Goal: Task Accomplishment & Management: Use online tool/utility

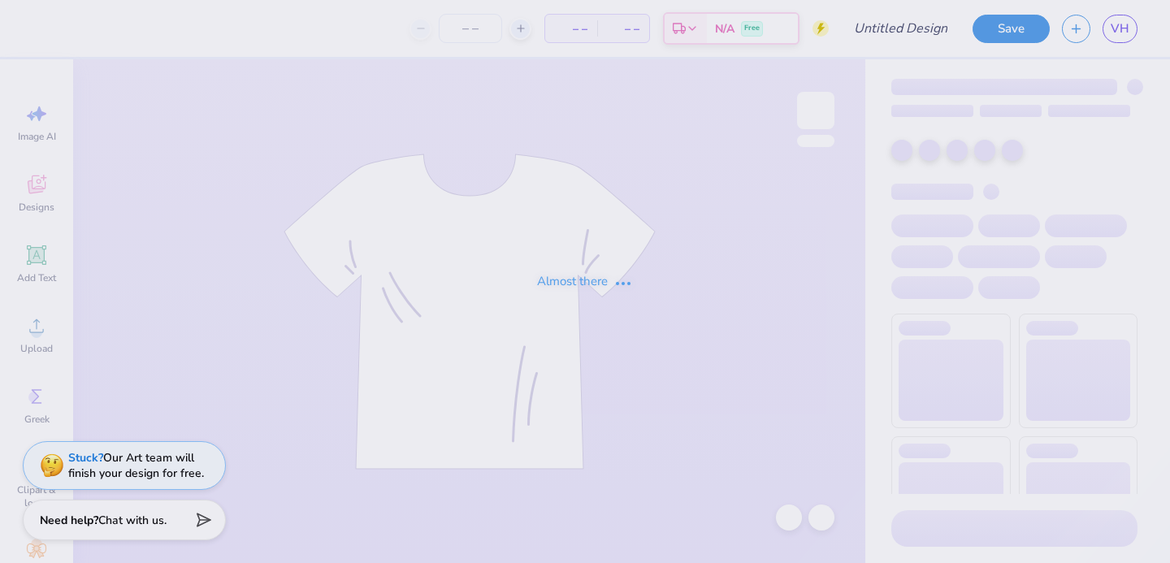
type input "lace"
type input "100"
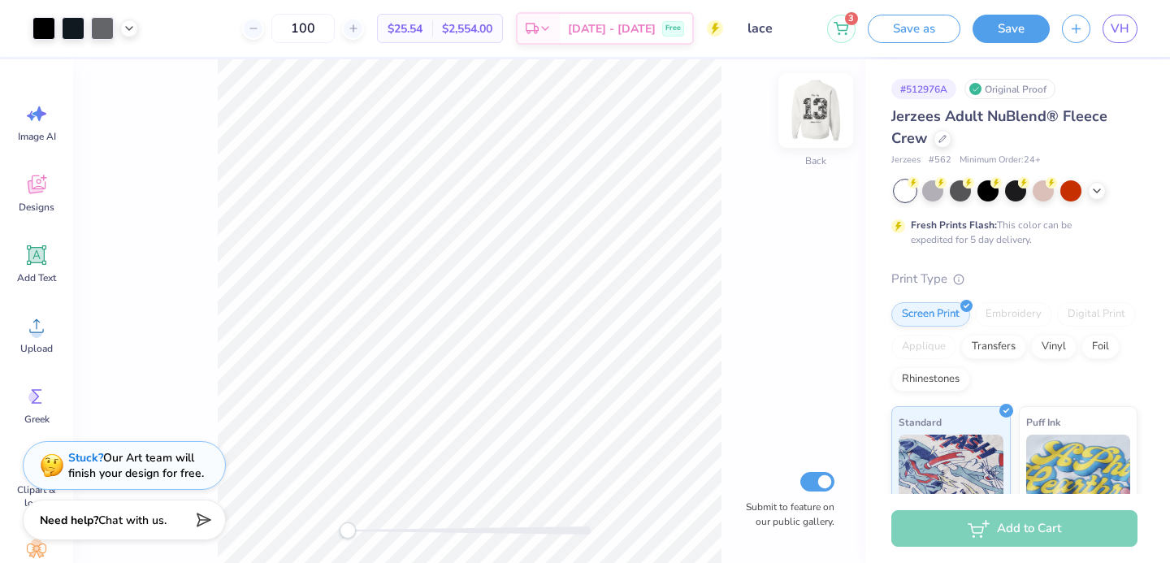
click at [806, 114] on img at bounding box center [815, 110] width 65 height 65
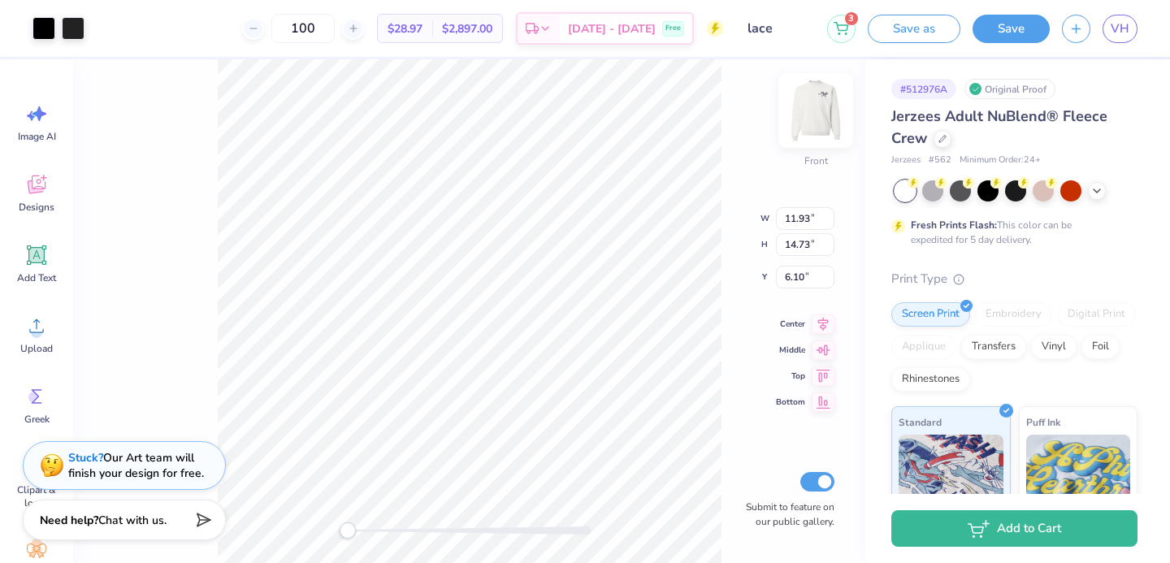
click at [810, 117] on img at bounding box center [815, 110] width 65 height 65
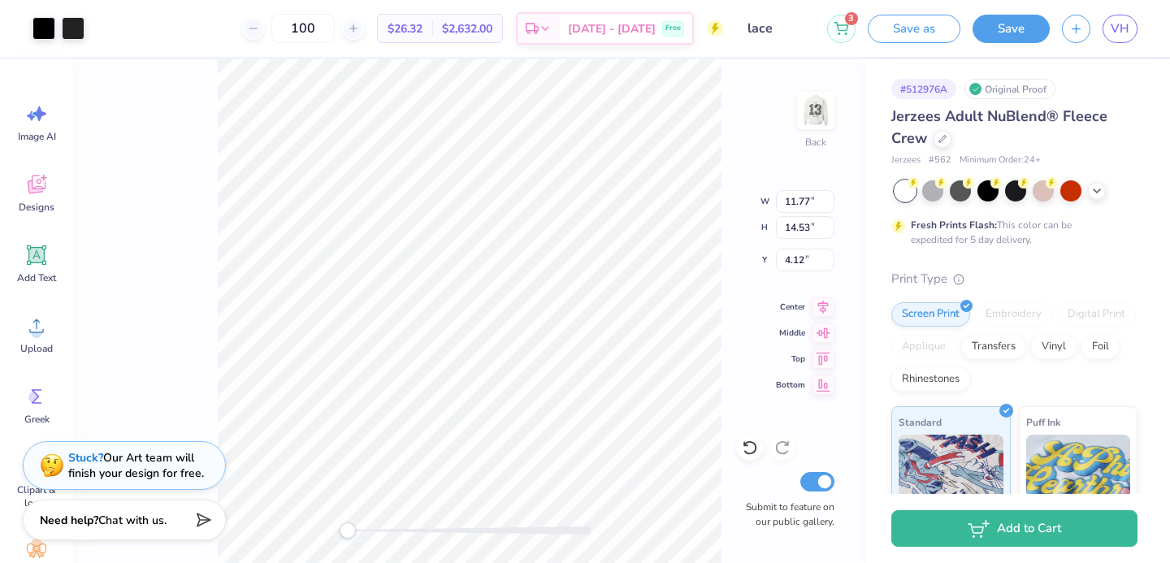
type input "2.22"
type input "5.88"
type input "12.49"
type input "4.68"
type input "8.63"
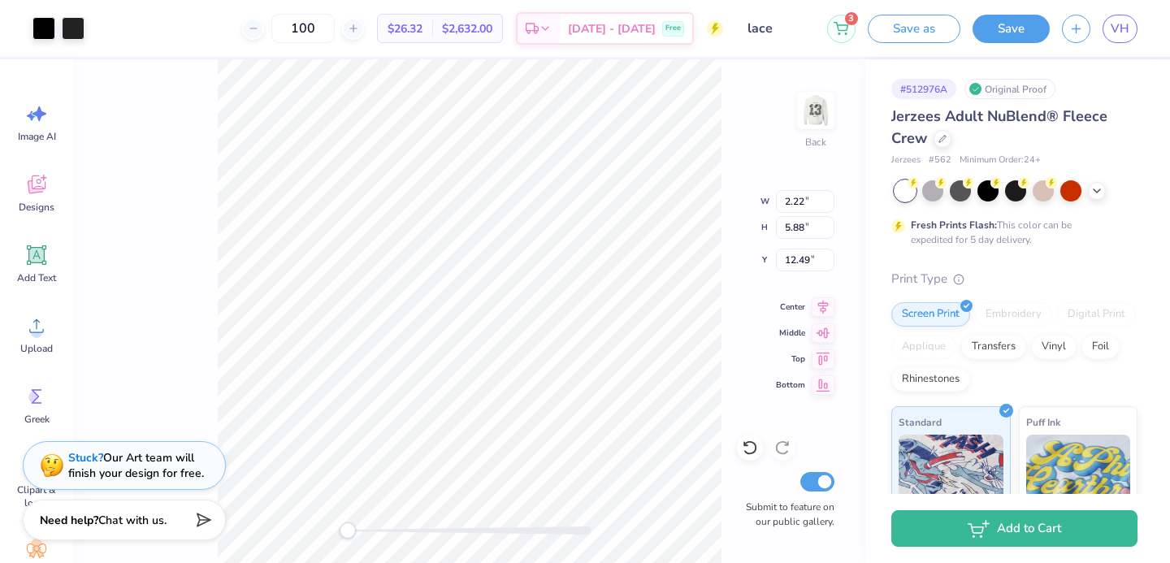
type input "9.76"
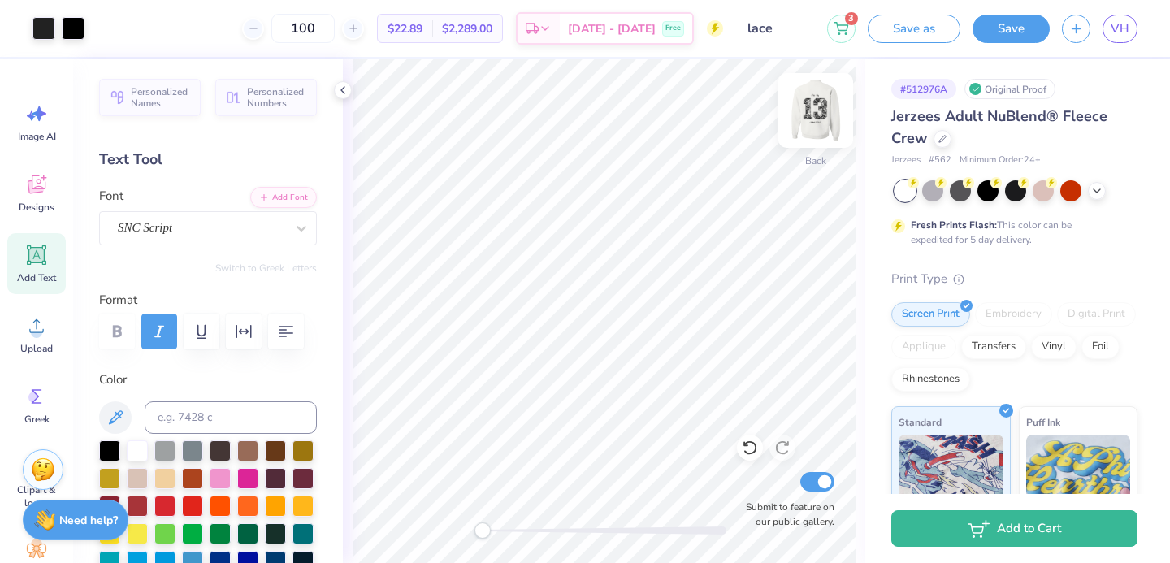
click at [808, 116] on img at bounding box center [815, 110] width 65 height 65
click at [808, 120] on img at bounding box center [815, 110] width 65 height 65
type input "11.77"
type input "14.53"
type input "4.12"
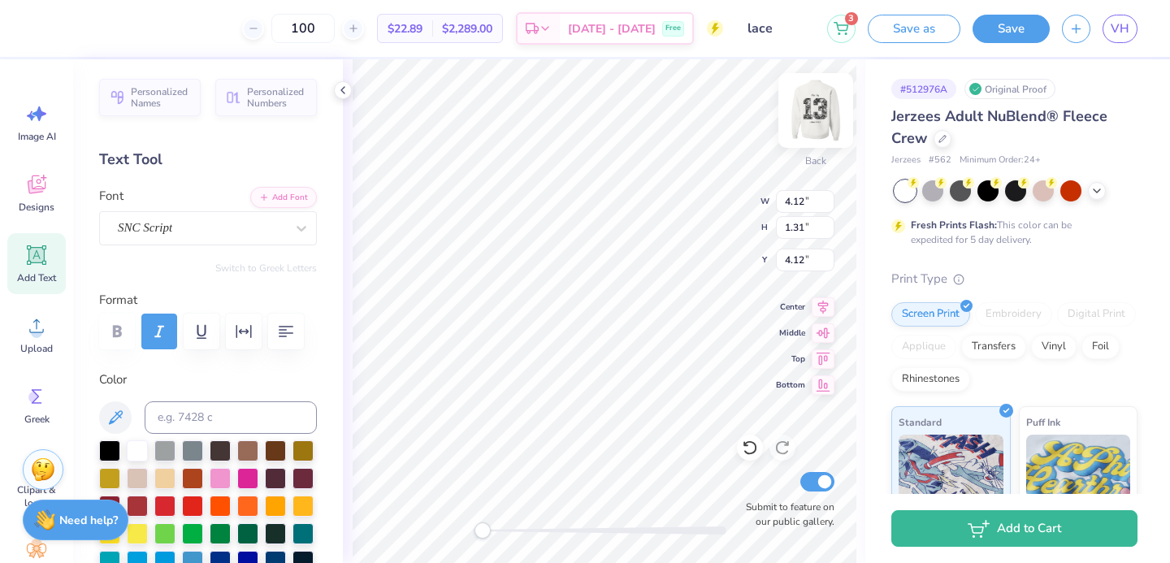
type input "11.77"
type input "12.48"
type input "6.17"
click at [803, 203] on input "3.23" at bounding box center [805, 201] width 58 height 23
type input "3.80"
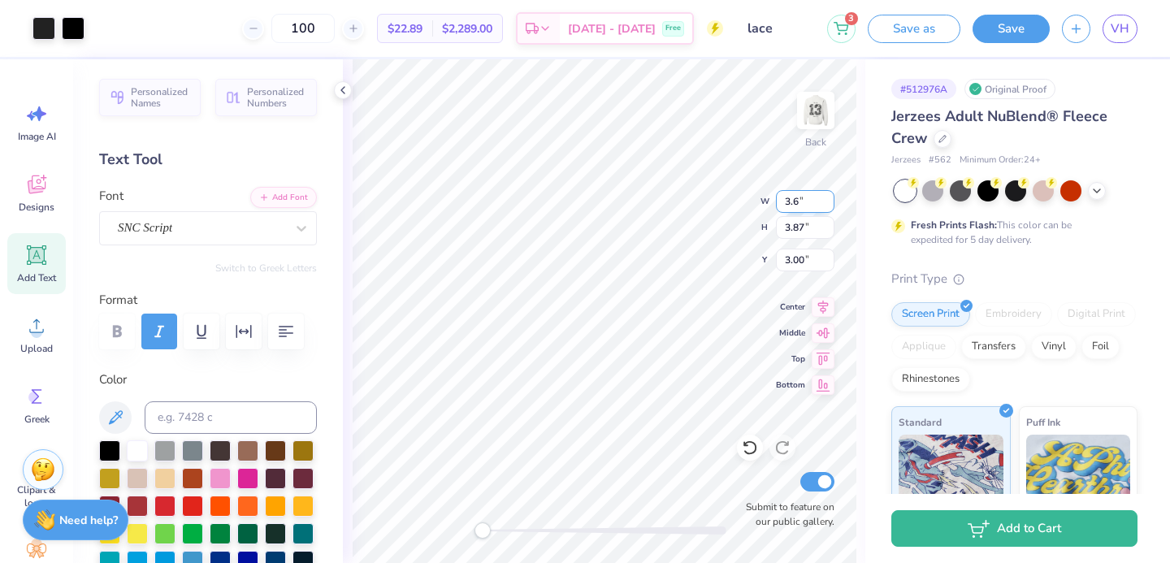
type input "4.54"
type input "2.59"
type input "3.00"
click at [804, 114] on img at bounding box center [815, 110] width 65 height 65
click at [812, 102] on img at bounding box center [815, 110] width 65 height 65
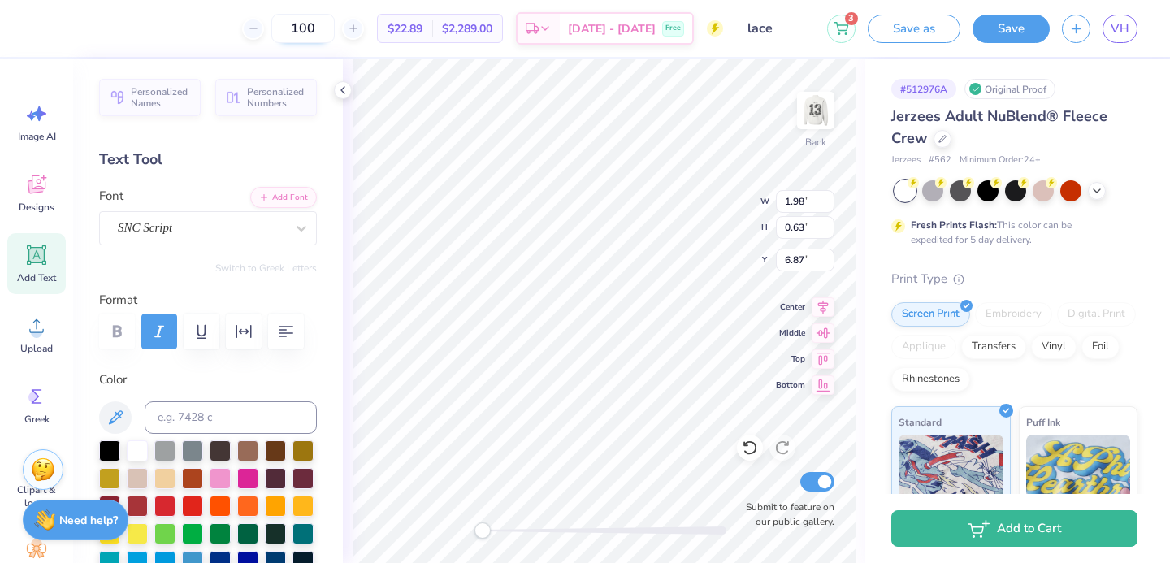
scroll to position [0, 1]
type textarea "Phi Sigma Sigma"
click at [743, 443] on icon at bounding box center [750, 448] width 16 height 16
click at [743, 447] on icon at bounding box center [750, 448] width 16 height 16
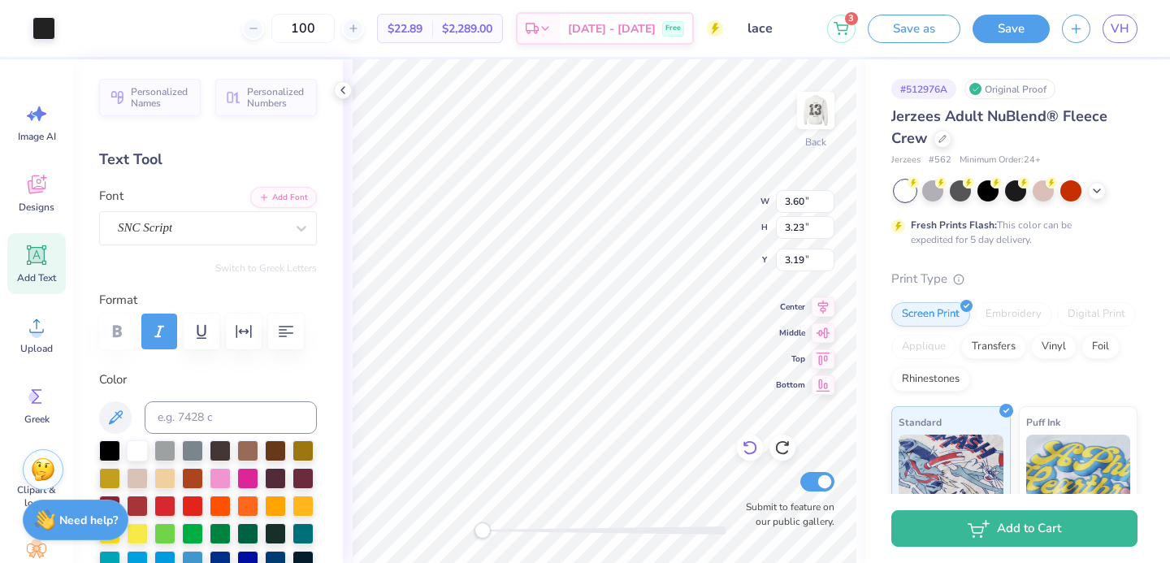
type input "2.79"
type input "6.63"
type input "2.19"
click at [747, 442] on icon at bounding box center [750, 448] width 14 height 15
type input "1.36"
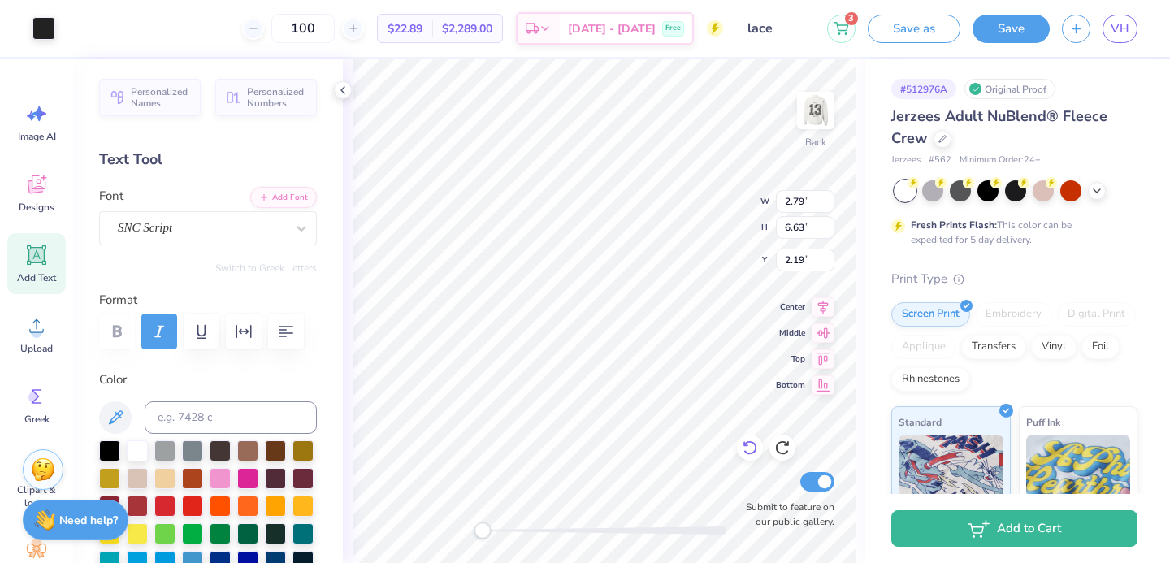
type input "3.22"
type input "3.19"
type input "2.31"
type input "5.48"
type input "2.55"
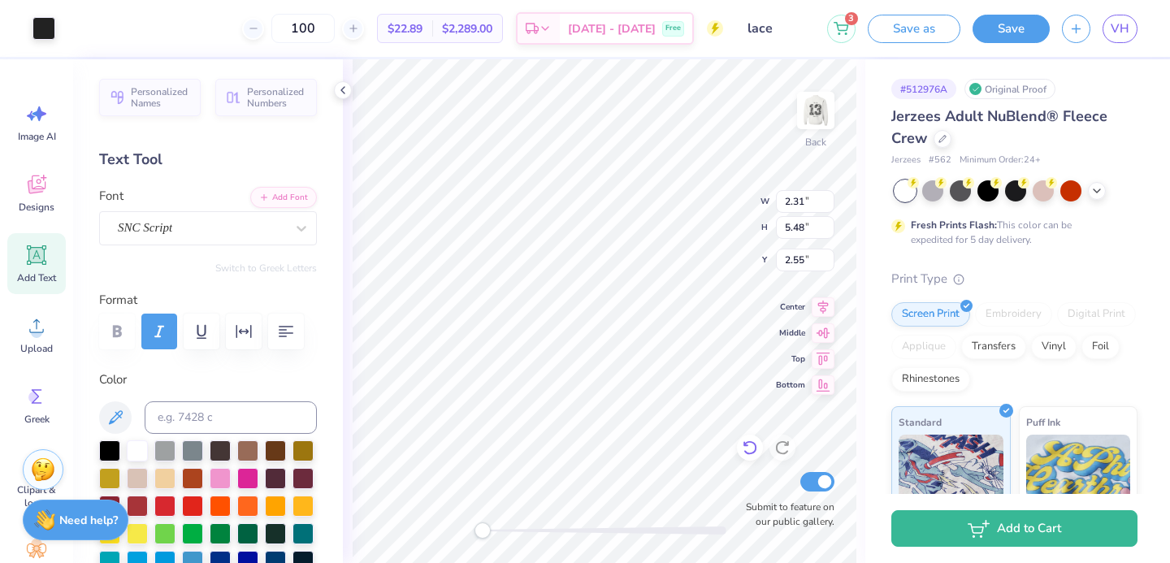
click at [753, 451] on icon at bounding box center [750, 448] width 16 height 16
type input "1.36"
type input "3.22"
type input "3.19"
type input "6.23"
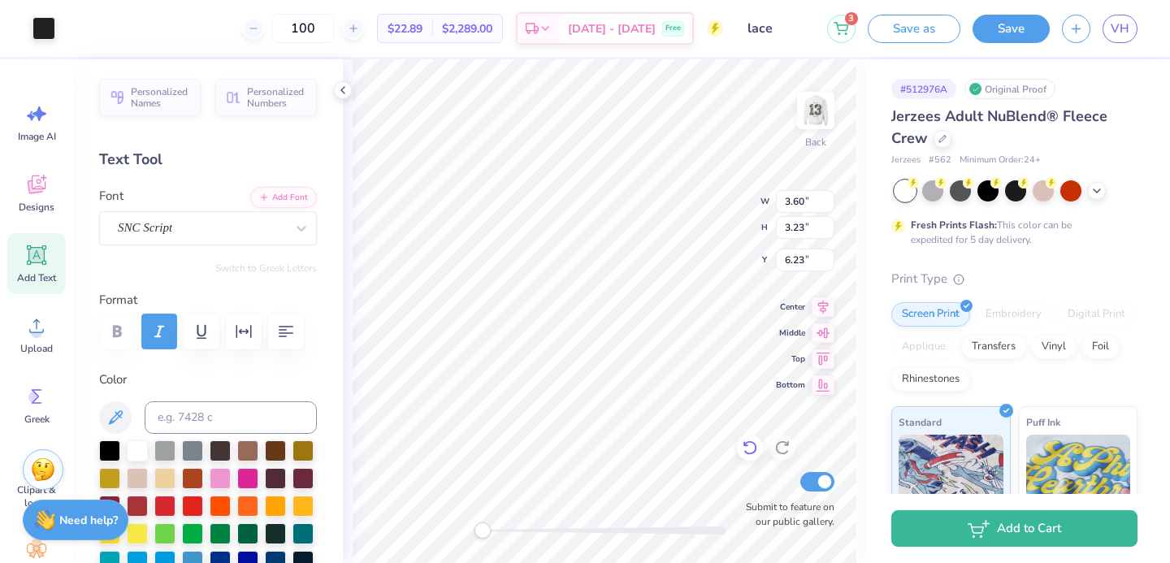
type input "6.57"
type input "7.12"
type input "5.04"
click at [755, 440] on icon at bounding box center [750, 448] width 16 height 16
type input "5.35"
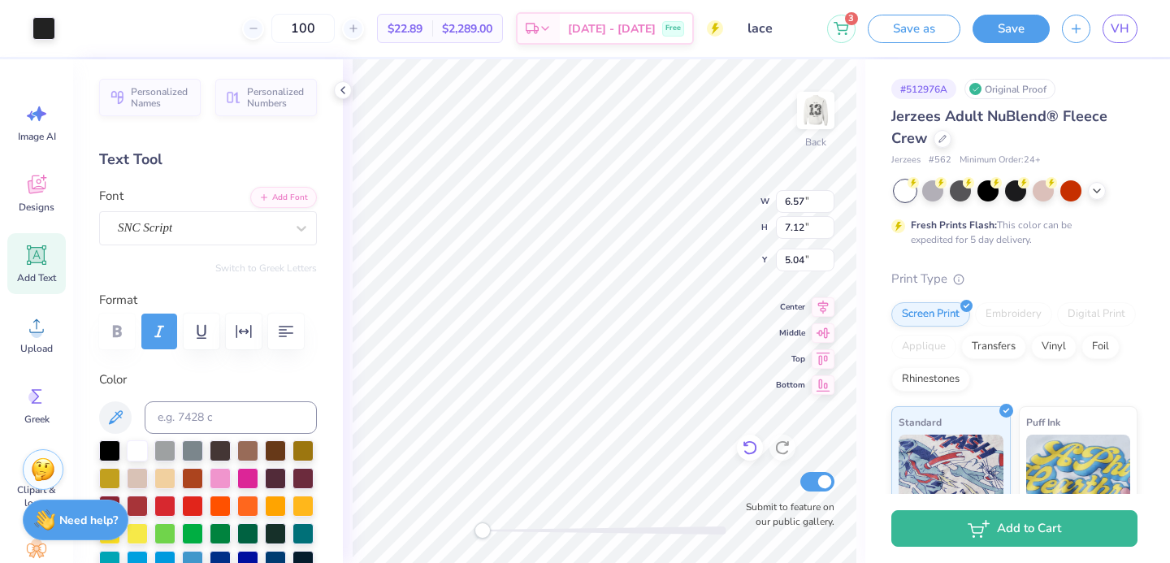
type input "4.79"
type input "6.23"
click at [799, 128] on img at bounding box center [815, 110] width 65 height 65
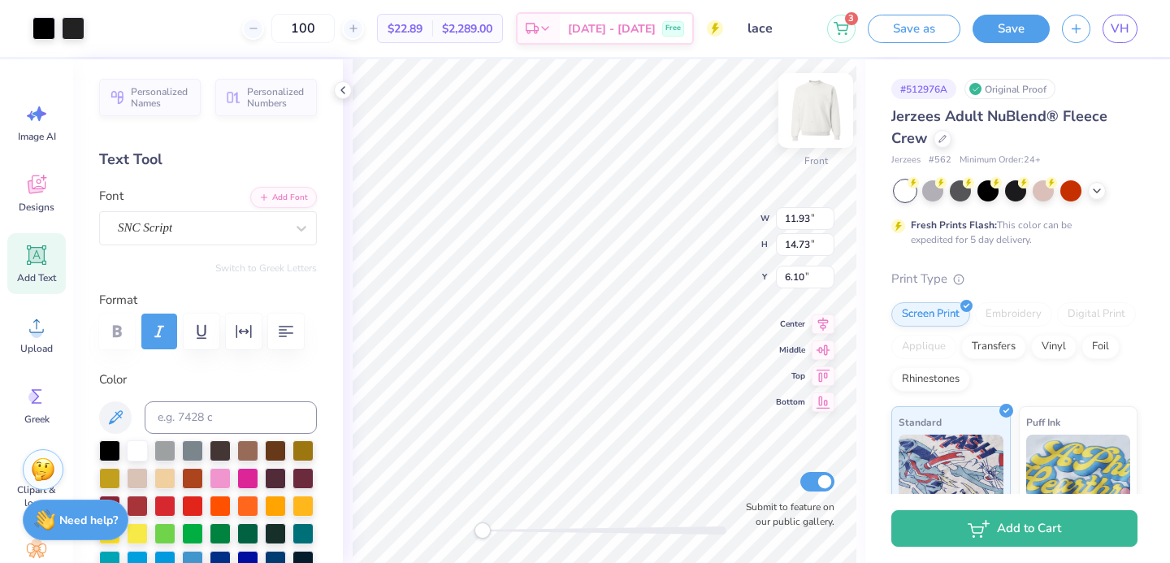
click at [806, 122] on img at bounding box center [815, 110] width 65 height 65
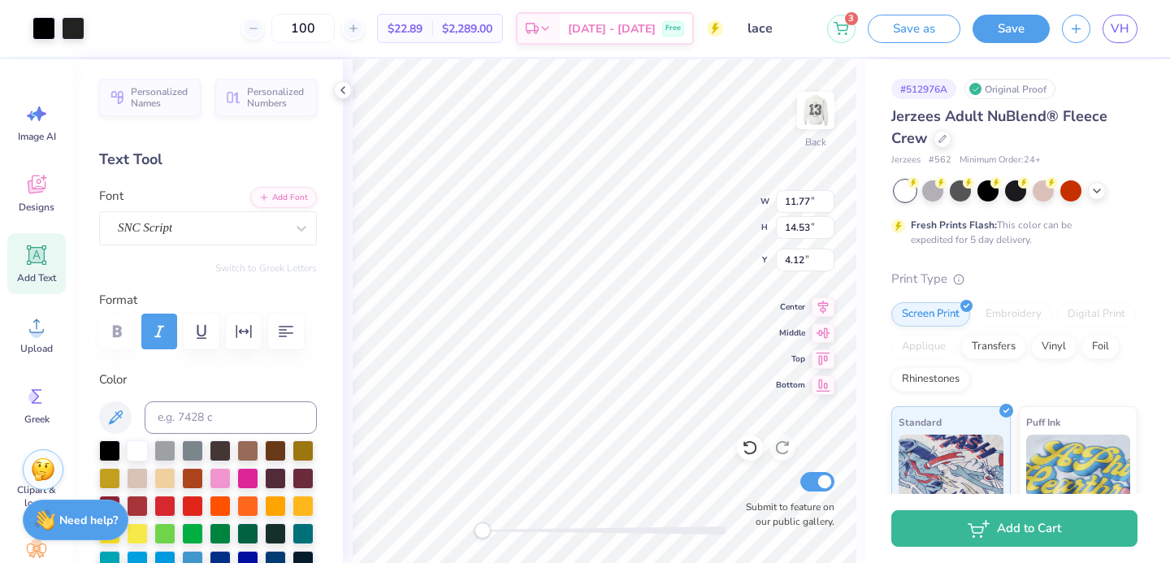
type input "11.77"
type input "14.53"
type input "4.12"
click at [746, 458] on div "Back Submit to feature on our public gallery." at bounding box center [604, 311] width 522 height 504
type input "7.12"
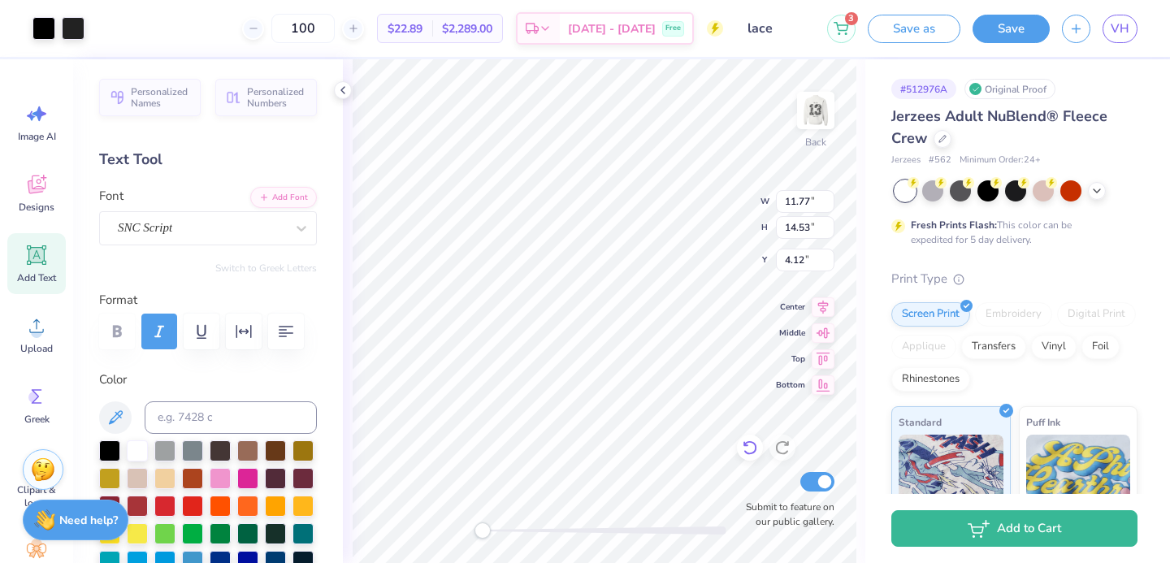
type input "10.97"
type input "7.46"
click at [803, 108] on img at bounding box center [815, 110] width 65 height 65
click at [812, 114] on img at bounding box center [815, 110] width 65 height 65
click at [821, 113] on img at bounding box center [815, 110] width 65 height 65
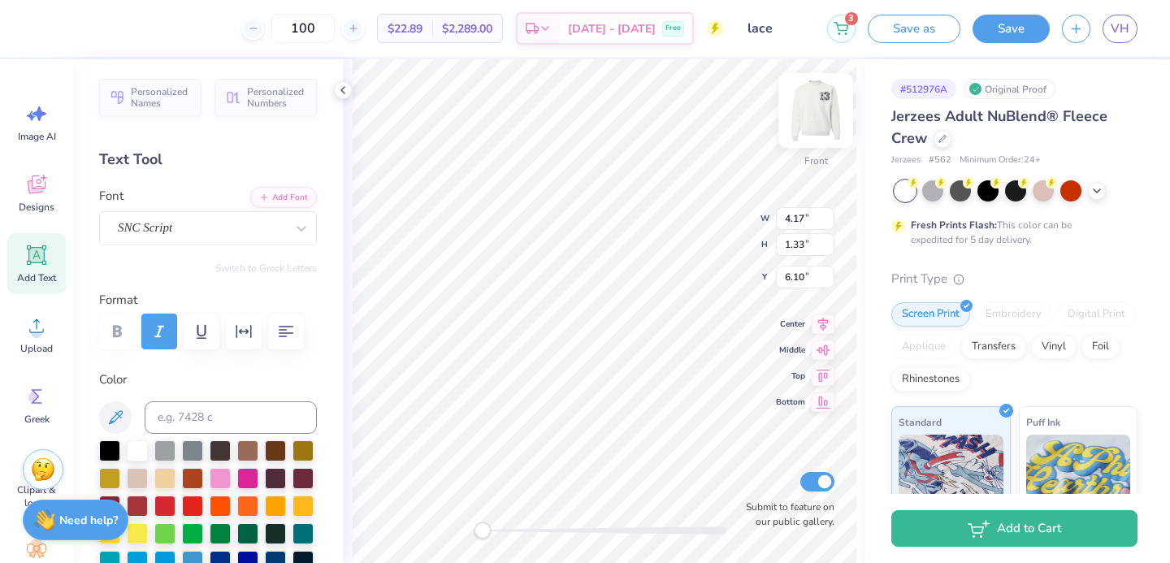
click at [824, 112] on img at bounding box center [815, 110] width 65 height 65
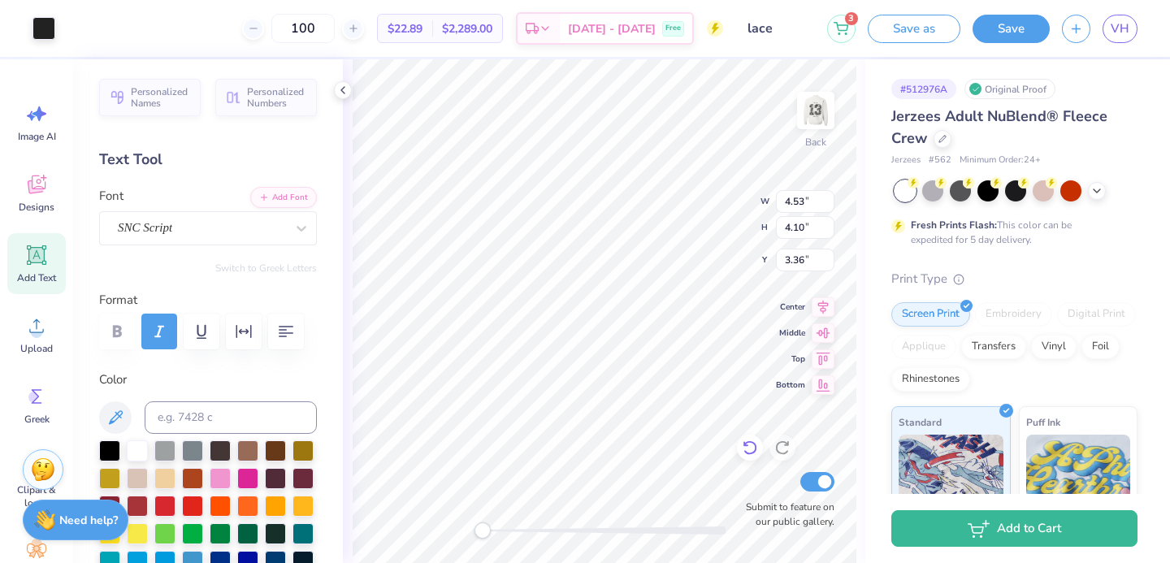
click at [747, 444] on icon at bounding box center [750, 448] width 16 height 16
type input "3.00"
type input "3.85"
type input "3.71"
click at [744, 443] on icon at bounding box center [745, 444] width 3 height 3
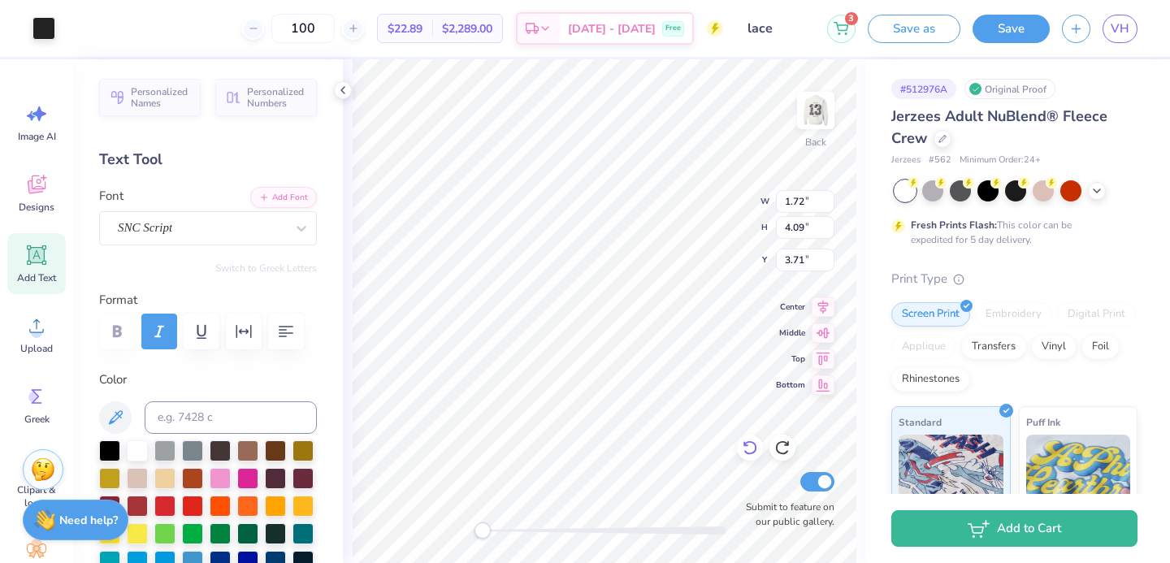
click at [743, 442] on icon at bounding box center [750, 448] width 16 height 16
type input "3.85"
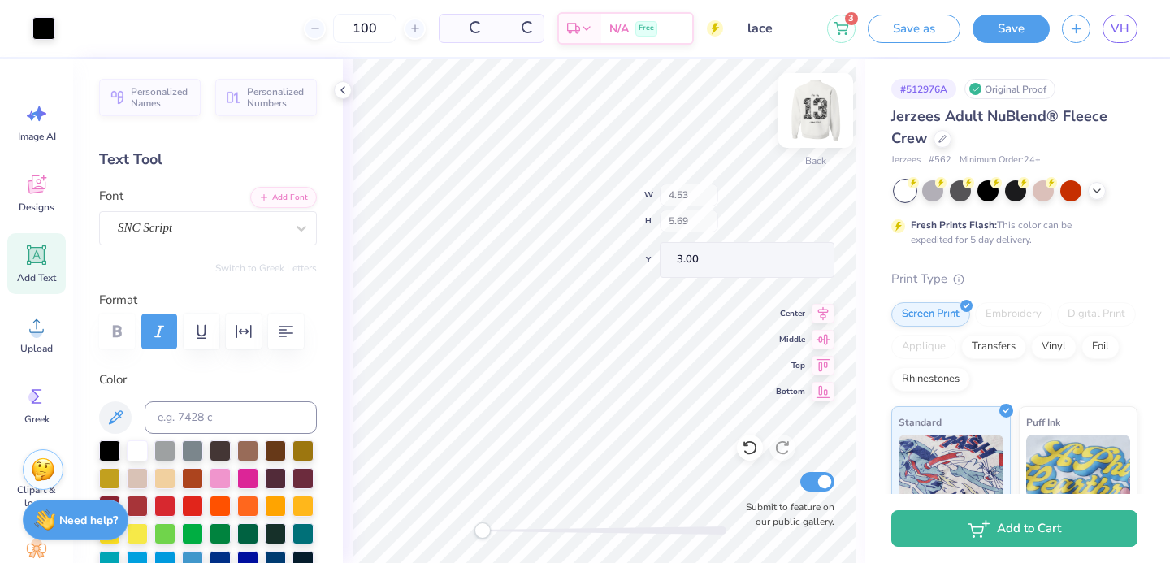
click at [805, 114] on img at bounding box center [815, 110] width 65 height 65
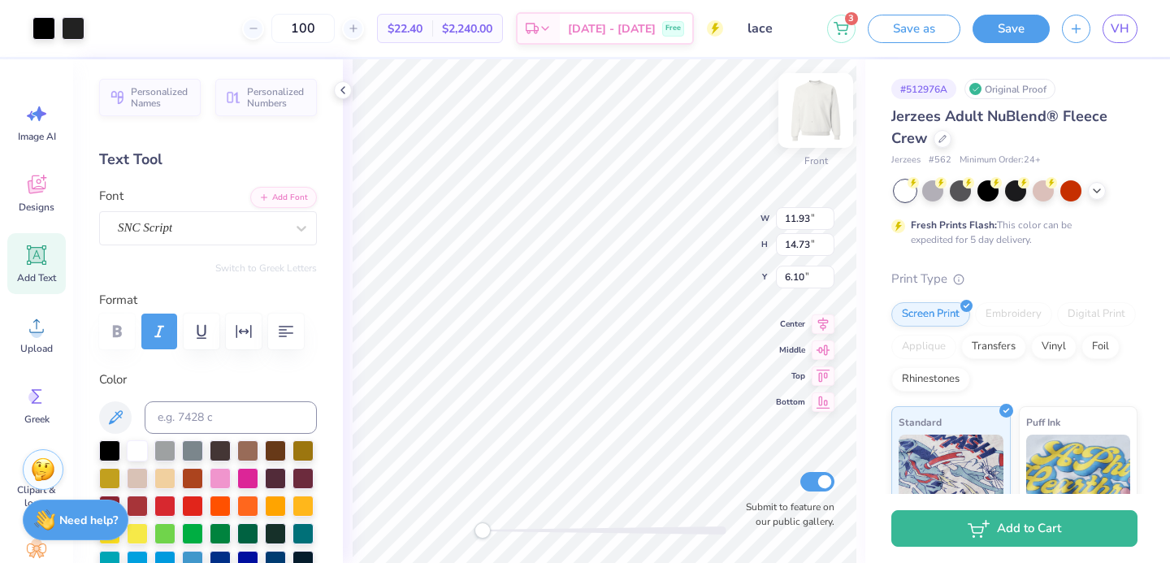
click at [814, 119] on img at bounding box center [815, 110] width 65 height 65
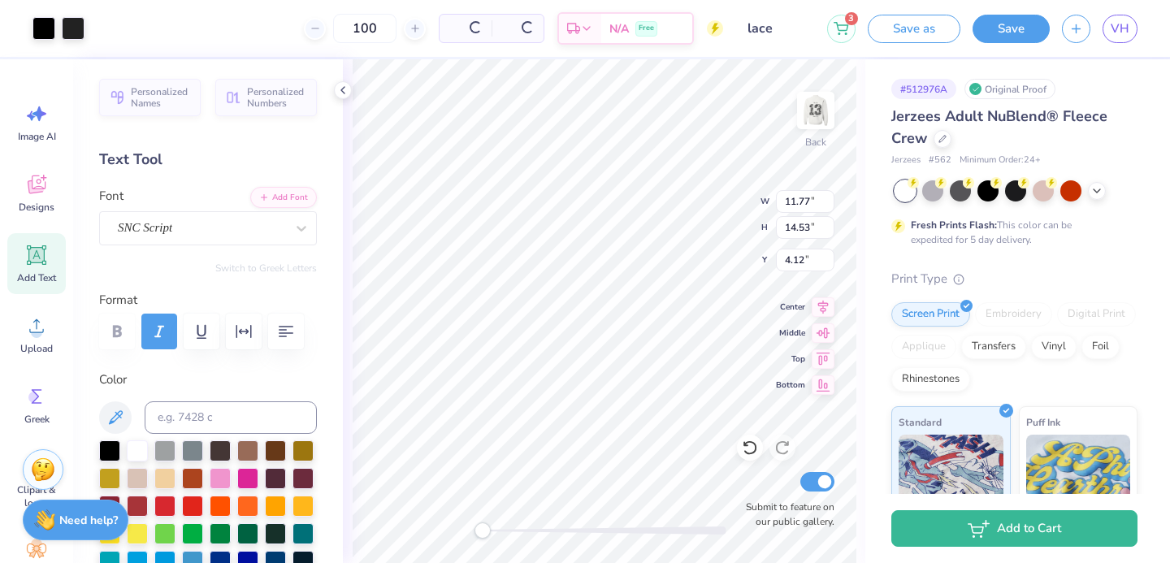
type input "11.77"
type input "14.53"
type input "4.12"
type input "4.24"
type input "3.20"
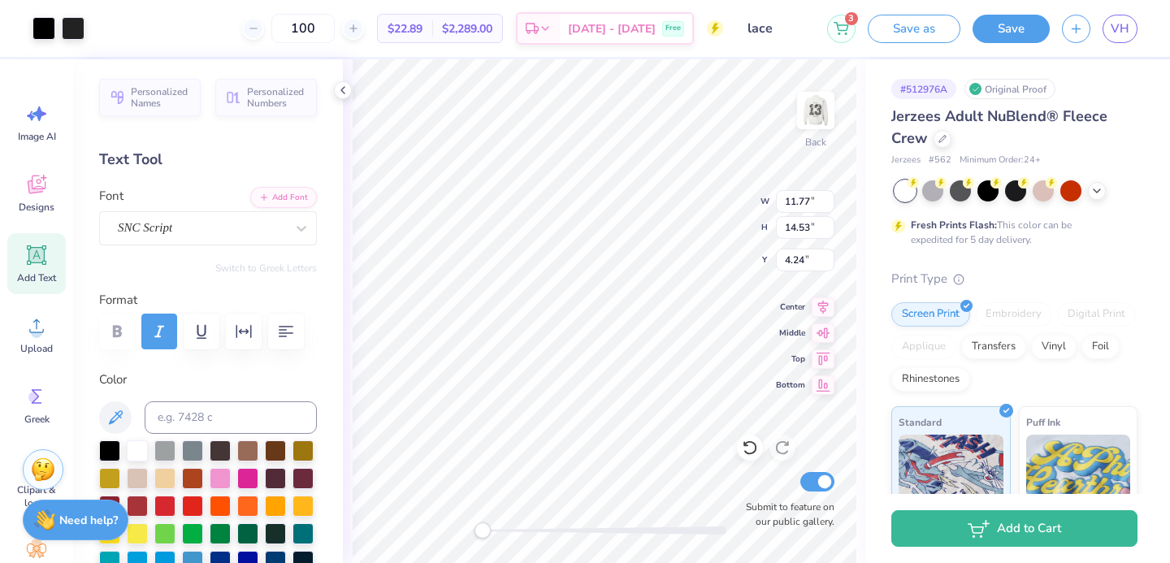
type input "7.09"
type input "11.35"
click at [747, 444] on icon at bounding box center [750, 448] width 14 height 15
type input "11.77"
type input "14.53"
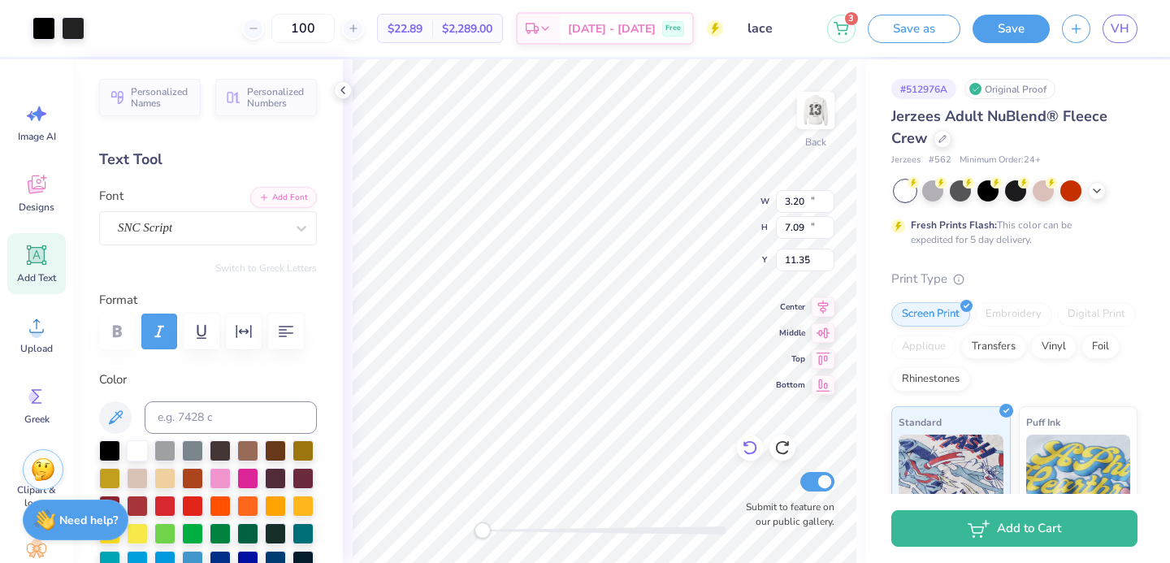
type input "4.24"
type input "3.00"
type input "2.20"
type input "5.86"
type input "11.40"
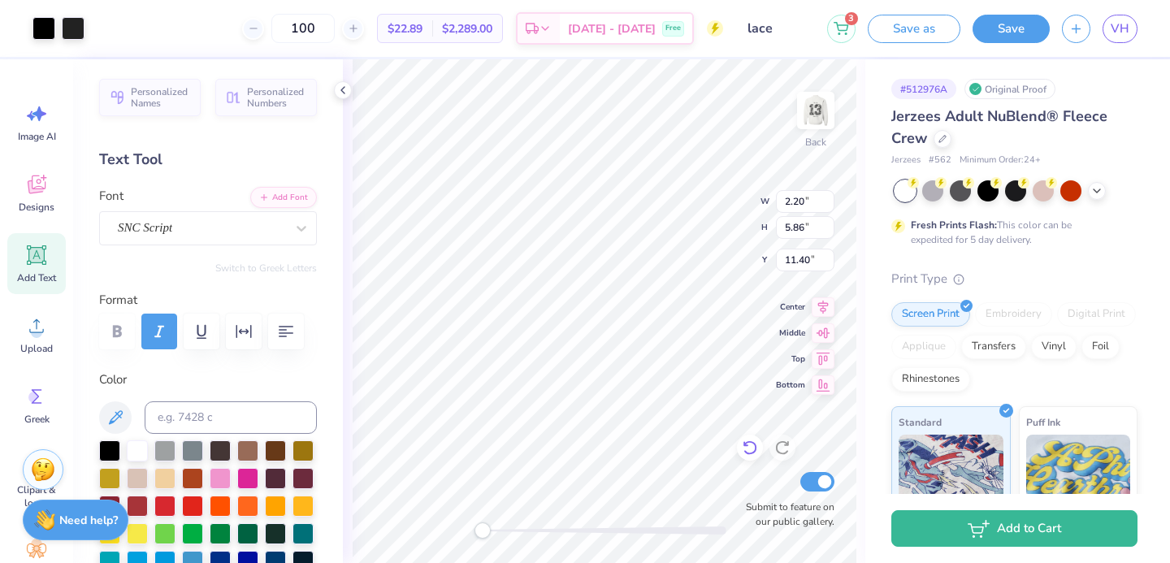
click at [747, 448] on icon at bounding box center [750, 448] width 16 height 16
type input "11.77"
type input "14.53"
type input "3.00"
type input "11.77"
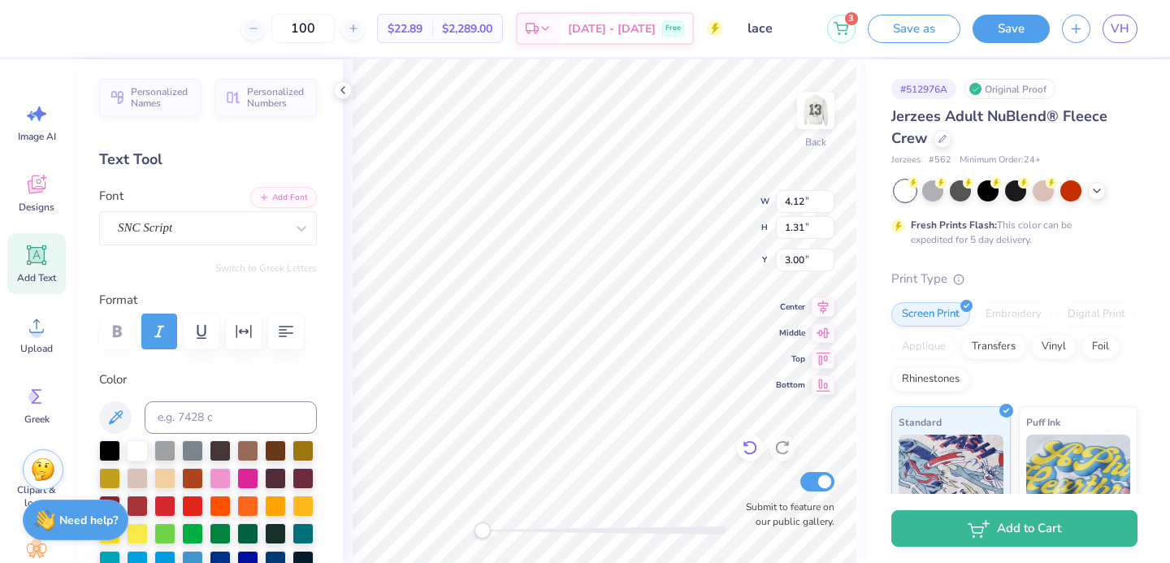
type input "12.48"
type input "5.05"
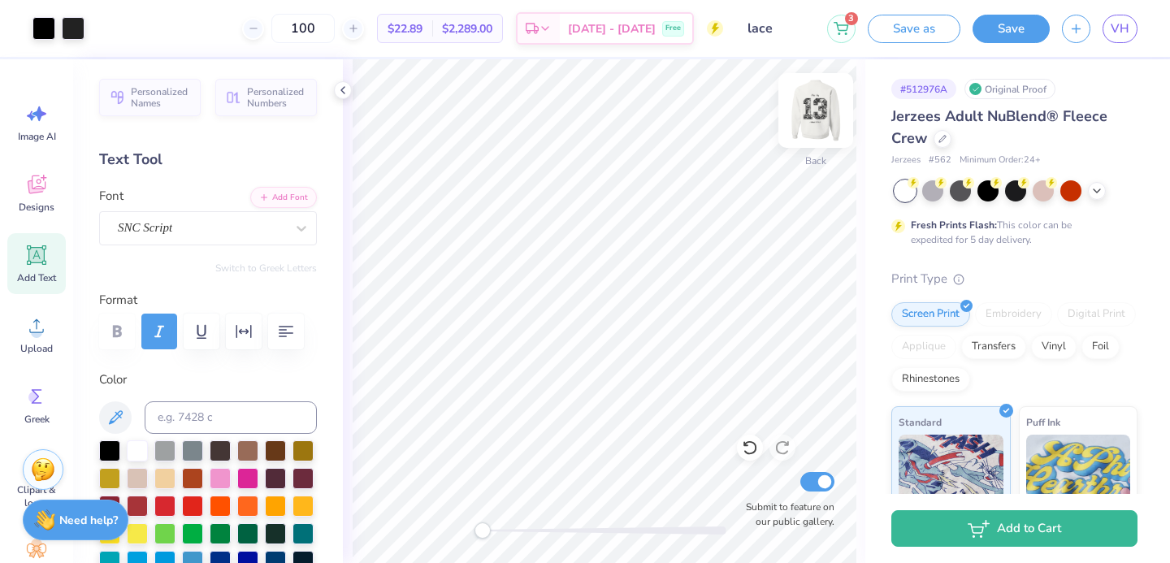
click at [801, 128] on img at bounding box center [815, 110] width 65 height 65
click at [809, 124] on img at bounding box center [815, 110] width 65 height 65
click at [820, 118] on img at bounding box center [815, 110] width 65 height 65
click at [798, 119] on img at bounding box center [815, 110] width 65 height 65
click at [1009, 34] on button "Save" at bounding box center [1010, 26] width 77 height 28
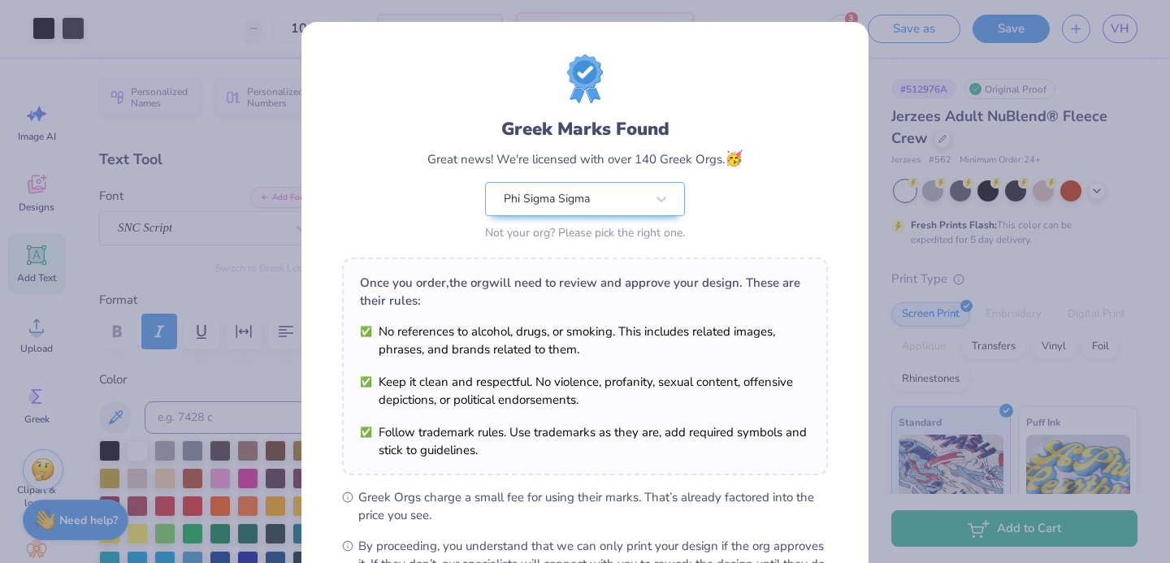
scroll to position [197, 0]
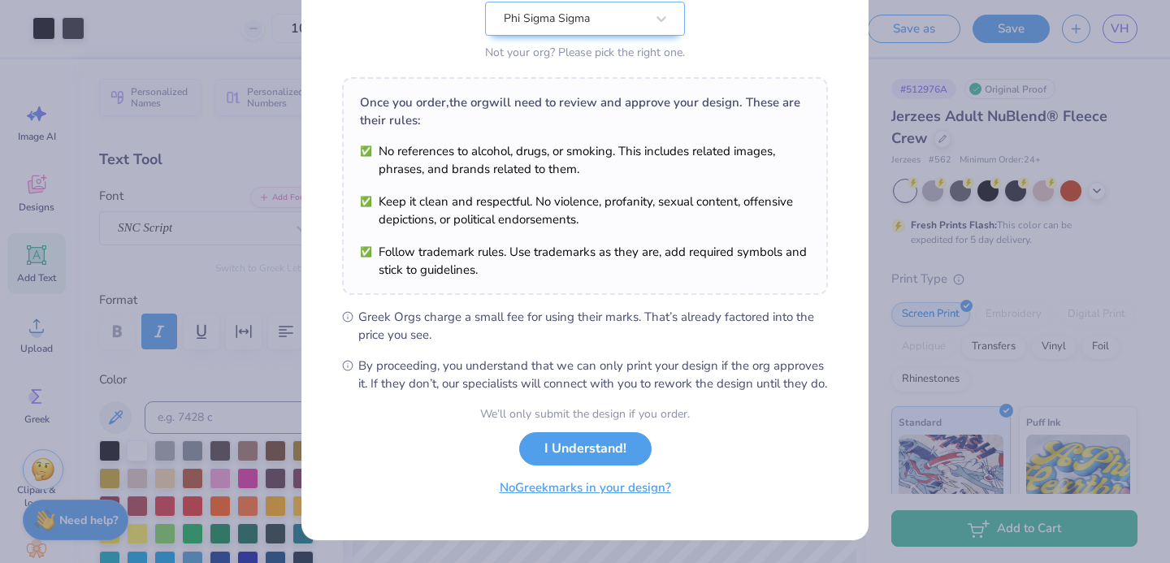
click at [511, 497] on button "No Greek marks in your design?" at bounding box center [585, 487] width 199 height 33
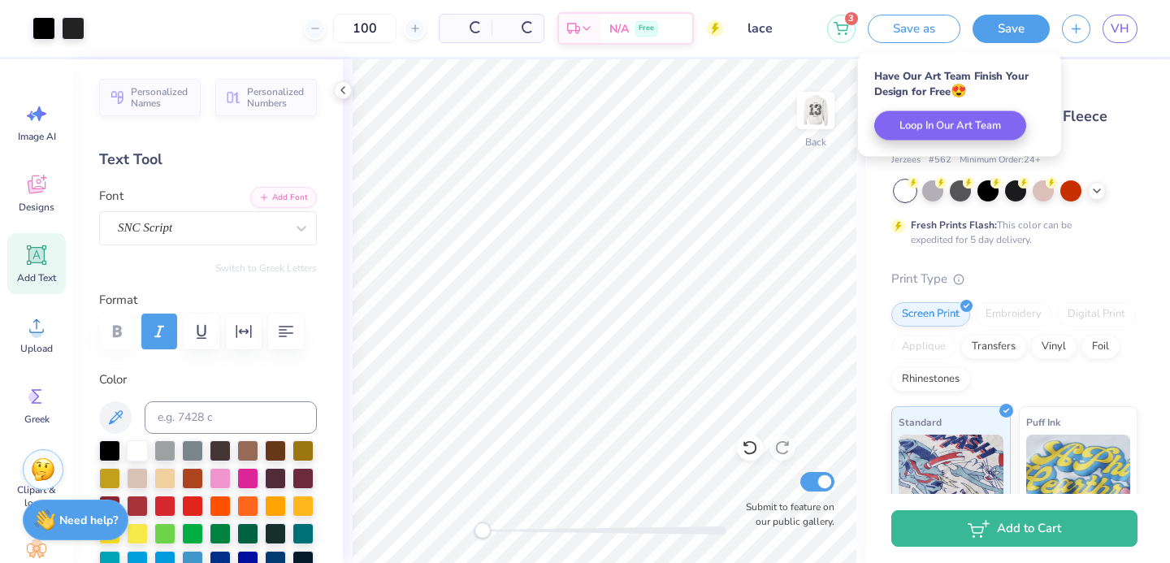
scroll to position [0, 0]
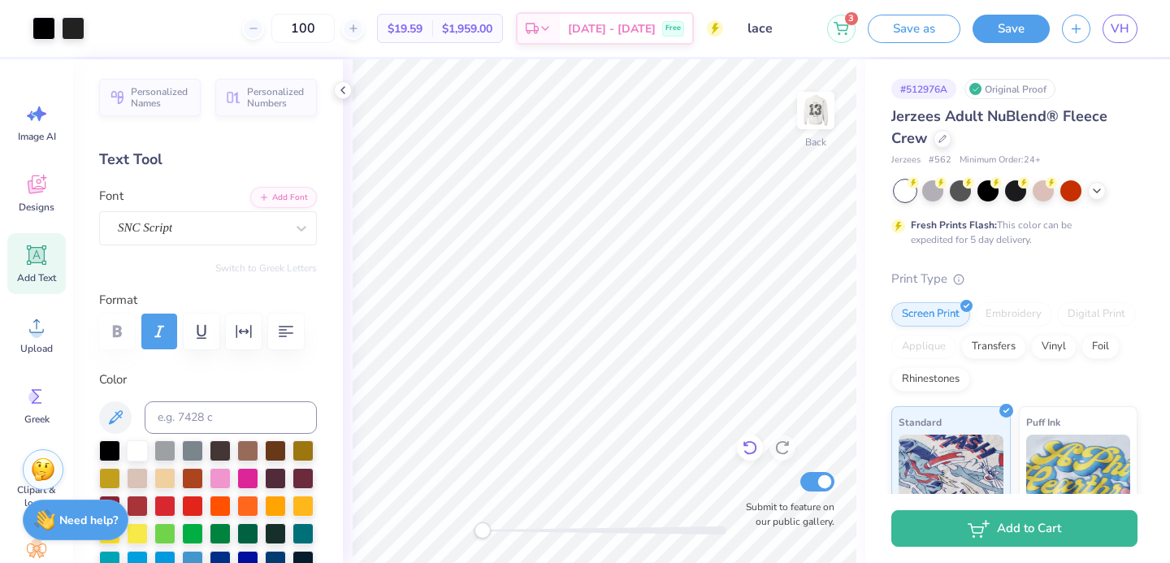
click at [744, 443] on icon at bounding box center [745, 444] width 3 height 3
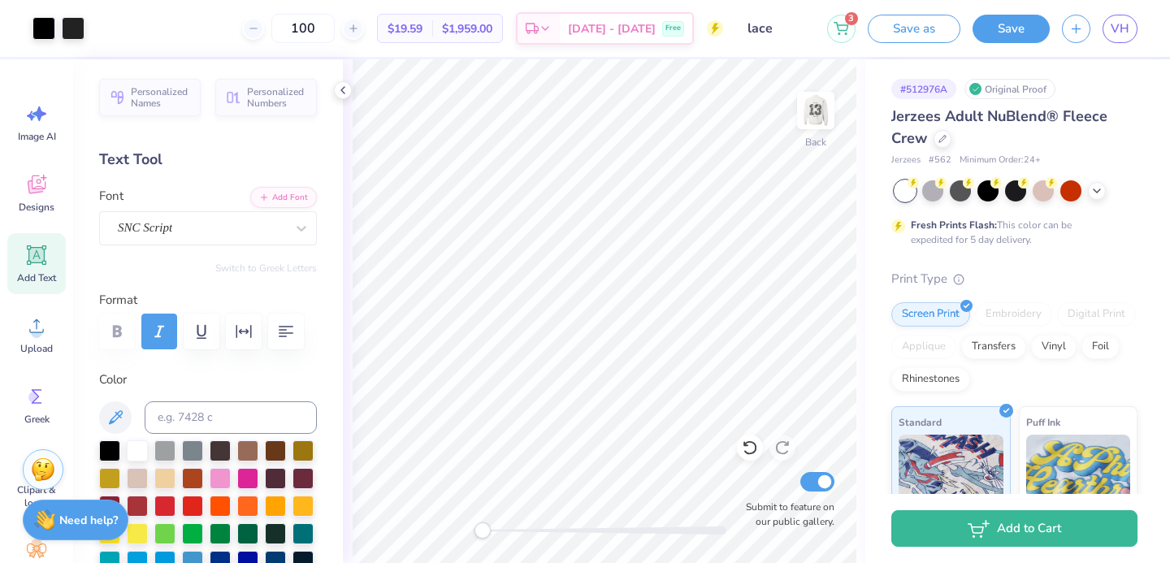
click at [744, 443] on icon at bounding box center [745, 444] width 3 height 3
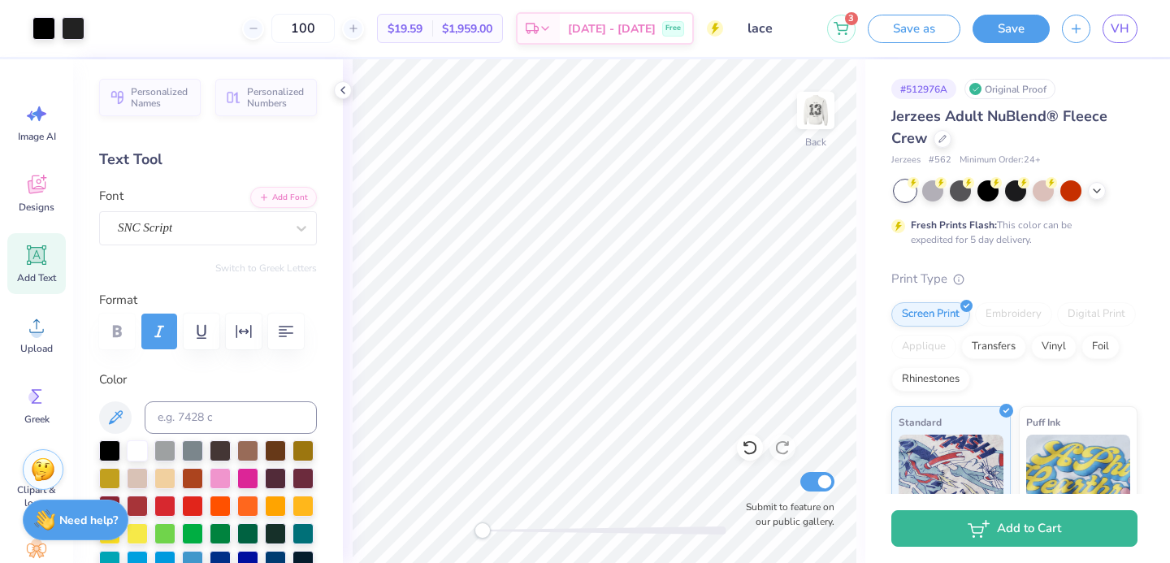
click at [744, 443] on icon at bounding box center [745, 444] width 3 height 3
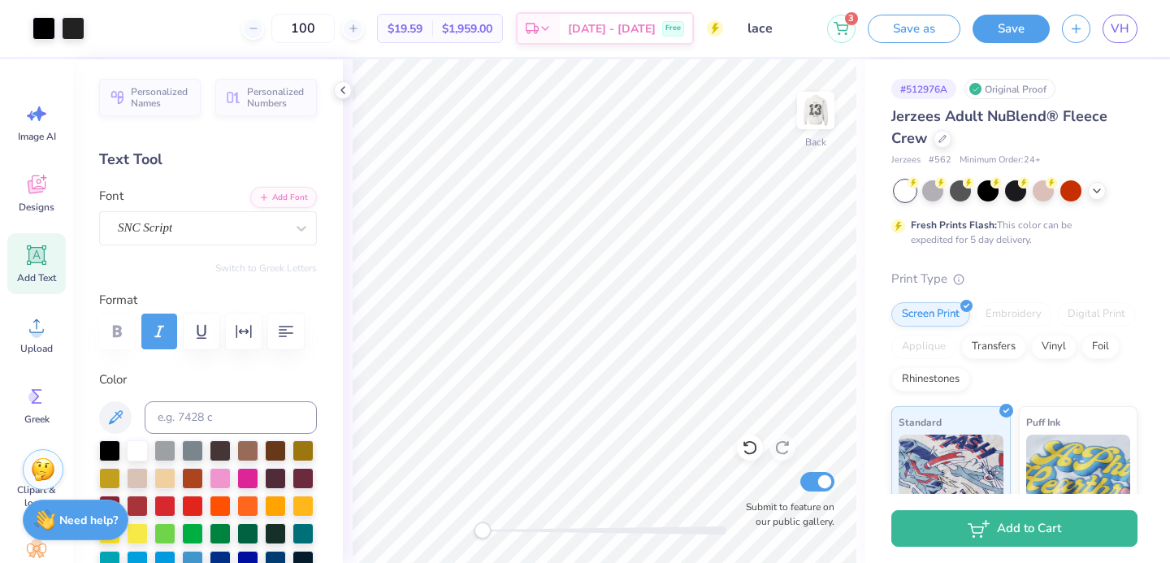
click at [744, 443] on icon at bounding box center [745, 444] width 3 height 3
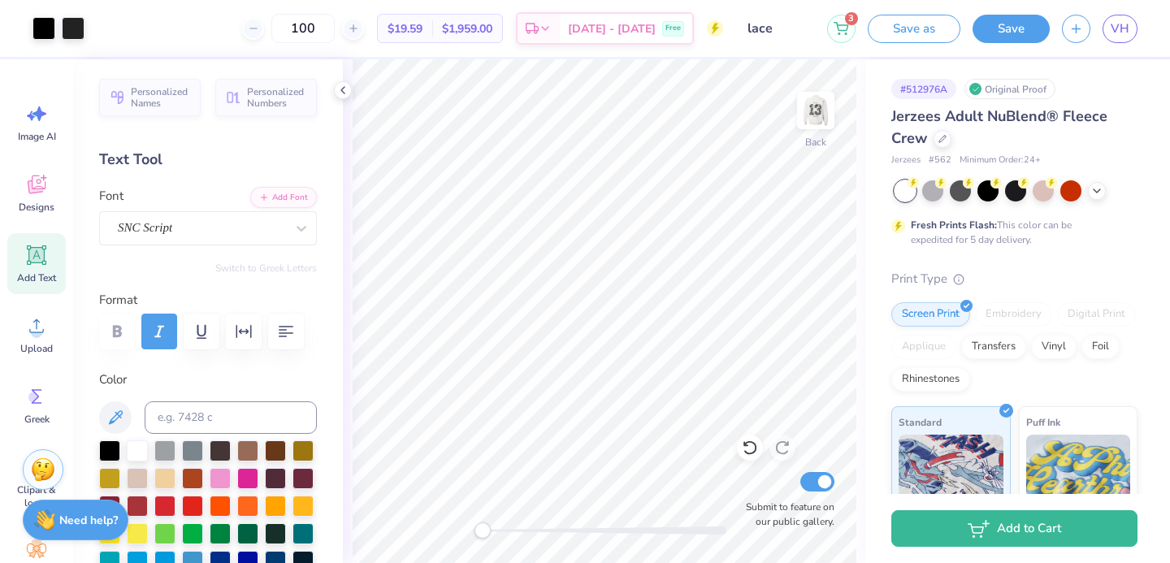
click at [744, 443] on icon at bounding box center [745, 444] width 3 height 3
click at [743, 446] on icon at bounding box center [750, 448] width 16 height 16
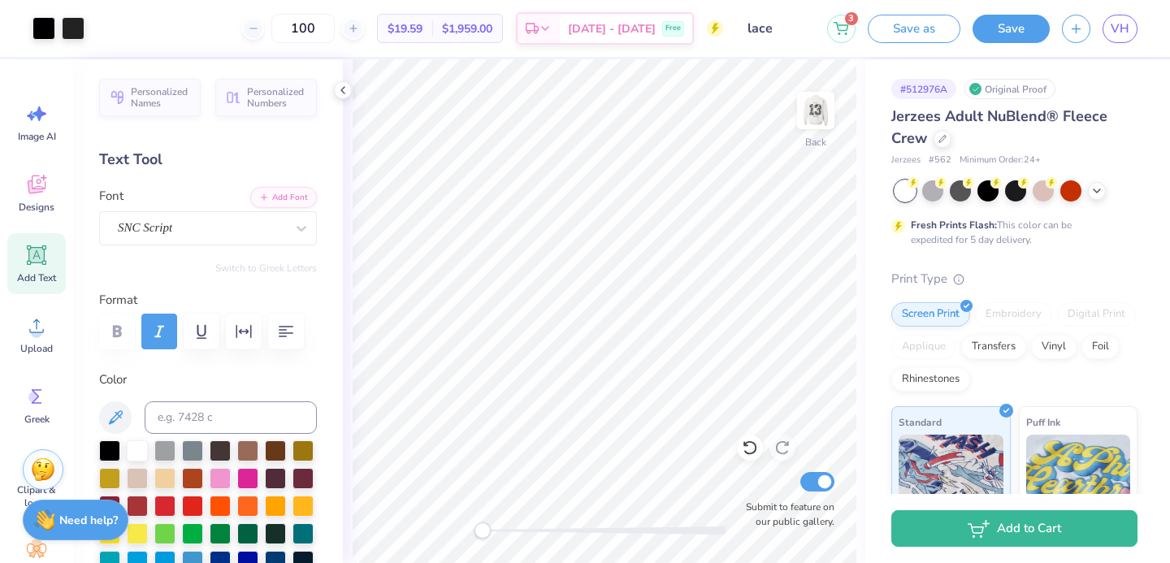
click at [743, 446] on icon at bounding box center [750, 448] width 16 height 16
click at [748, 451] on icon at bounding box center [750, 448] width 16 height 16
click at [740, 445] on div at bounding box center [750, 448] width 26 height 26
click at [748, 447] on icon at bounding box center [750, 448] width 16 height 16
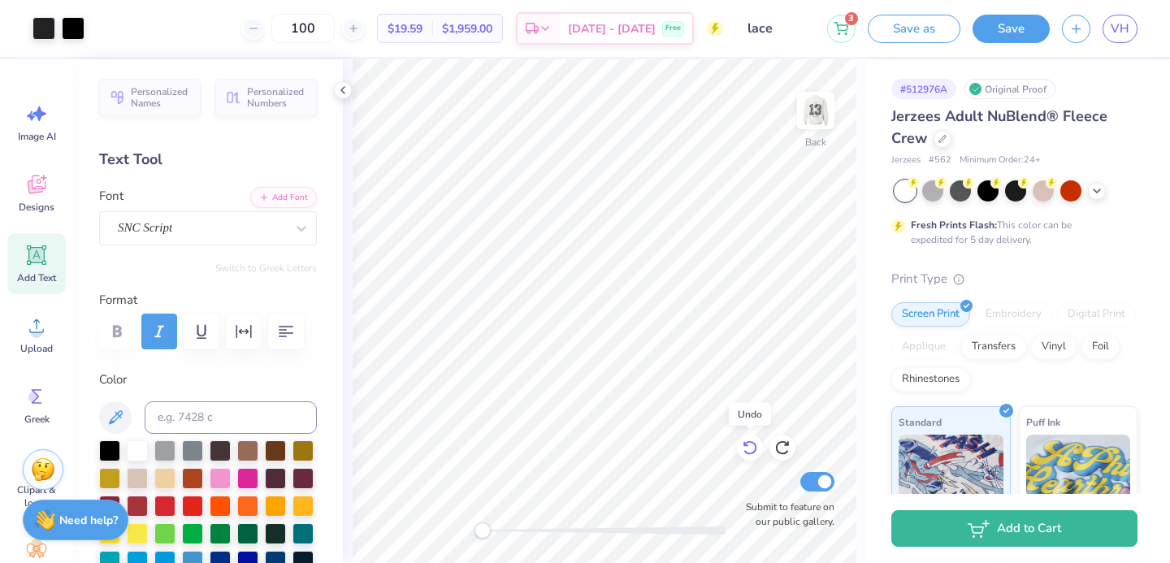
click at [748, 447] on icon at bounding box center [750, 448] width 16 height 16
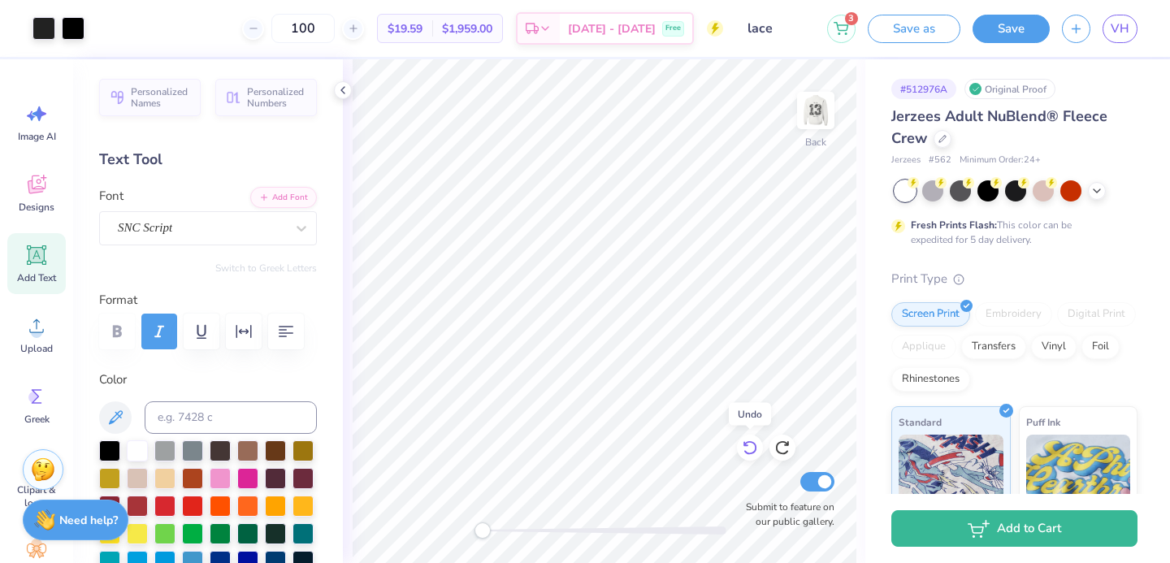
click at [748, 447] on icon at bounding box center [750, 448] width 16 height 16
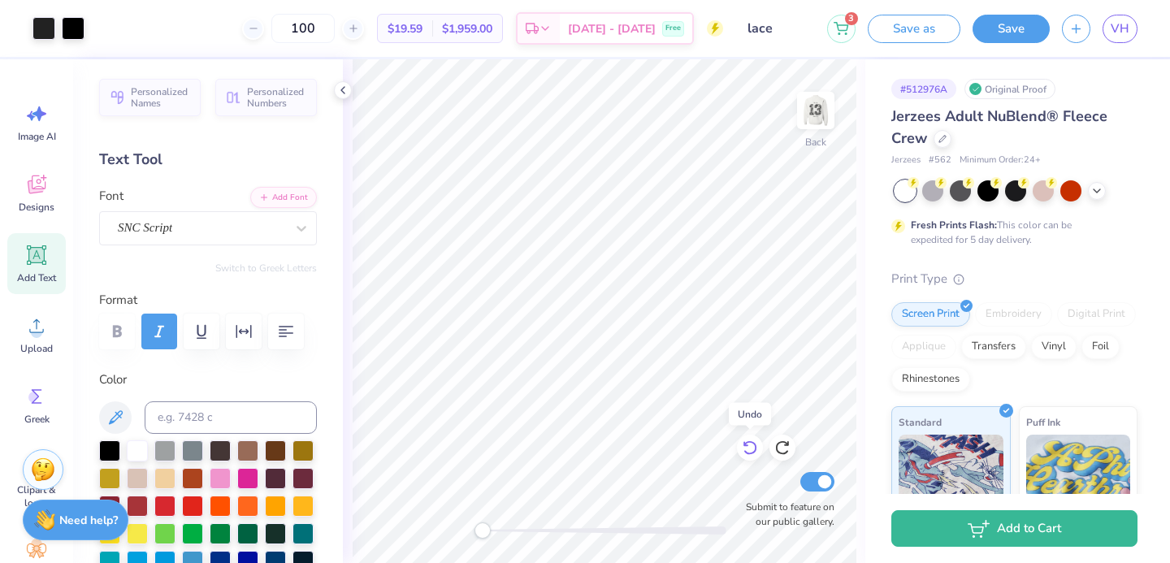
click at [748, 447] on icon at bounding box center [750, 448] width 16 height 16
click at [754, 447] on icon at bounding box center [750, 448] width 16 height 16
click at [747, 448] on icon at bounding box center [750, 448] width 16 height 16
click at [746, 448] on icon at bounding box center [750, 448] width 16 height 16
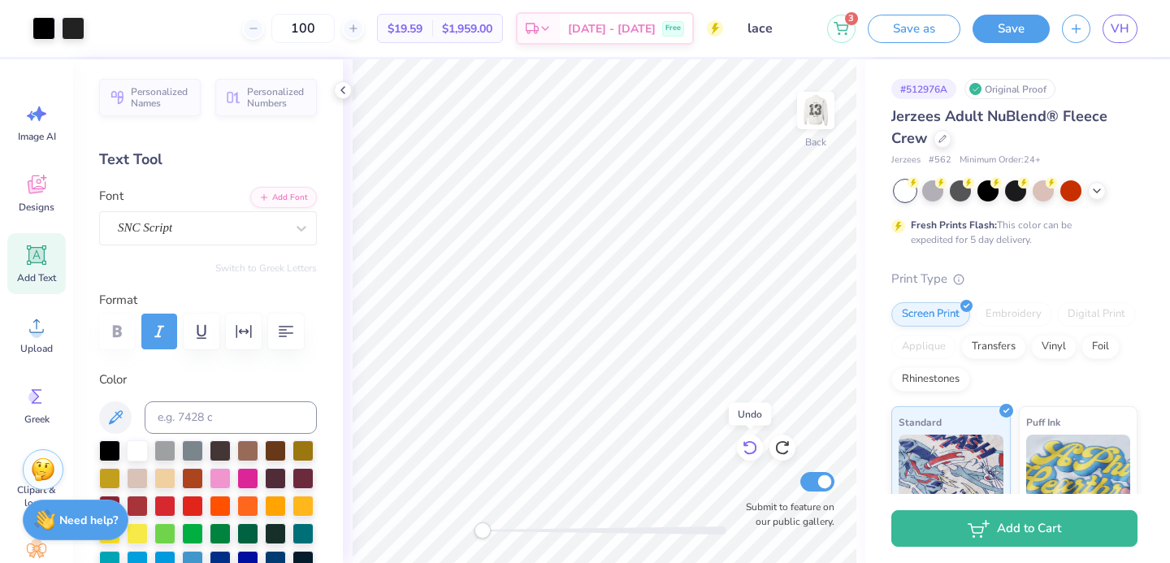
click at [744, 448] on icon at bounding box center [750, 448] width 16 height 16
click at [743, 448] on icon at bounding box center [750, 448] width 16 height 16
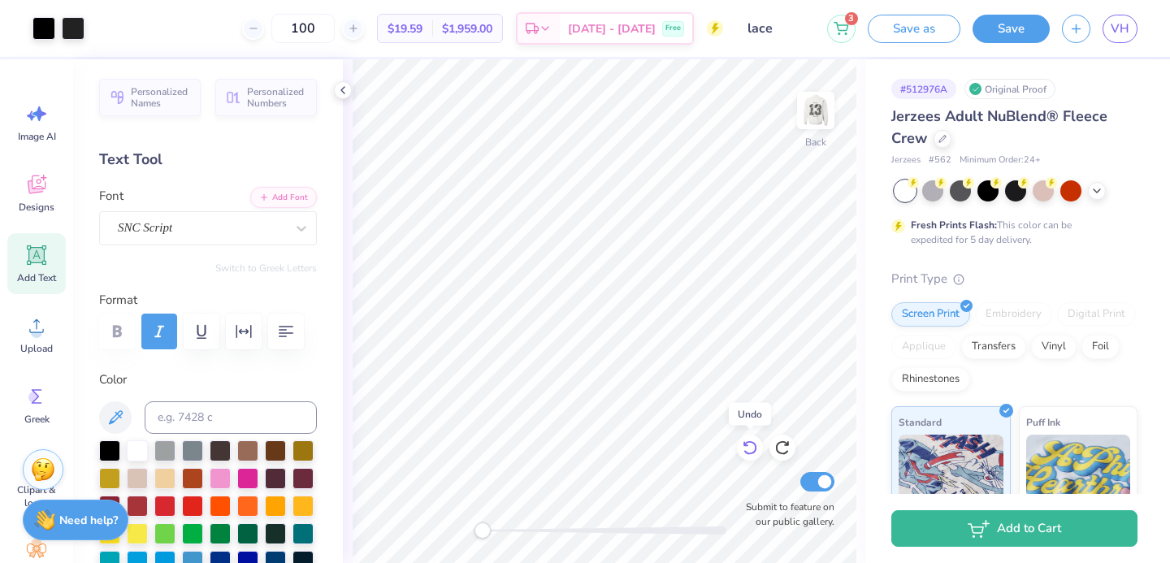
click at [742, 448] on icon at bounding box center [750, 448] width 16 height 16
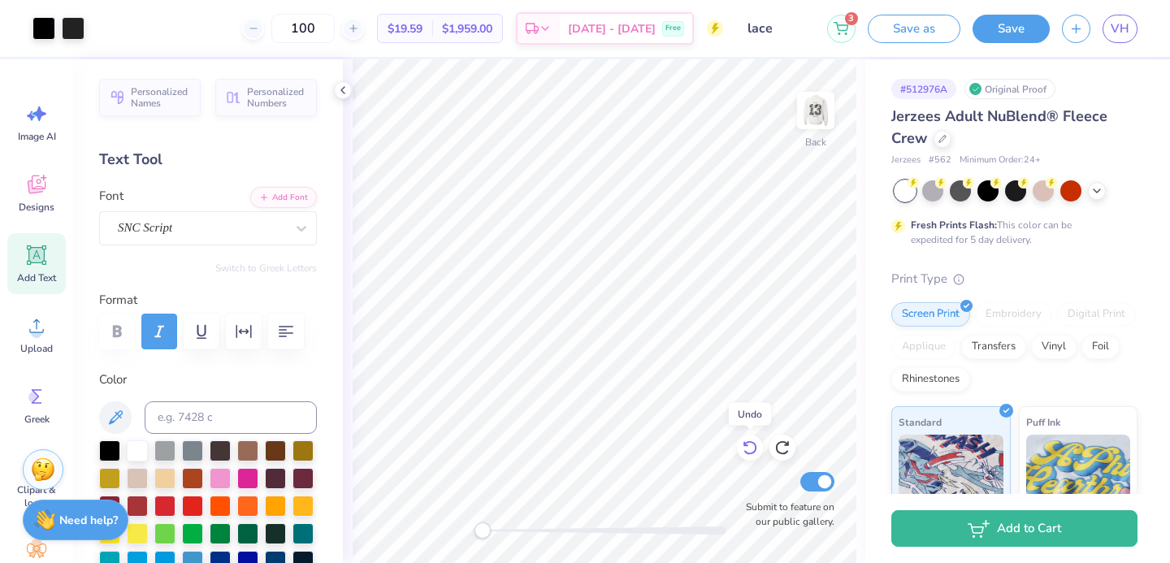
click at [742, 448] on icon at bounding box center [750, 448] width 16 height 16
click at [740, 448] on div at bounding box center [750, 448] width 26 height 26
click at [739, 449] on div at bounding box center [750, 448] width 26 height 26
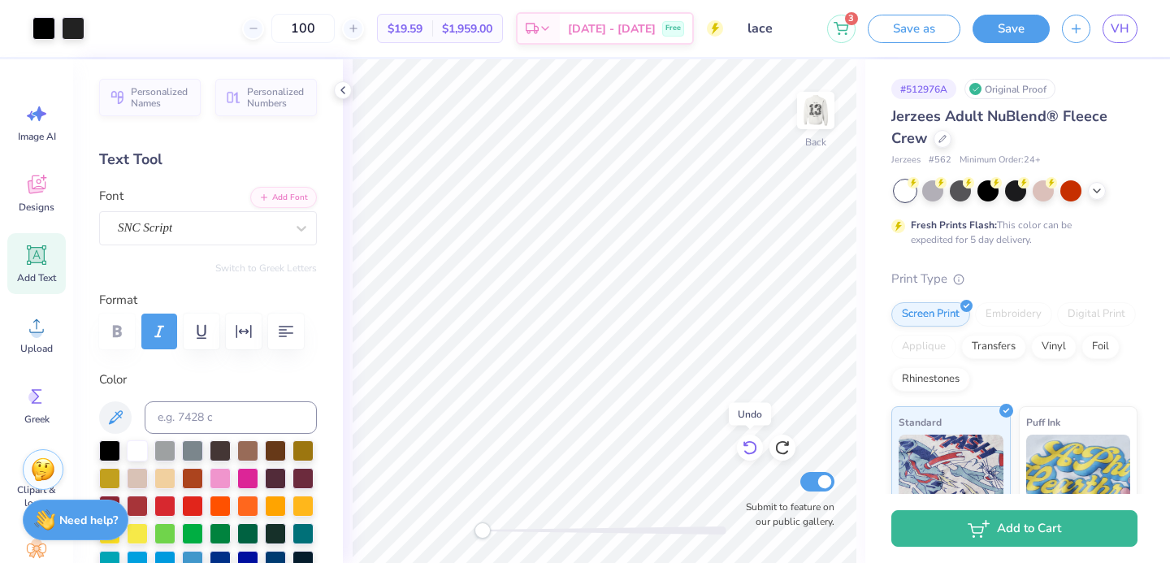
click at [738, 449] on div at bounding box center [750, 448] width 26 height 26
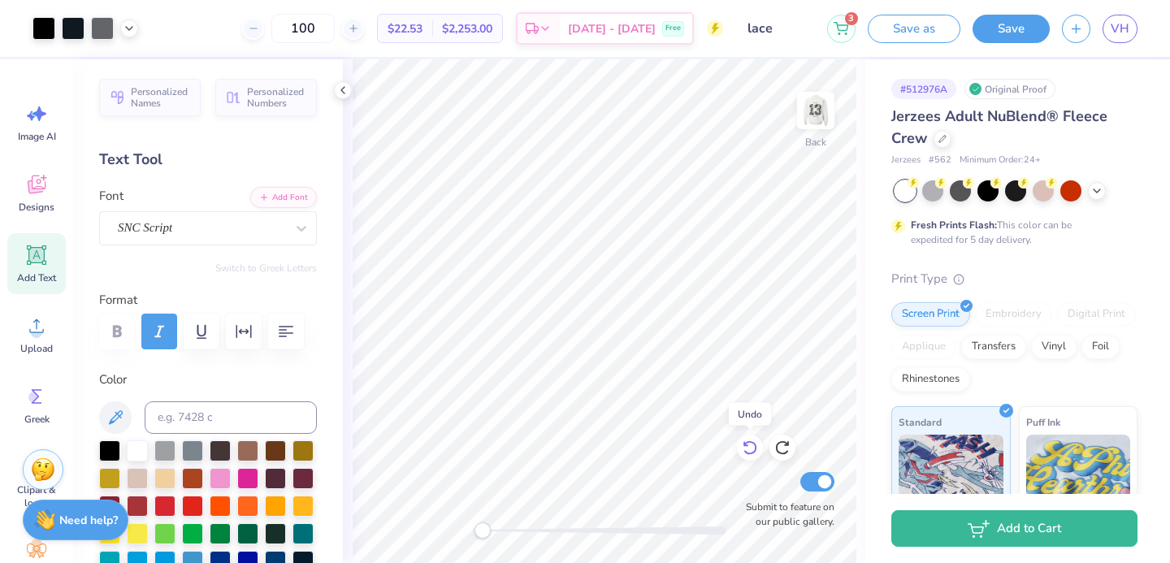
click at [737, 449] on div at bounding box center [750, 448] width 26 height 26
click at [747, 442] on icon at bounding box center [750, 448] width 14 height 15
drag, startPoint x: 482, startPoint y: 533, endPoint x: 532, endPoint y: 530, distance: 50.5
click at [531, 530] on div "Accessibility label" at bounding box center [530, 530] width 16 height 16
click at [994, 33] on button "Save" at bounding box center [1010, 26] width 77 height 28
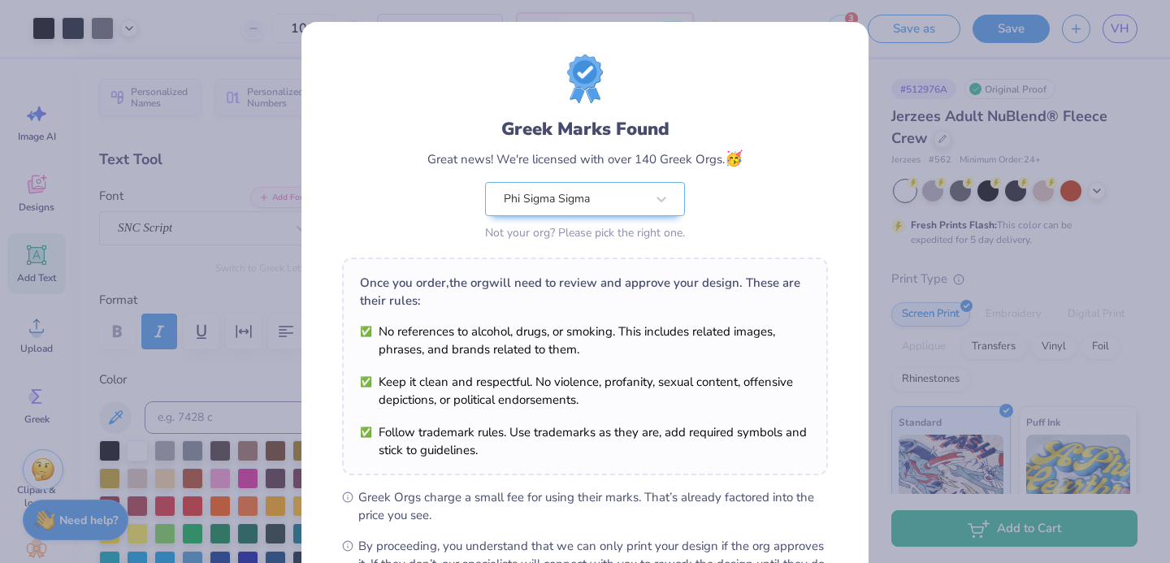
scroll to position [197, 0]
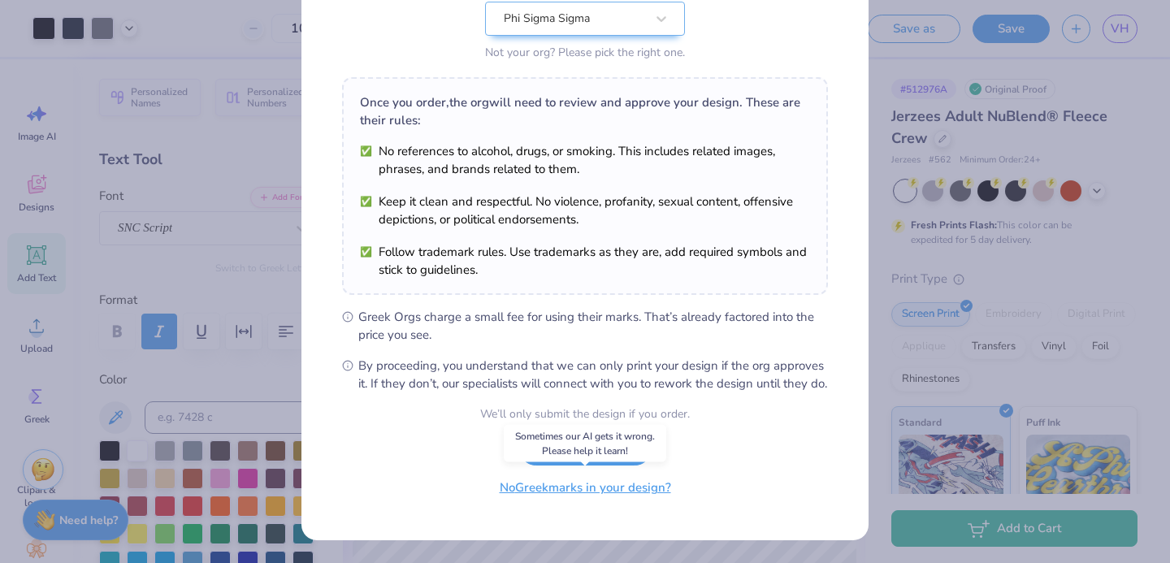
click at [596, 486] on button "No Greek marks in your design?" at bounding box center [585, 487] width 199 height 33
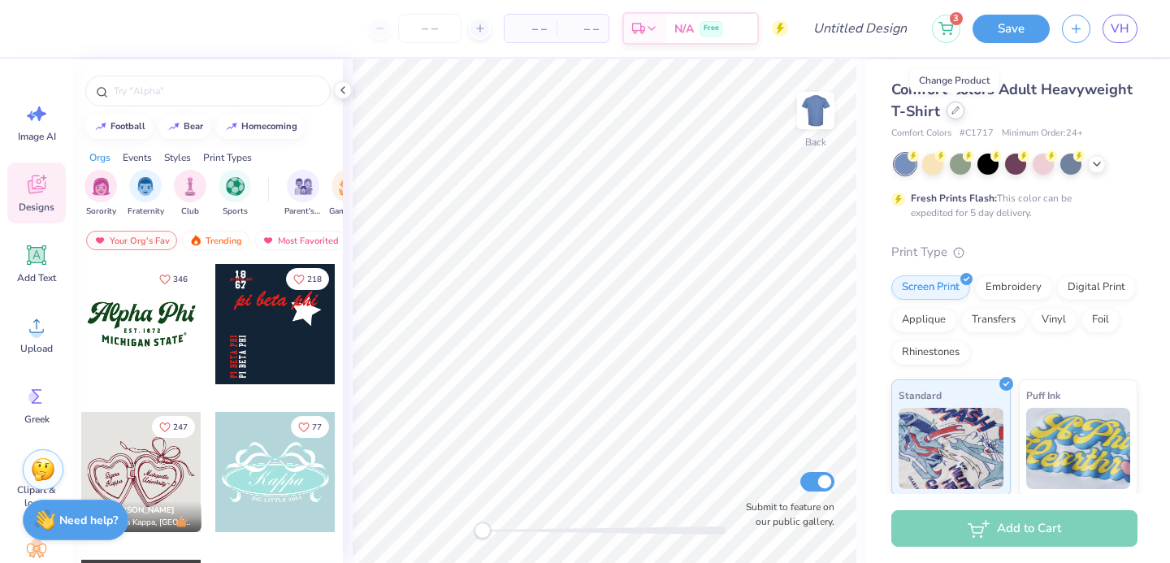
click at [951, 115] on div at bounding box center [955, 111] width 18 height 18
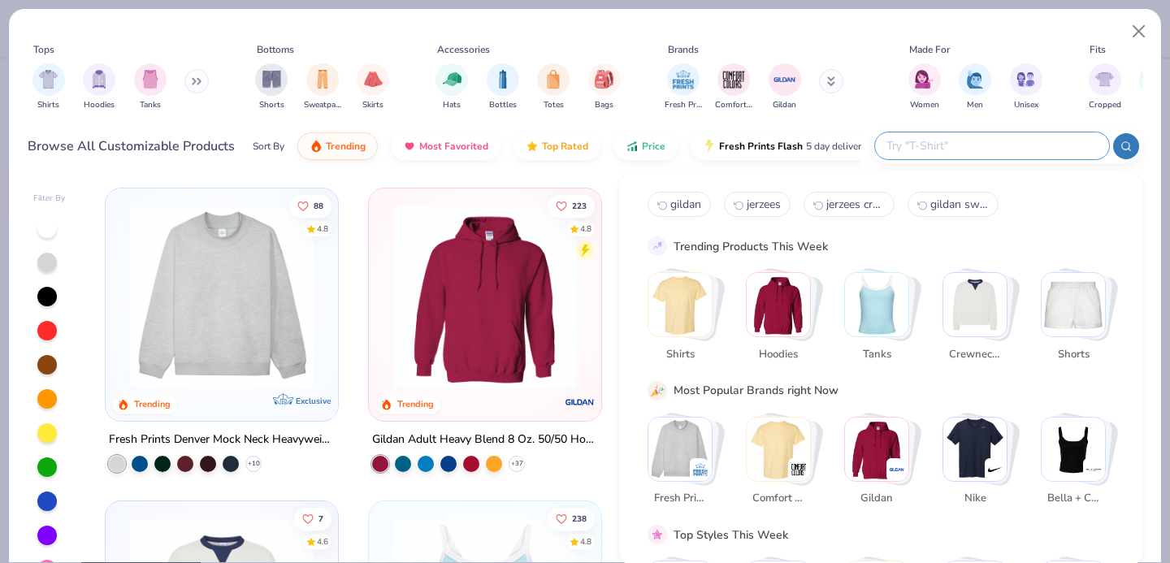
click at [1001, 140] on input "text" at bounding box center [991, 145] width 213 height 19
type input "gildan"
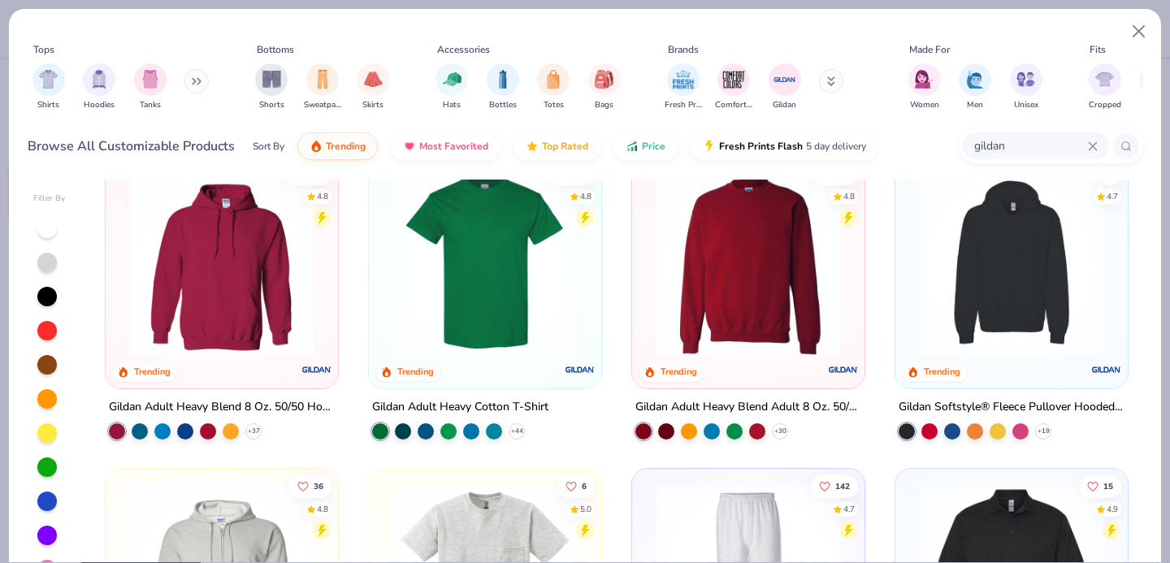
scroll to position [34, 0]
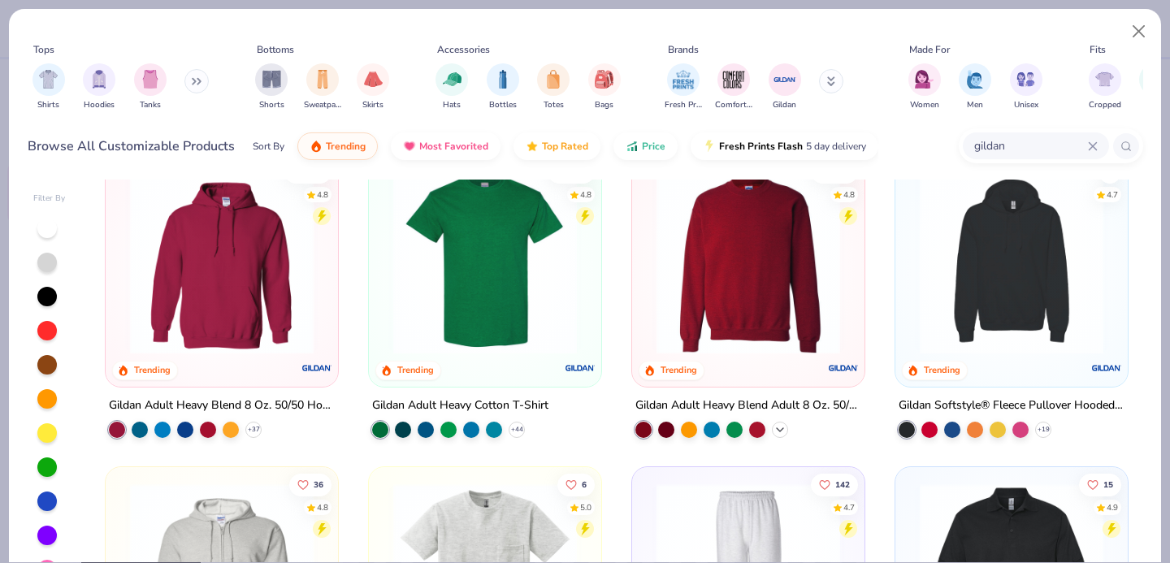
click at [780, 423] on icon at bounding box center [779, 429] width 13 height 13
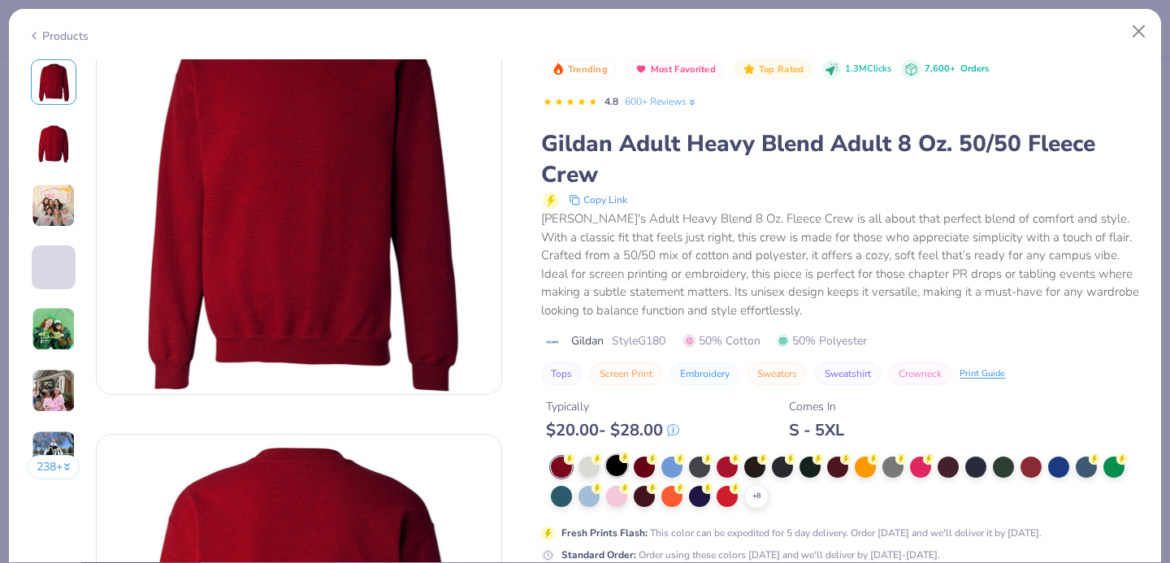
scroll to position [77, 0]
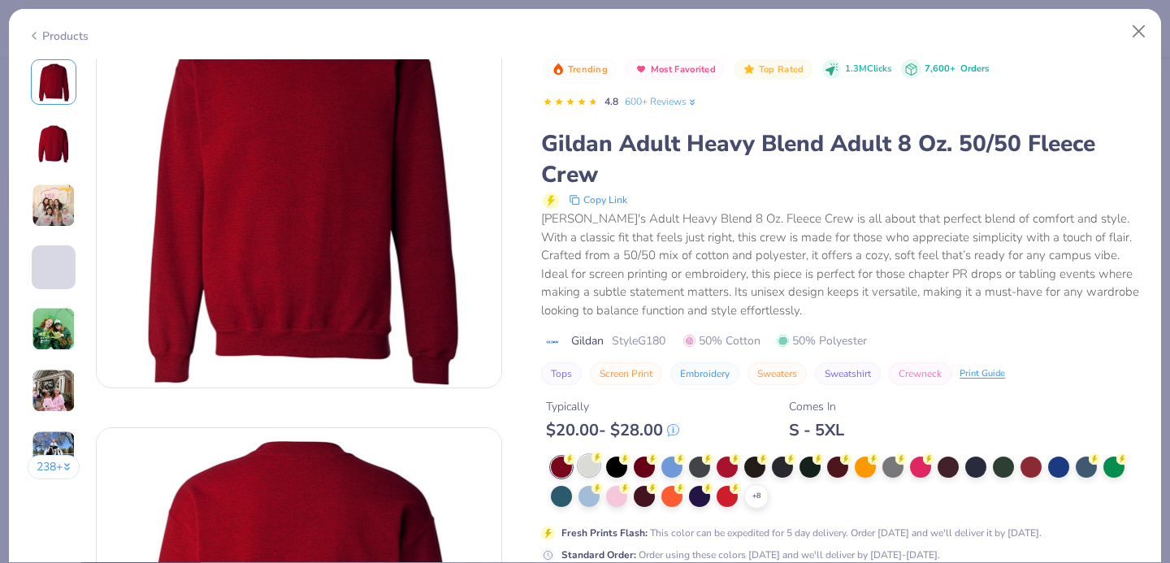
click at [582, 466] on div at bounding box center [588, 465] width 21 height 21
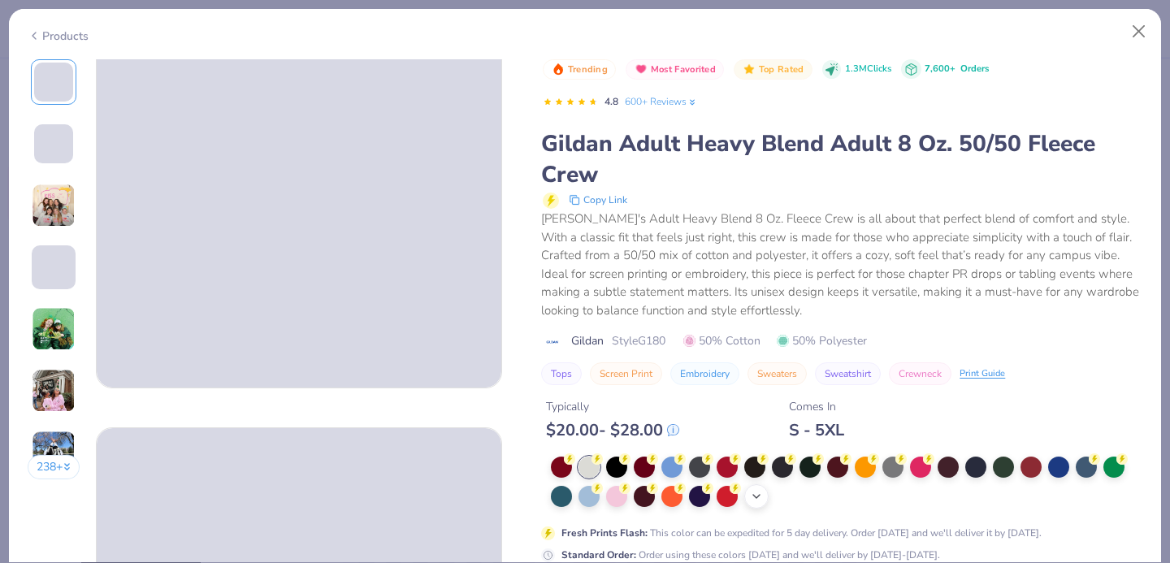
click at [749, 501] on div "+ 8" at bounding box center [756, 496] width 24 height 24
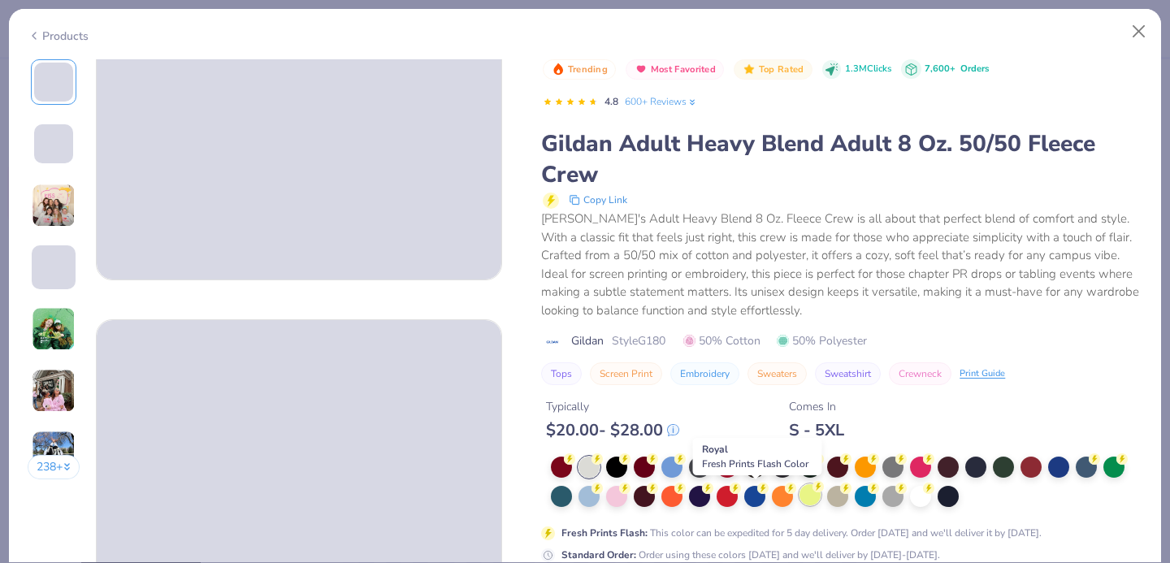
scroll to position [189, 0]
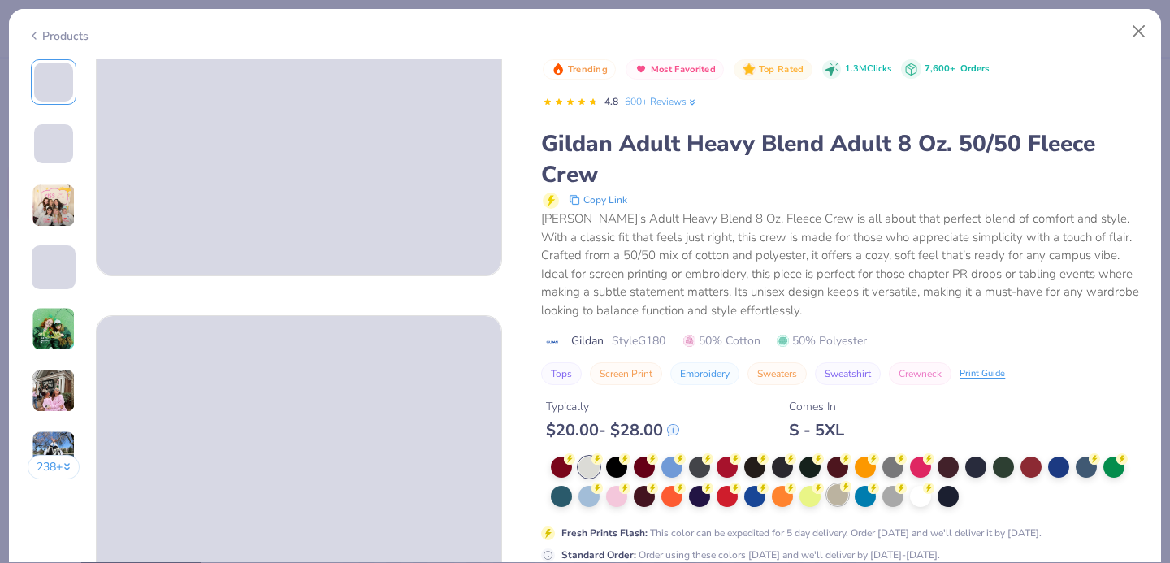
click at [839, 496] on div at bounding box center [837, 494] width 21 height 21
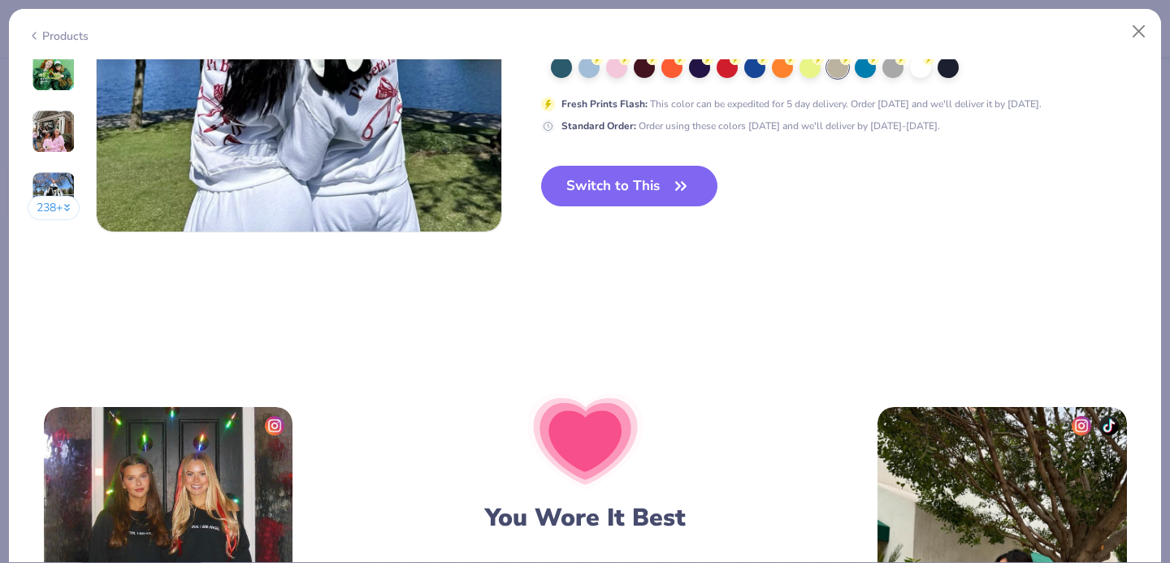
scroll to position [2874, 0]
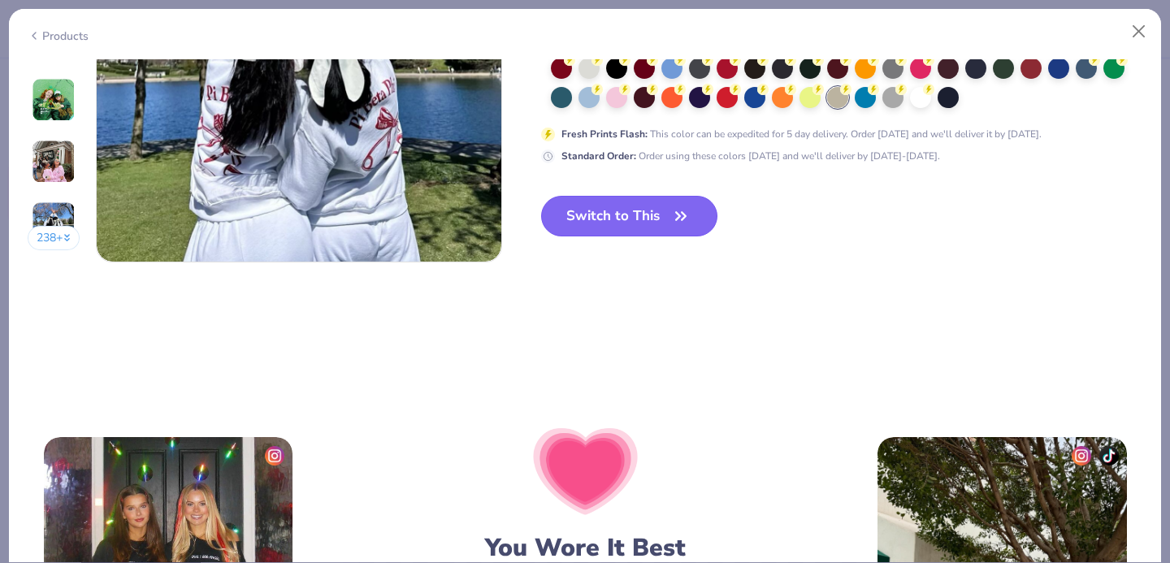
click at [619, 205] on button "Switch to This" at bounding box center [629, 216] width 176 height 41
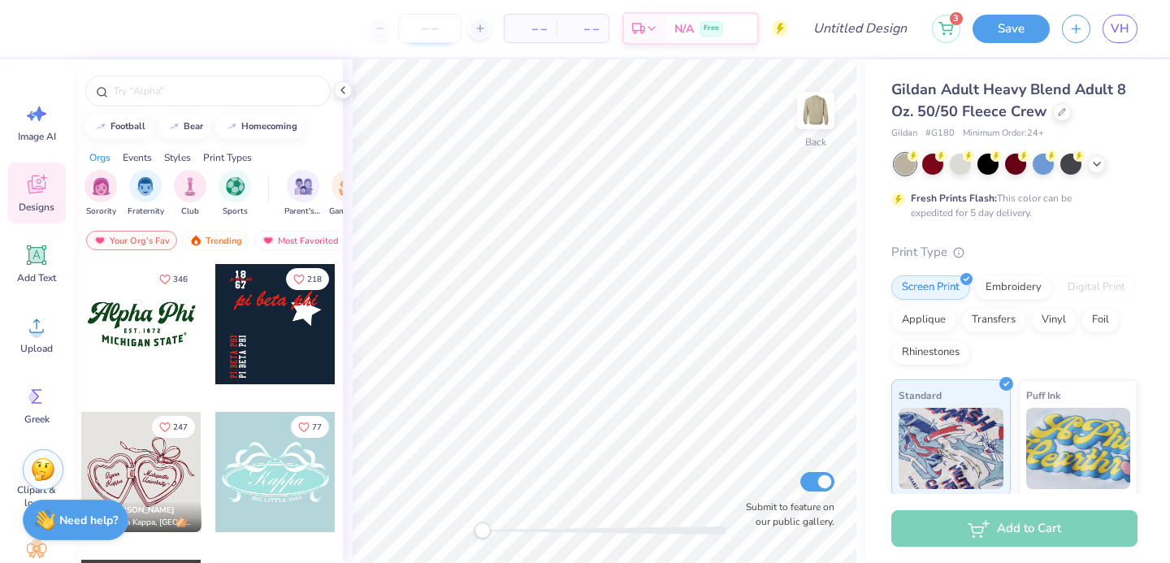
click at [433, 31] on input "number" at bounding box center [429, 28] width 63 height 29
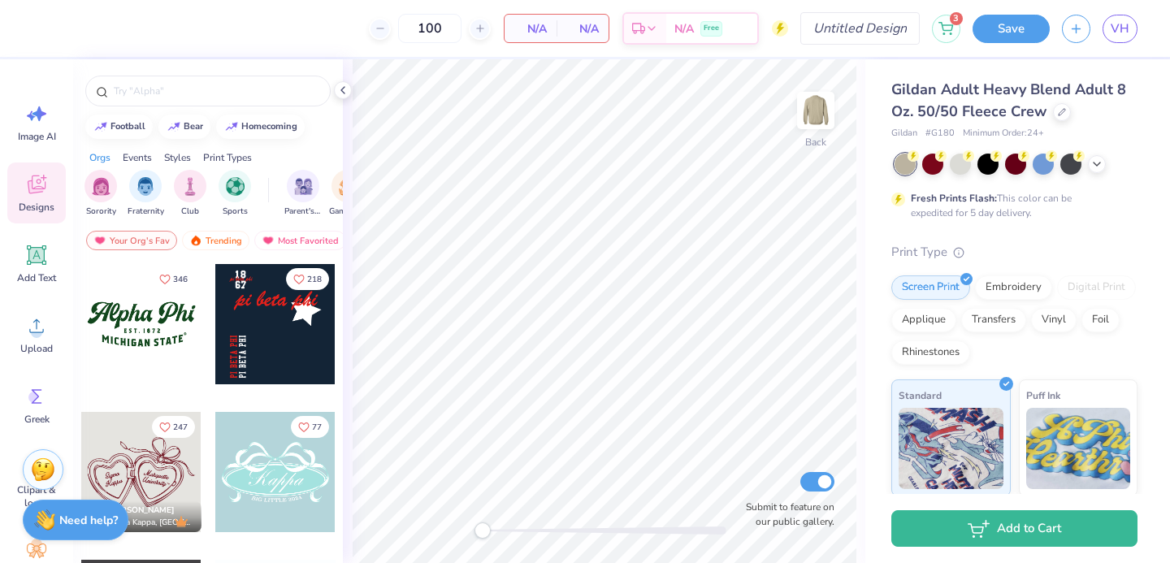
type input "100"
click at [840, 25] on input "Design Title" at bounding box center [880, 28] width 80 height 32
type input "blue"
click at [344, 88] on icon at bounding box center [342, 90] width 13 height 13
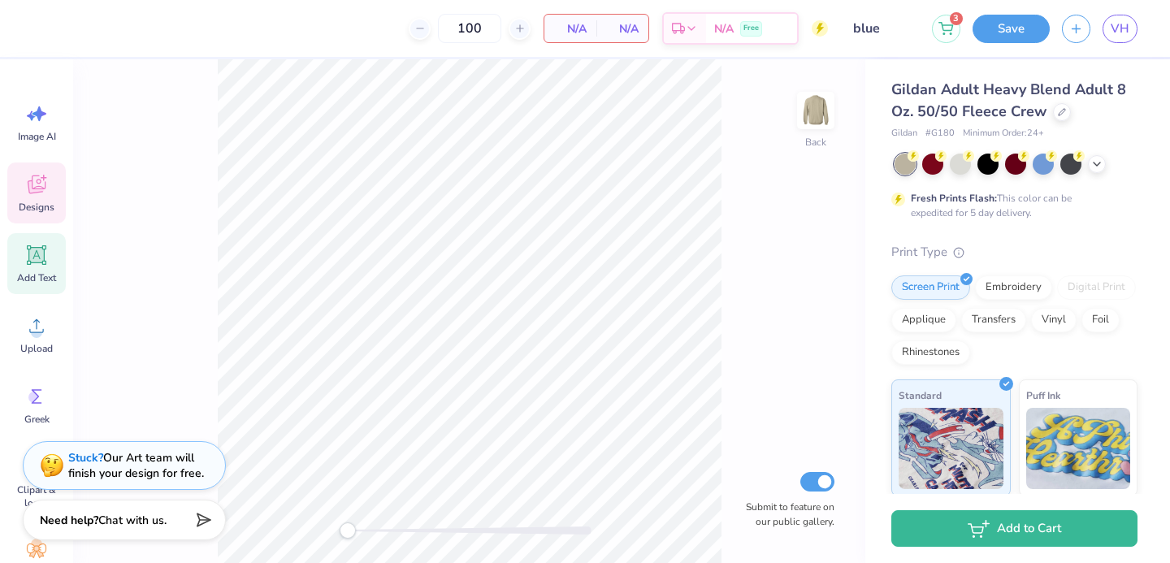
click at [33, 262] on icon at bounding box center [36, 254] width 19 height 19
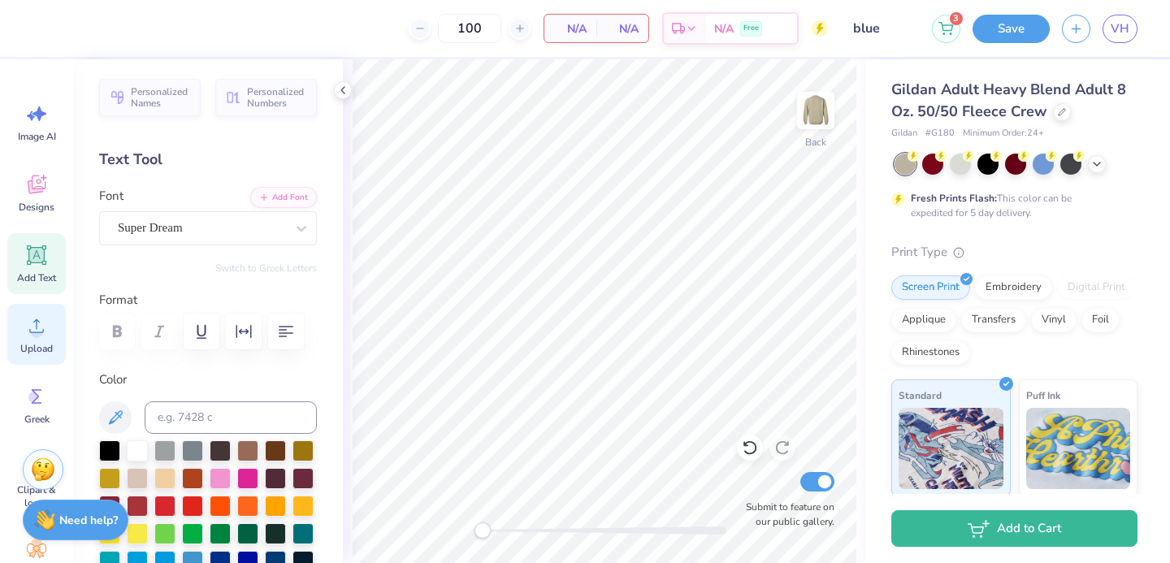
click at [24, 344] on span "Upload" at bounding box center [36, 348] width 32 height 13
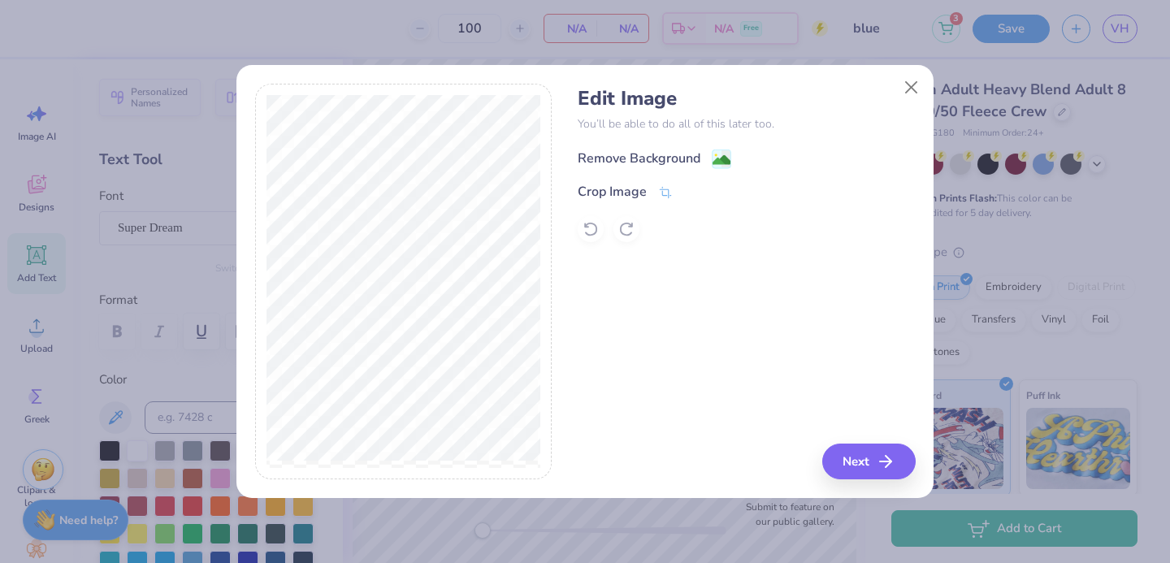
click at [601, 164] on div "Remove Background" at bounding box center [639, 158] width 123 height 19
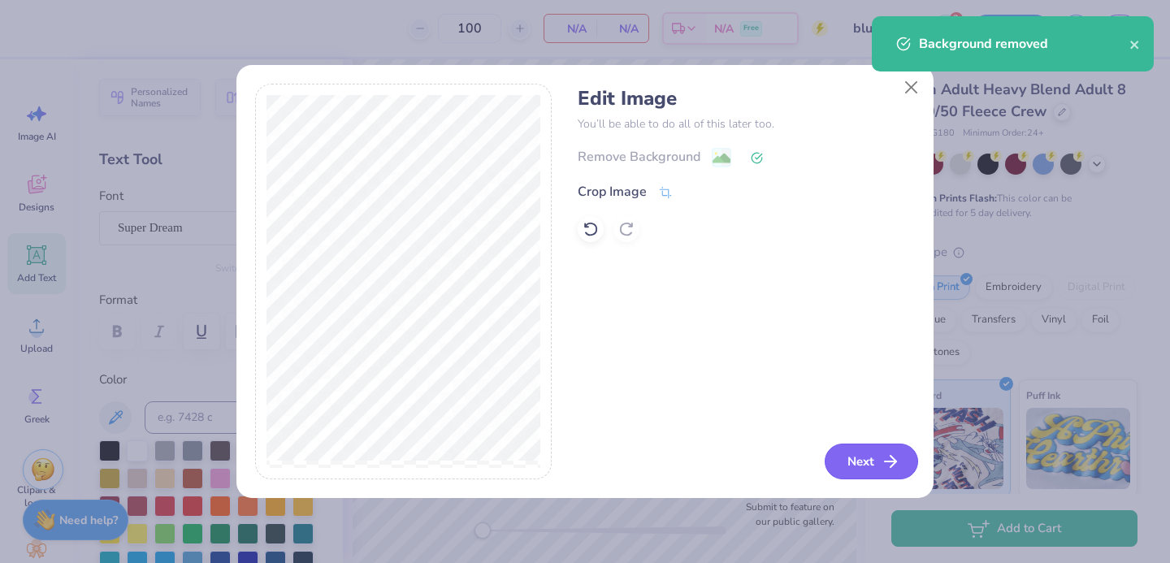
click at [842, 464] on button "Next" at bounding box center [871, 462] width 93 height 36
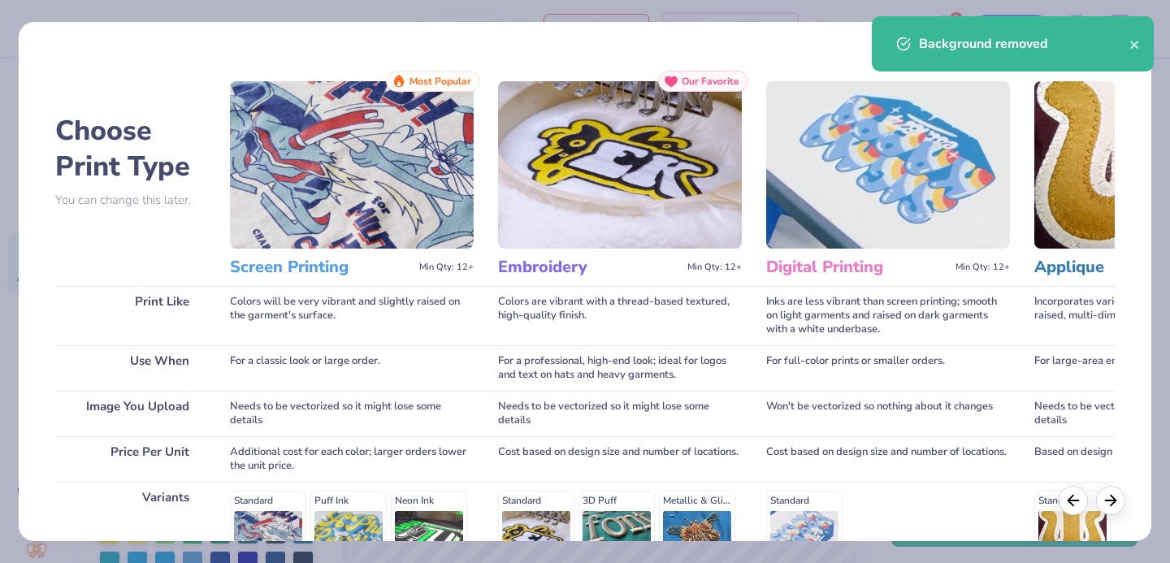
scroll to position [247, 0]
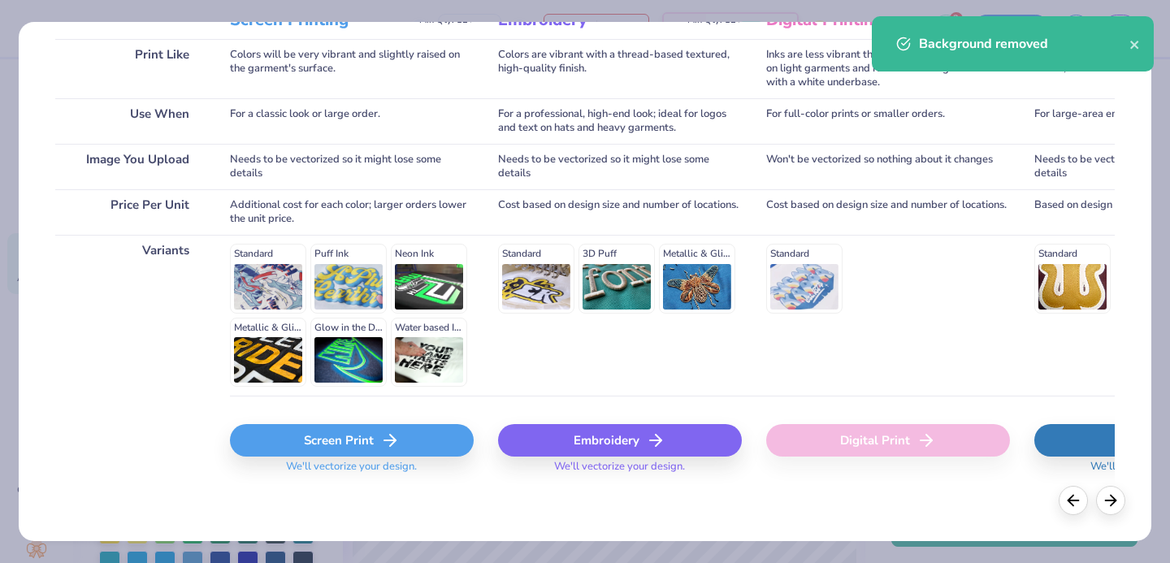
click at [306, 452] on div "Screen Print" at bounding box center [352, 440] width 244 height 32
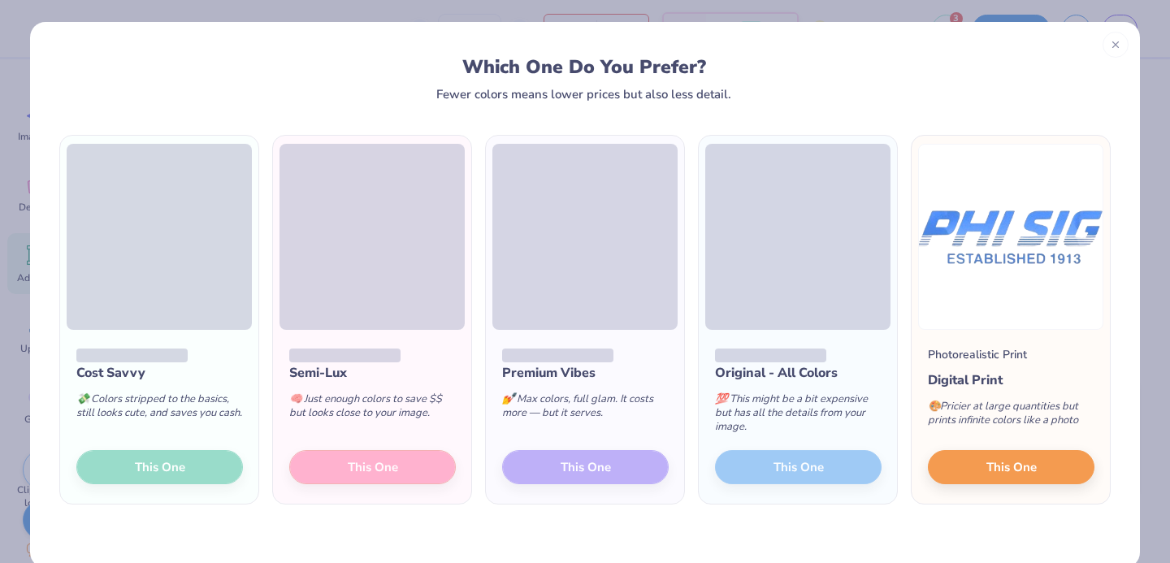
scroll to position [27, 0]
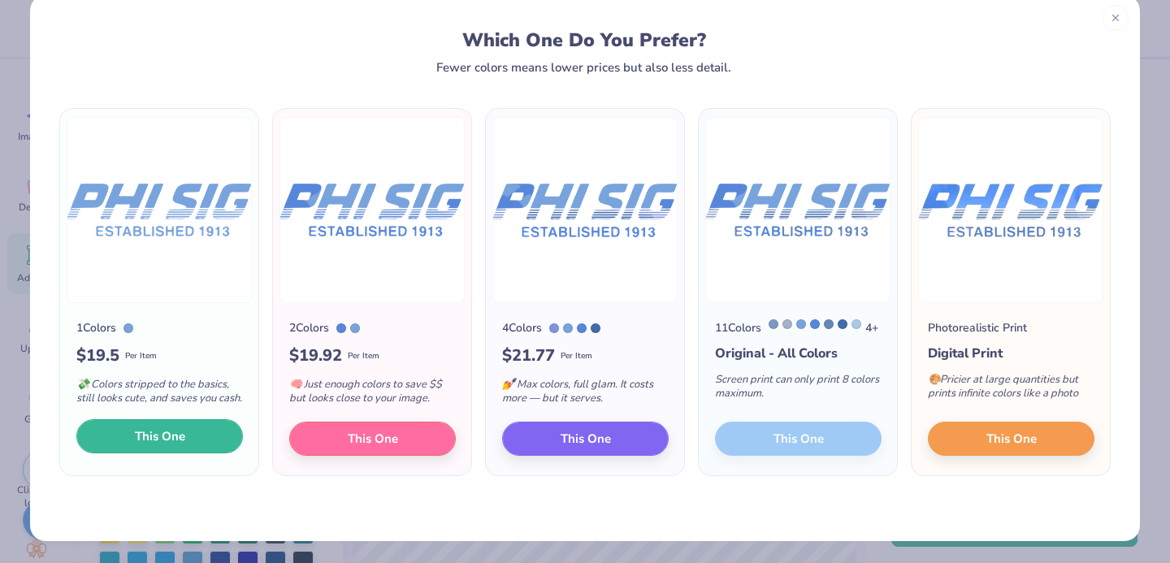
click at [200, 443] on button "This One" at bounding box center [159, 436] width 167 height 34
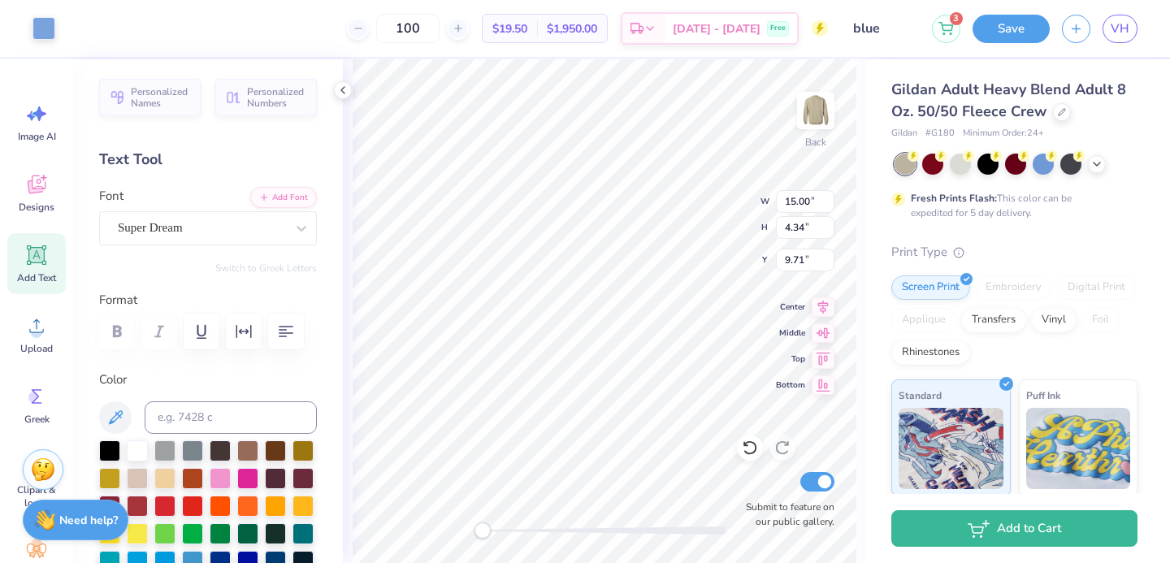
click at [26, 15] on div "Art colors" at bounding box center [27, 28] width 55 height 57
click at [35, 26] on div at bounding box center [43, 26] width 23 height 23
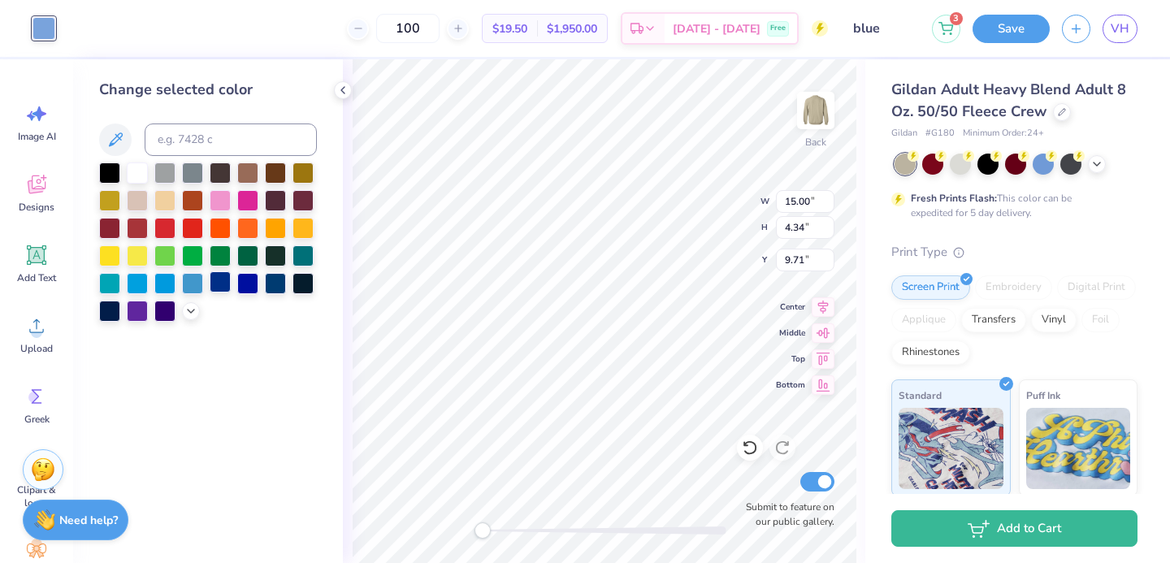
click at [223, 288] on div at bounding box center [220, 281] width 21 height 21
click at [195, 313] on icon at bounding box center [190, 309] width 13 height 13
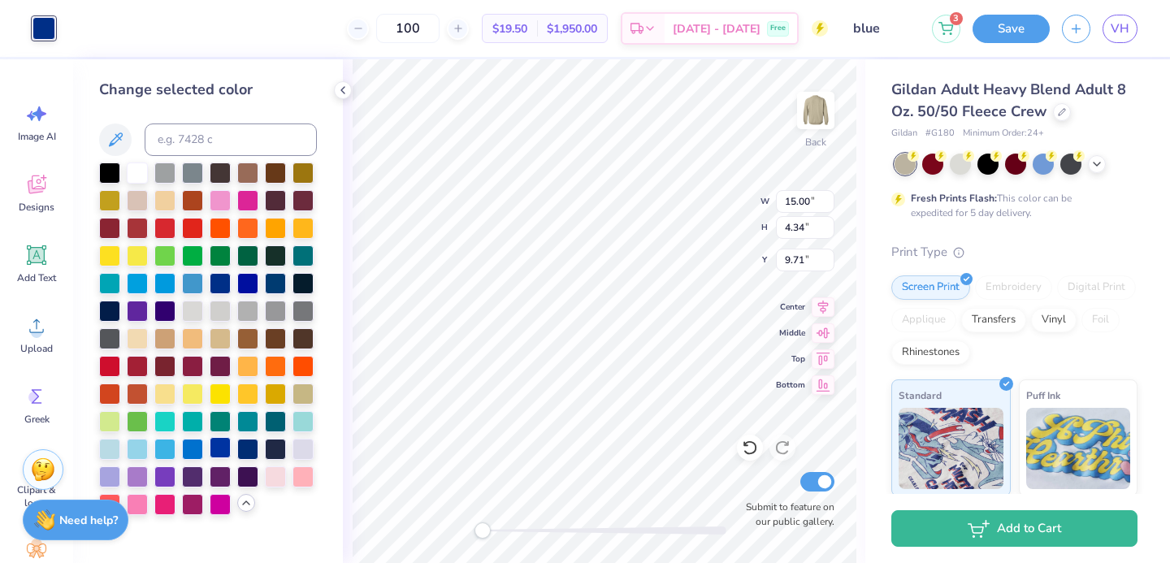
click at [212, 449] on div at bounding box center [220, 447] width 21 height 21
click at [194, 444] on div at bounding box center [192, 447] width 21 height 21
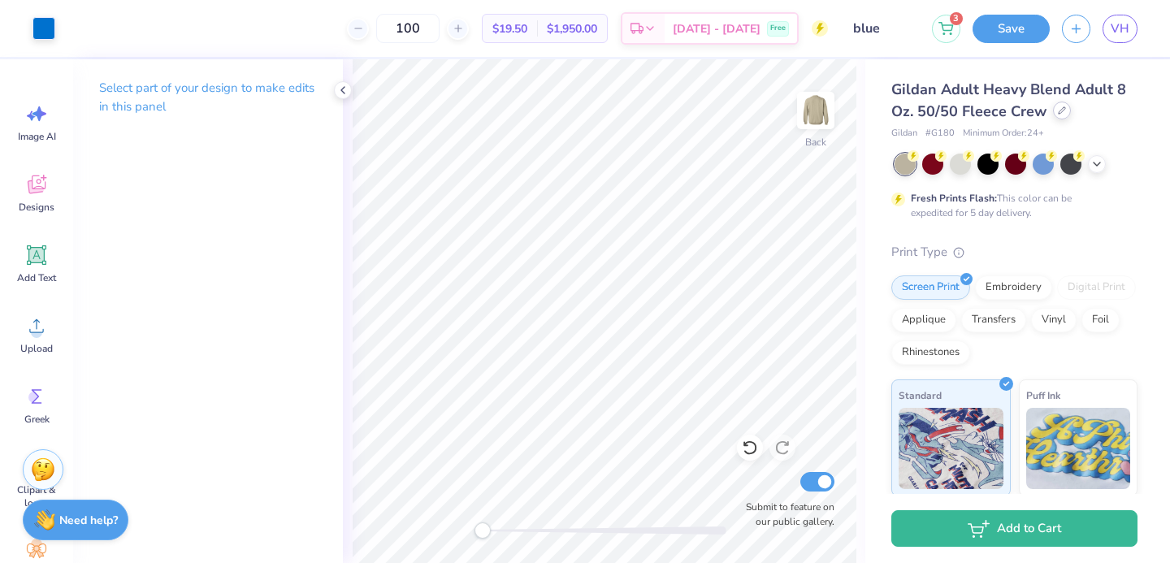
click at [1058, 112] on icon at bounding box center [1062, 110] width 8 height 8
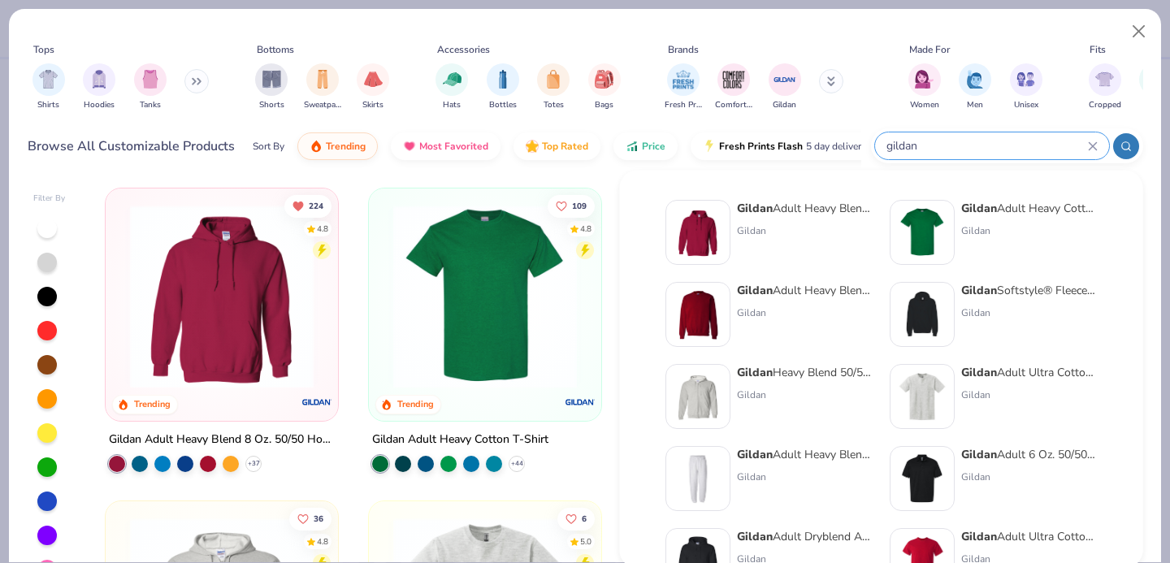
click at [1005, 148] on input "gildan" at bounding box center [986, 145] width 203 height 19
type input "g"
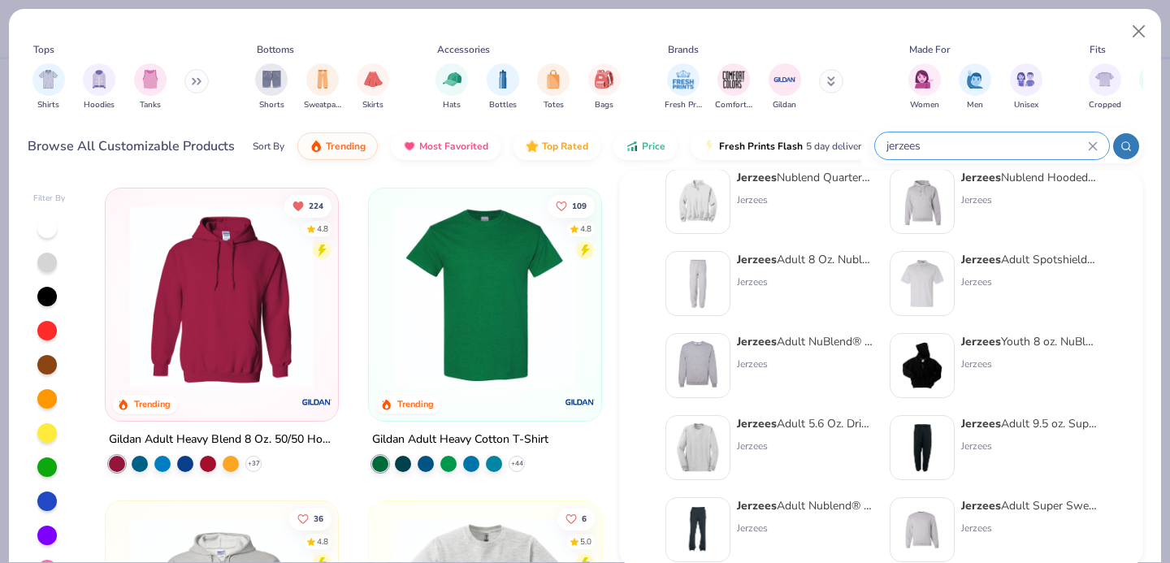
scroll to position [32, 0]
type input "jerzees"
click at [797, 353] on div "Jerzees Adult NuBlend® Fleece Crew Jerzees" at bounding box center [805, 364] width 136 height 65
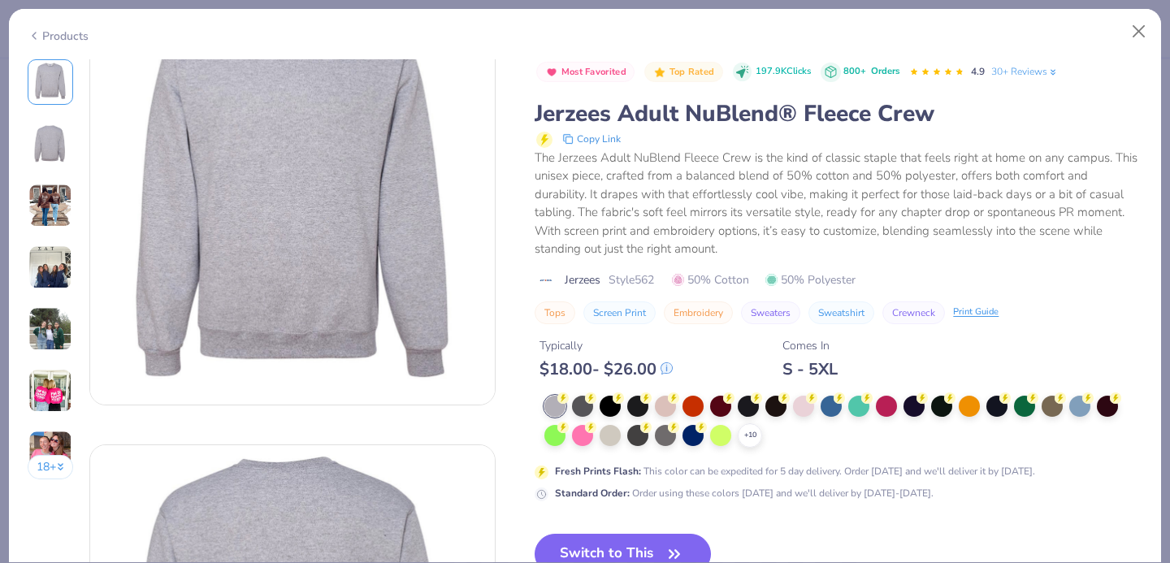
scroll to position [89, 0]
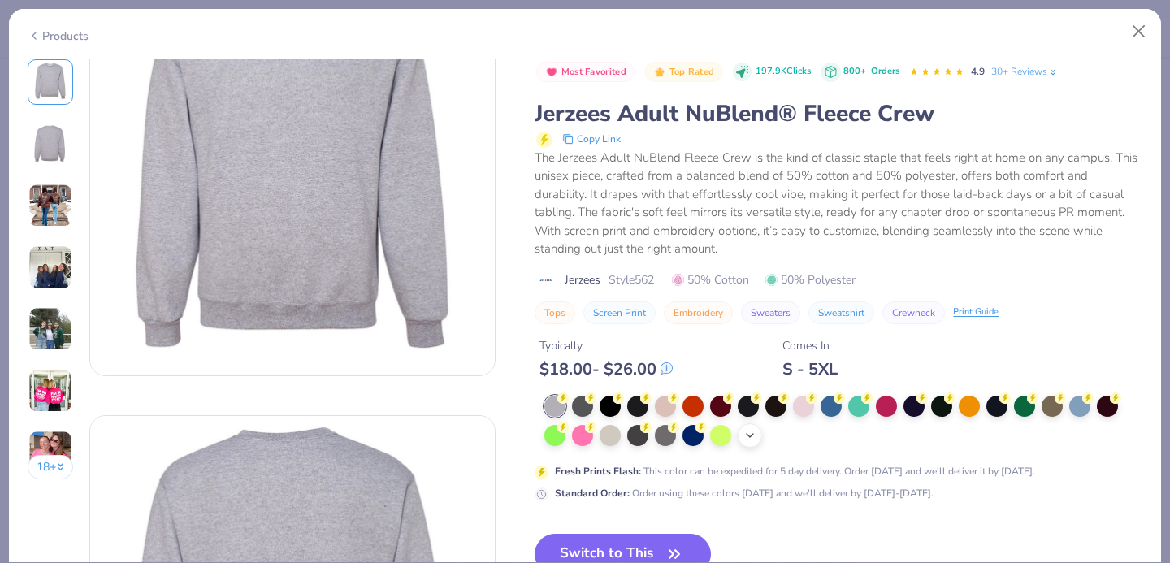
click at [750, 434] on icon at bounding box center [749, 435] width 13 height 13
click at [784, 438] on div at bounding box center [775, 433] width 21 height 21
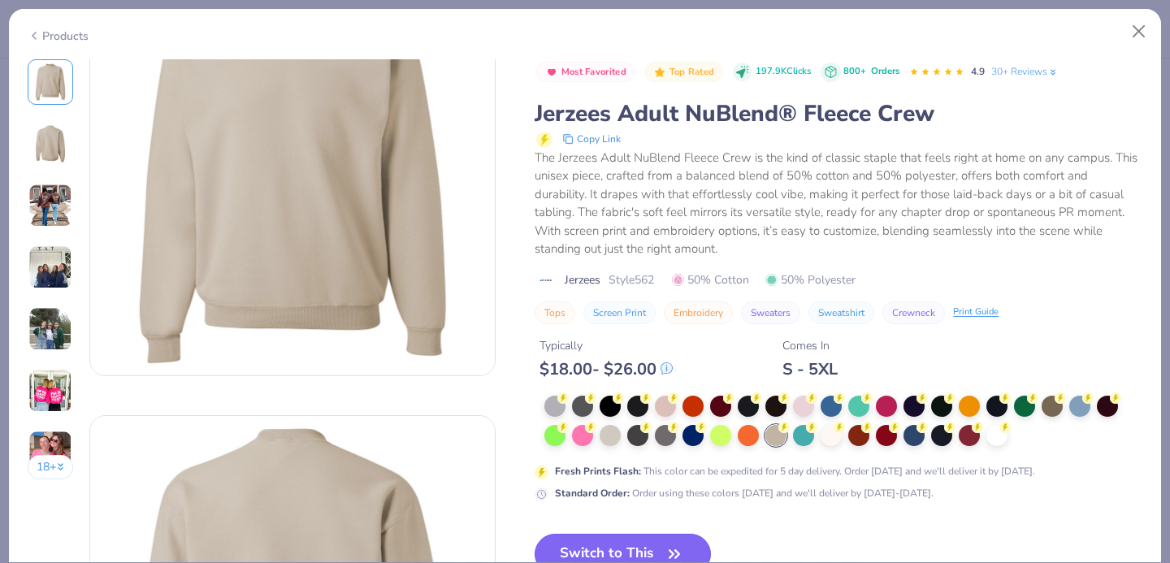
click at [609, 552] on button "Switch to This" at bounding box center [623, 554] width 176 height 41
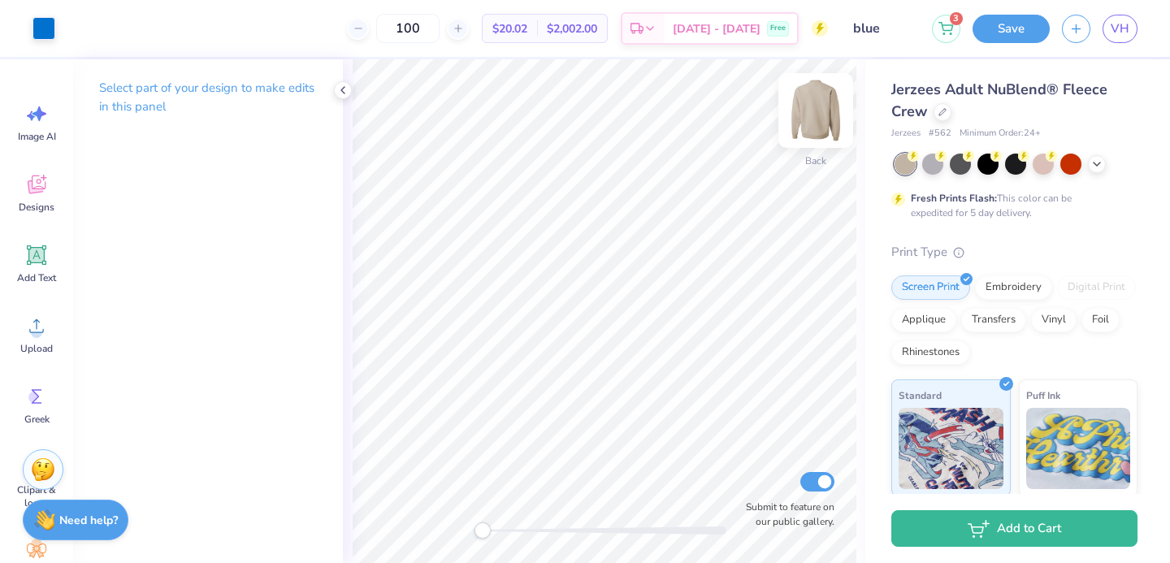
click at [809, 108] on img at bounding box center [815, 110] width 65 height 65
click at [825, 123] on img at bounding box center [815, 110] width 65 height 65
click at [1097, 170] on div at bounding box center [1097, 163] width 18 height 18
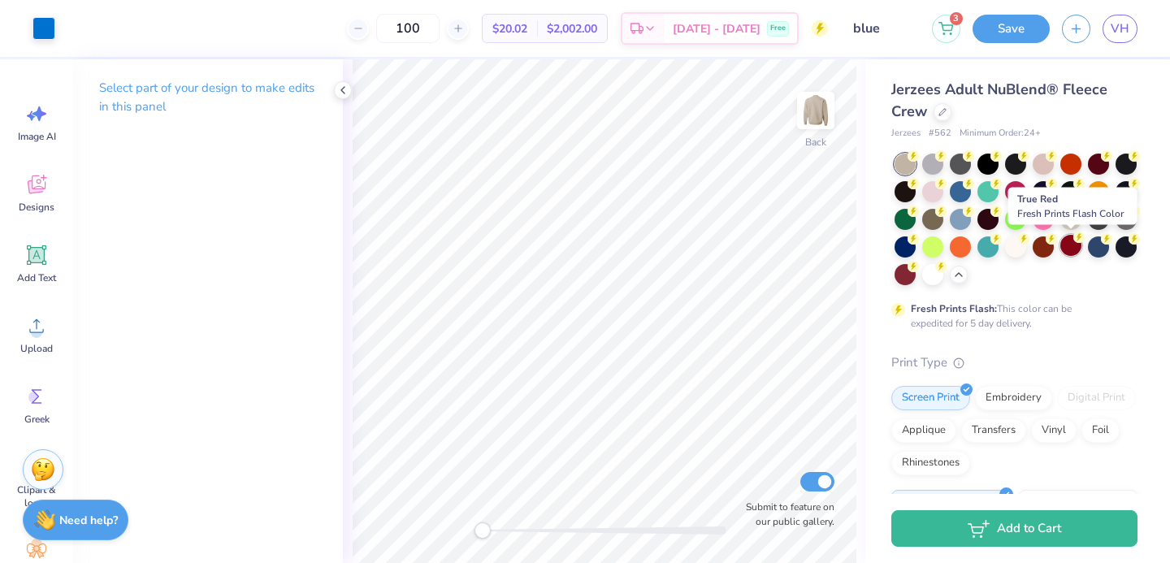
click at [1072, 248] on div at bounding box center [1070, 245] width 21 height 21
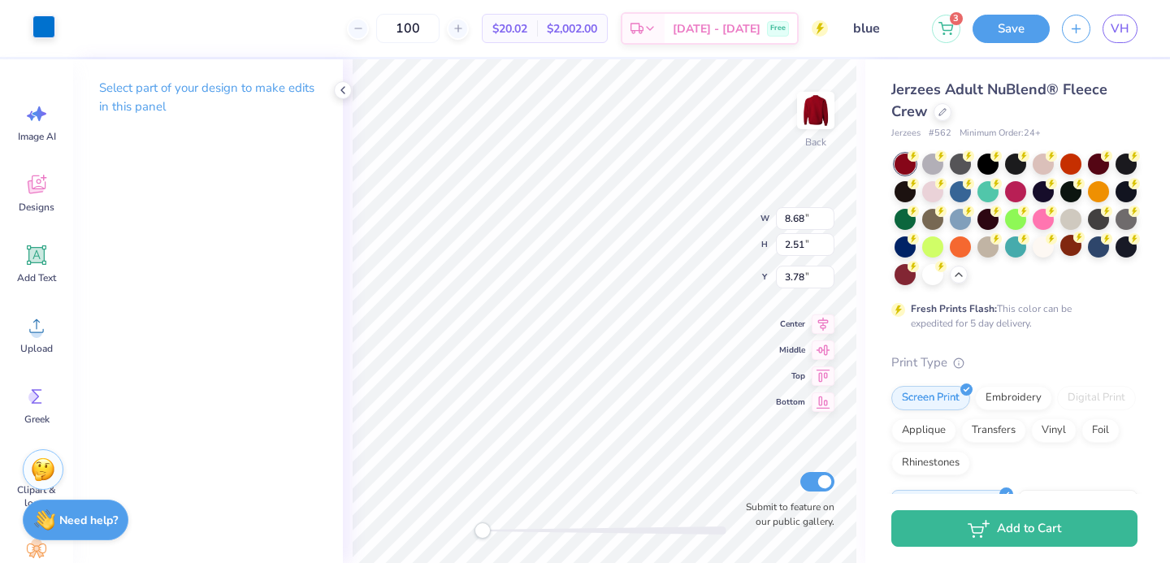
click at [44, 37] on div at bounding box center [43, 26] width 23 height 23
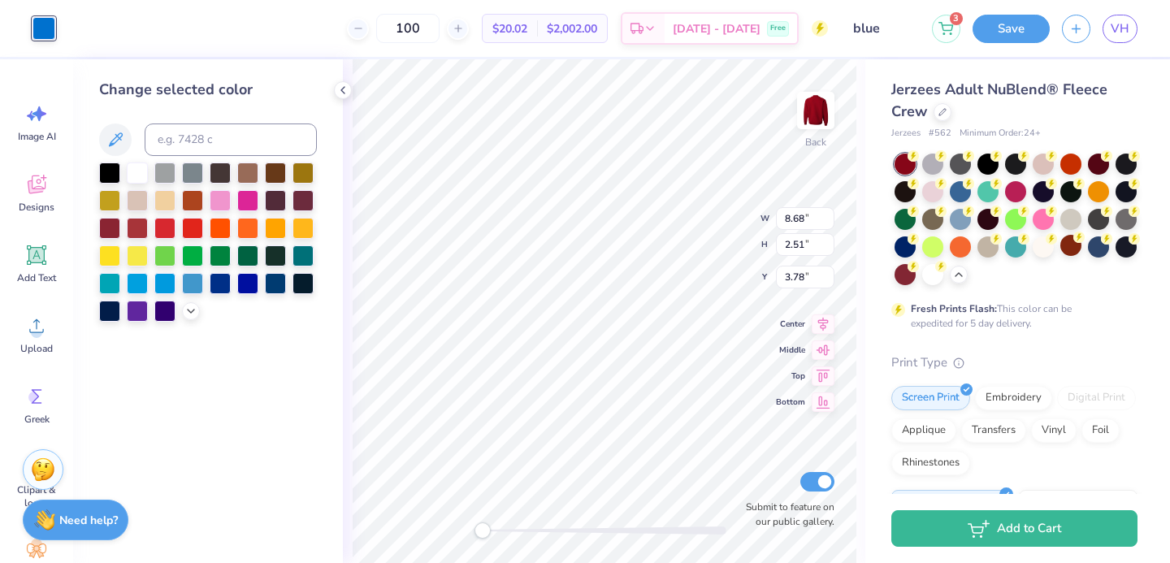
click at [191, 300] on div at bounding box center [208, 241] width 218 height 159
click at [191, 306] on icon at bounding box center [190, 309] width 13 height 13
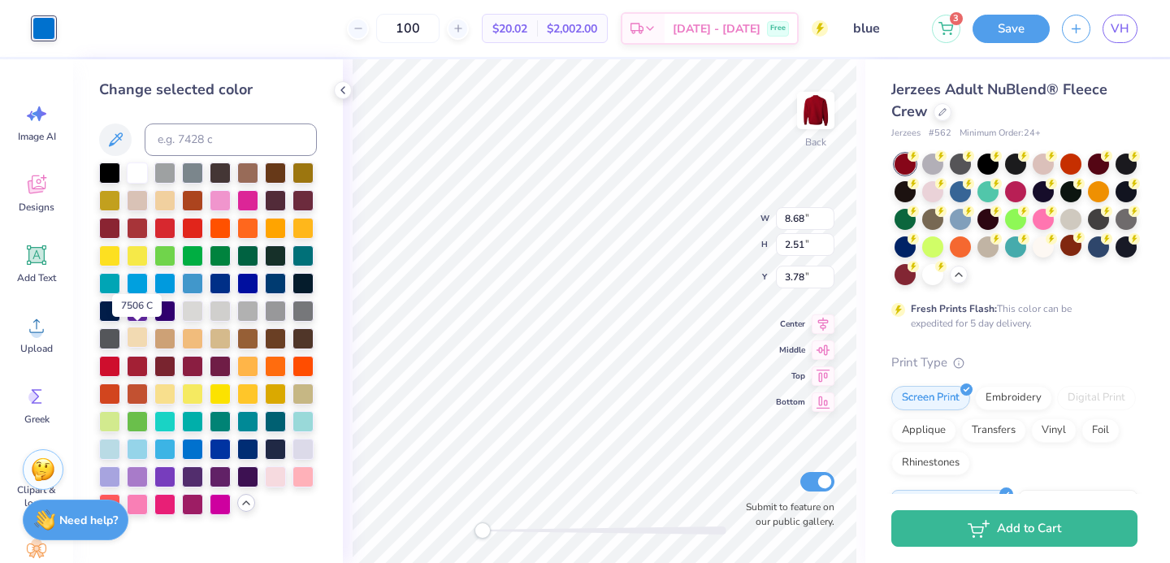
click at [133, 340] on div at bounding box center [137, 337] width 21 height 21
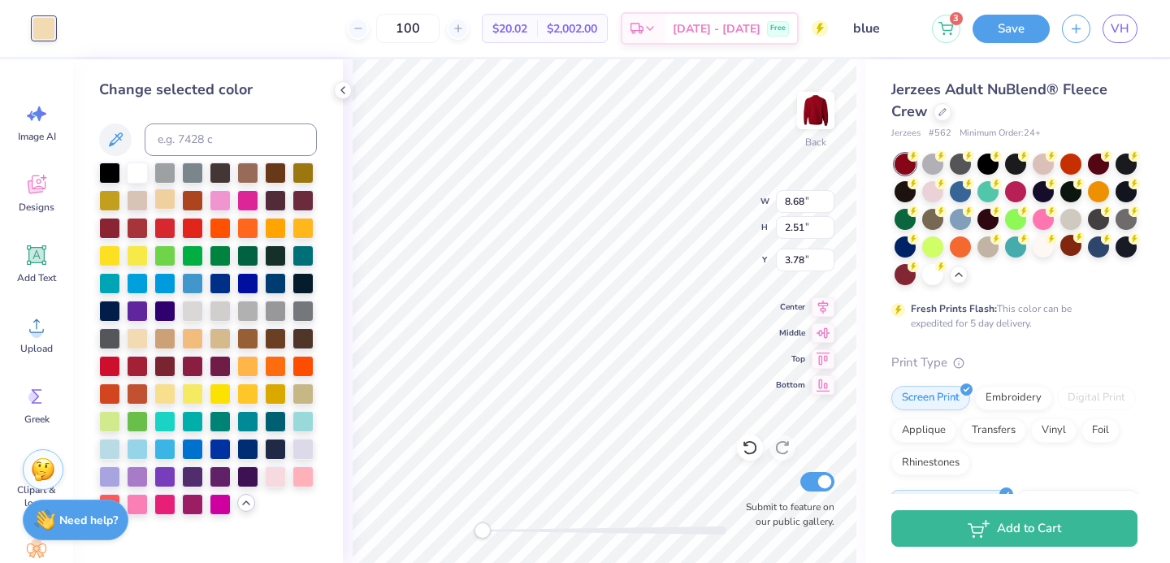
click at [154, 194] on div at bounding box center [164, 198] width 21 height 21
click at [162, 197] on div at bounding box center [164, 198] width 21 height 21
click at [142, 340] on div at bounding box center [137, 337] width 21 height 21
click at [119, 138] on icon at bounding box center [116, 139] width 14 height 14
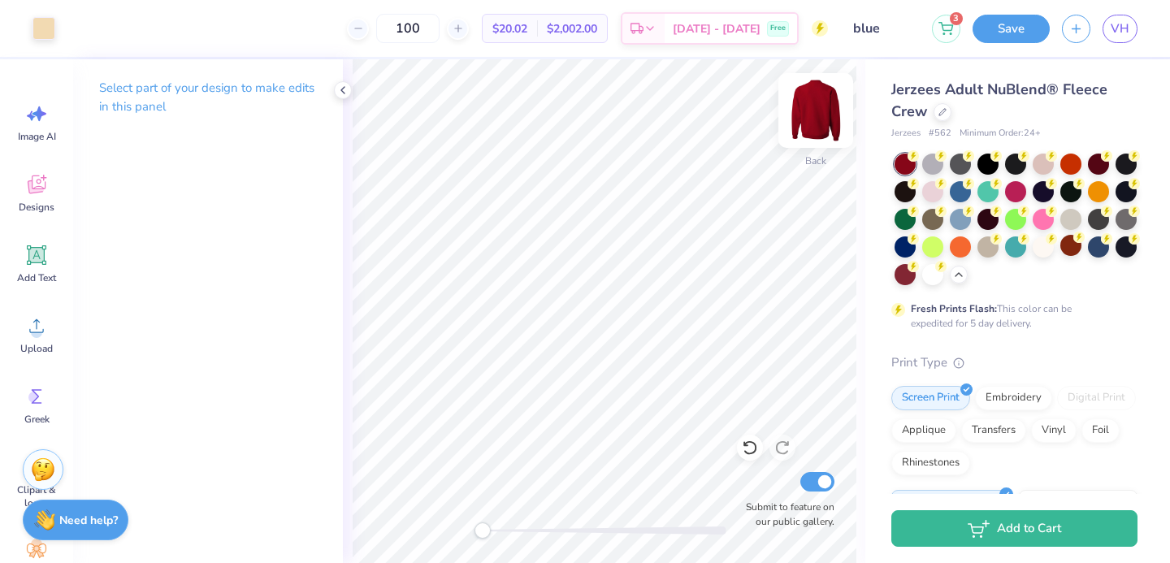
click at [817, 122] on img at bounding box center [815, 110] width 65 height 65
click at [818, 119] on img at bounding box center [815, 110] width 32 height 32
click at [822, 93] on img at bounding box center [815, 110] width 65 height 65
click at [986, 163] on div at bounding box center [987, 162] width 21 height 21
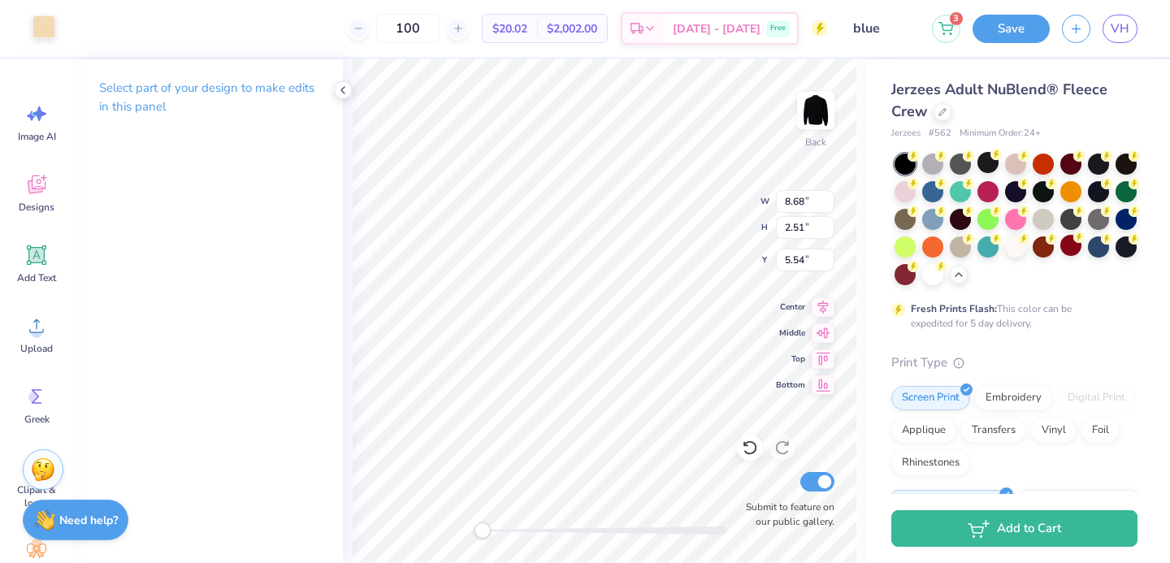
click at [41, 36] on div at bounding box center [43, 26] width 23 height 23
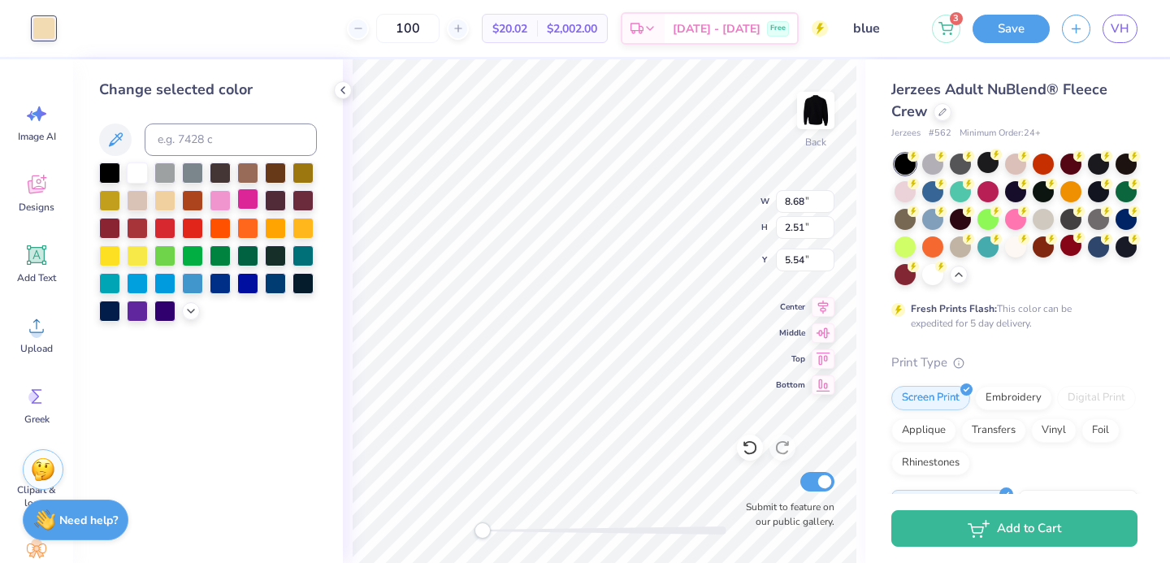
click at [244, 206] on div at bounding box center [247, 198] width 21 height 21
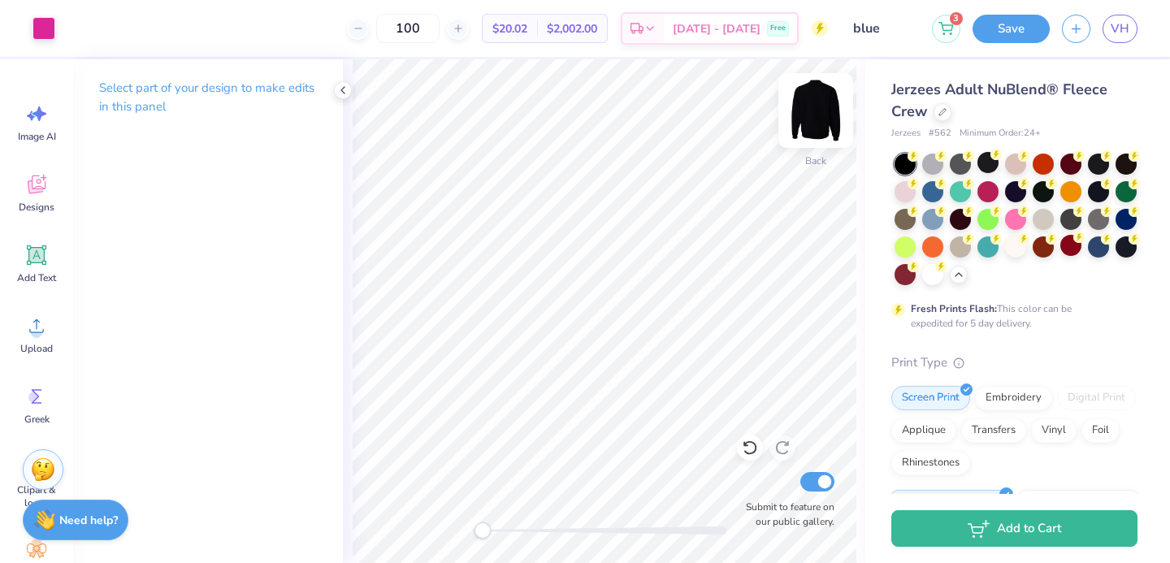
click at [824, 92] on img at bounding box center [815, 110] width 65 height 65
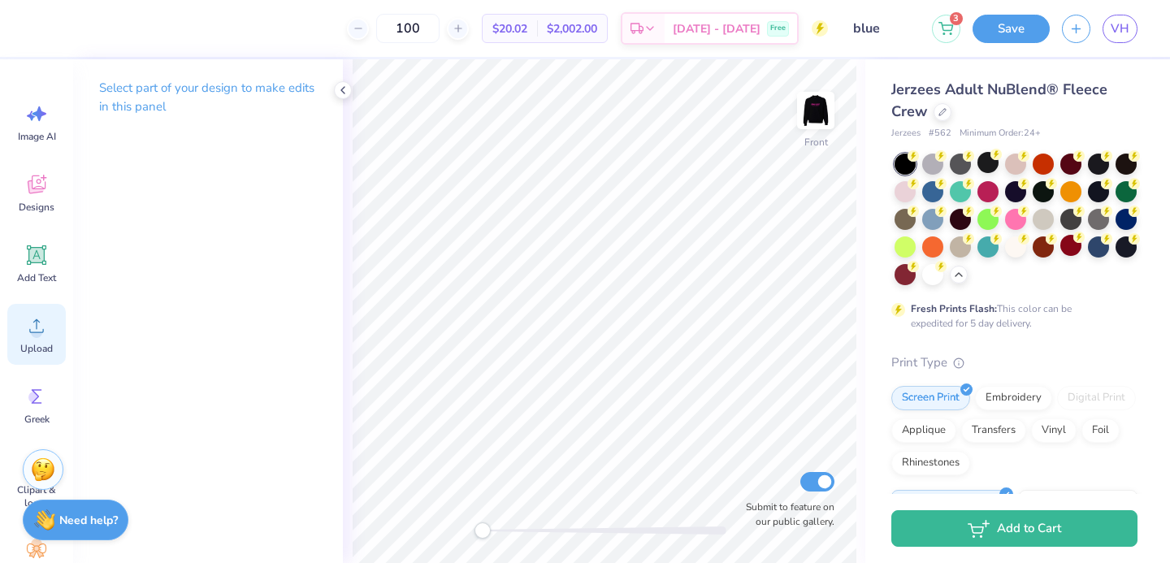
click at [41, 329] on circle at bounding box center [36, 332] width 11 height 11
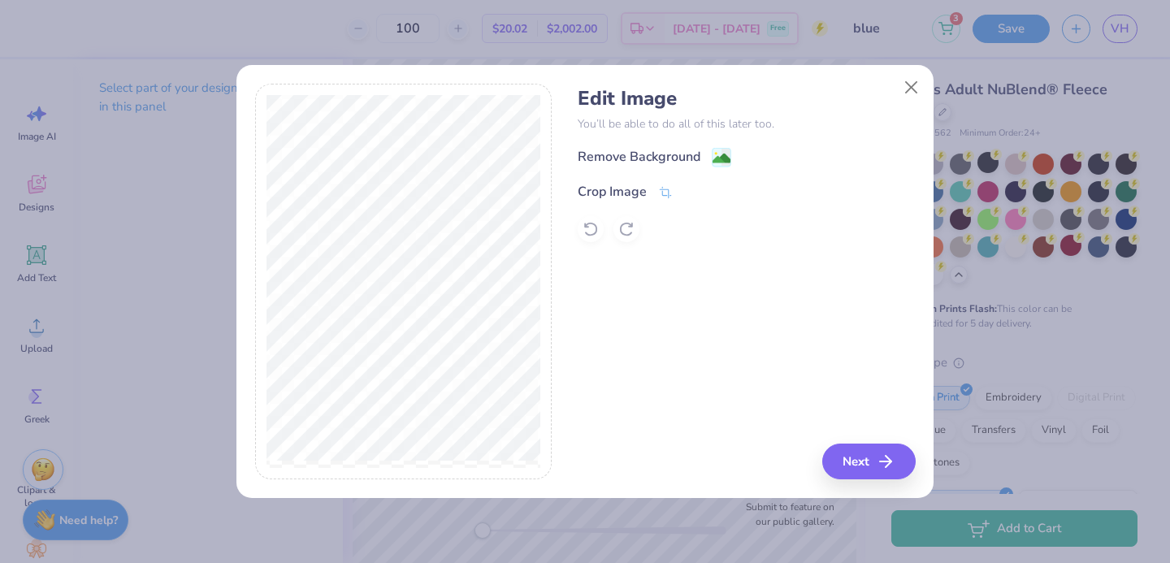
click at [600, 172] on div "Remove Background Crop Image" at bounding box center [746, 194] width 337 height 95
click at [600, 155] on div "Remove Background" at bounding box center [639, 158] width 123 height 19
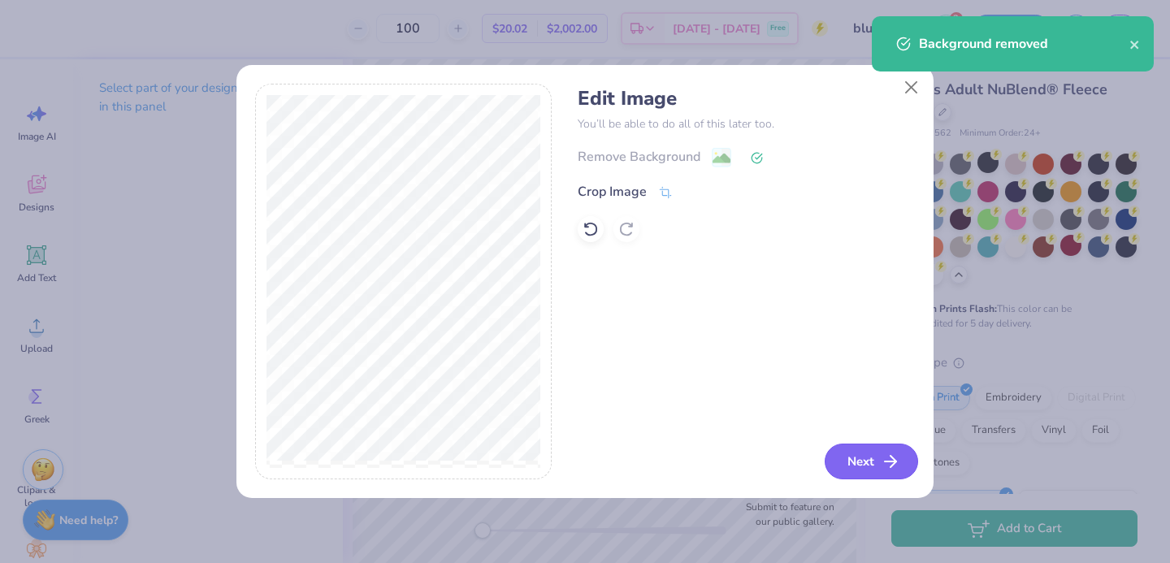
click at [852, 453] on button "Next" at bounding box center [871, 462] width 93 height 36
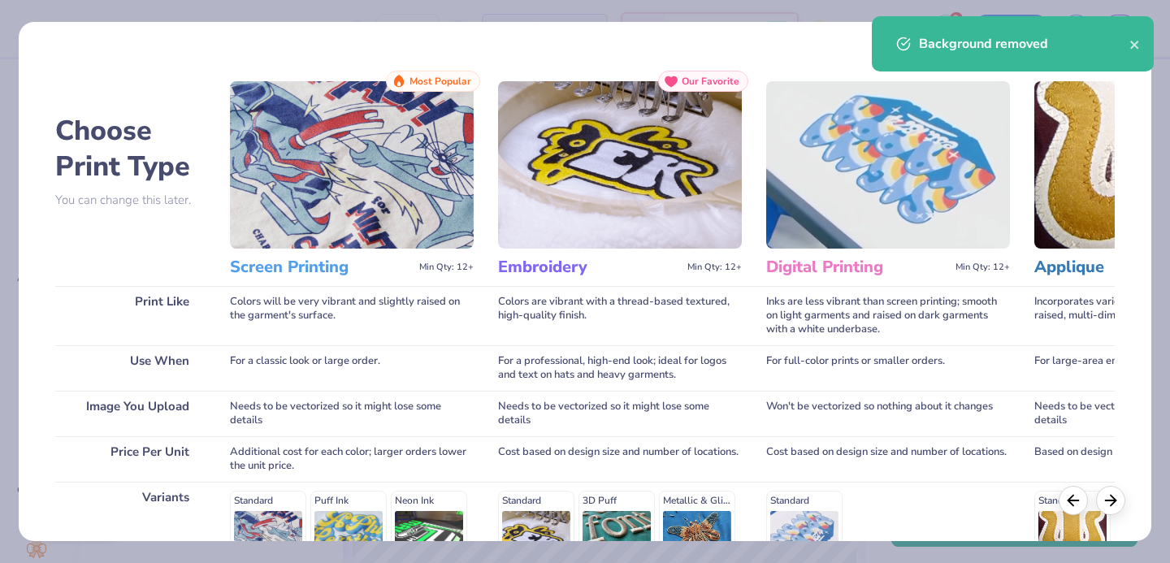
scroll to position [247, 0]
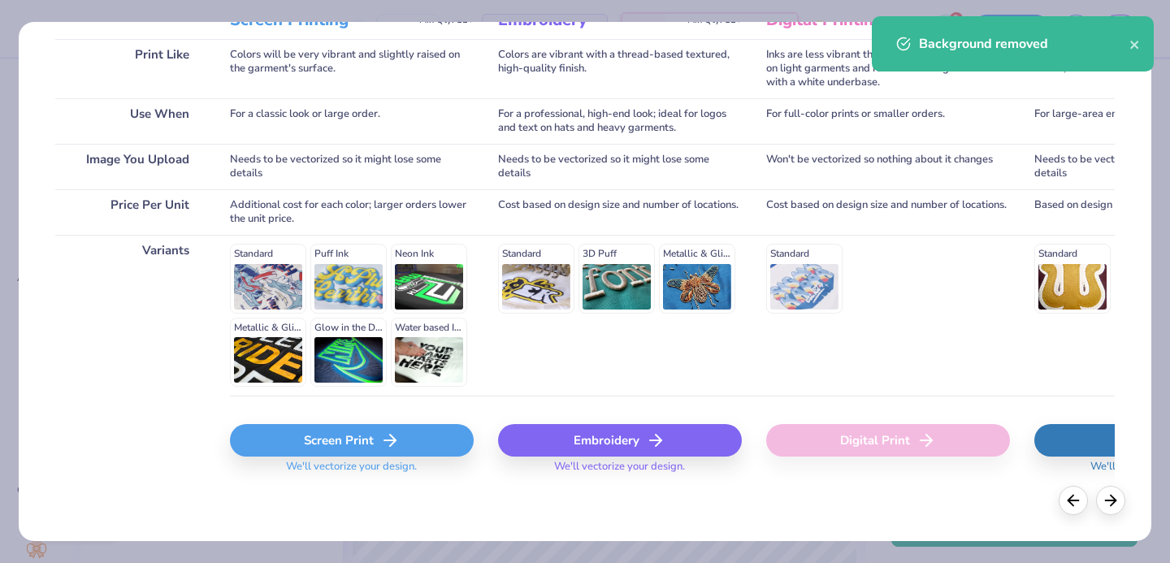
click at [366, 441] on div "Screen Print" at bounding box center [352, 440] width 244 height 32
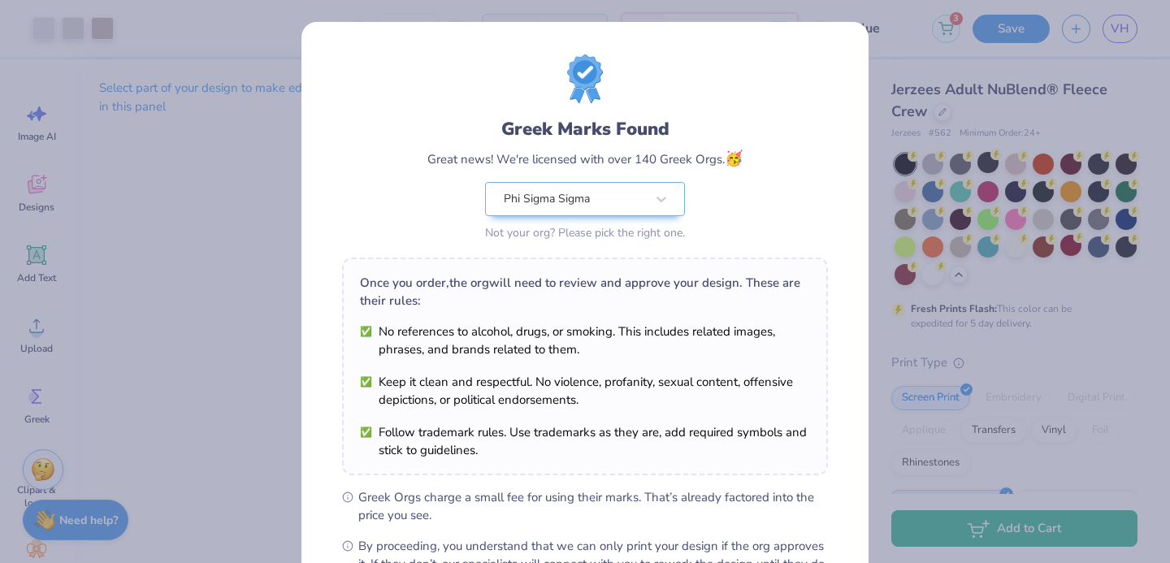
click at [551, 262] on body "Art colors 100 $23.07 Per Item $2,307.00 Total Est. Delivery Sep 20 - 23 Free D…" at bounding box center [585, 281] width 1170 height 563
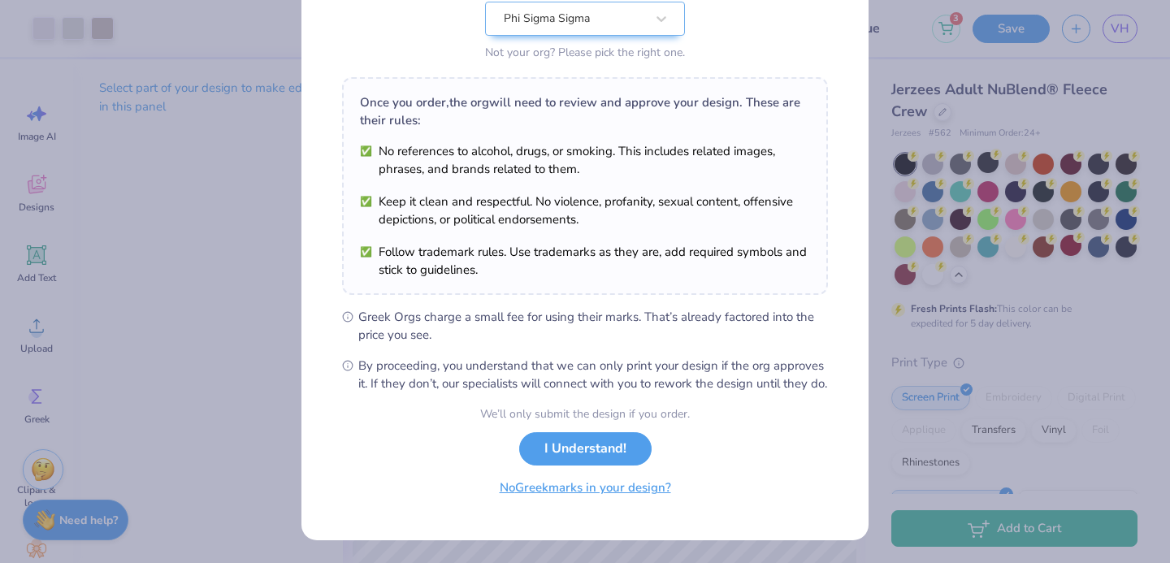
click at [575, 493] on button "No Greek marks in your design?" at bounding box center [585, 487] width 199 height 33
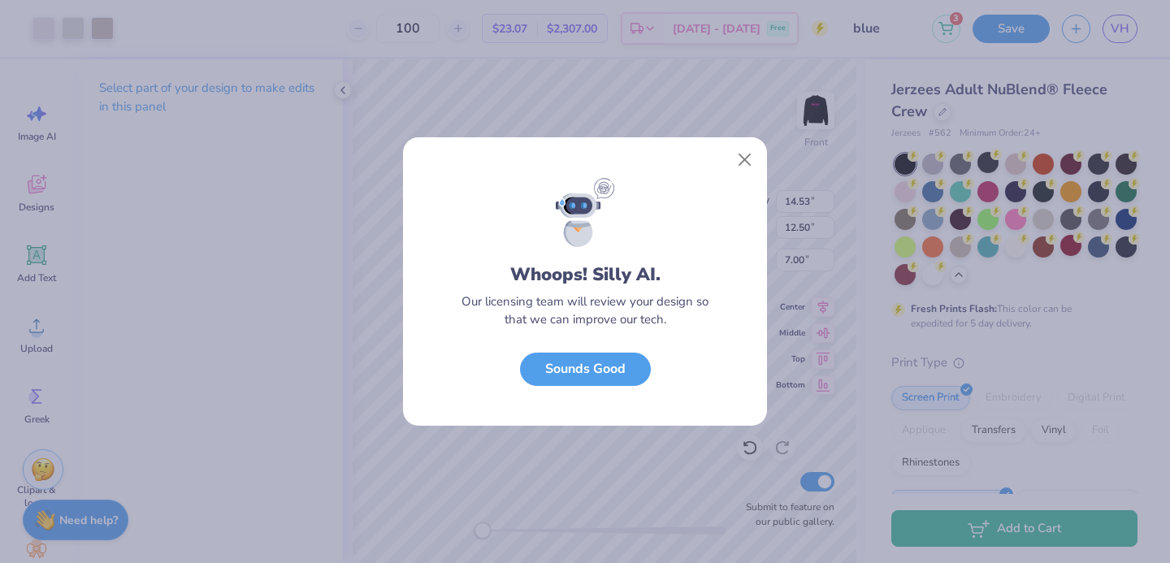
scroll to position [0, 0]
click at [558, 384] on div "Whoops! Silly AI. Our licensing team will review your design so that we can imp…" at bounding box center [585, 302] width 364 height 249
click at [551, 371] on button "Sounds Good" at bounding box center [585, 365] width 131 height 33
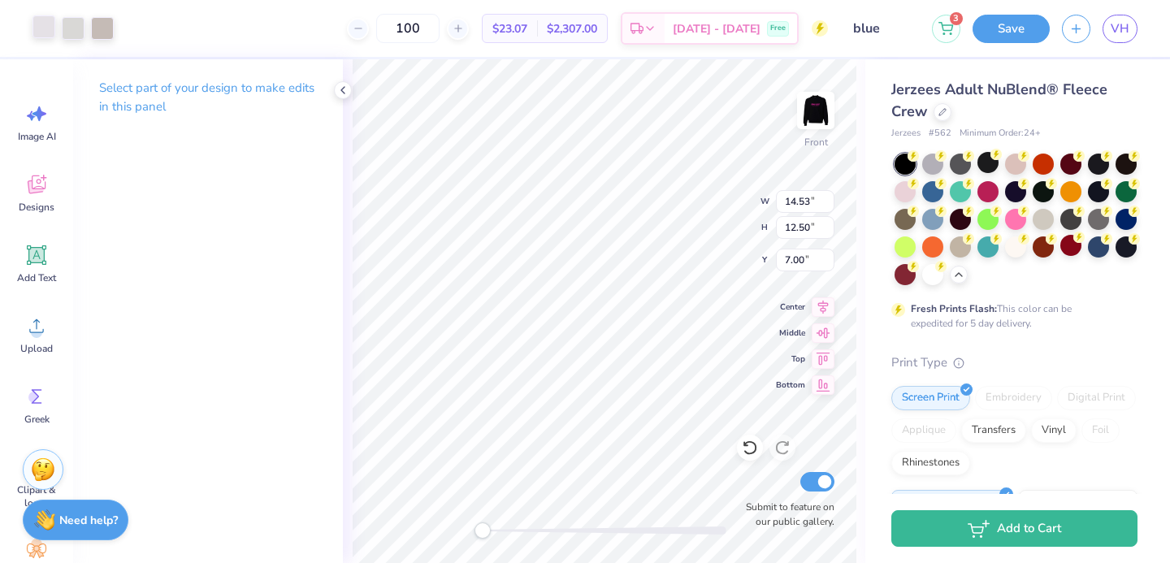
click at [54, 26] on div at bounding box center [43, 26] width 23 height 23
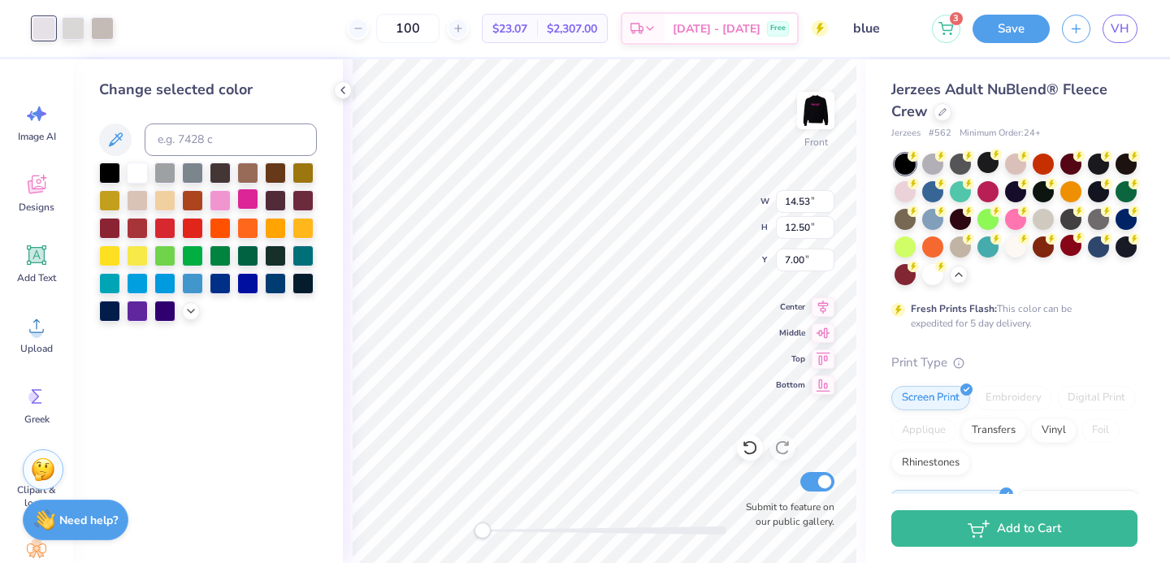
click at [254, 202] on div at bounding box center [247, 198] width 21 height 21
click at [67, 27] on div at bounding box center [73, 26] width 23 height 23
click at [249, 196] on div at bounding box center [247, 198] width 21 height 21
click at [73, 30] on div at bounding box center [73, 26] width 23 height 23
click at [245, 200] on div at bounding box center [247, 198] width 21 height 21
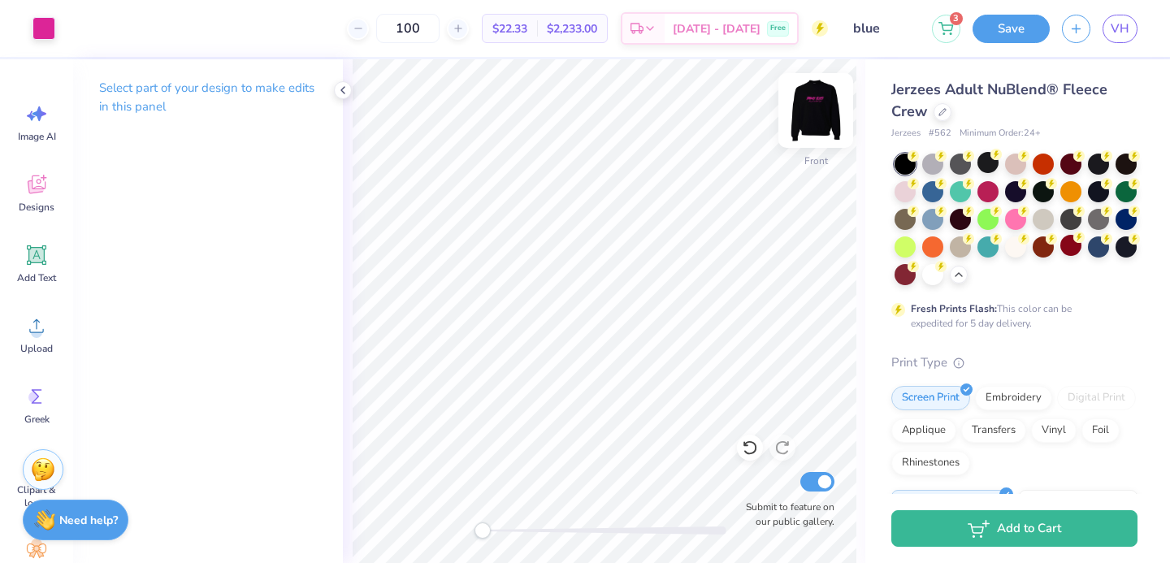
click at [819, 114] on img at bounding box center [815, 110] width 65 height 65
click at [804, 132] on img at bounding box center [815, 110] width 65 height 65
click at [811, 141] on img at bounding box center [815, 110] width 65 height 65
click at [821, 95] on img at bounding box center [815, 110] width 65 height 65
click at [814, 106] on img at bounding box center [815, 110] width 65 height 65
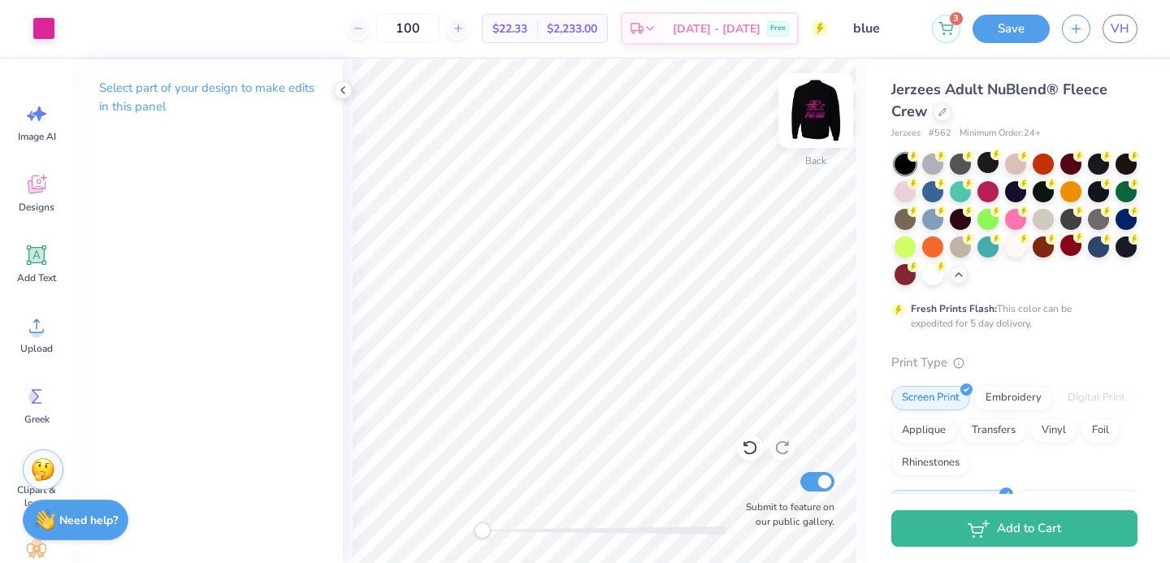
click at [814, 104] on img at bounding box center [815, 110] width 65 height 65
click at [34, 275] on span "Add Text" at bounding box center [36, 277] width 39 height 13
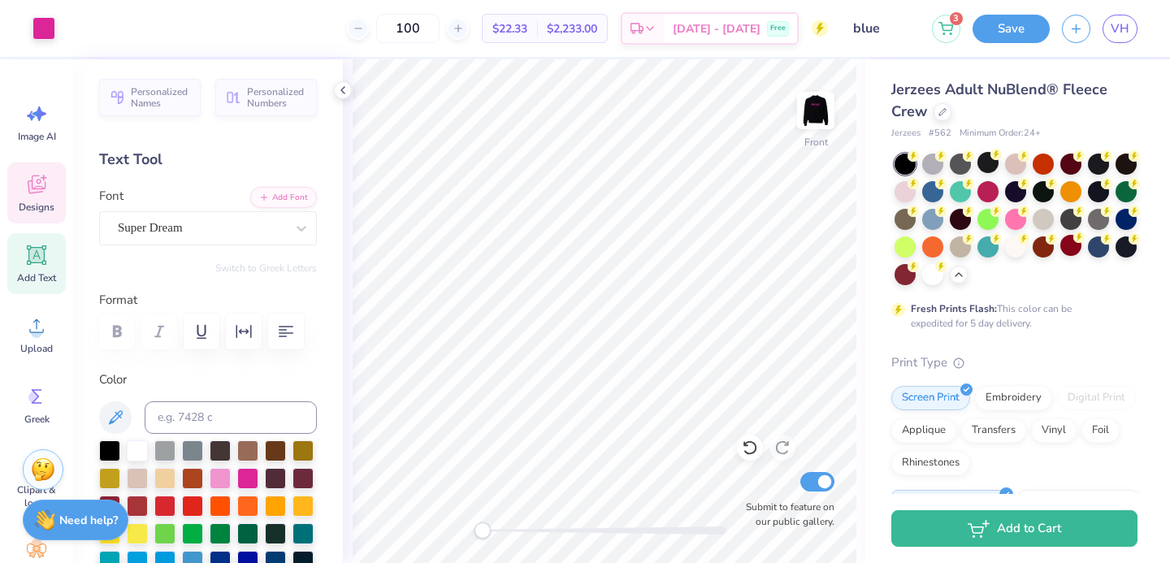
click at [41, 201] on span "Designs" at bounding box center [37, 207] width 36 height 13
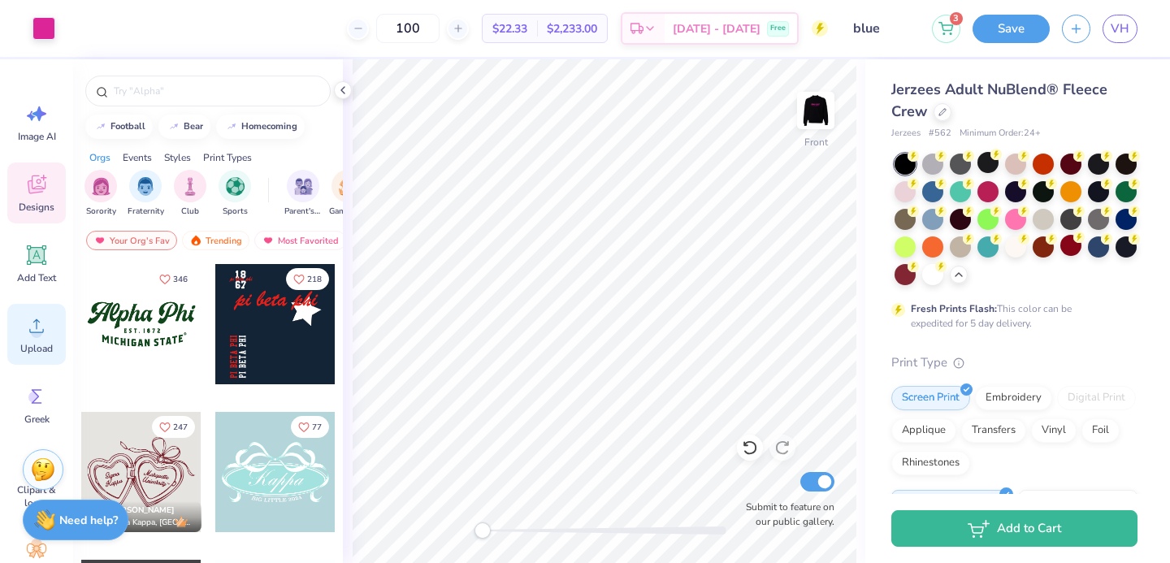
click at [31, 325] on icon at bounding box center [36, 326] width 24 height 24
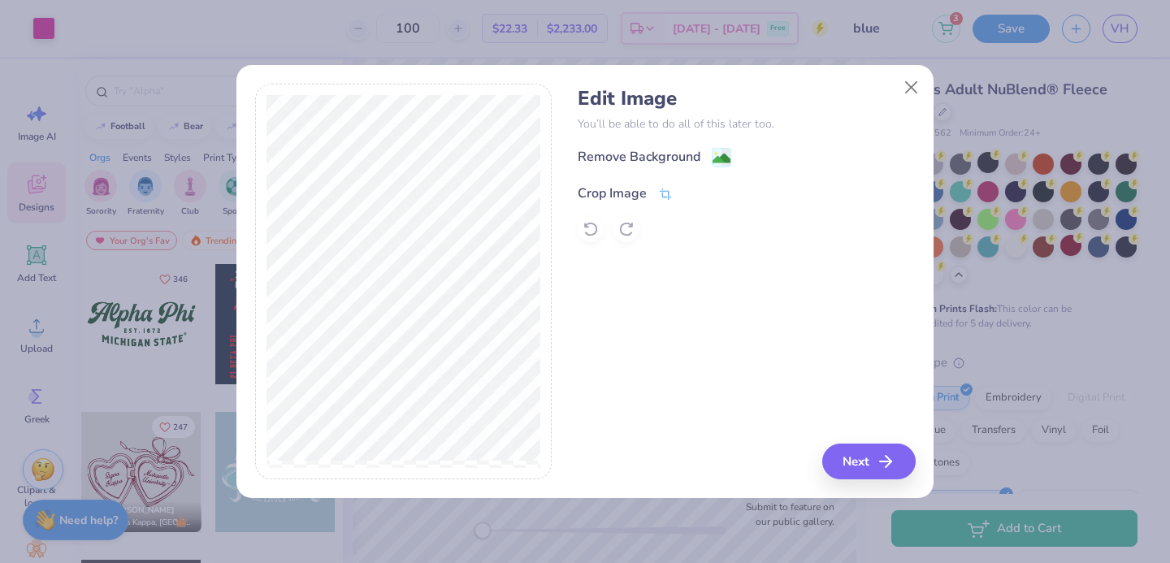
click at [628, 187] on div "Crop Image" at bounding box center [612, 193] width 69 height 19
click at [857, 465] on div "Edit Image You’ll be able to do all of this later too. Remove Background Crop I…" at bounding box center [746, 282] width 337 height 396
click at [688, 193] on icon at bounding box center [693, 192] width 10 height 10
click at [708, 160] on div "Remove Background" at bounding box center [655, 159] width 154 height 20
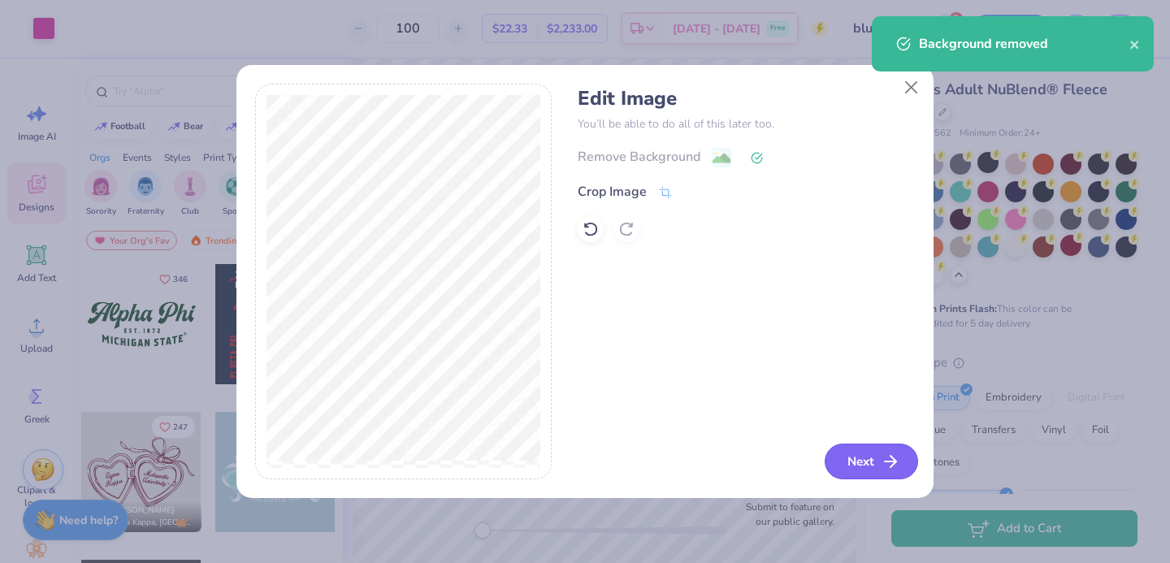
click at [890, 457] on icon "button" at bounding box center [890, 461] width 19 height 19
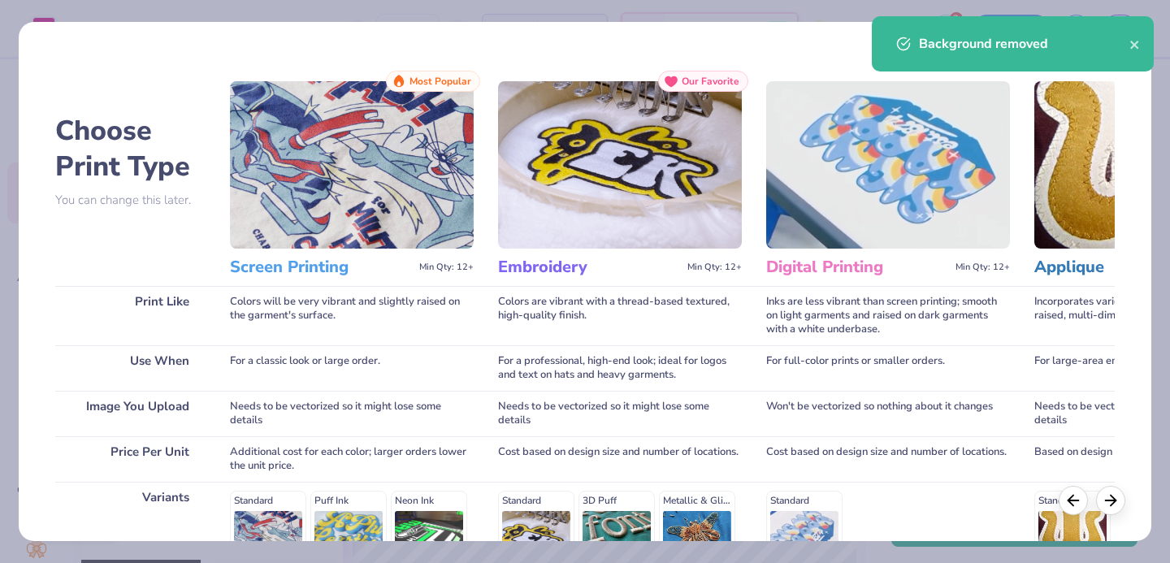
scroll to position [247, 0]
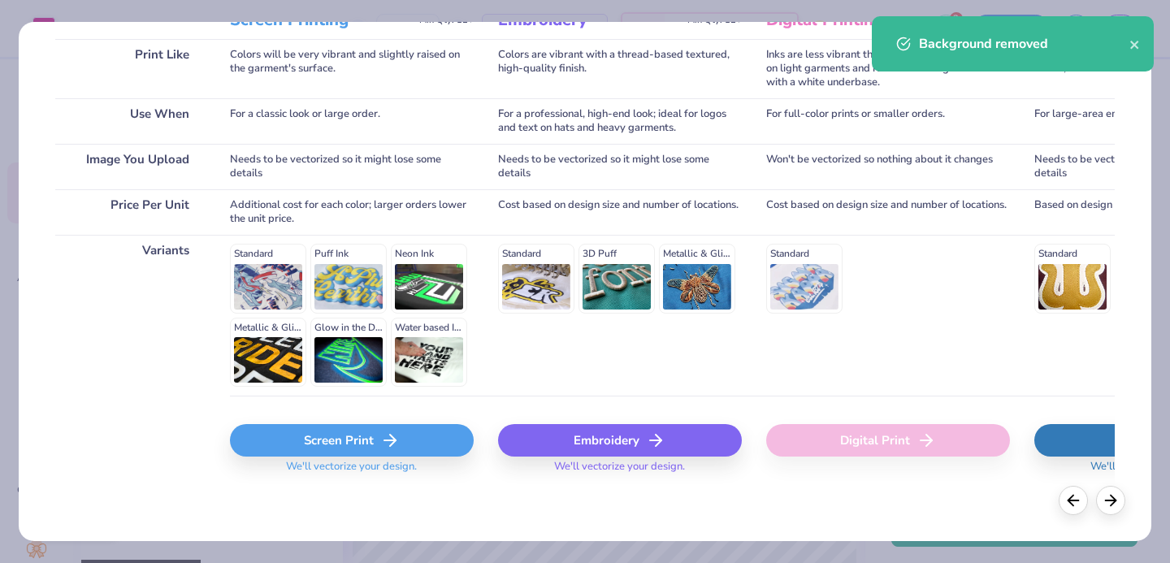
click at [312, 440] on div "Screen Print" at bounding box center [352, 440] width 244 height 32
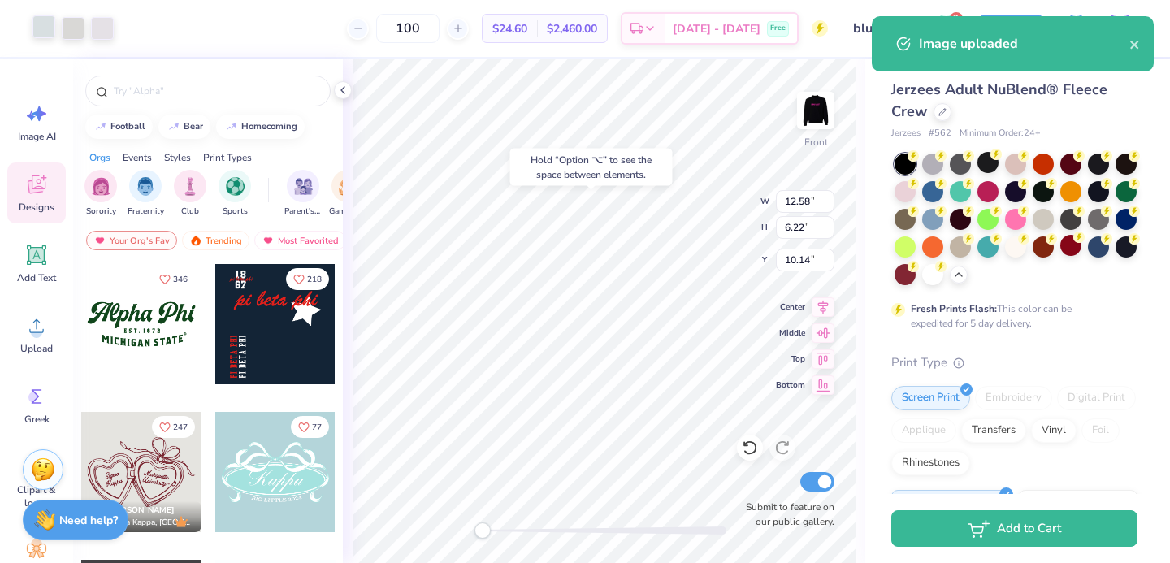
click at [48, 30] on div at bounding box center [43, 26] width 23 height 23
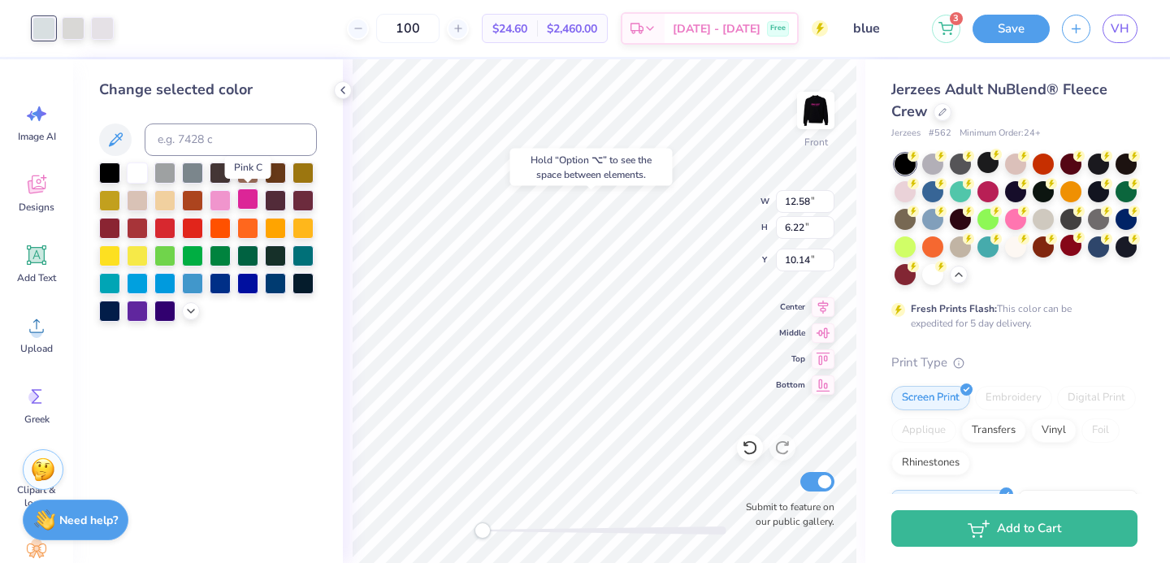
click at [245, 196] on div at bounding box center [247, 198] width 21 height 21
click at [75, 31] on div at bounding box center [73, 26] width 23 height 23
click at [254, 200] on div at bounding box center [247, 198] width 21 height 21
click at [71, 37] on div at bounding box center [73, 26] width 23 height 23
click at [245, 194] on div at bounding box center [247, 198] width 21 height 21
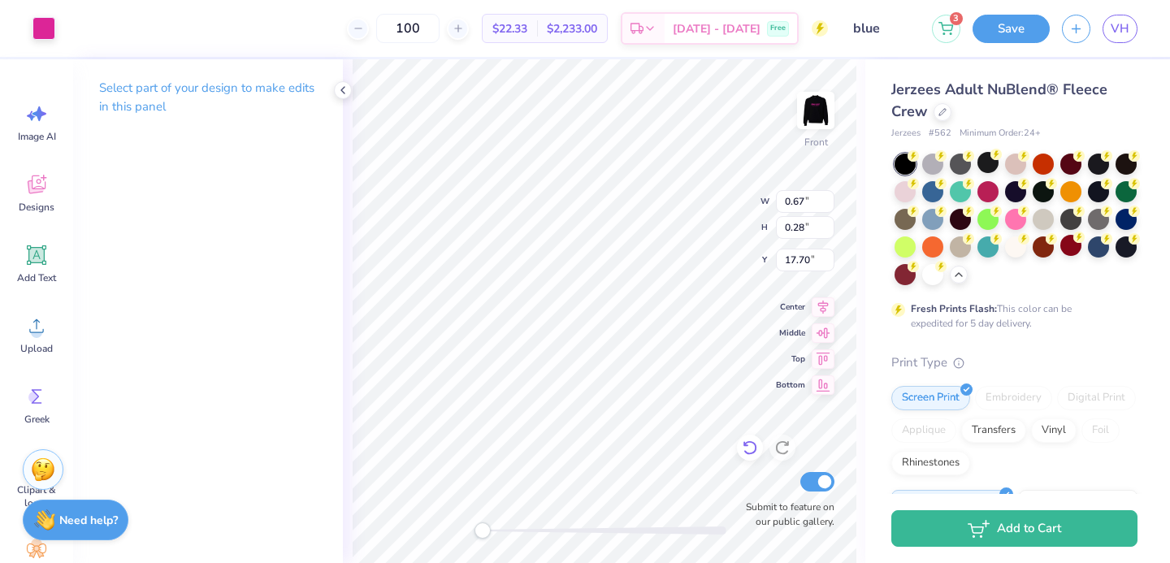
click at [747, 448] on icon at bounding box center [750, 448] width 16 height 16
click at [747, 452] on icon at bounding box center [750, 448] width 16 height 16
click at [783, 450] on icon at bounding box center [782, 448] width 16 height 16
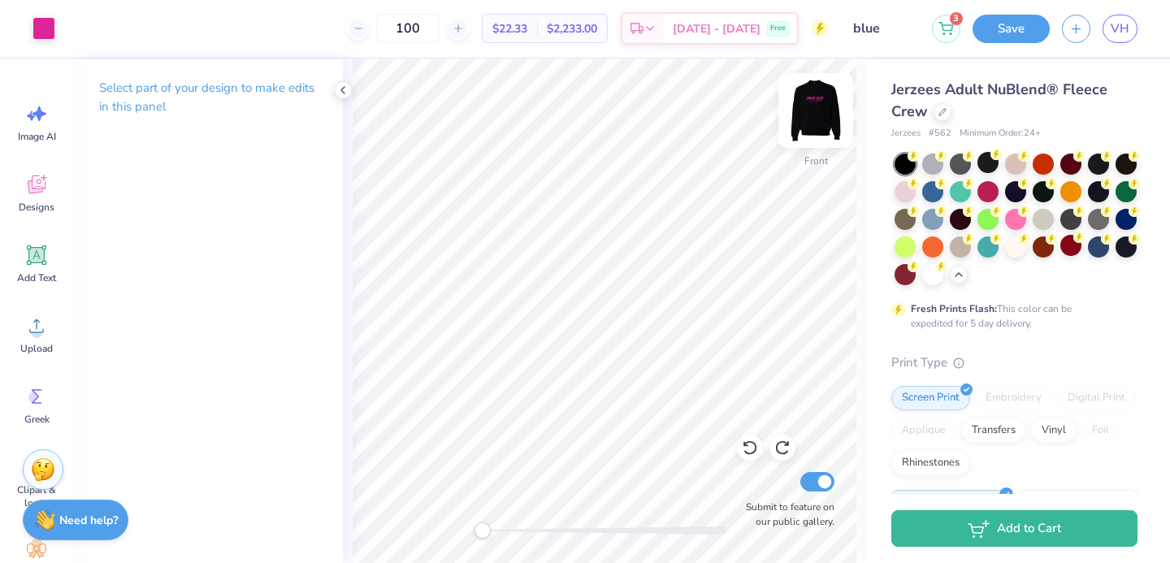
click at [831, 116] on img at bounding box center [815, 110] width 65 height 65
click at [873, 29] on input "blue" at bounding box center [880, 28] width 80 height 32
drag, startPoint x: 888, startPoint y: 29, endPoint x: 821, endPoint y: 29, distance: 67.4
click at [825, 29] on div "Art colors 100 $22.33 Per Item $2,233.00 Total Est. Delivery Sep 20 - 23 Free D…" at bounding box center [585, 28] width 1170 height 57
type input "p"
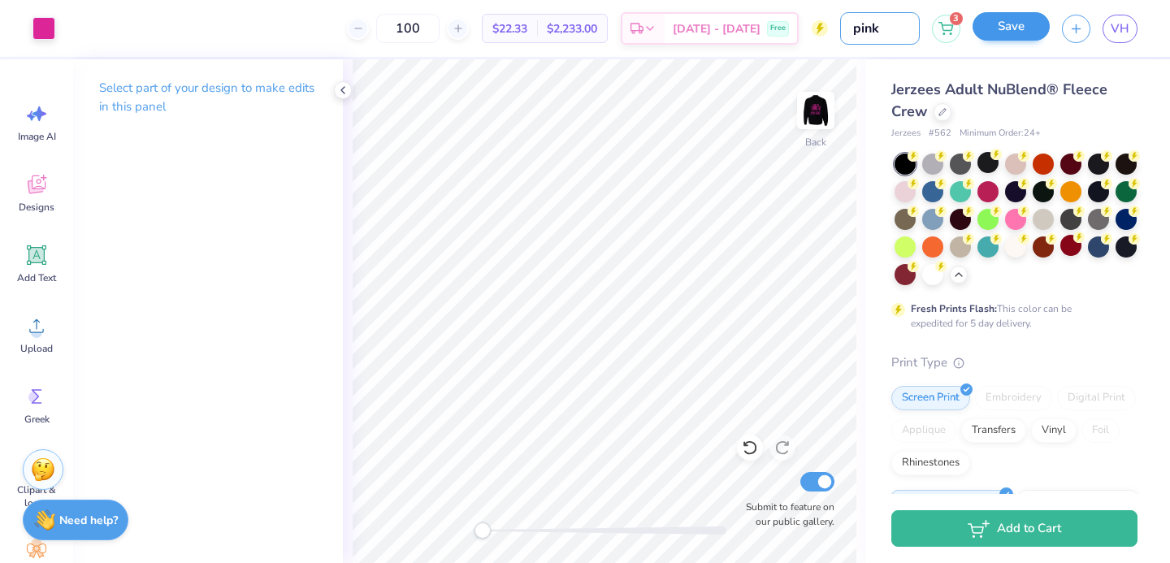
type input "pink"
click at [1024, 28] on button "Save" at bounding box center [1010, 26] width 77 height 28
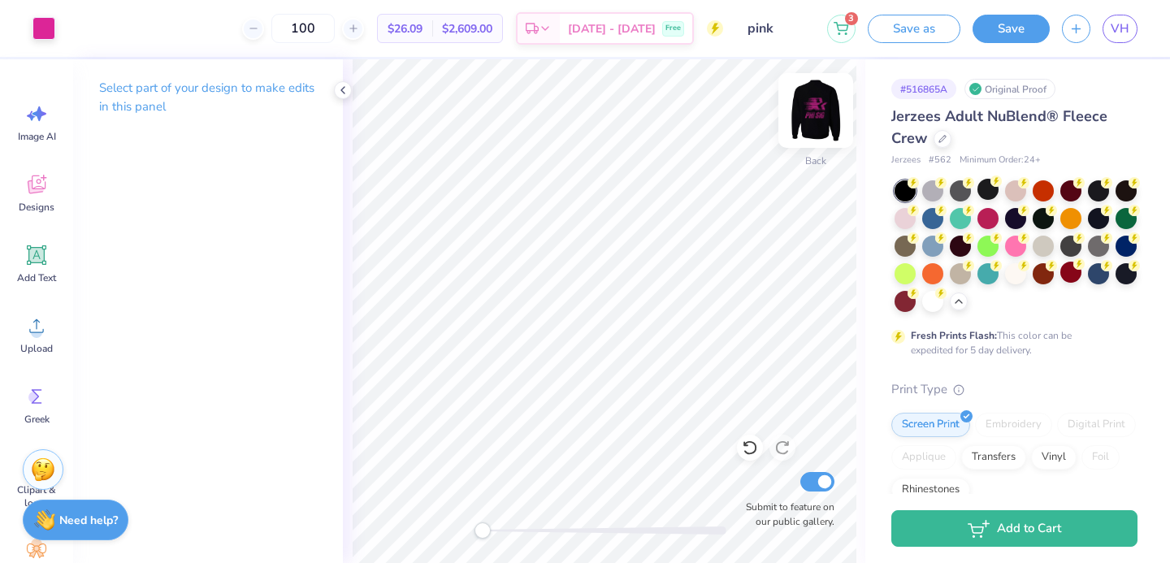
click at [802, 98] on img at bounding box center [815, 110] width 65 height 65
click at [826, 121] on img at bounding box center [815, 110] width 65 height 65
click at [961, 271] on div at bounding box center [960, 272] width 21 height 21
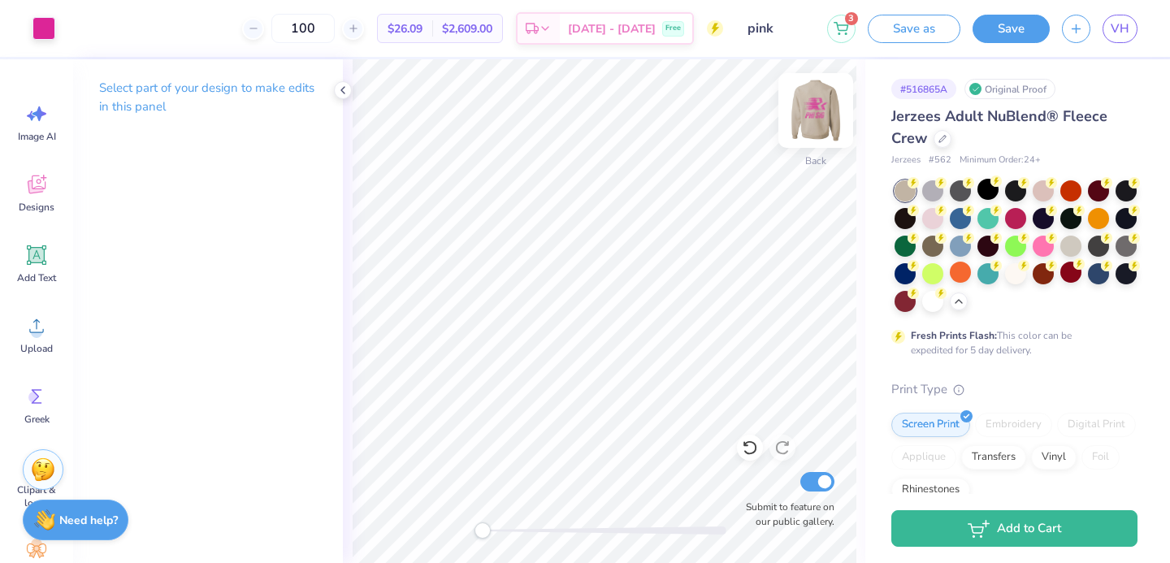
click at [798, 102] on img at bounding box center [815, 110] width 65 height 65
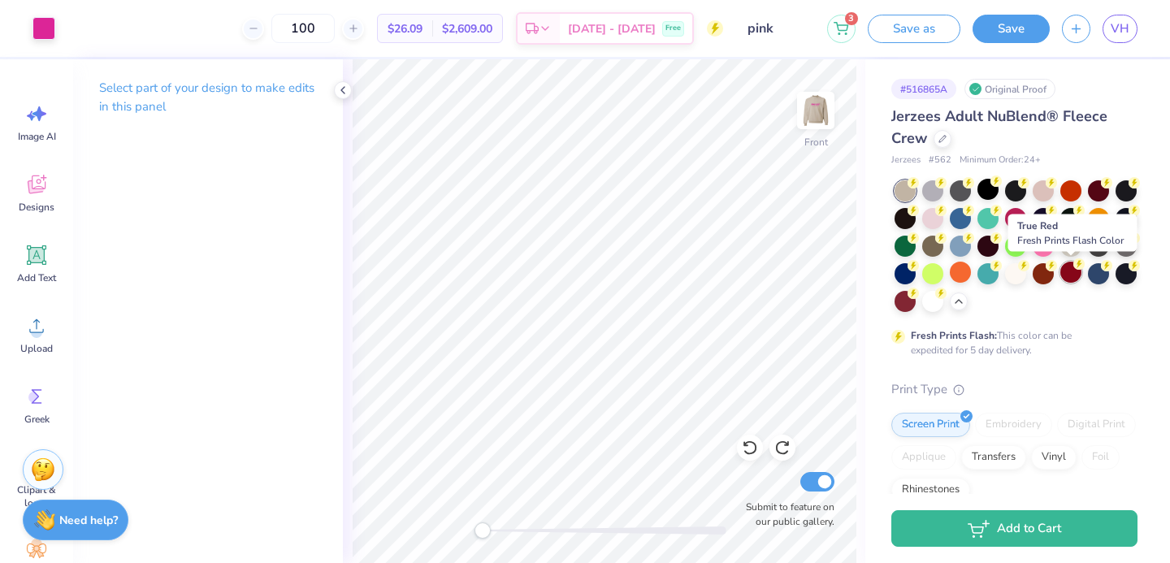
click at [1069, 274] on div at bounding box center [1070, 272] width 21 height 21
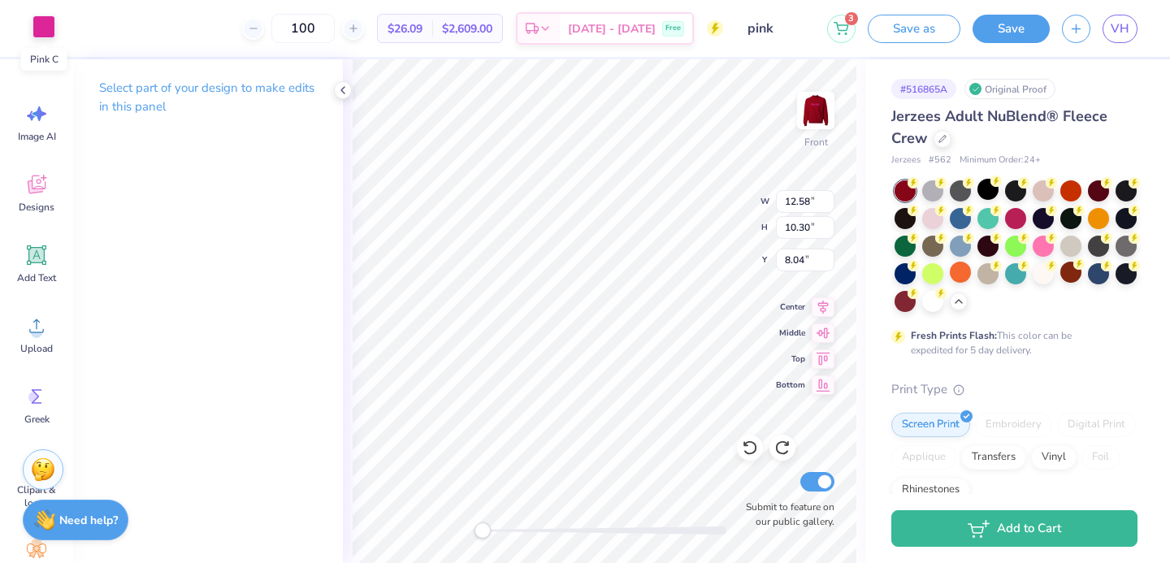
click at [46, 29] on div at bounding box center [43, 26] width 23 height 23
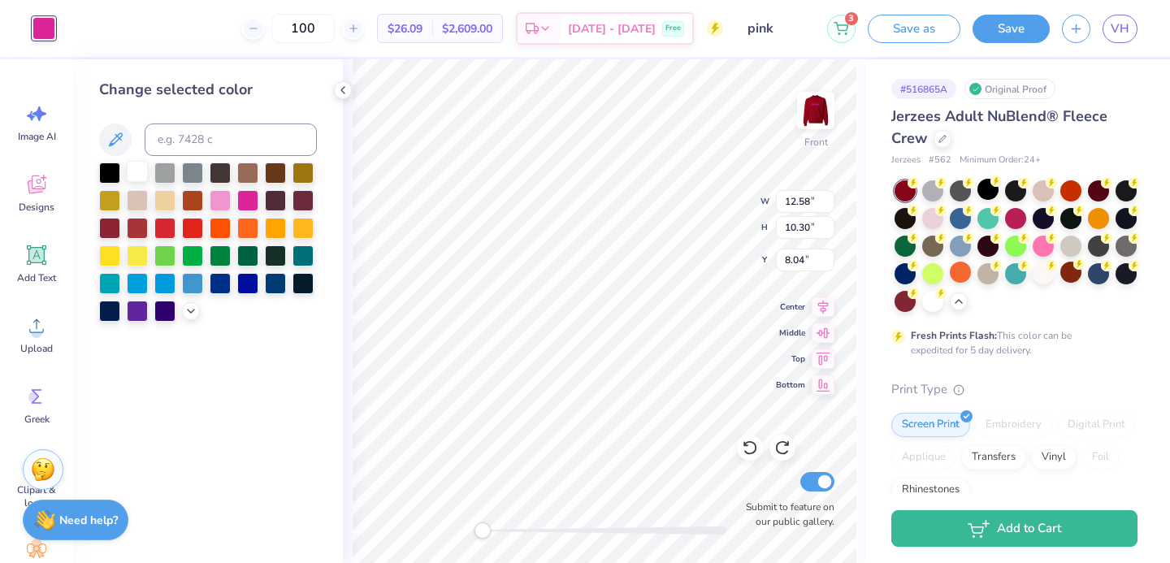
click at [140, 177] on div at bounding box center [137, 171] width 21 height 21
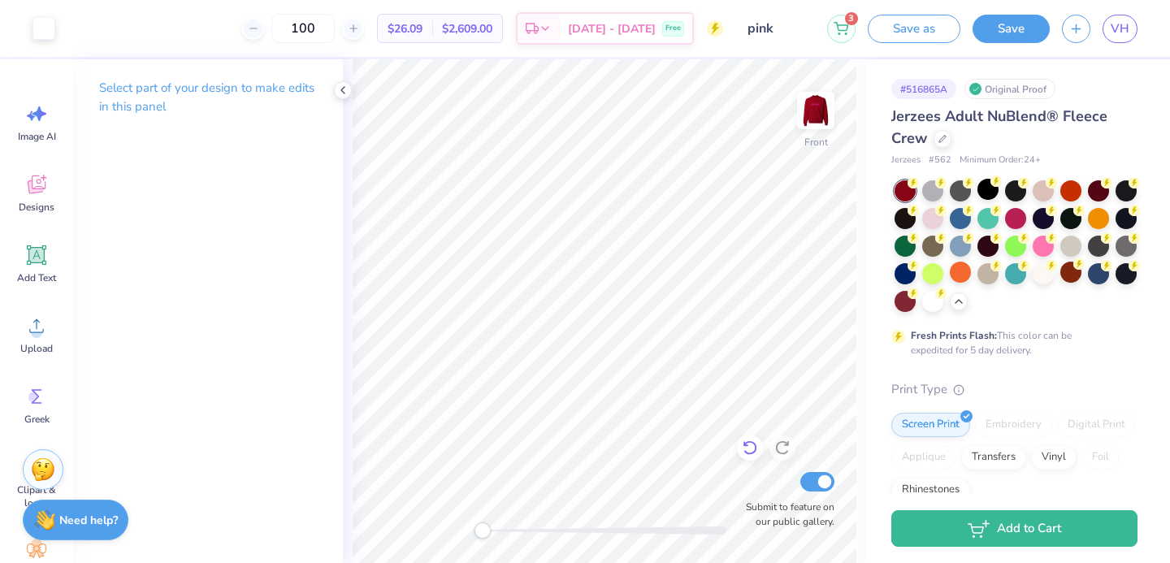
click at [751, 450] on div "Front Submit to feature on our public gallery." at bounding box center [604, 311] width 522 height 504
click at [46, 31] on div at bounding box center [43, 26] width 23 height 23
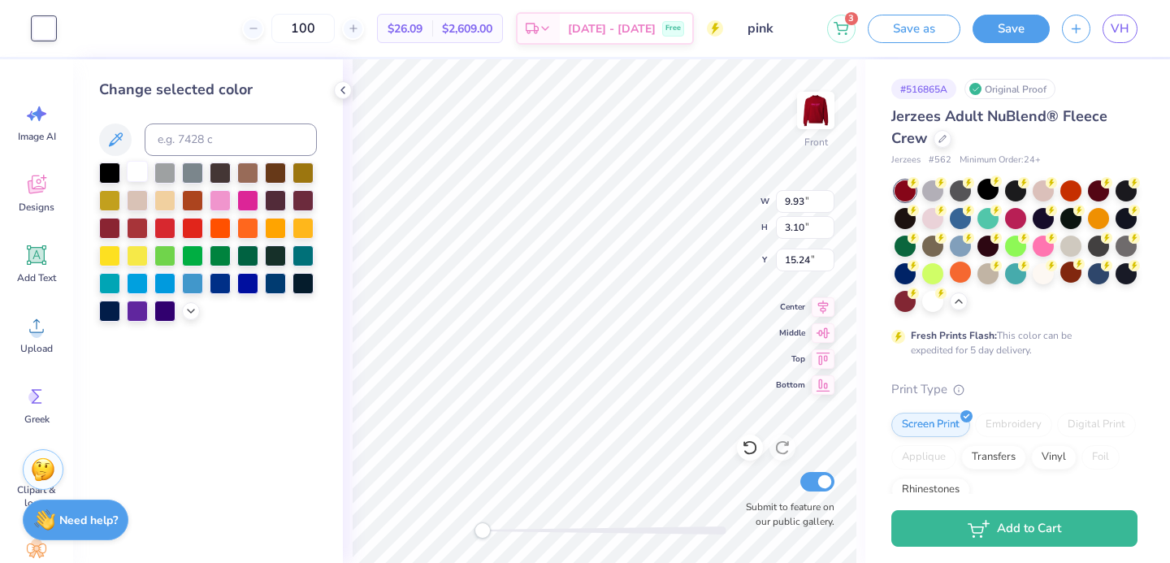
click at [133, 166] on div at bounding box center [137, 171] width 21 height 21
click at [135, 175] on div at bounding box center [137, 171] width 21 height 21
click at [162, 176] on div at bounding box center [164, 171] width 21 height 21
click at [137, 175] on div at bounding box center [137, 171] width 21 height 21
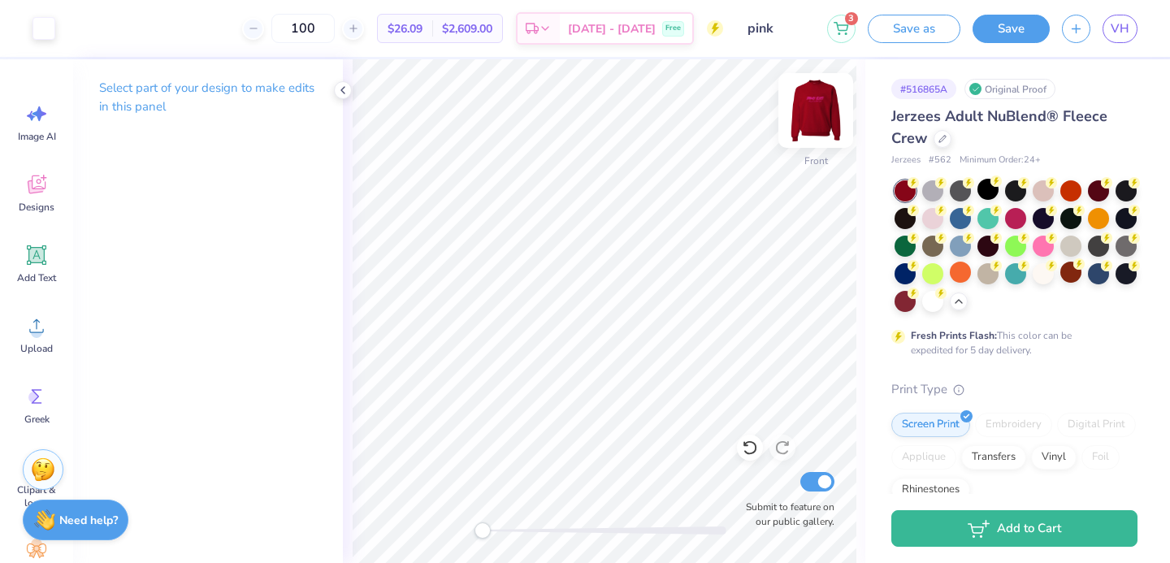
click at [803, 96] on img at bounding box center [815, 110] width 65 height 65
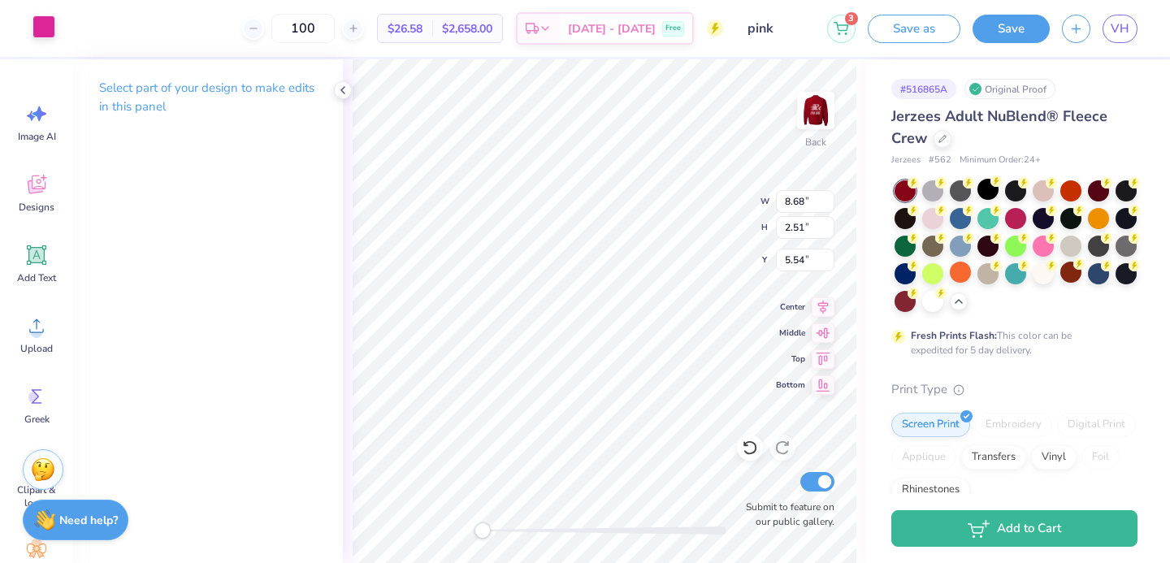
click at [43, 17] on div at bounding box center [43, 26] width 23 height 23
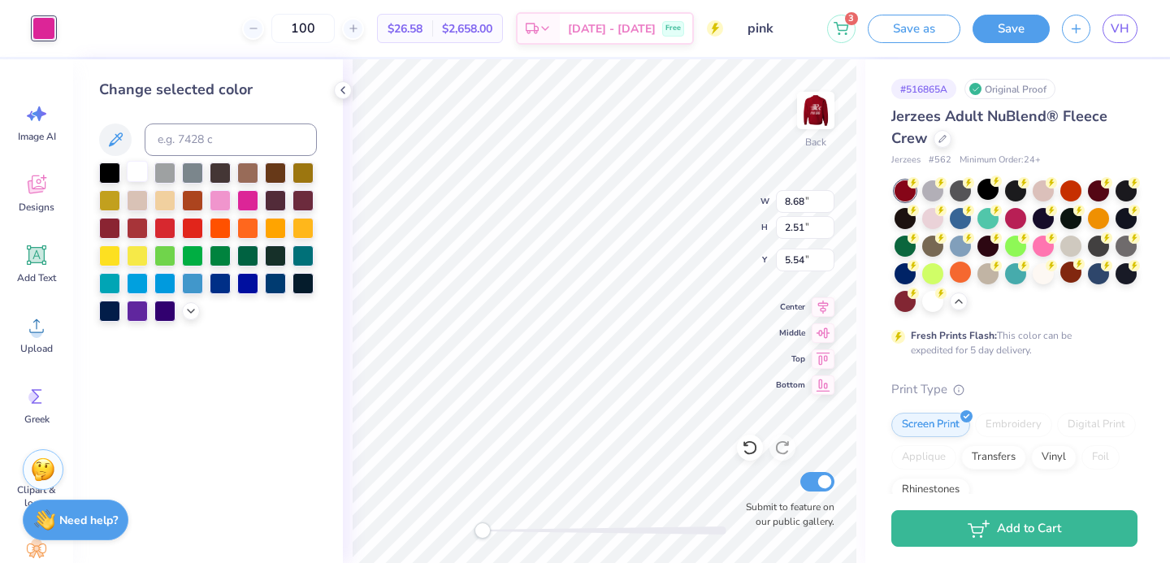
click at [143, 180] on div at bounding box center [137, 171] width 21 height 21
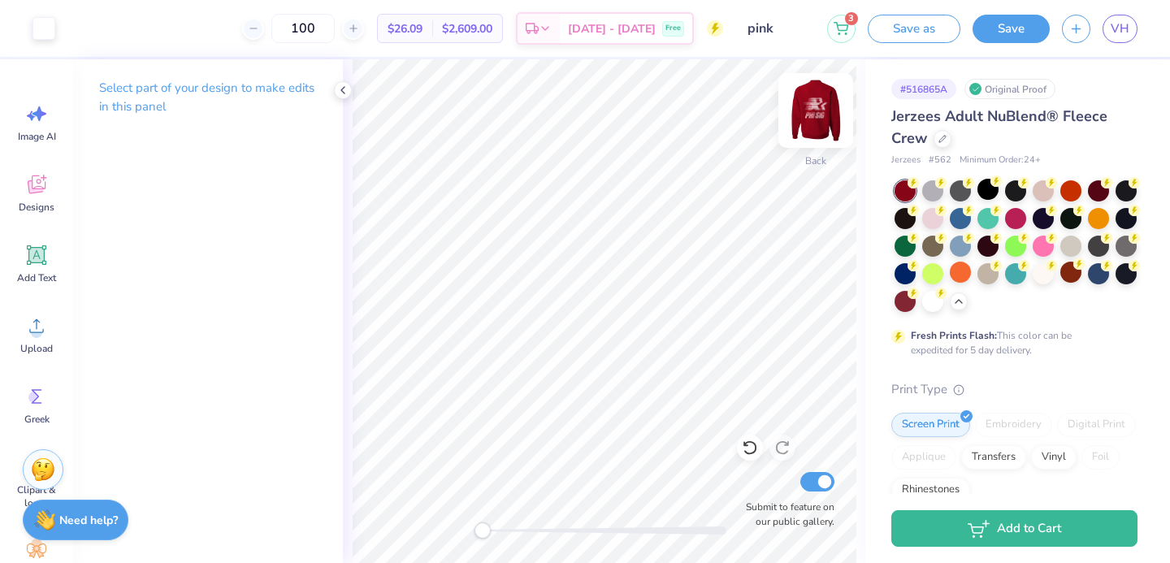
click at [811, 109] on img at bounding box center [815, 110] width 65 height 65
click at [808, 123] on img at bounding box center [815, 110] width 65 height 65
click at [807, 124] on img at bounding box center [815, 110] width 65 height 65
click at [746, 452] on icon at bounding box center [750, 448] width 14 height 15
click at [748, 447] on icon at bounding box center [750, 448] width 16 height 16
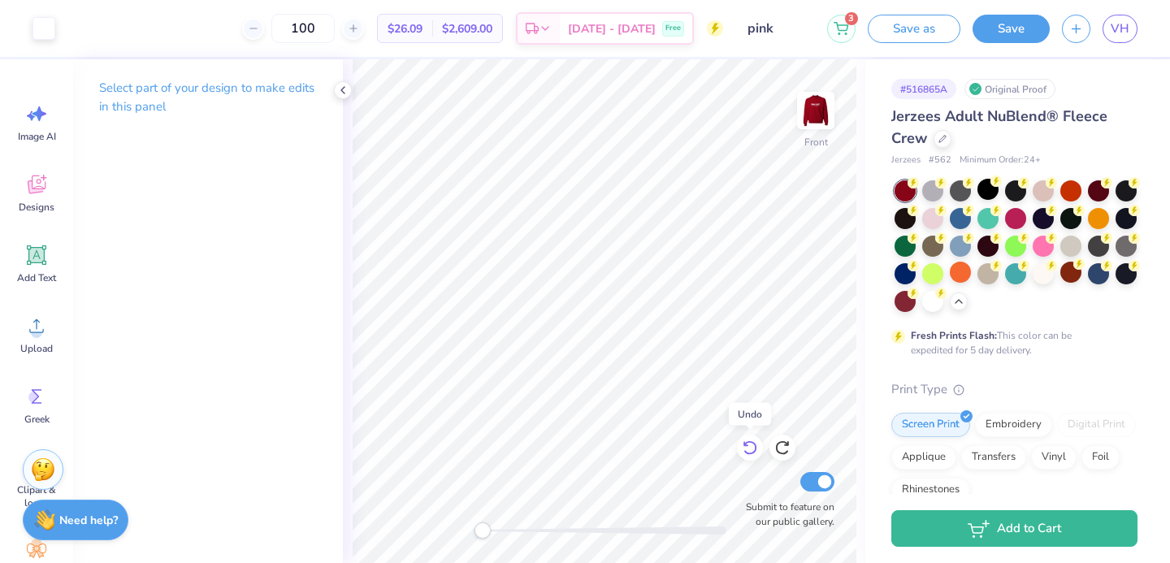
click at [758, 446] on div at bounding box center [750, 448] width 26 height 26
click at [44, 23] on div at bounding box center [43, 26] width 23 height 23
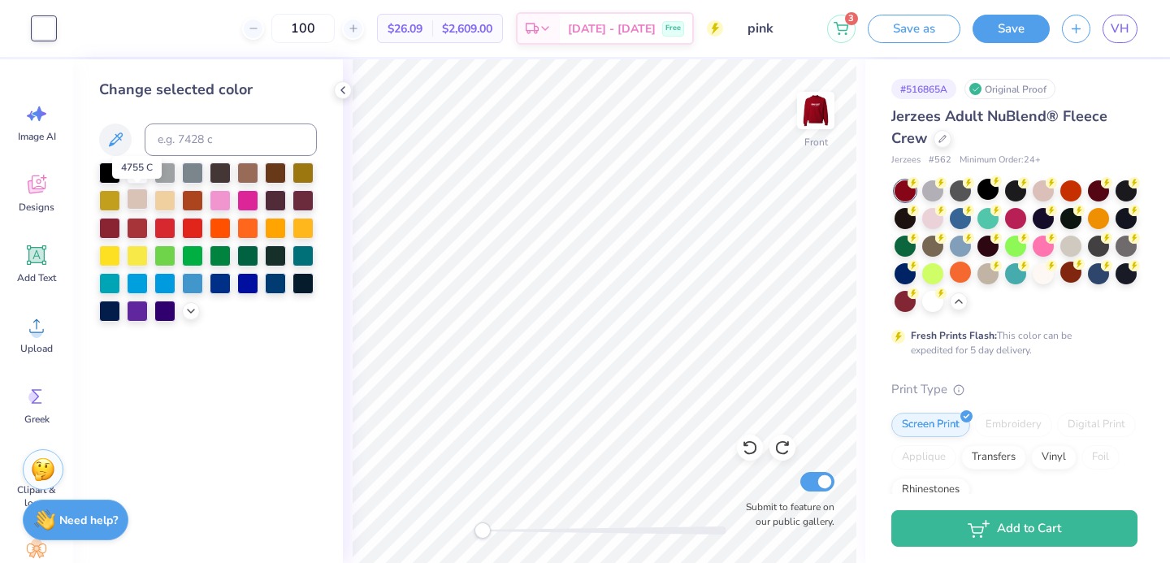
click at [132, 204] on div at bounding box center [137, 198] width 21 height 21
click at [135, 171] on div at bounding box center [137, 171] width 21 height 21
click at [159, 203] on div at bounding box center [164, 198] width 21 height 21
click at [989, 274] on div at bounding box center [987, 272] width 21 height 21
click at [823, 500] on div "Front Submit to feature on our public gallery." at bounding box center [604, 311] width 522 height 504
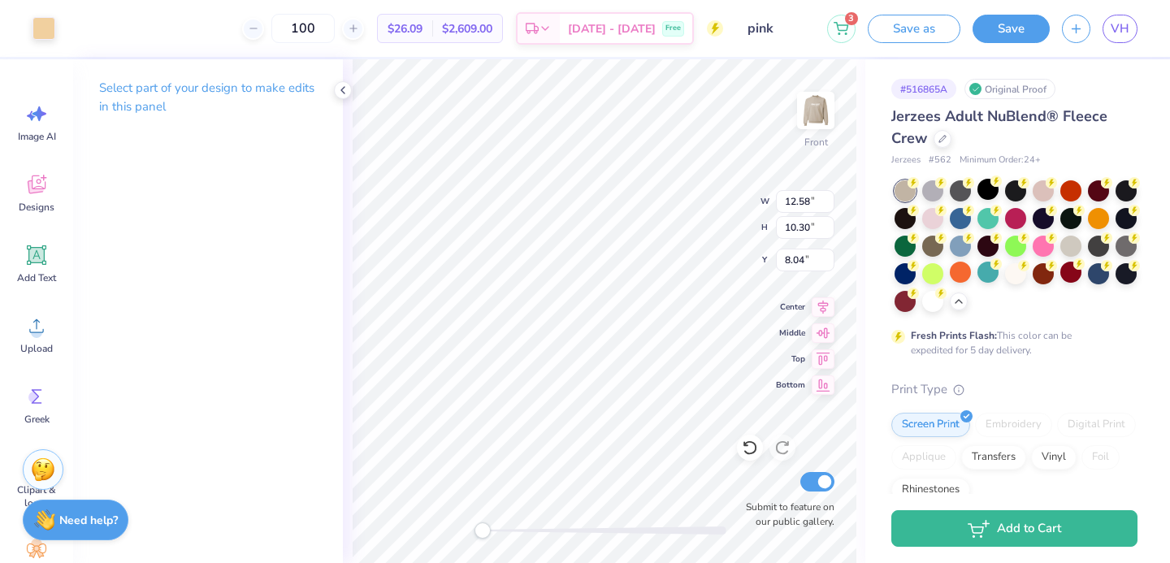
click at [58, 24] on div "Art colors 100 $26.09 Per Item $2,609.00 Total Est. Delivery Sep 20 - 23 Free D…" at bounding box center [585, 28] width 1170 height 57
click at [50, 31] on div at bounding box center [43, 26] width 23 height 23
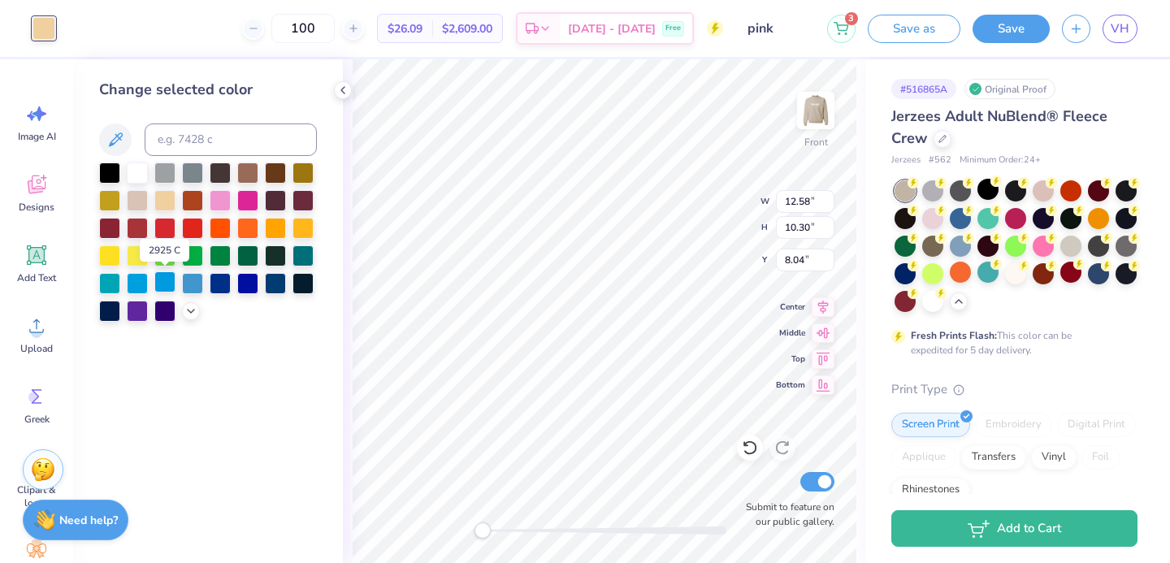
click at [162, 284] on div at bounding box center [164, 281] width 21 height 21
click at [186, 307] on icon at bounding box center [190, 309] width 13 height 13
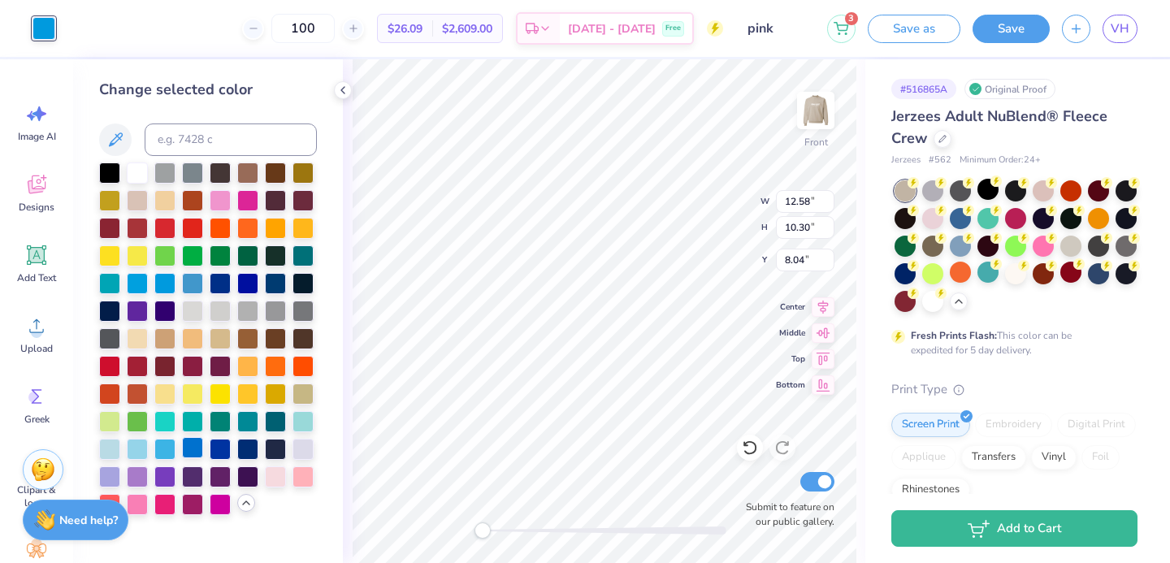
click at [203, 440] on div at bounding box center [192, 447] width 21 height 21
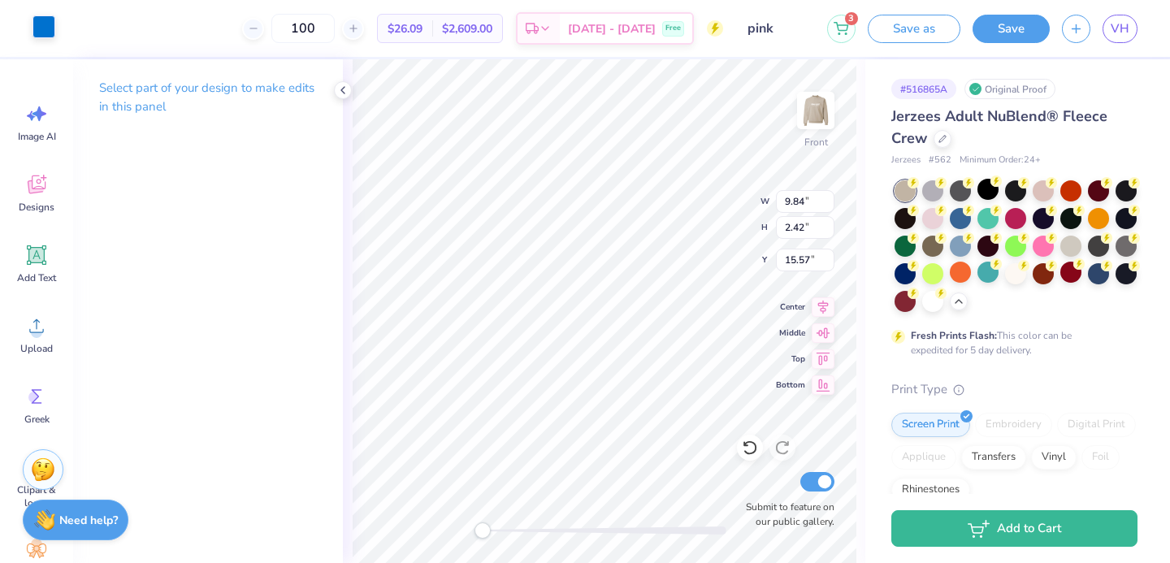
click at [36, 19] on div at bounding box center [43, 26] width 23 height 23
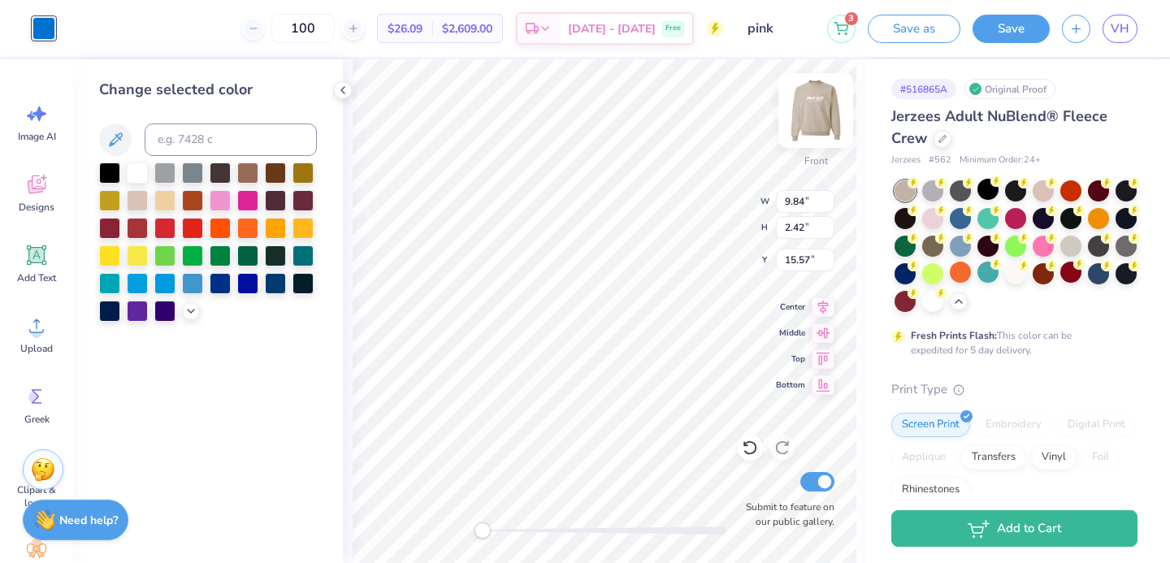
click at [792, 115] on img at bounding box center [815, 110] width 65 height 65
type input "9.71"
type input "2.39"
type input "13.46"
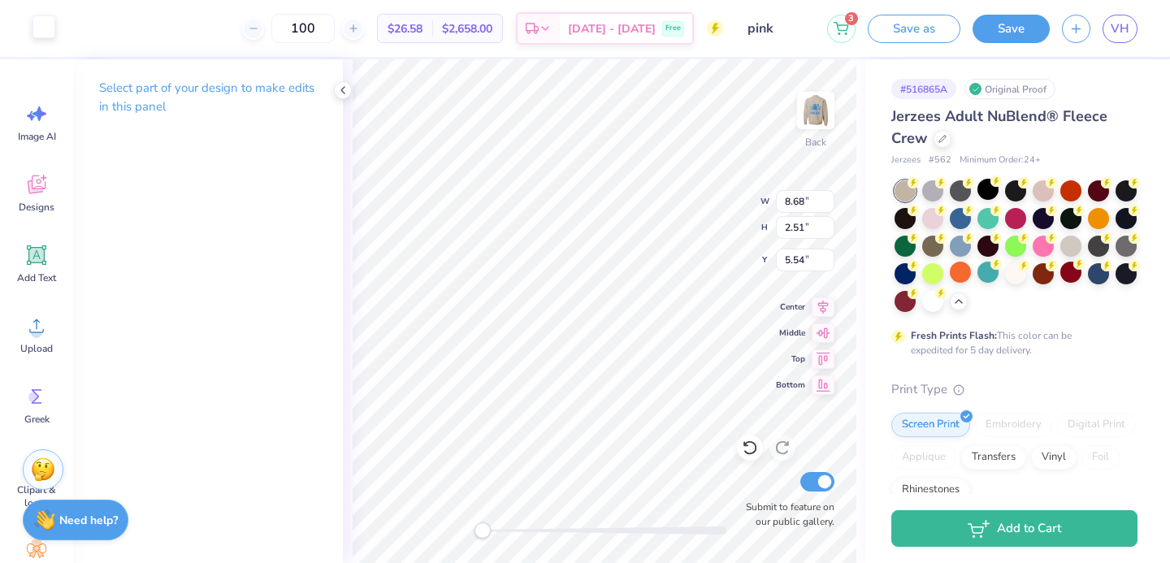
click at [44, 20] on div at bounding box center [43, 26] width 23 height 23
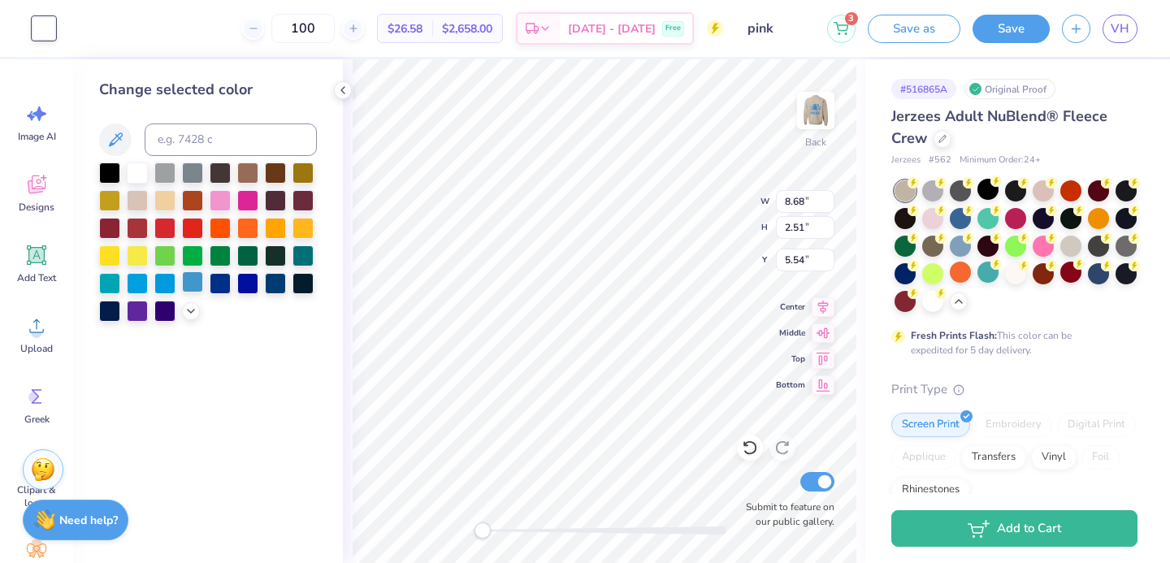
click at [201, 276] on div at bounding box center [192, 281] width 21 height 21
click at [232, 285] on div at bounding box center [208, 241] width 218 height 159
click at [247, 284] on div at bounding box center [247, 281] width 21 height 21
click at [196, 311] on icon at bounding box center [190, 309] width 13 height 13
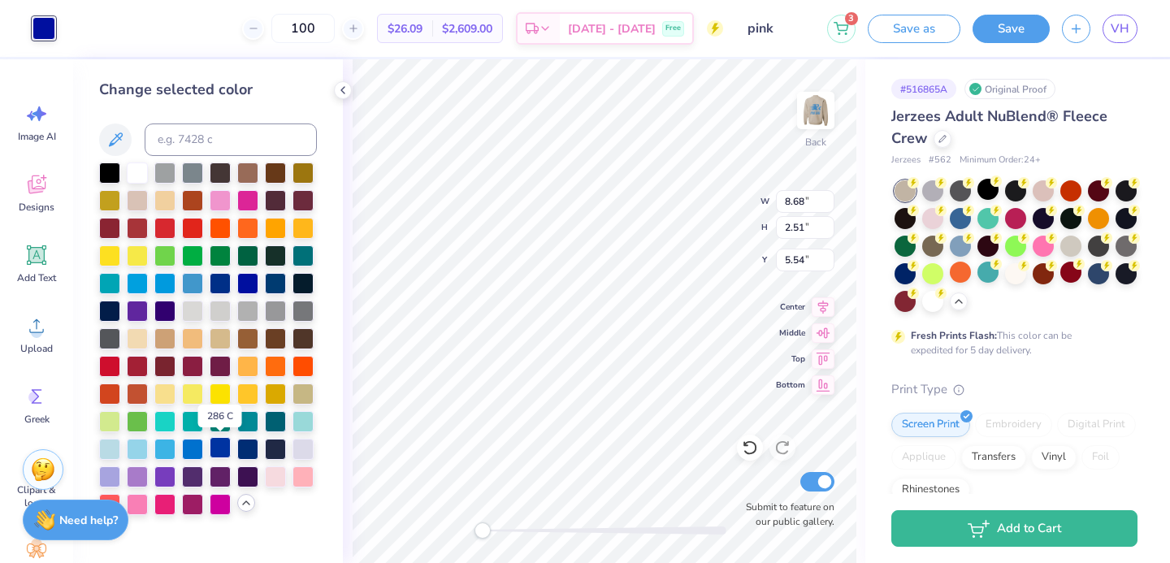
click at [219, 457] on div at bounding box center [220, 447] width 21 height 21
click at [187, 443] on div at bounding box center [192, 447] width 21 height 21
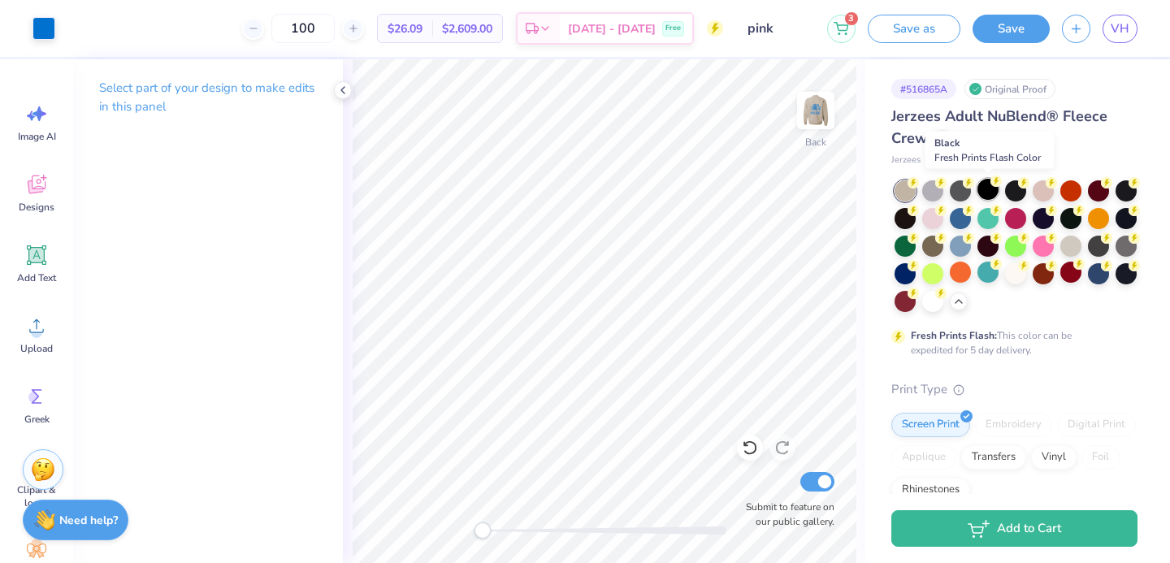
click at [985, 185] on div at bounding box center [987, 189] width 21 height 21
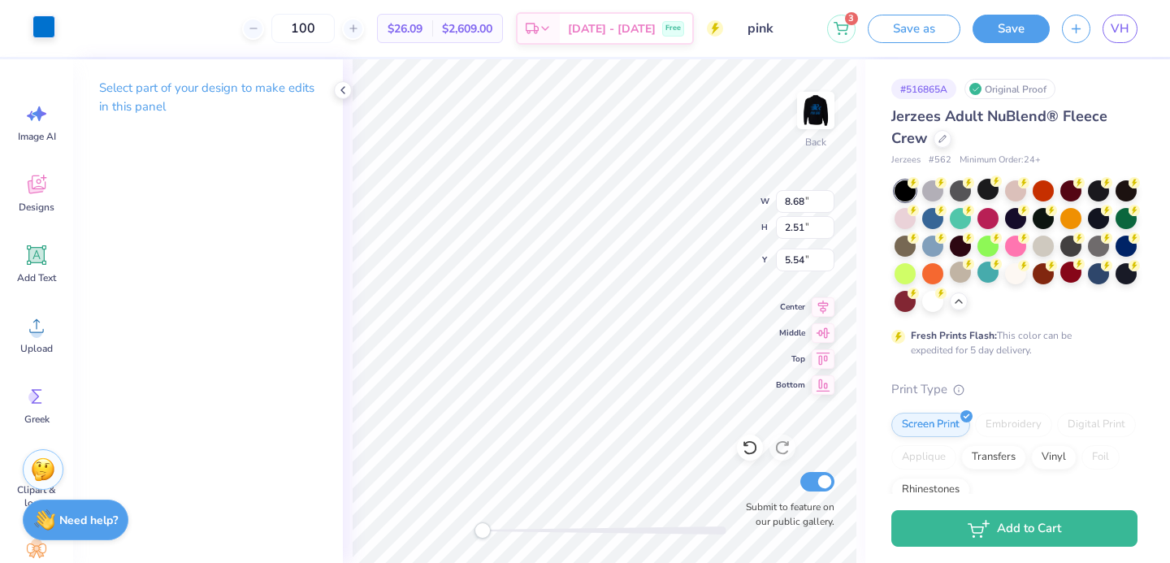
click at [45, 32] on div at bounding box center [43, 26] width 23 height 23
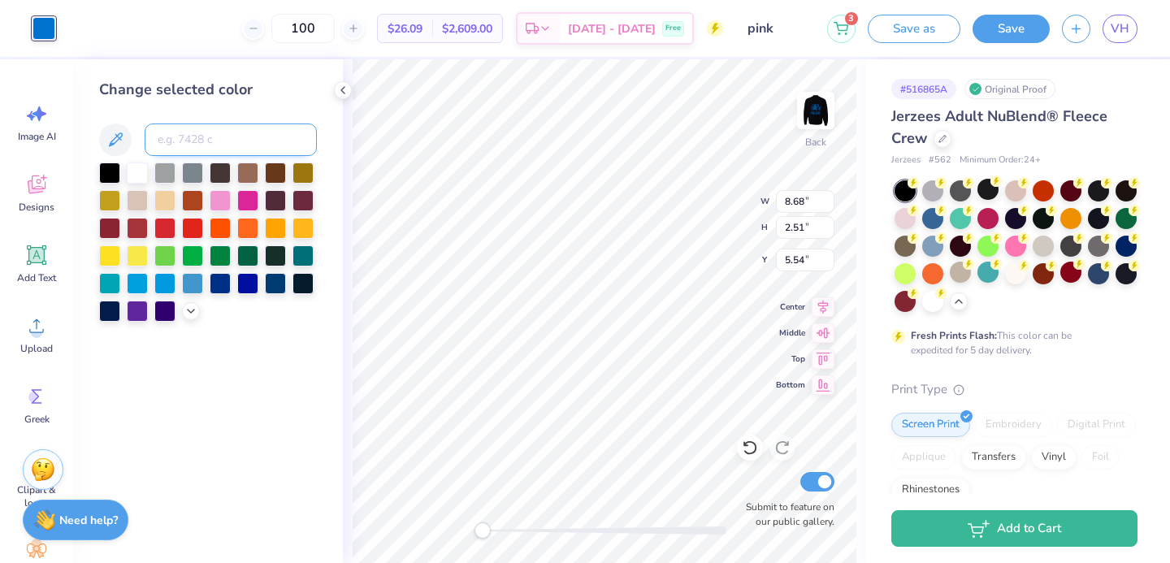
click at [184, 138] on input at bounding box center [231, 139] width 172 height 32
type input "659"
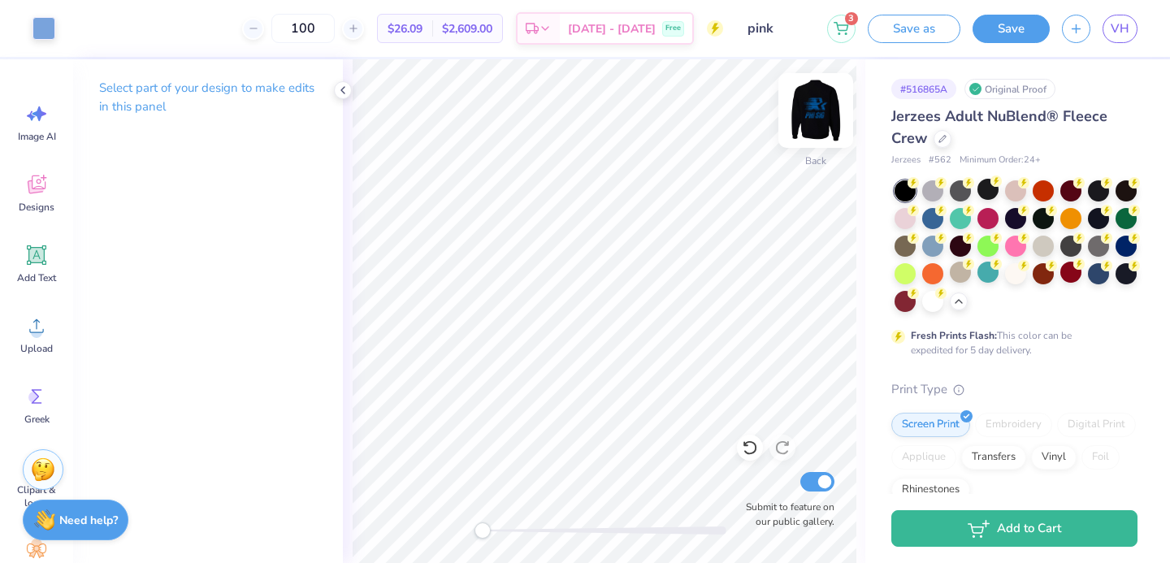
click at [833, 118] on img at bounding box center [815, 110] width 65 height 65
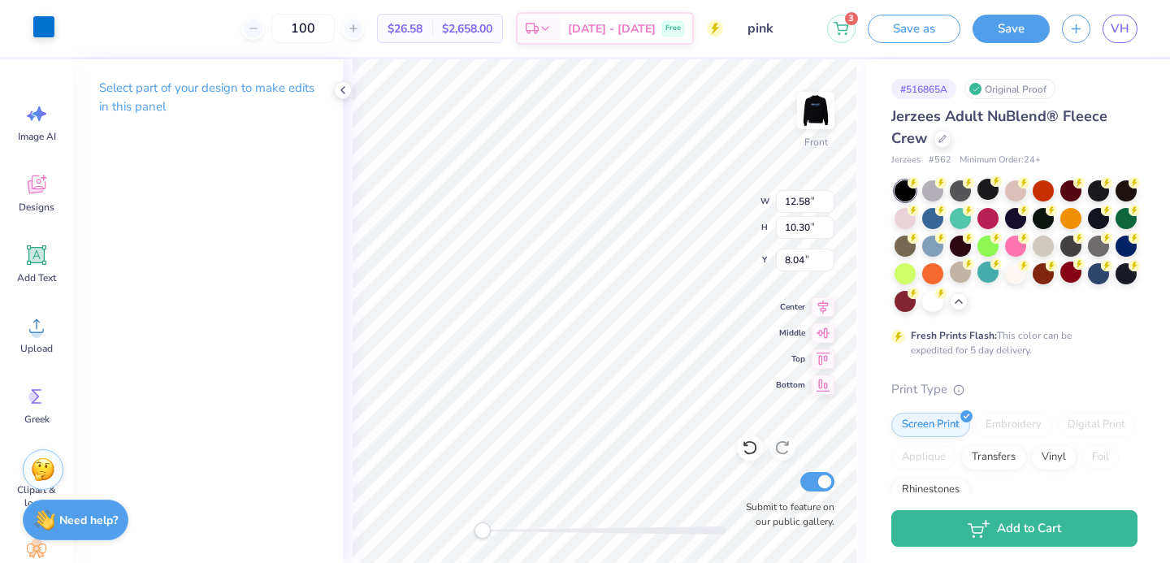
click at [46, 37] on div at bounding box center [43, 26] width 23 height 23
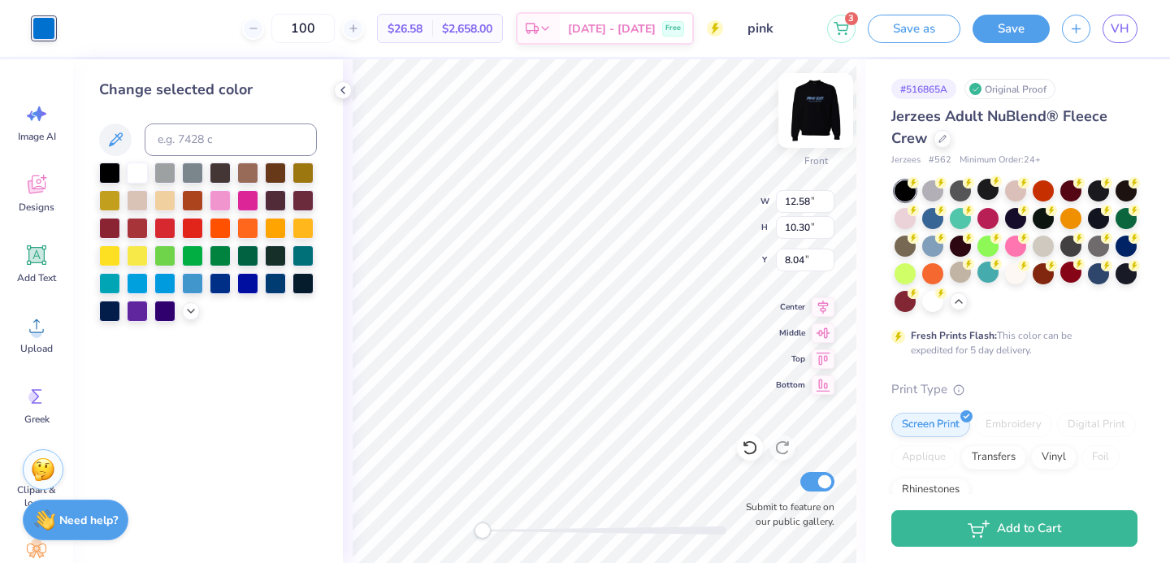
click at [812, 117] on img at bounding box center [815, 110] width 65 height 65
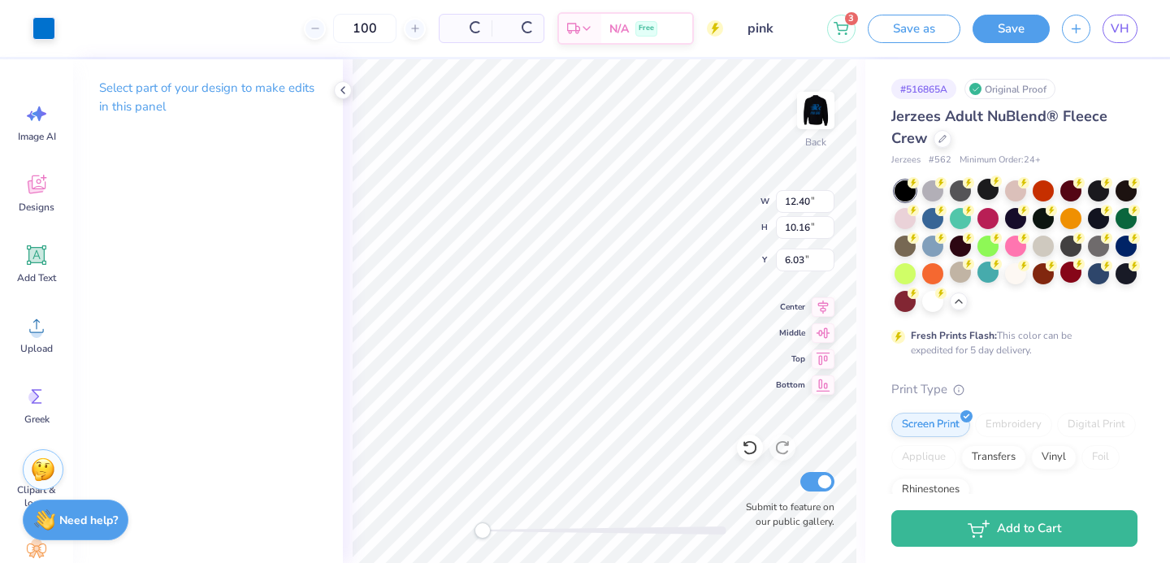
type input "12.40"
type input "10.16"
type input "6.03"
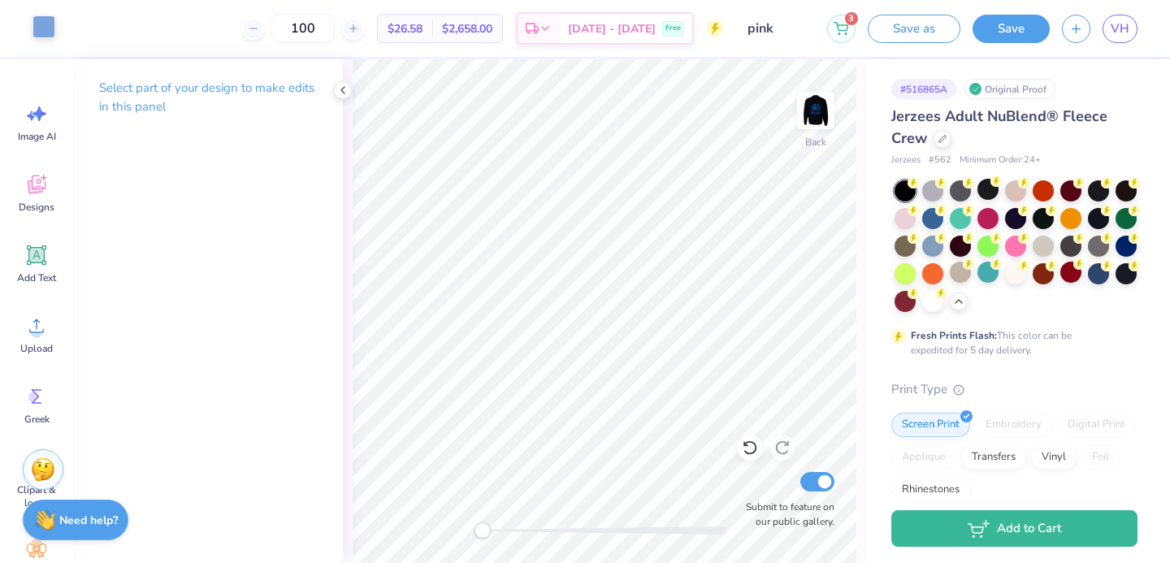
click at [49, 22] on div at bounding box center [43, 26] width 23 height 23
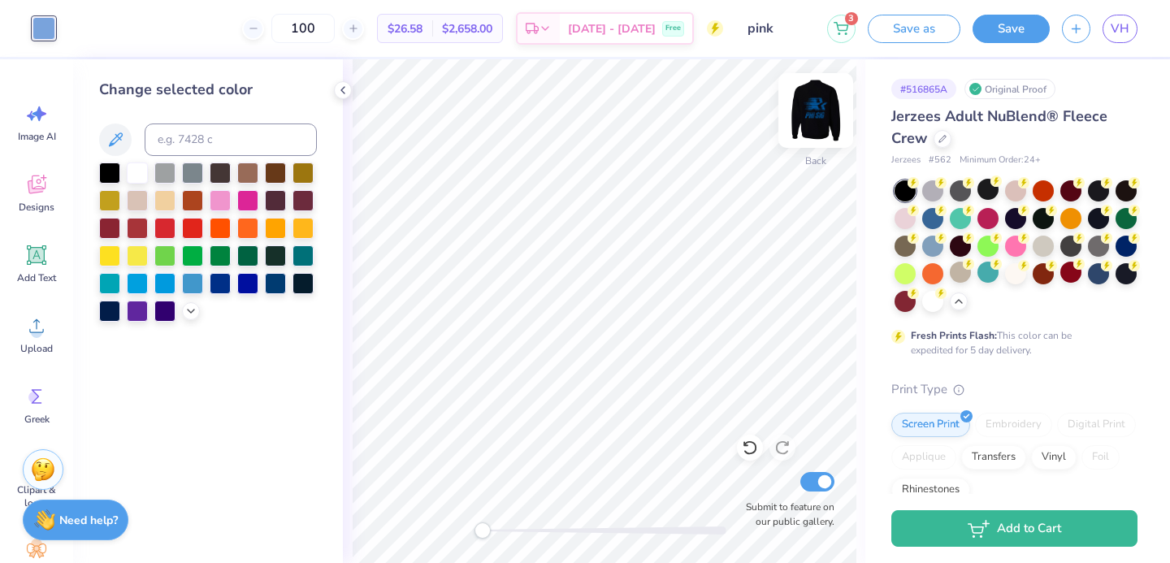
click at [808, 98] on img at bounding box center [815, 110] width 65 height 65
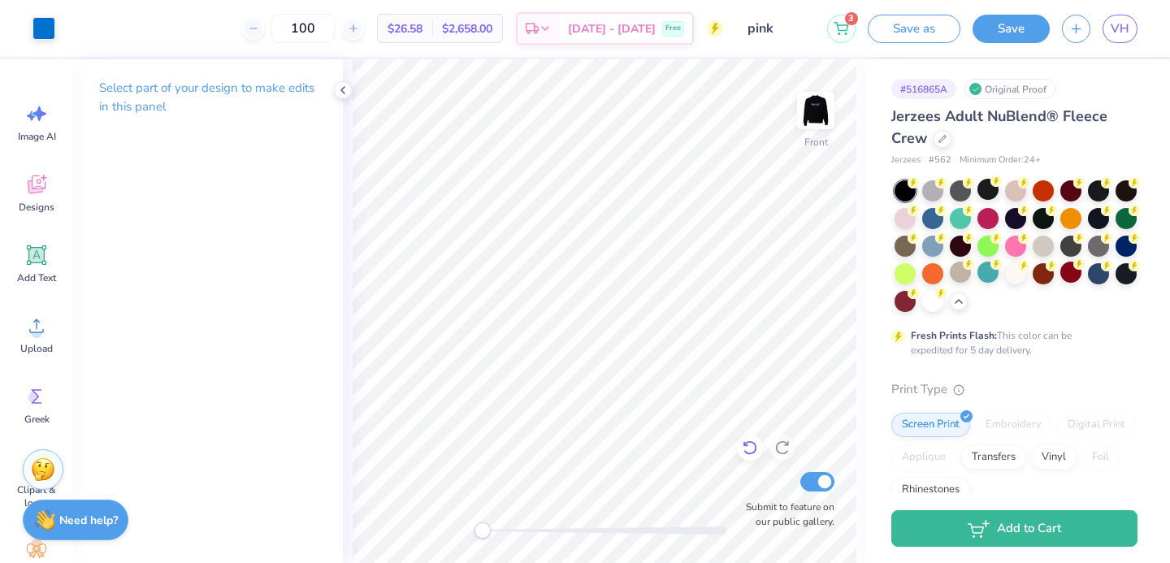
click at [744, 446] on div "Front Submit to feature on our public gallery." at bounding box center [604, 311] width 522 height 504
click at [39, 27] on div at bounding box center [43, 26] width 23 height 23
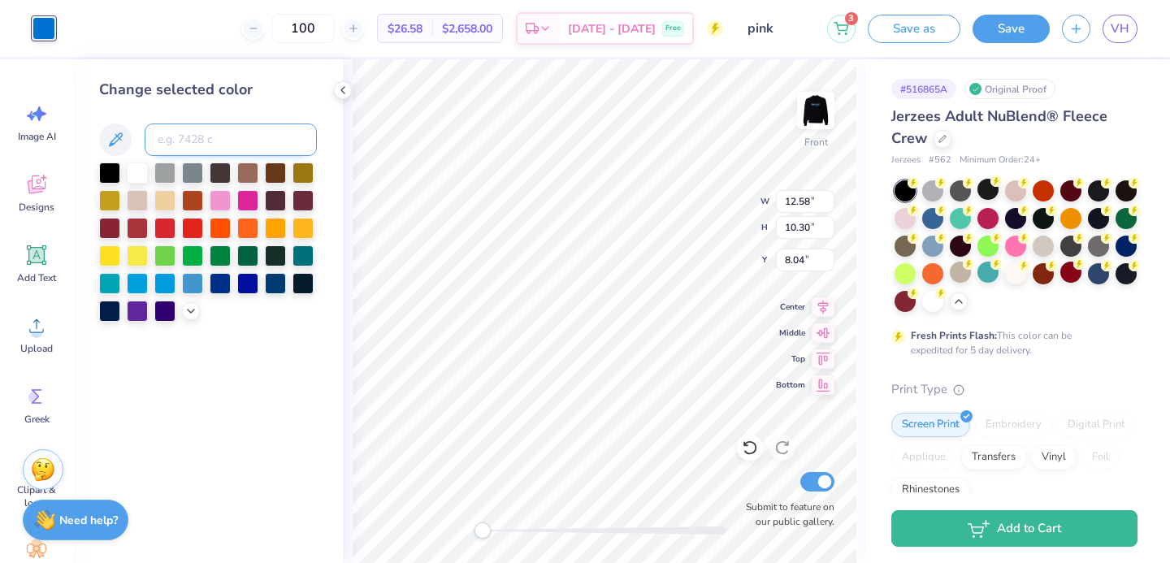
click at [170, 138] on input at bounding box center [231, 139] width 172 height 32
type input "659"
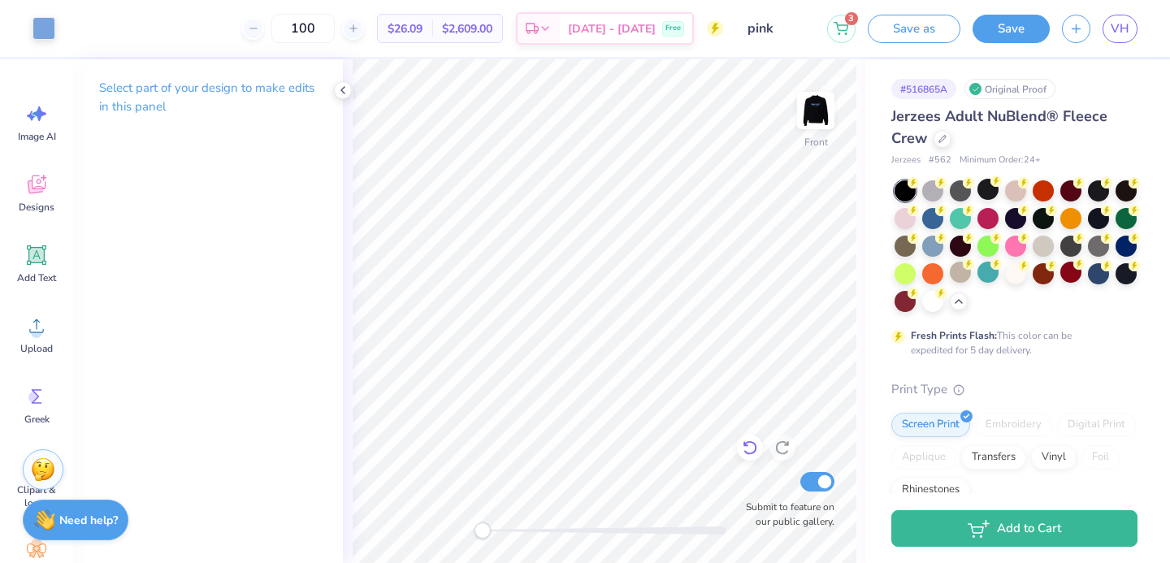
click at [751, 447] on icon at bounding box center [750, 448] width 16 height 16
click at [751, 448] on icon at bounding box center [750, 448] width 16 height 16
click at [35, 321] on icon at bounding box center [36, 326] width 15 height 14
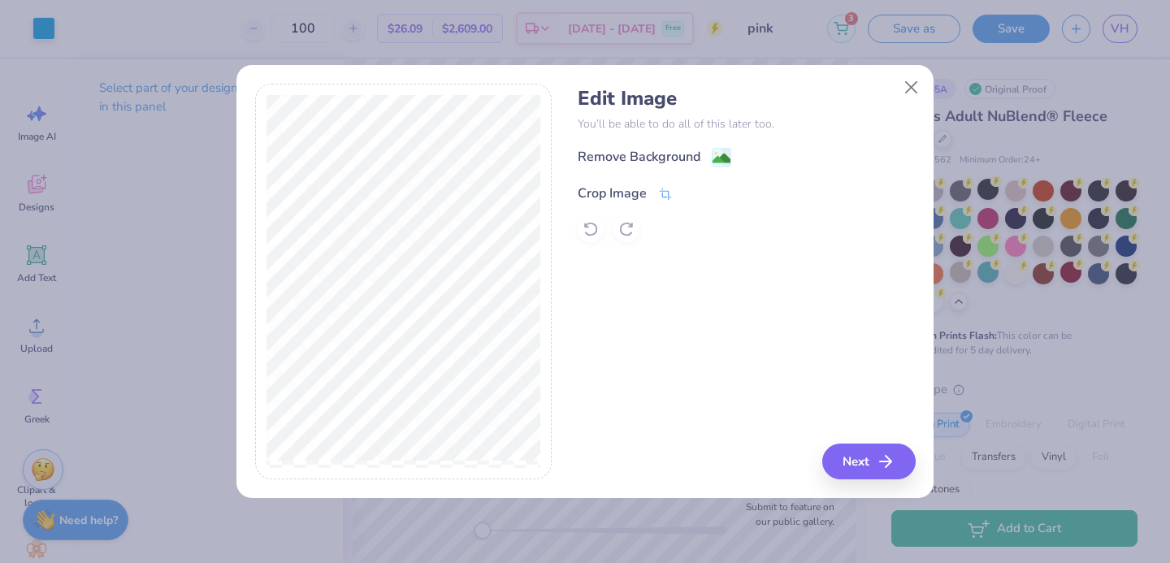
click at [608, 193] on div "Crop Image" at bounding box center [612, 193] width 69 height 19
click at [747, 191] on div "Crop Image" at bounding box center [746, 191] width 337 height 19
click at [712, 193] on icon at bounding box center [717, 192] width 10 height 10
click at [903, 89] on button "Close" at bounding box center [911, 87] width 31 height 31
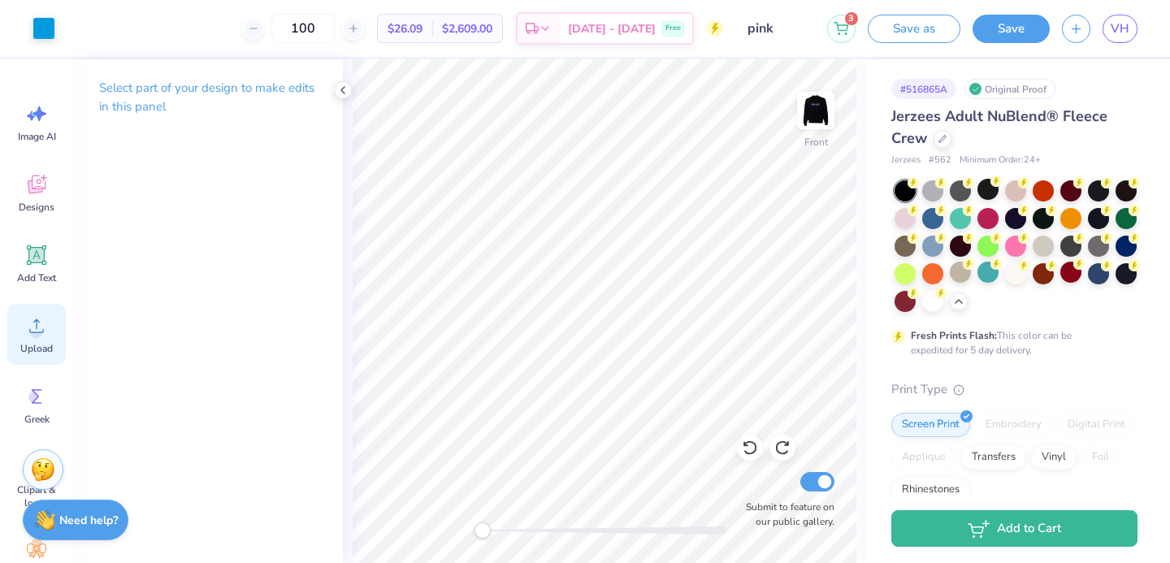
click at [43, 321] on icon at bounding box center [36, 326] width 24 height 24
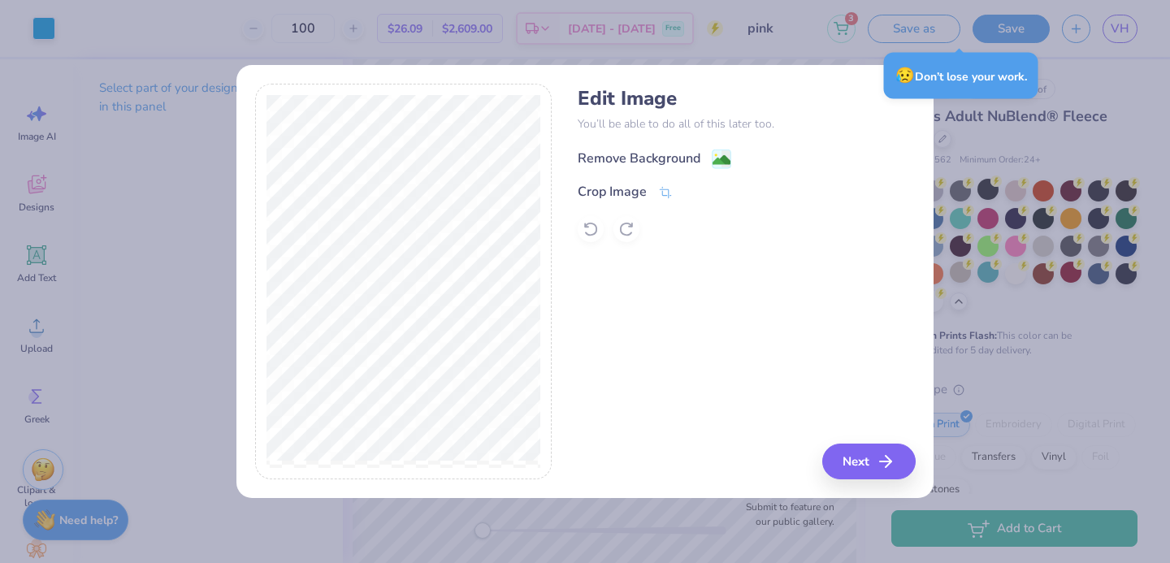
click at [598, 154] on div "Remove Background" at bounding box center [639, 158] width 123 height 19
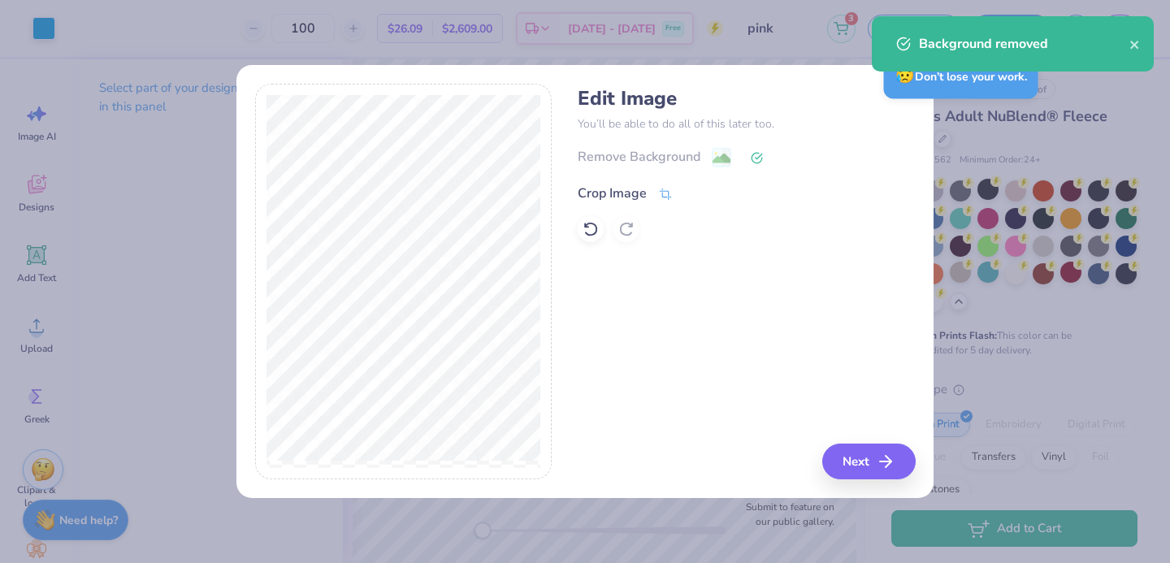
click at [640, 191] on div "Crop Image" at bounding box center [612, 193] width 69 height 19
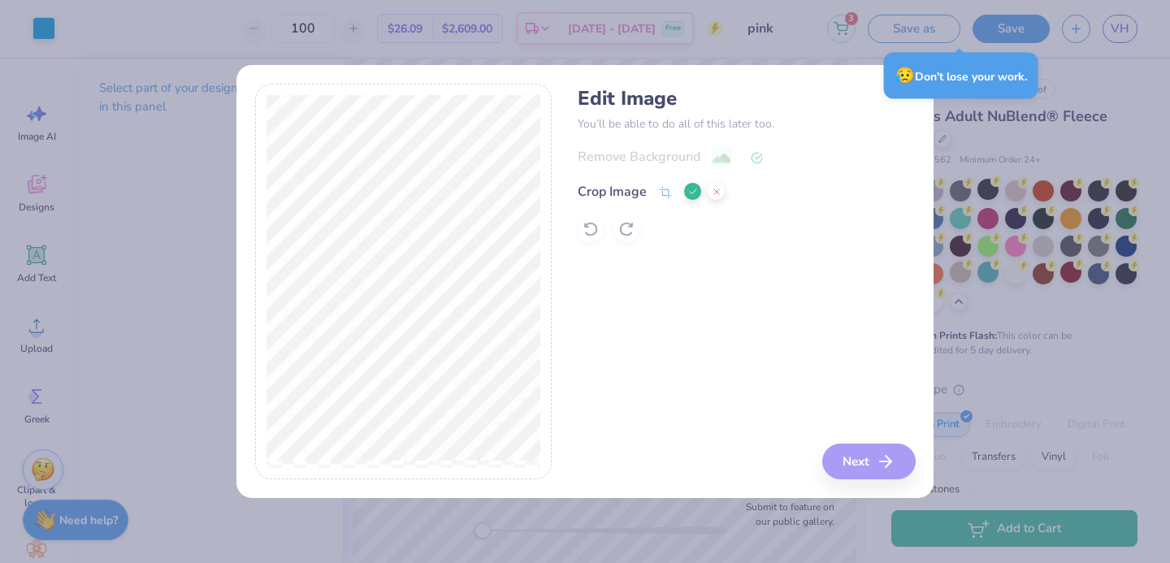
click at [685, 192] on button at bounding box center [692, 191] width 17 height 17
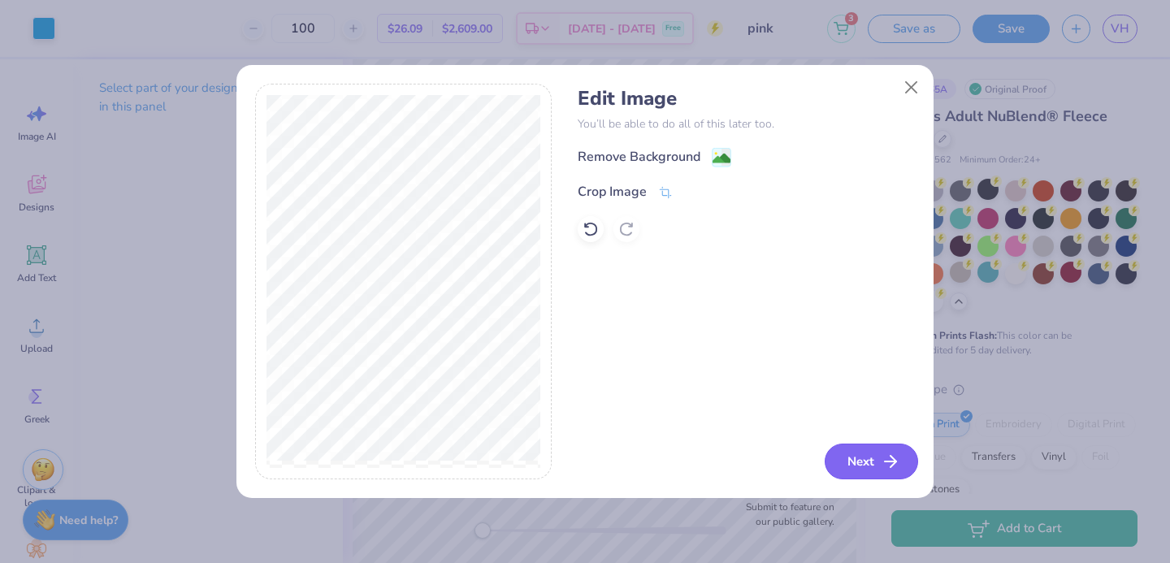
click at [833, 466] on button "Next" at bounding box center [871, 462] width 93 height 36
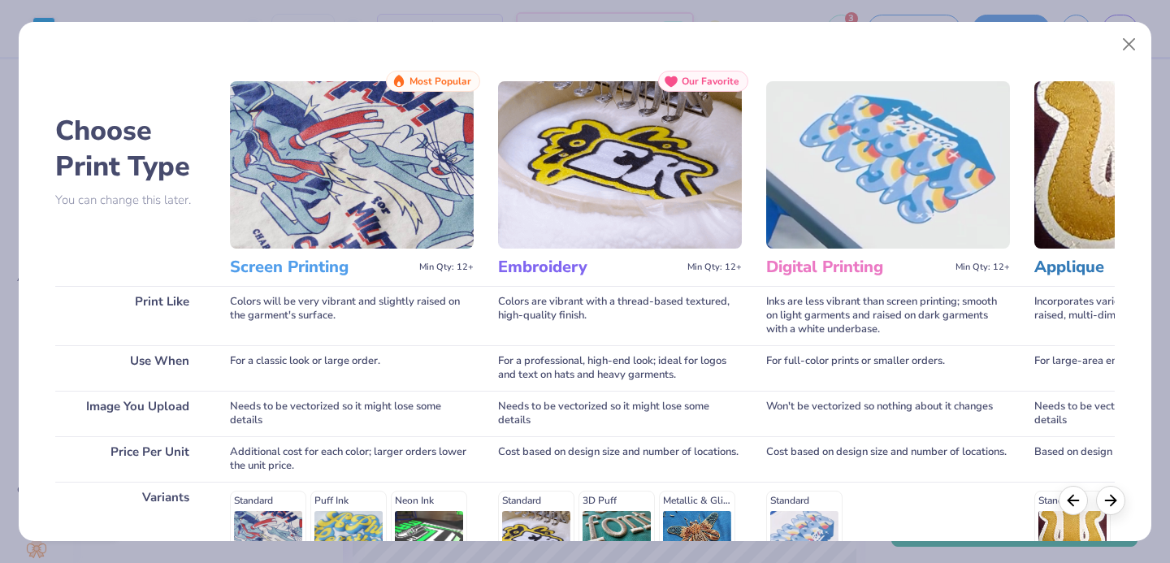
scroll to position [247, 0]
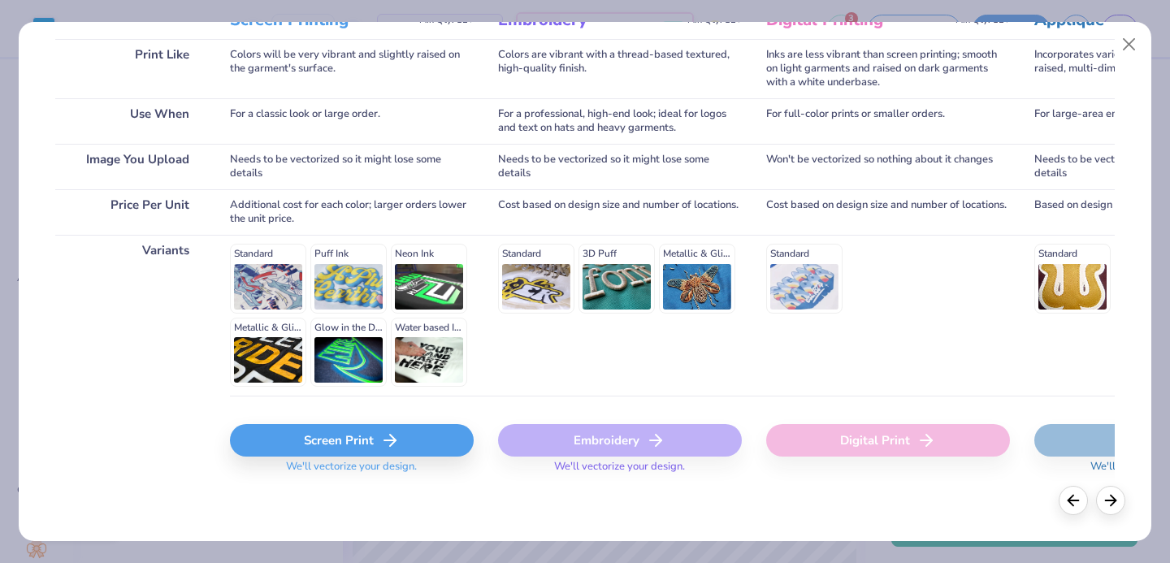
click at [358, 437] on div "Screen Print" at bounding box center [352, 440] width 244 height 32
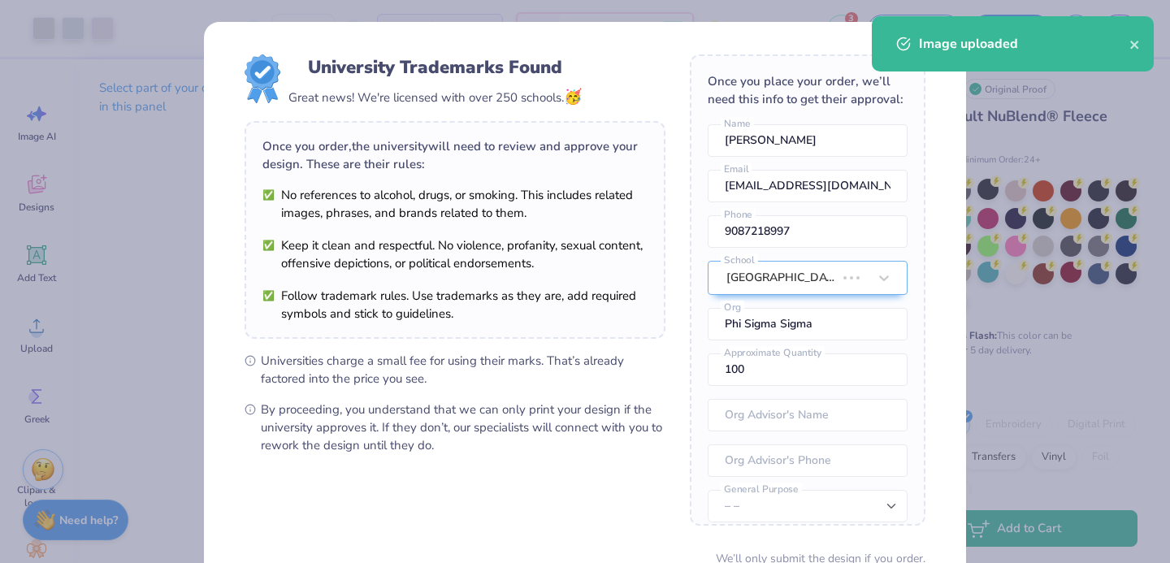
click at [534, 407] on body "Art colors 100 $28.74 Per Item $2,874.00 Total Est. Delivery Sep 20 - 23 Free D…" at bounding box center [585, 281] width 1170 height 563
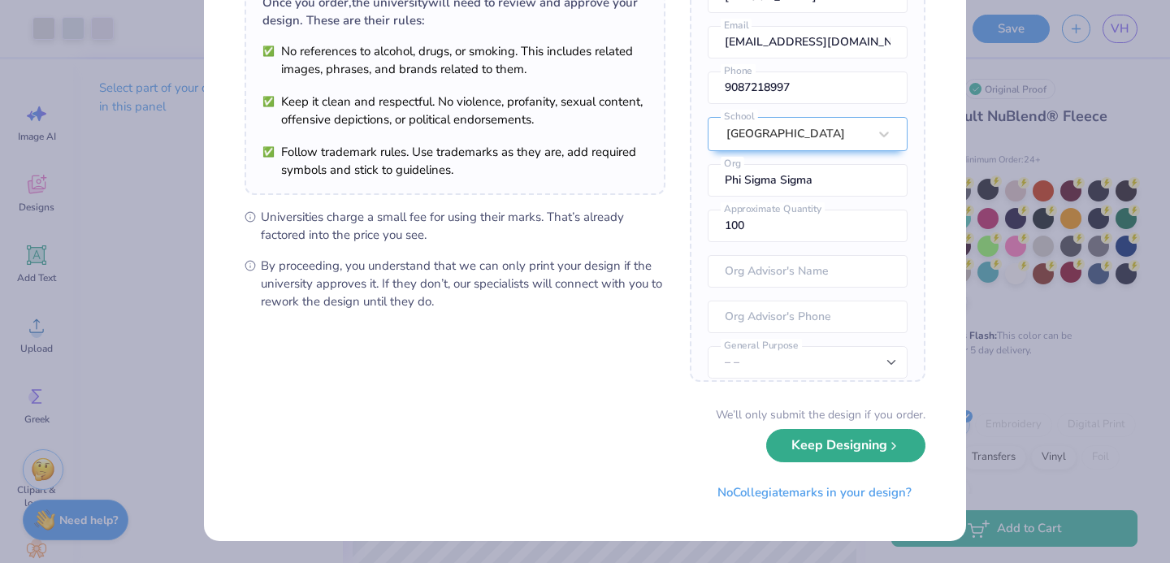
click at [821, 457] on button "Keep Designing" at bounding box center [845, 445] width 159 height 33
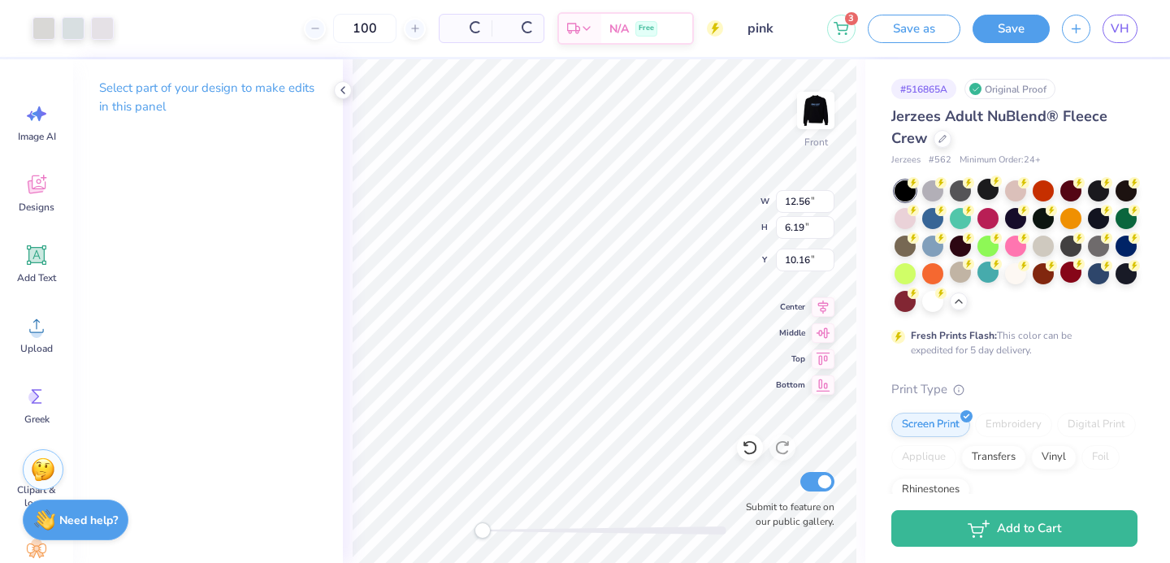
scroll to position [0, 0]
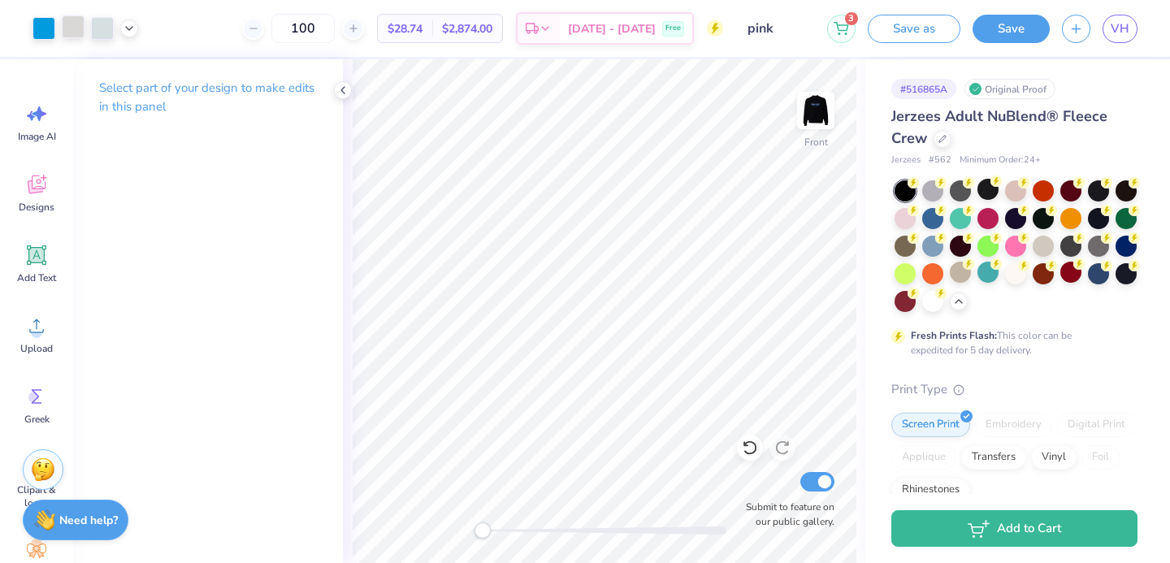
click at [73, 37] on div at bounding box center [73, 26] width 23 height 23
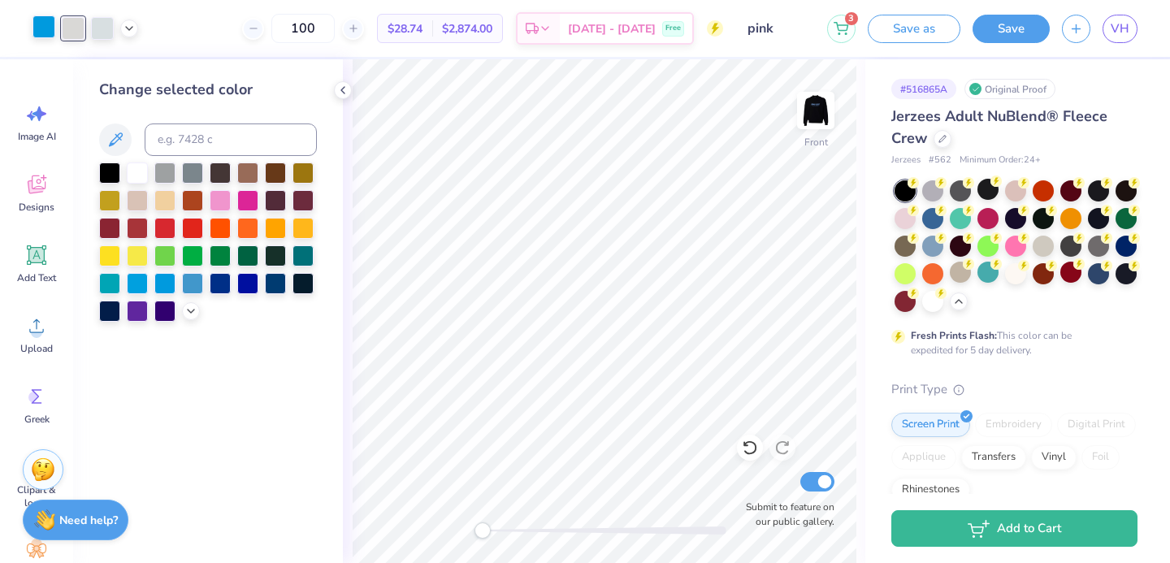
click at [36, 23] on div at bounding box center [43, 26] width 23 height 23
click at [187, 147] on input at bounding box center [231, 139] width 172 height 32
type input "659"
click at [68, 31] on div at bounding box center [73, 26] width 23 height 23
click at [179, 134] on input at bounding box center [231, 139] width 172 height 32
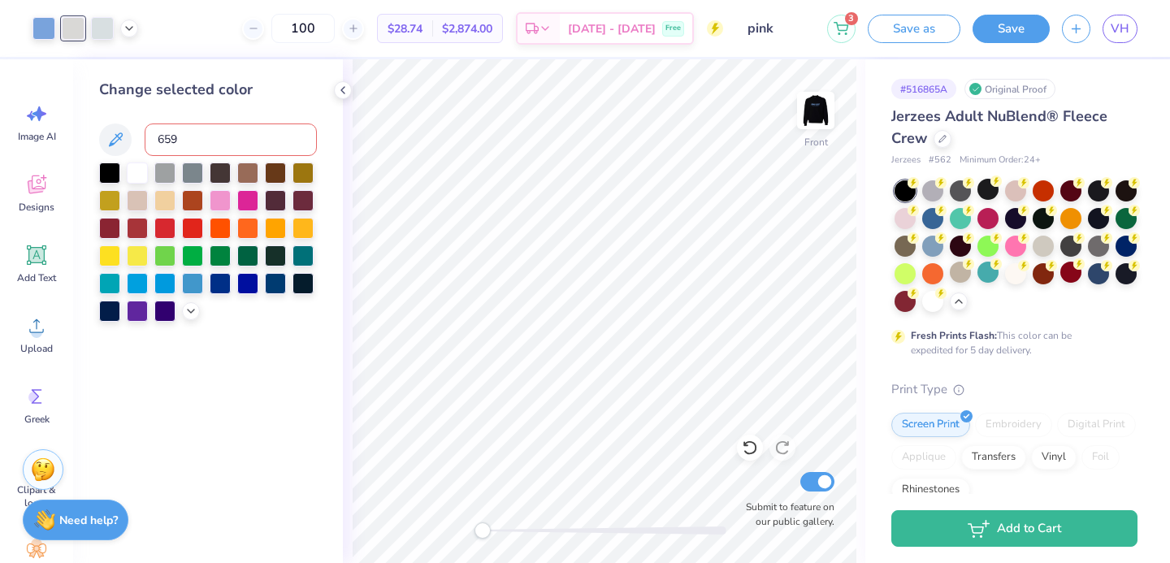
type input "659"
click at [74, 33] on div at bounding box center [73, 26] width 23 height 23
click at [194, 149] on input at bounding box center [231, 139] width 172 height 32
type input "659"
click at [75, 38] on div at bounding box center [73, 26] width 23 height 23
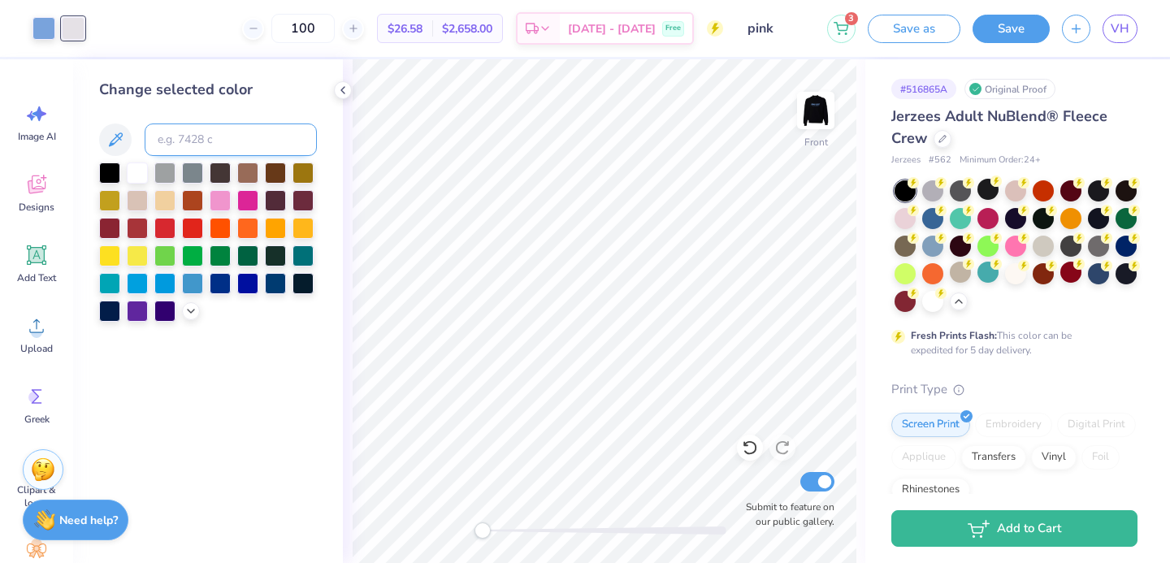
click at [200, 149] on input at bounding box center [231, 139] width 172 height 32
type input "659"
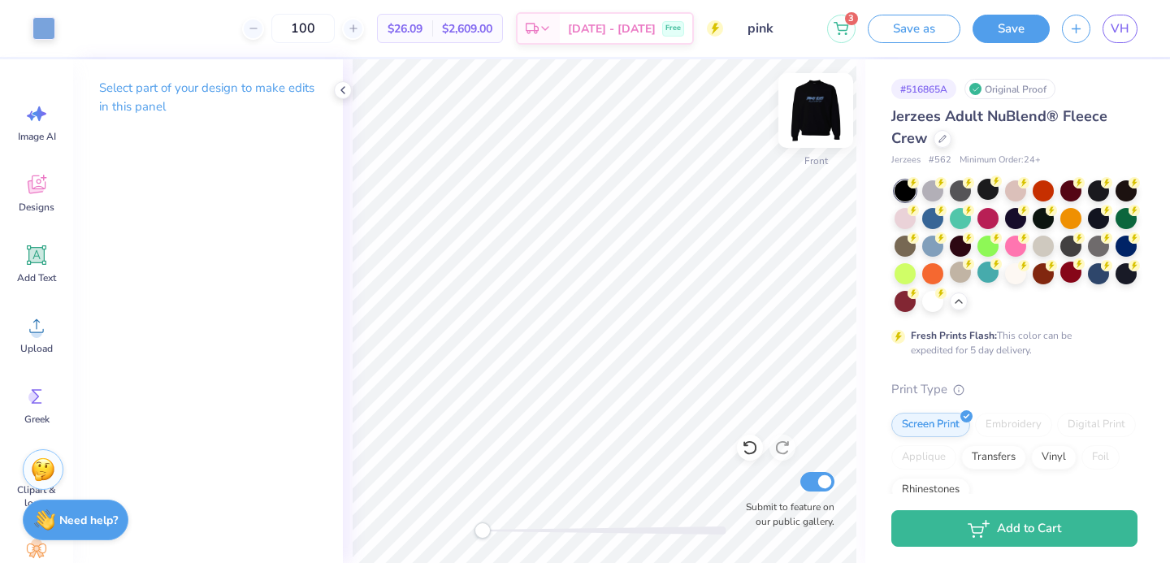
click at [817, 98] on img at bounding box center [815, 110] width 65 height 65
click at [47, 28] on div at bounding box center [43, 26] width 23 height 23
click at [818, 122] on img at bounding box center [815, 110] width 65 height 65
click at [807, 120] on img at bounding box center [815, 110] width 65 height 65
click at [814, 100] on img at bounding box center [815, 110] width 65 height 65
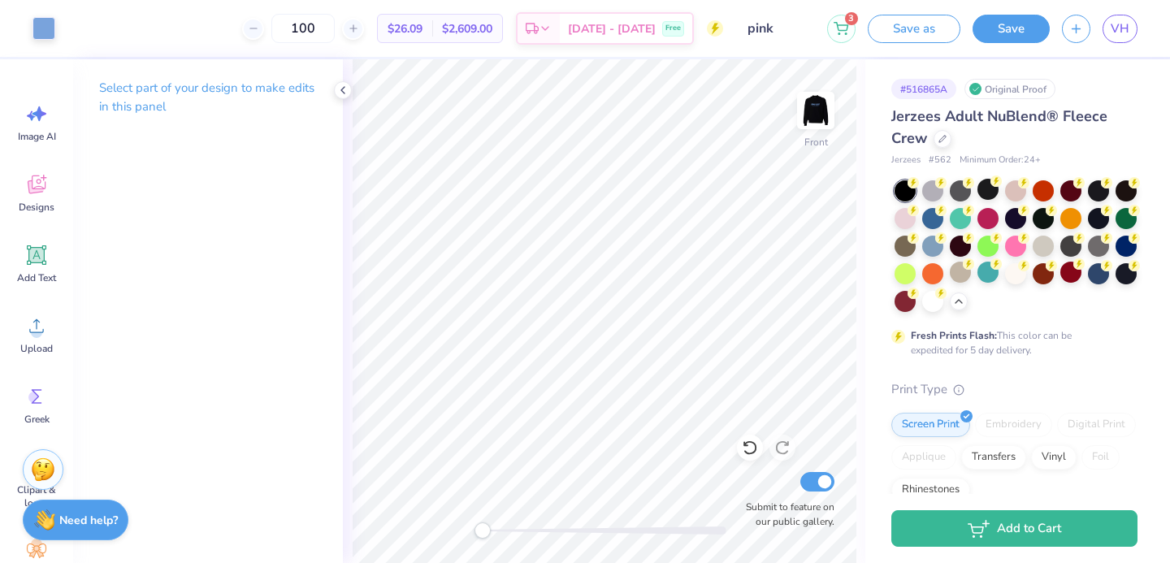
click at [813, 100] on img at bounding box center [815, 110] width 32 height 32
click at [925, 298] on div at bounding box center [932, 299] width 21 height 21
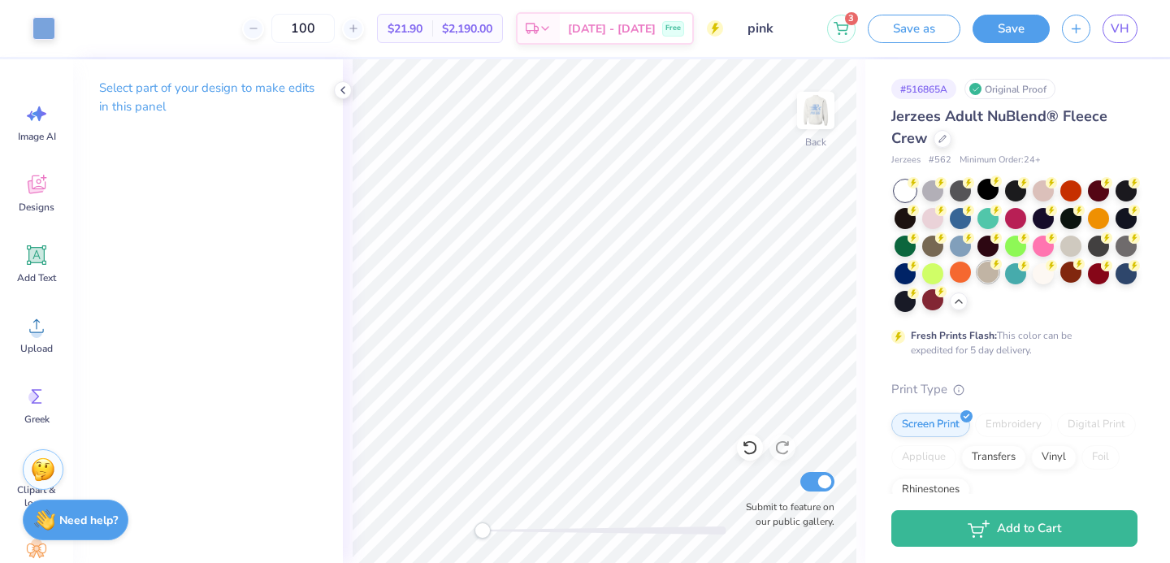
click at [987, 275] on div at bounding box center [987, 272] width 21 height 21
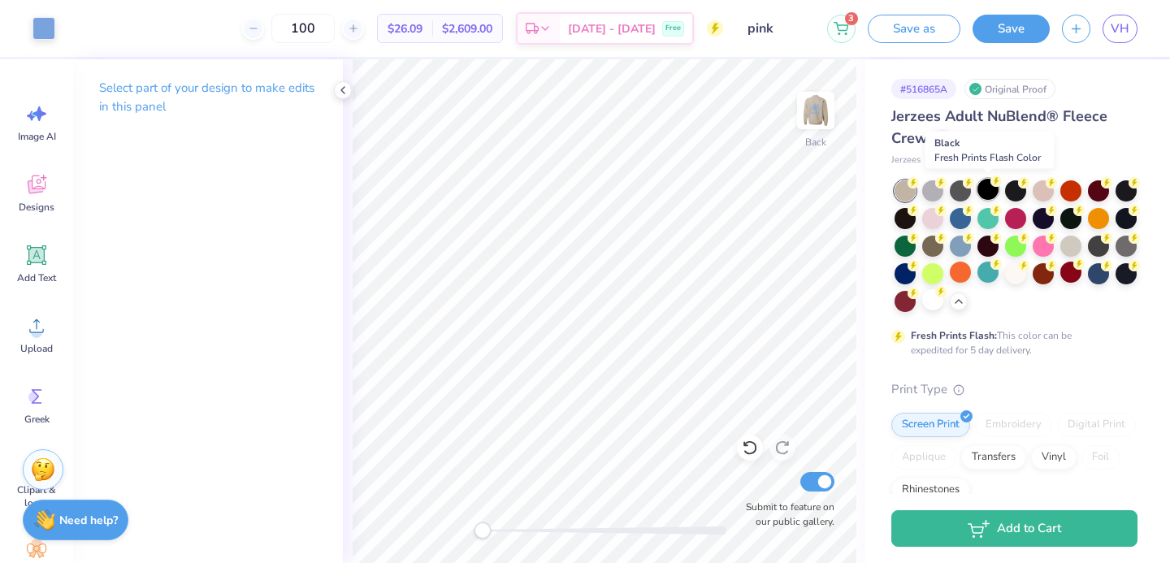
click at [992, 184] on circle at bounding box center [995, 180] width 11 height 11
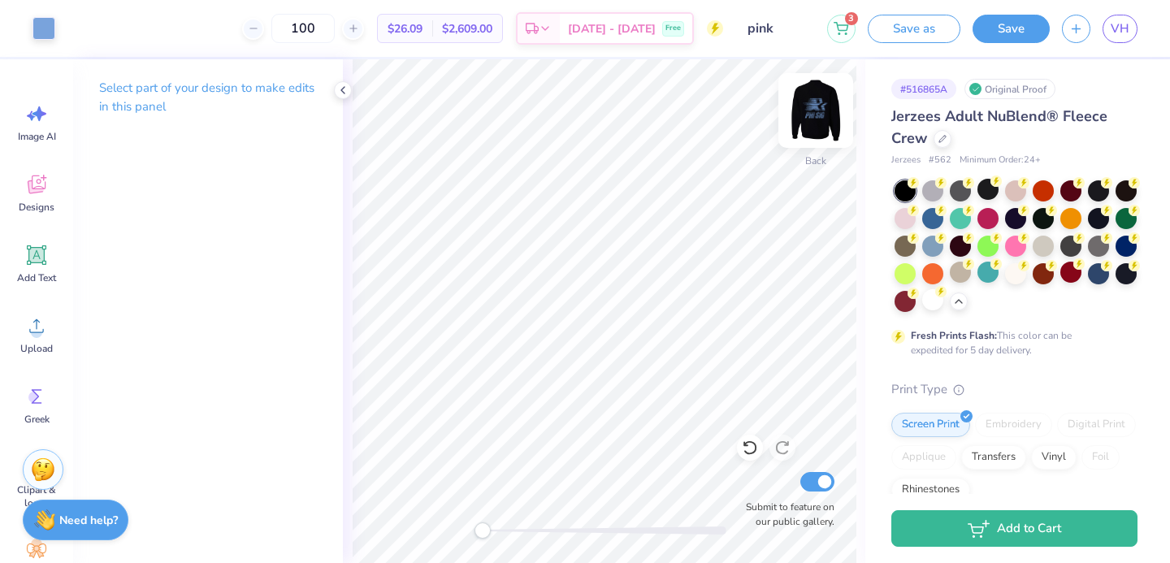
click at [815, 127] on img at bounding box center [815, 110] width 65 height 65
click at [833, 111] on img at bounding box center [815, 110] width 65 height 65
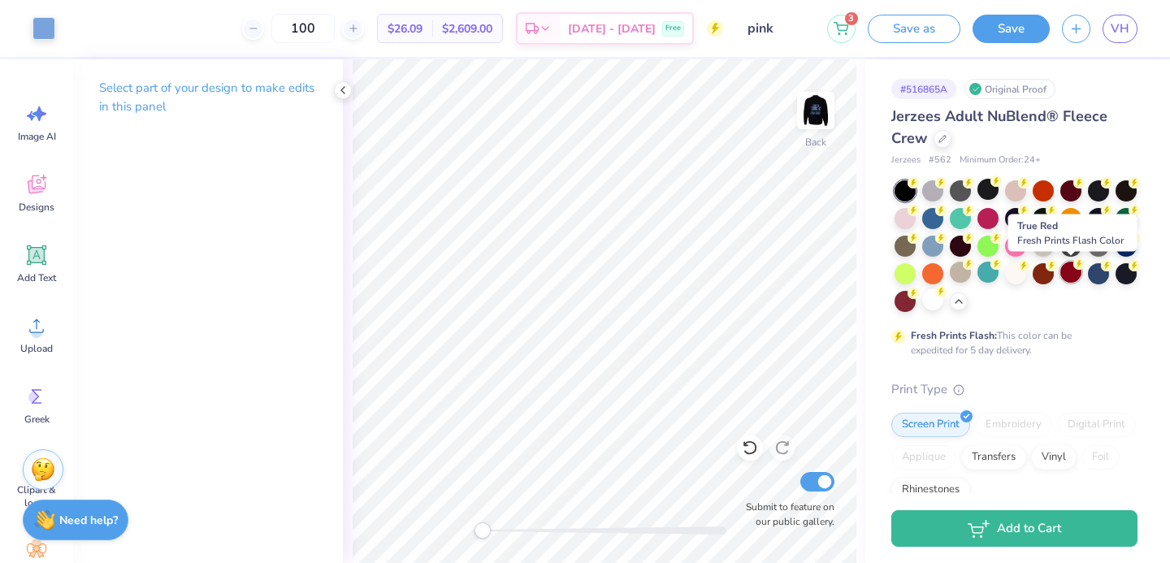
click at [1074, 277] on div at bounding box center [1070, 272] width 21 height 21
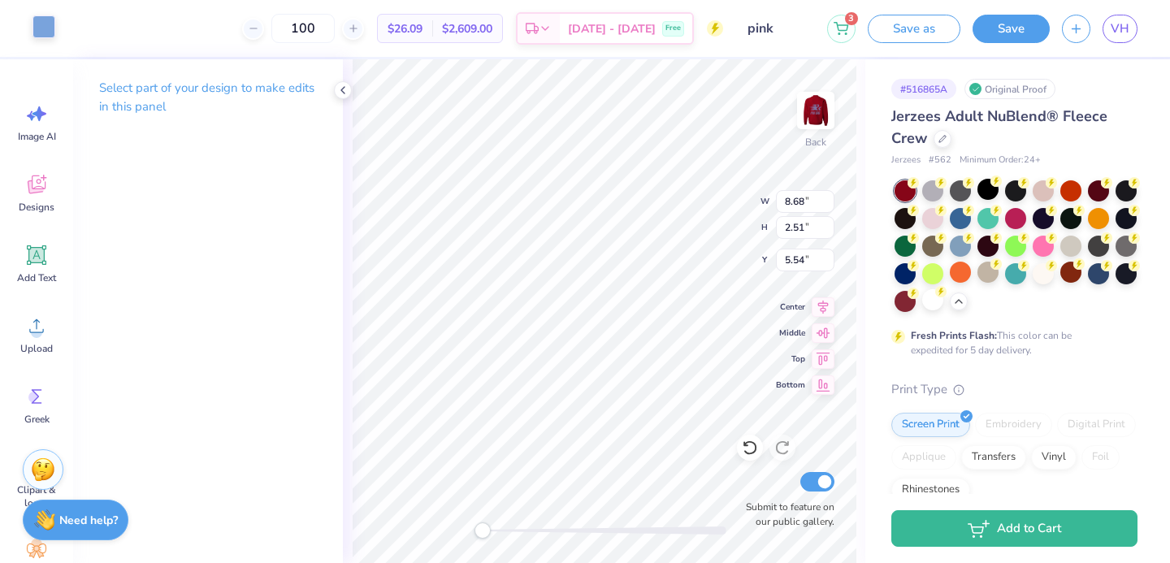
click at [41, 38] on div at bounding box center [43, 26] width 23 height 23
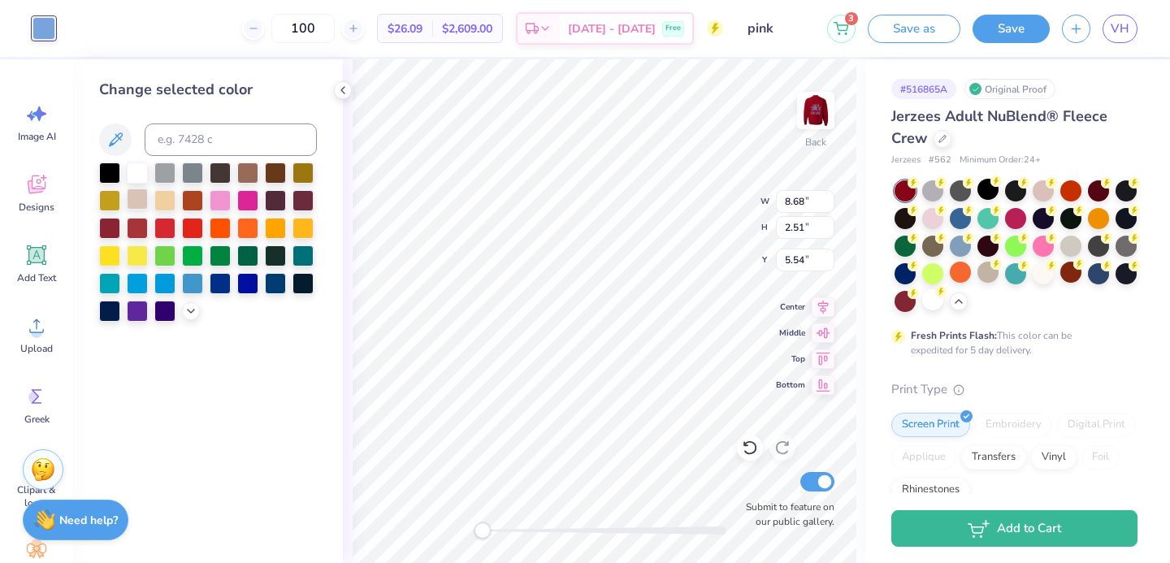
click at [144, 200] on div at bounding box center [137, 198] width 21 height 21
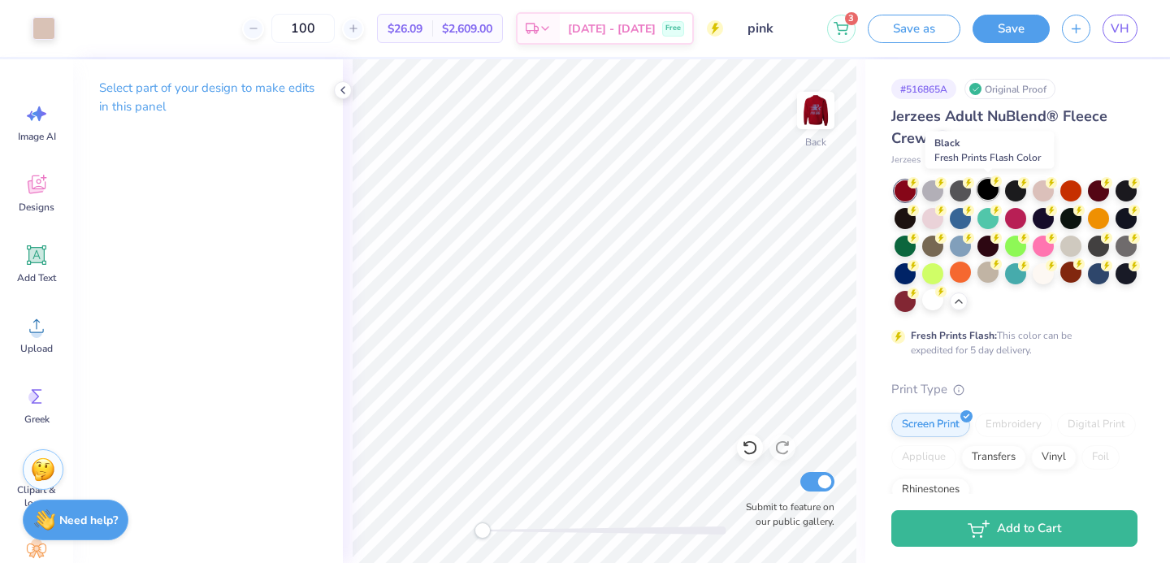
click at [983, 188] on div at bounding box center [987, 189] width 21 height 21
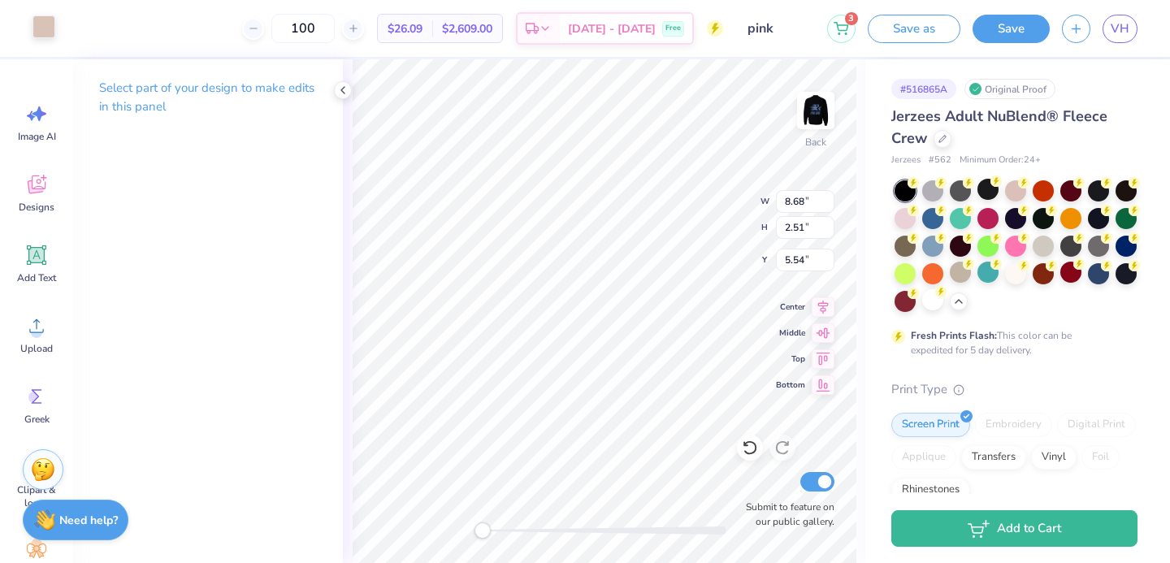
click at [32, 29] on div at bounding box center [43, 26] width 23 height 23
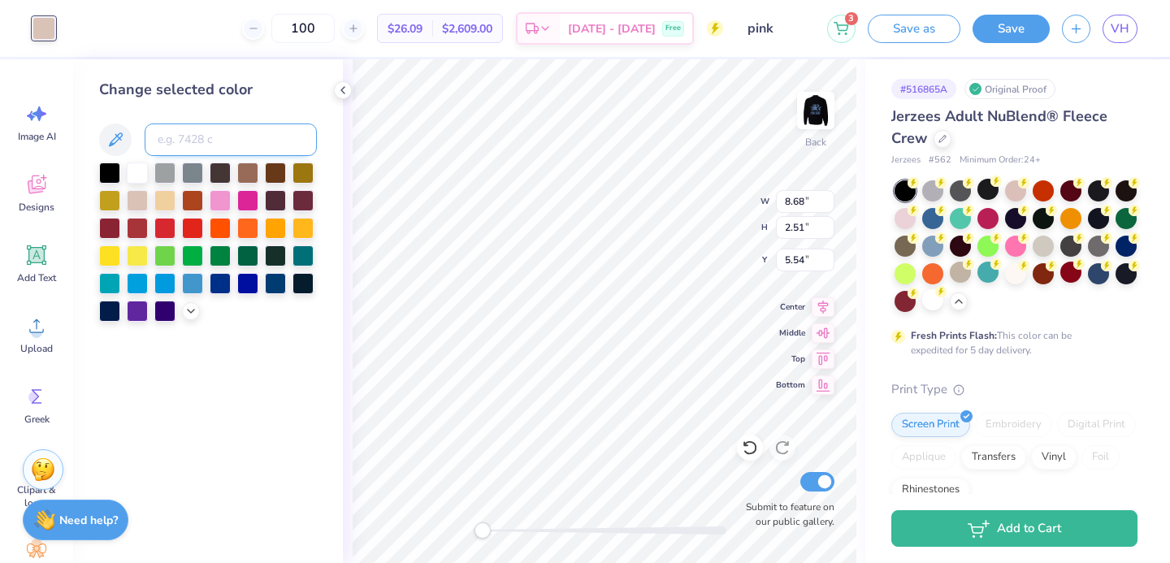
click at [181, 124] on input at bounding box center [231, 139] width 172 height 32
type input "657"
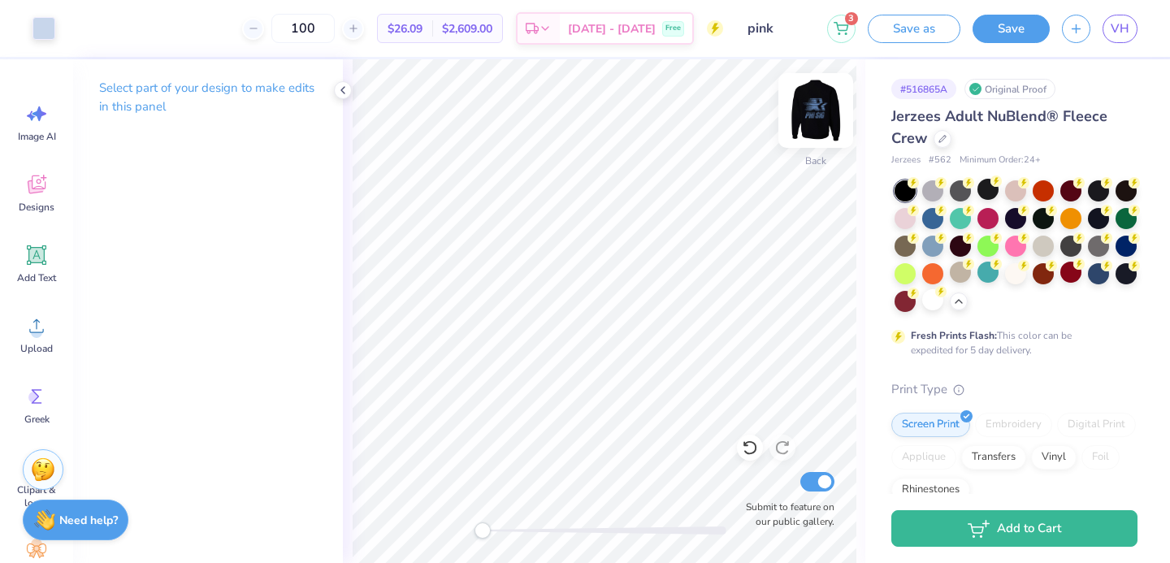
click at [813, 114] on img at bounding box center [815, 110] width 65 height 65
click at [827, 97] on img at bounding box center [815, 110] width 65 height 65
click at [35, 32] on div at bounding box center [43, 26] width 23 height 23
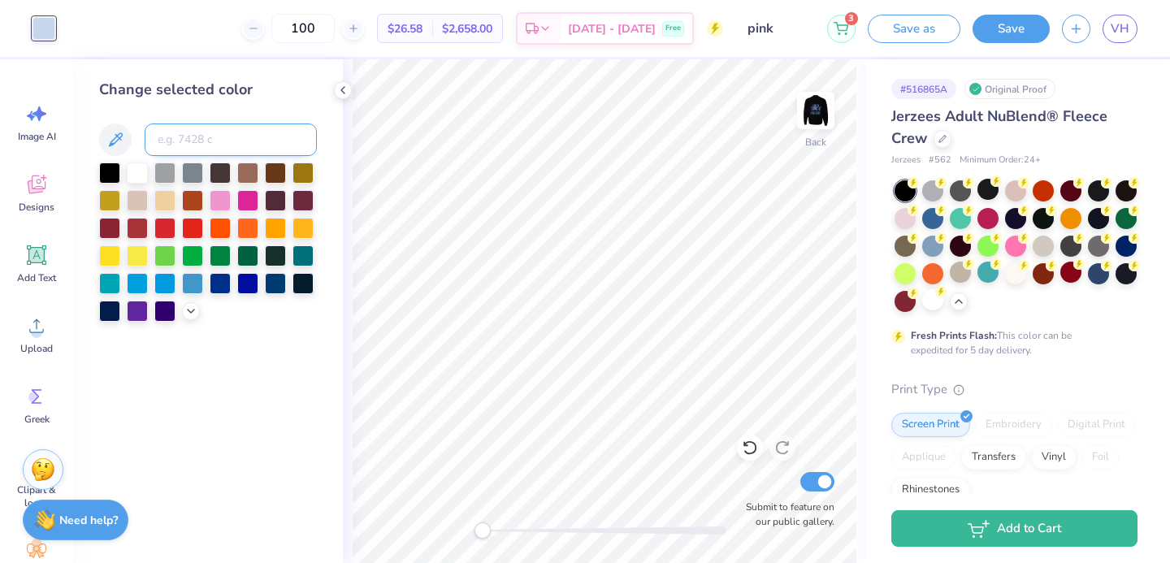
click at [197, 144] on input at bounding box center [231, 139] width 172 height 32
type input "659"
click at [192, 140] on input at bounding box center [231, 139] width 172 height 32
type input "658"
click at [191, 142] on input at bounding box center [231, 139] width 172 height 32
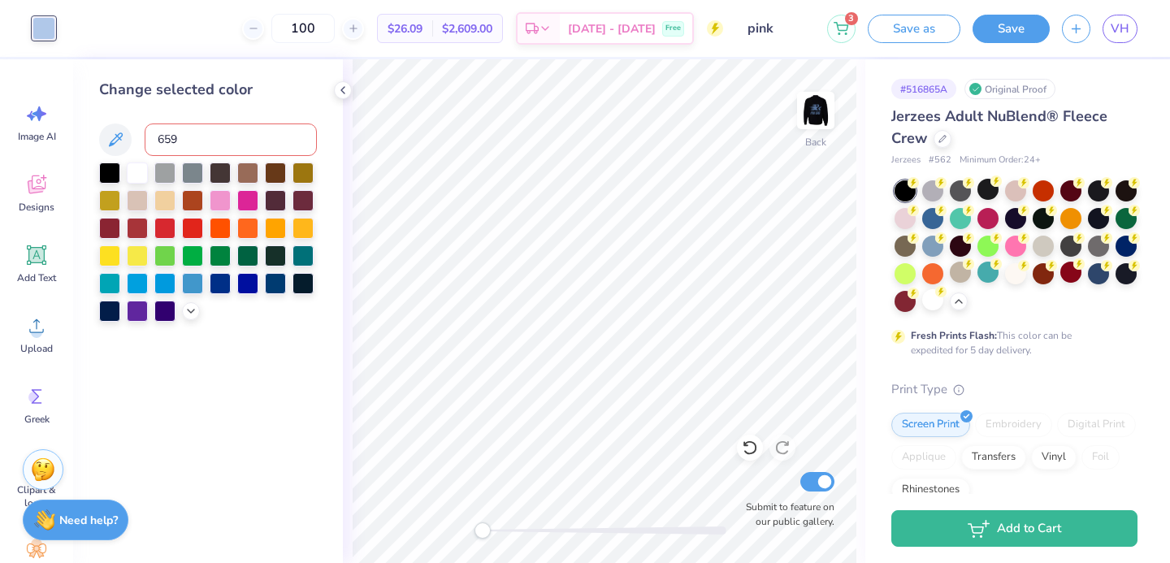
type input "659"
click at [808, 106] on img at bounding box center [815, 110] width 65 height 65
click at [246, 193] on div at bounding box center [247, 198] width 21 height 21
click at [815, 116] on img at bounding box center [815, 110] width 65 height 65
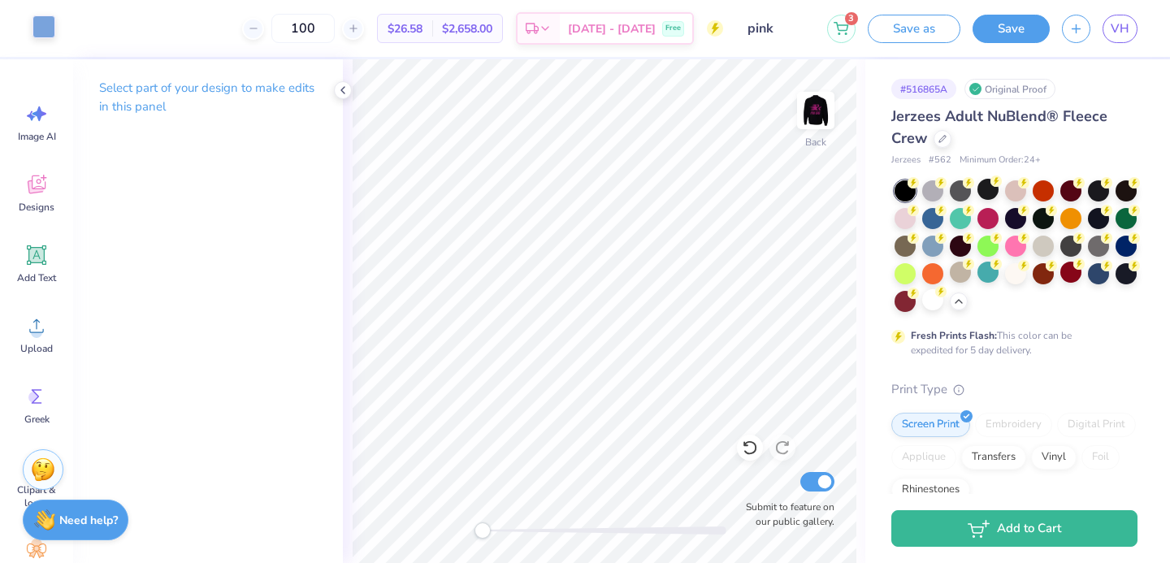
click at [50, 34] on div at bounding box center [43, 26] width 23 height 23
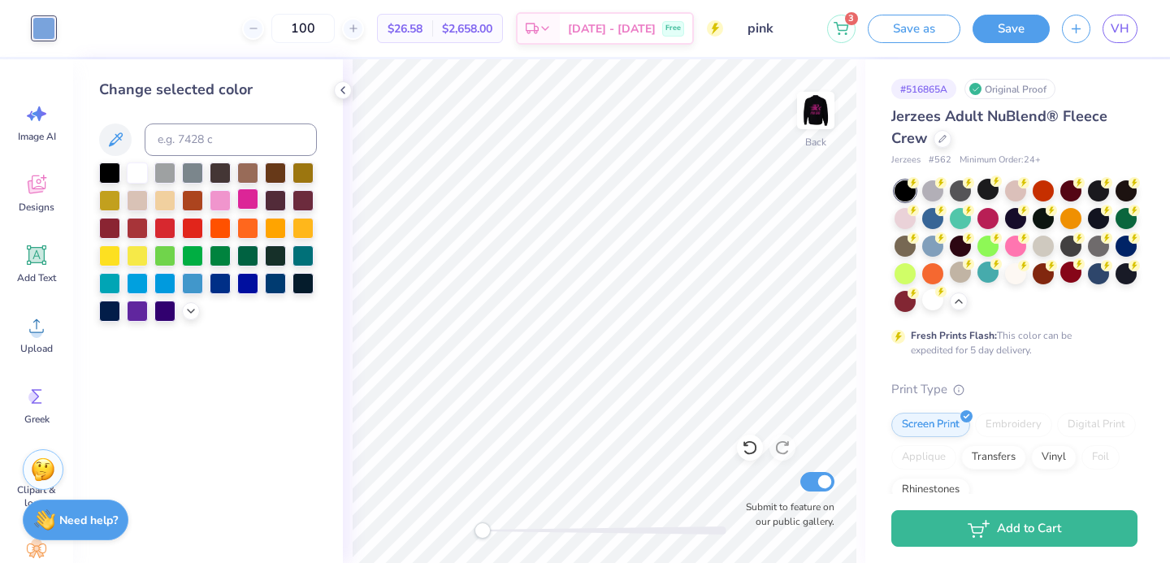
click at [241, 201] on div at bounding box center [247, 198] width 21 height 21
click at [804, 117] on img at bounding box center [815, 110] width 65 height 65
click at [804, 117] on img at bounding box center [815, 110] width 32 height 32
click at [807, 114] on img at bounding box center [815, 110] width 65 height 65
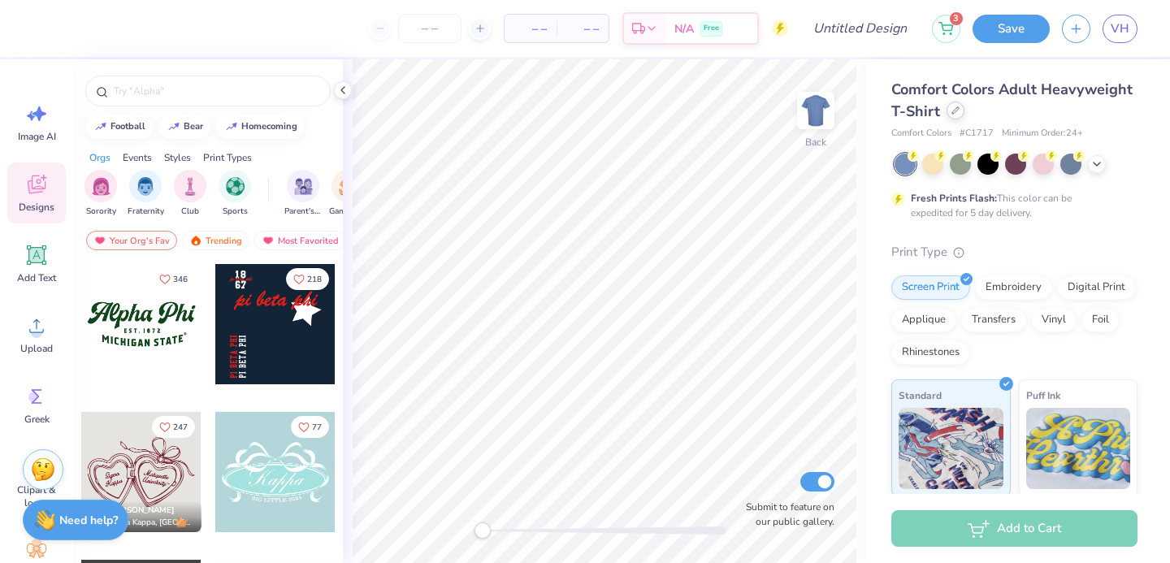
click at [951, 117] on div at bounding box center [955, 111] width 18 height 18
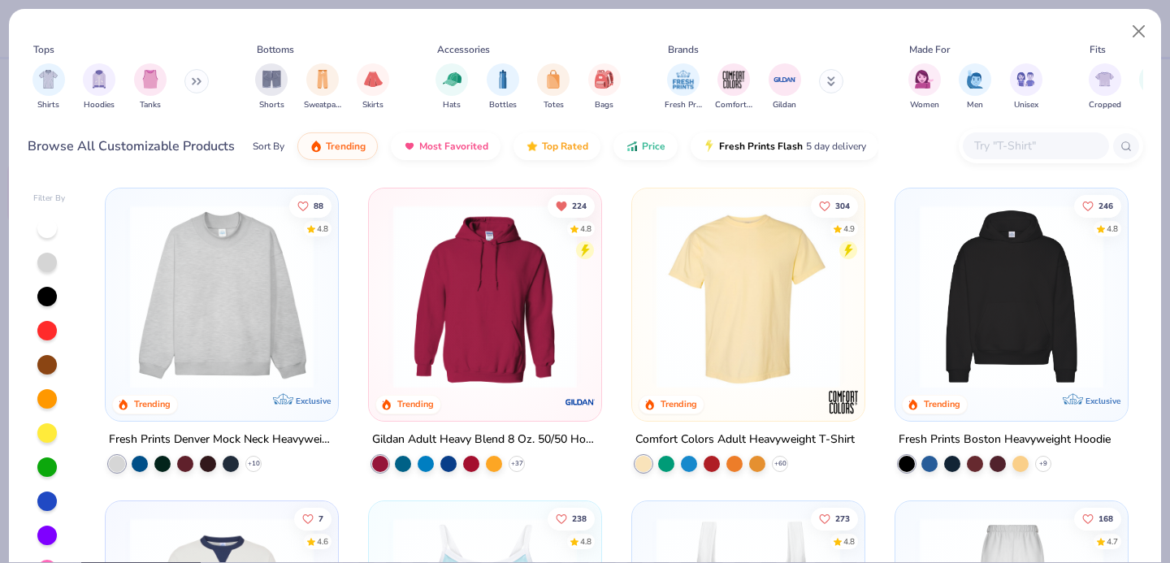
click at [998, 149] on input "text" at bounding box center [1034, 145] width 125 height 19
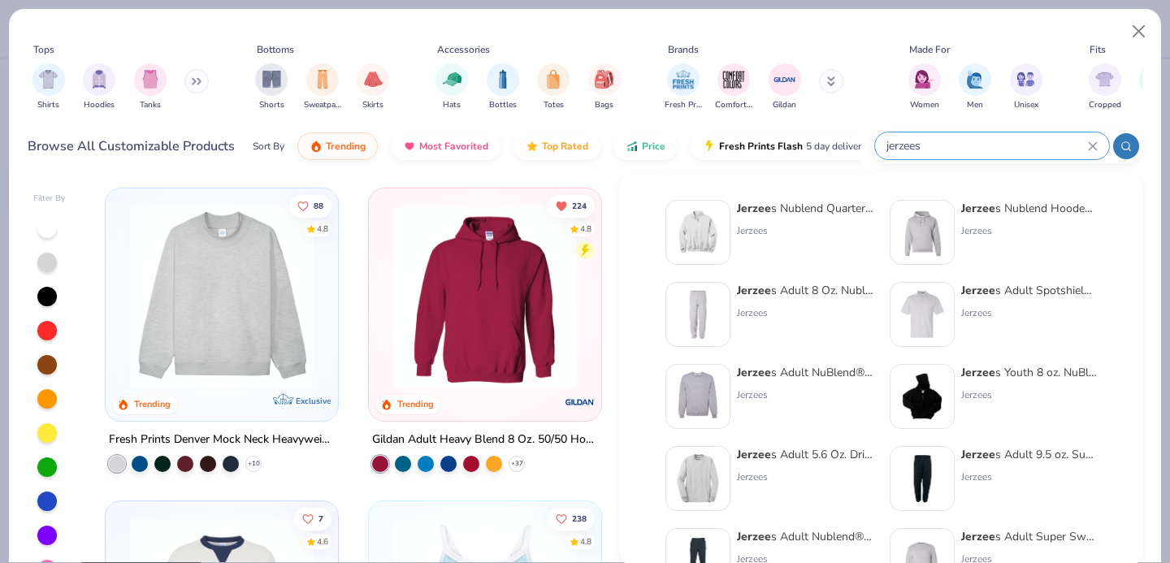
type input "jerzees"
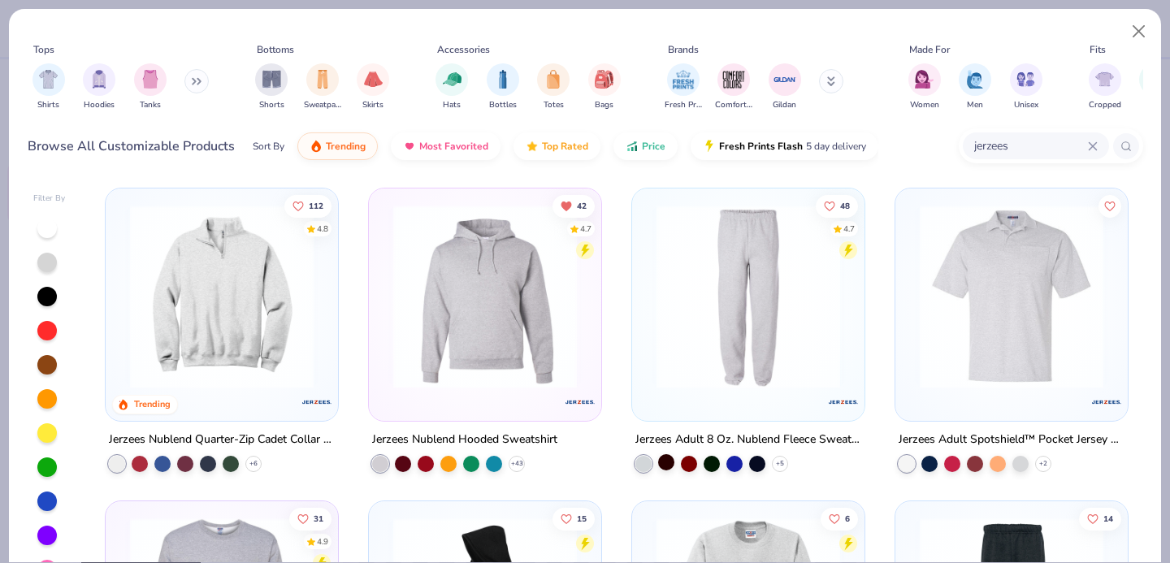
click at [665, 464] on div at bounding box center [666, 462] width 16 height 16
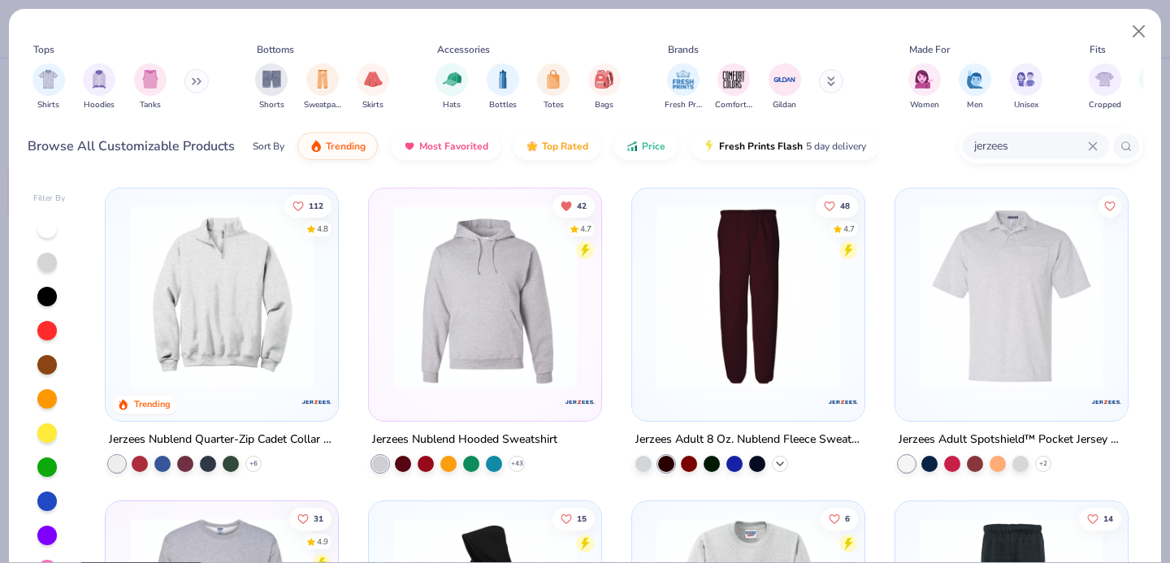
click at [782, 457] on icon at bounding box center [779, 463] width 13 height 13
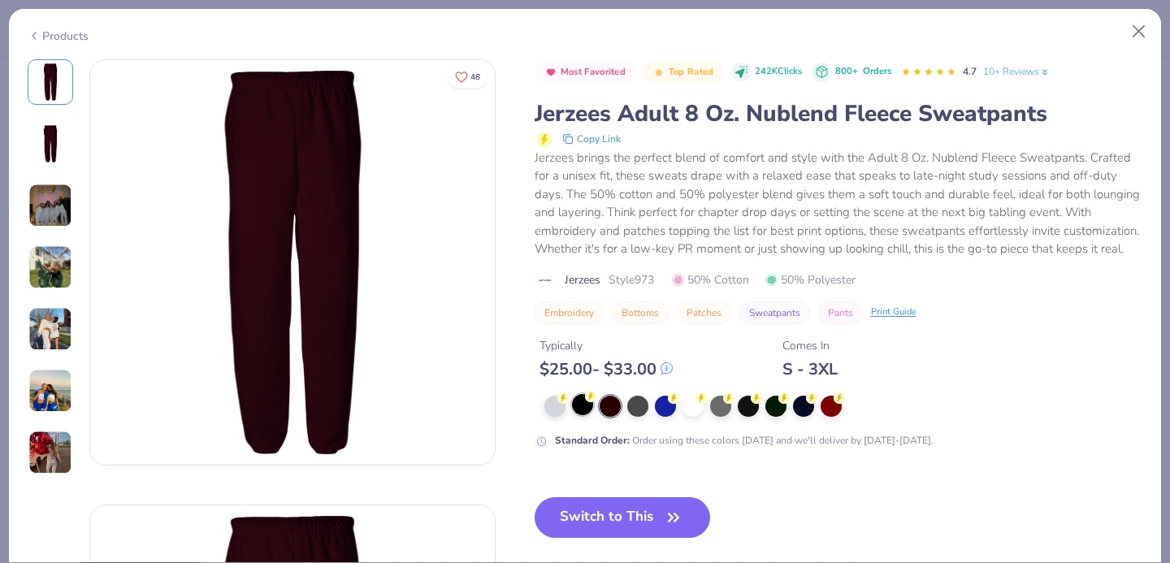
click at [580, 404] on div at bounding box center [582, 404] width 21 height 21
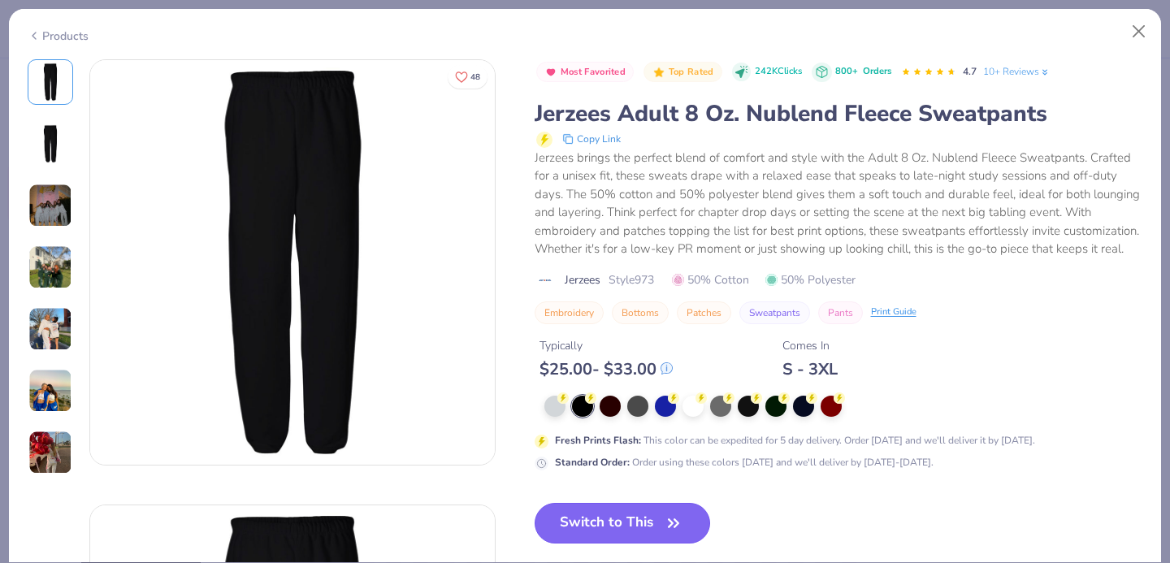
click at [639, 522] on button "Switch to This" at bounding box center [623, 523] width 176 height 41
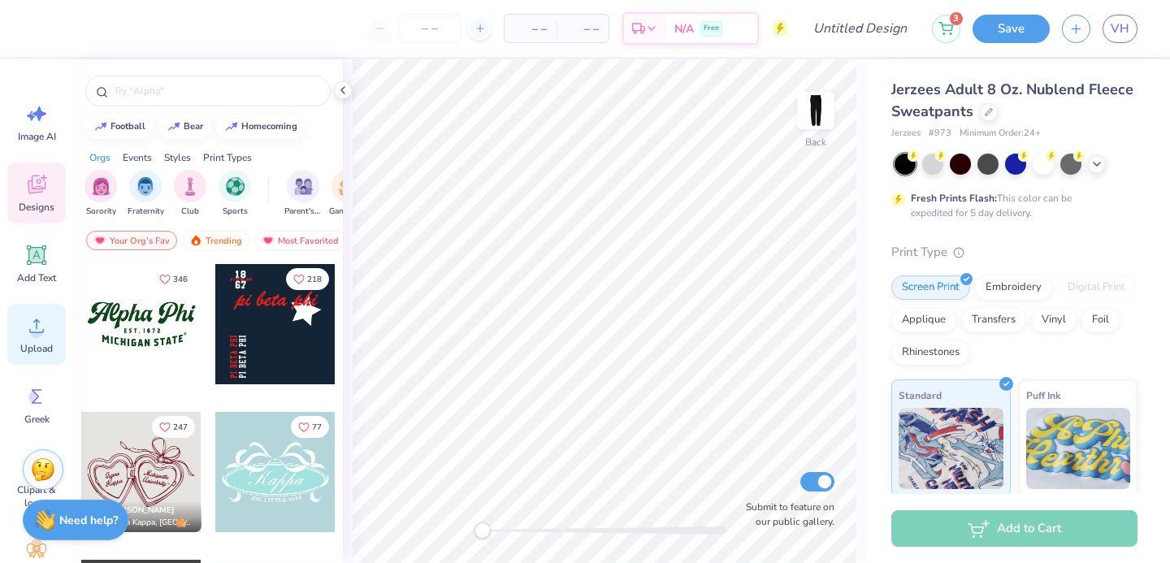
click at [24, 333] on icon at bounding box center [36, 326] width 24 height 24
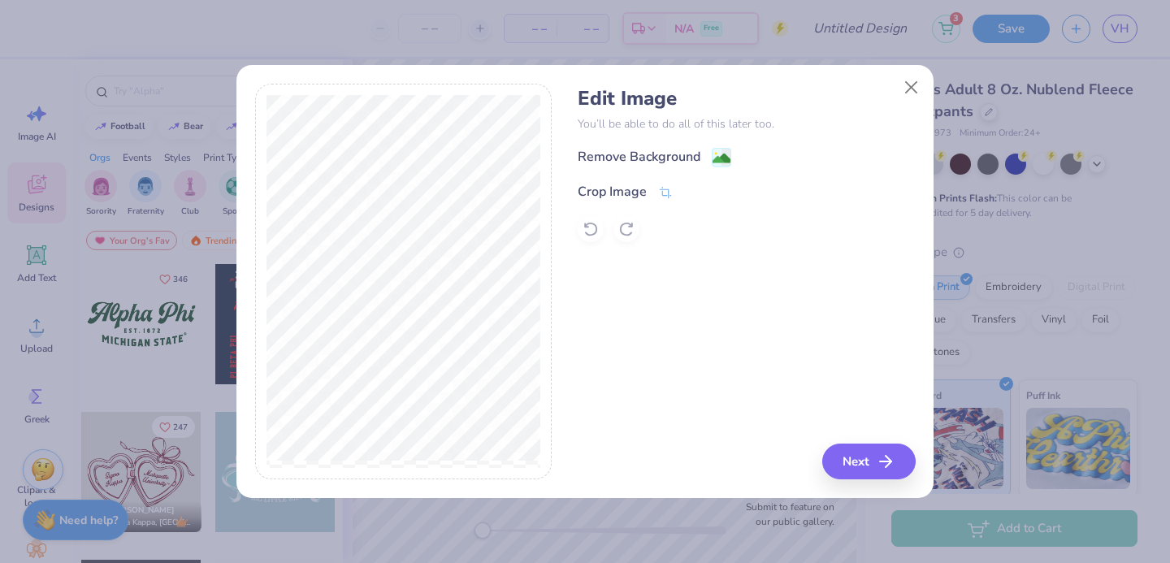
click at [613, 144] on div "Edit Image You’ll be able to do all of this later too. Remove Background Crop I…" at bounding box center [746, 164] width 337 height 155
click at [613, 155] on div "Remove Background" at bounding box center [639, 156] width 123 height 19
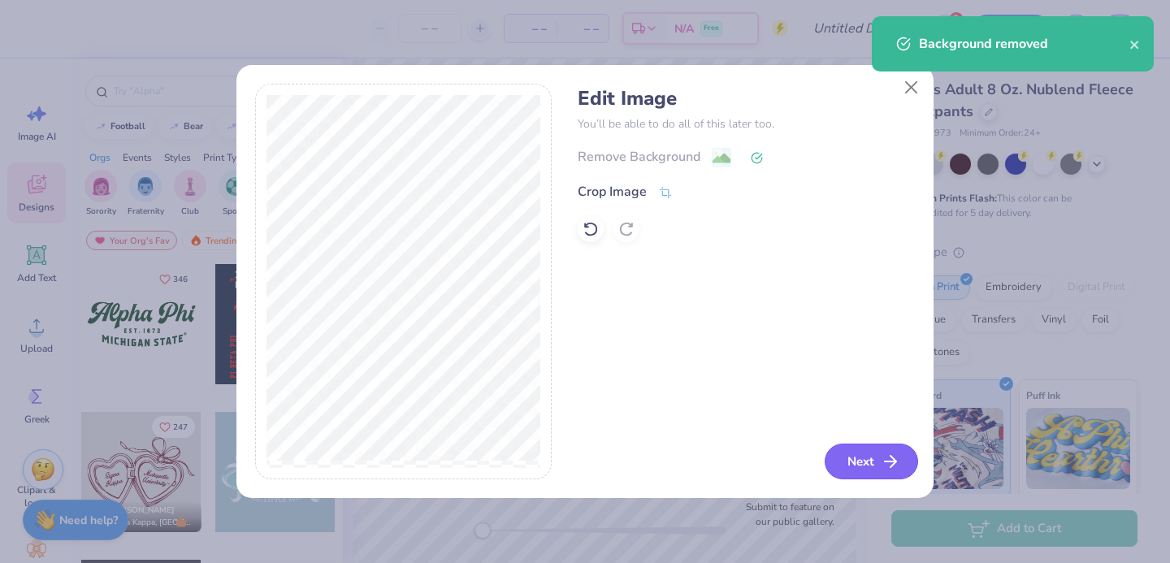
click at [847, 457] on button "Next" at bounding box center [871, 462] width 93 height 36
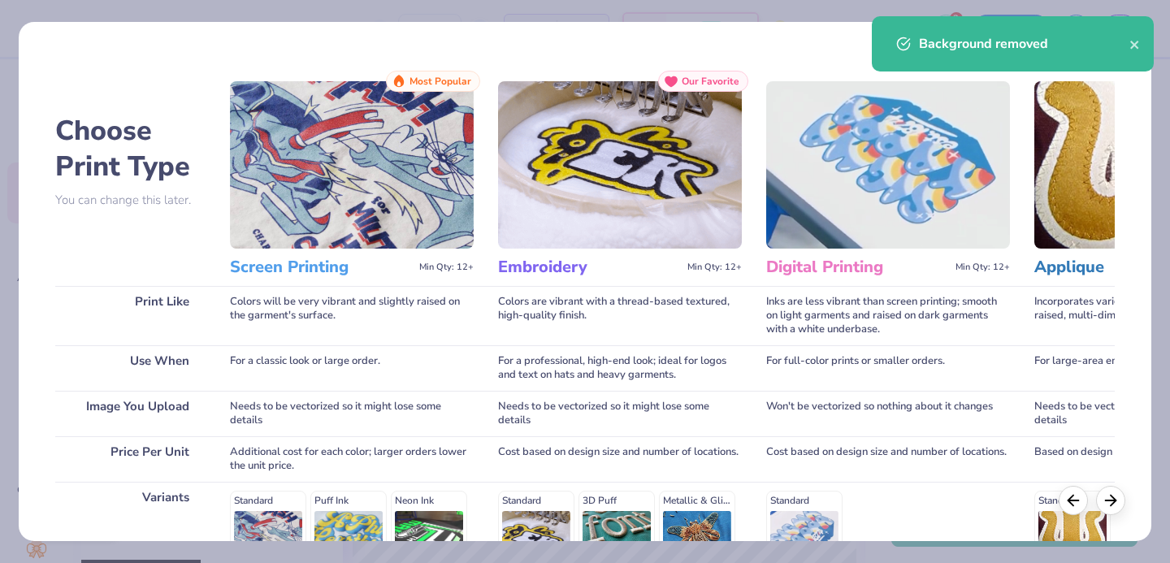
scroll to position [247, 0]
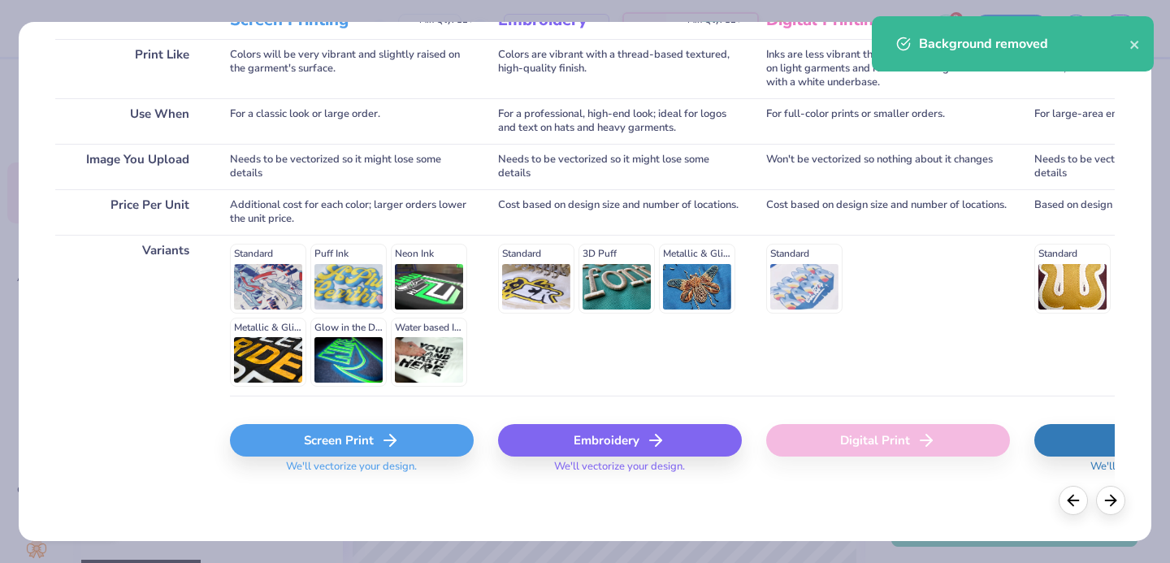
click at [396, 456] on div "Screen Print" at bounding box center [352, 440] width 244 height 32
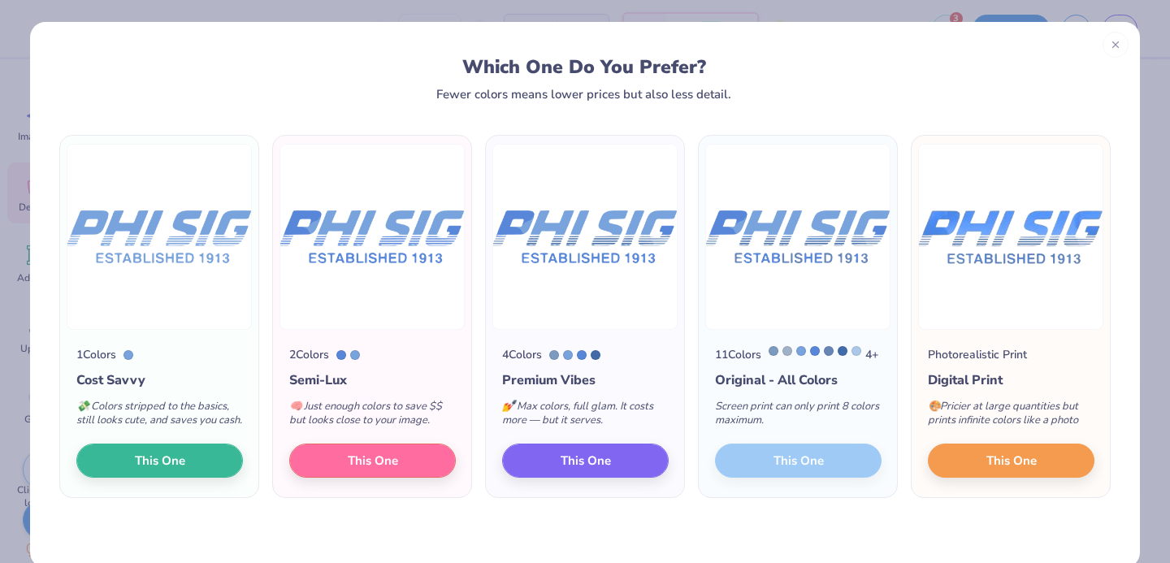
click at [175, 497] on div "1 Colors Cost Savvy 💸 Colors stripped to the basics, still looks cute, and save…" at bounding box center [159, 413] width 198 height 167
click at [175, 468] on span "This One" at bounding box center [160, 458] width 50 height 19
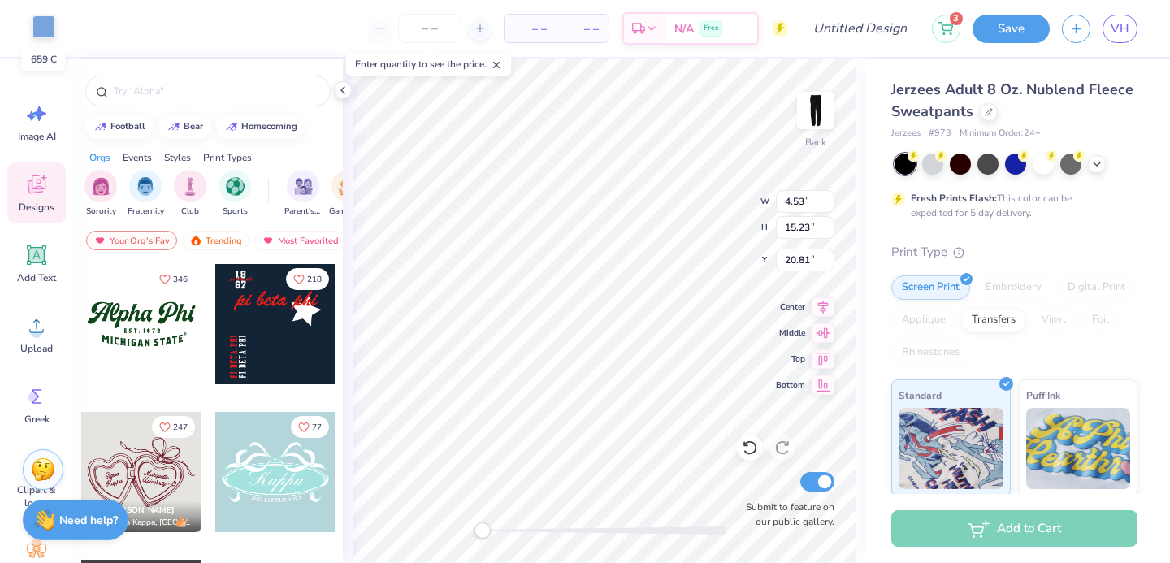
click at [37, 26] on div at bounding box center [43, 26] width 23 height 23
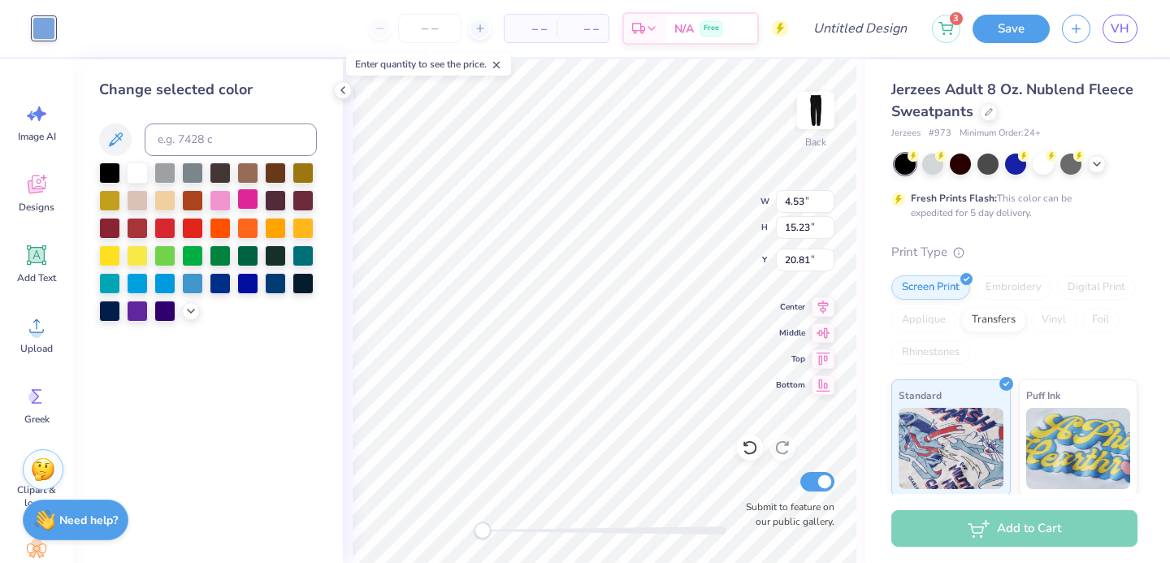
click at [245, 200] on div at bounding box center [247, 198] width 21 height 21
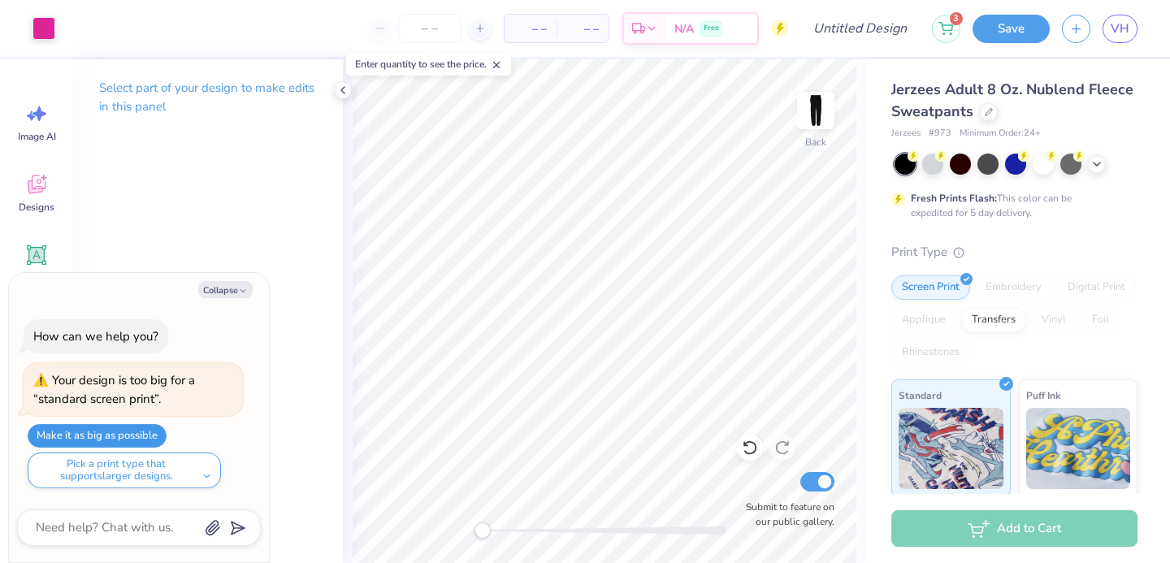
click at [122, 442] on button "Make it as big as possible" at bounding box center [97, 436] width 139 height 24
type textarea "x"
click at [436, 26] on input "number" at bounding box center [429, 28] width 63 height 29
type input "1"
type textarea "x"
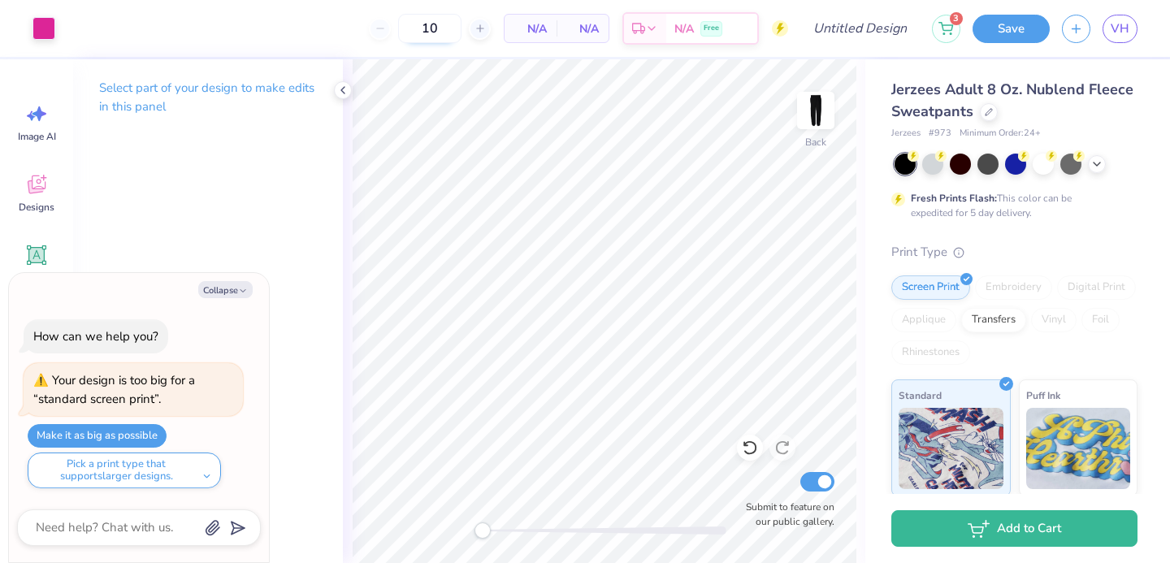
type input "100"
type textarea "x"
type input "100"
click at [1020, 161] on div at bounding box center [1015, 162] width 21 height 21
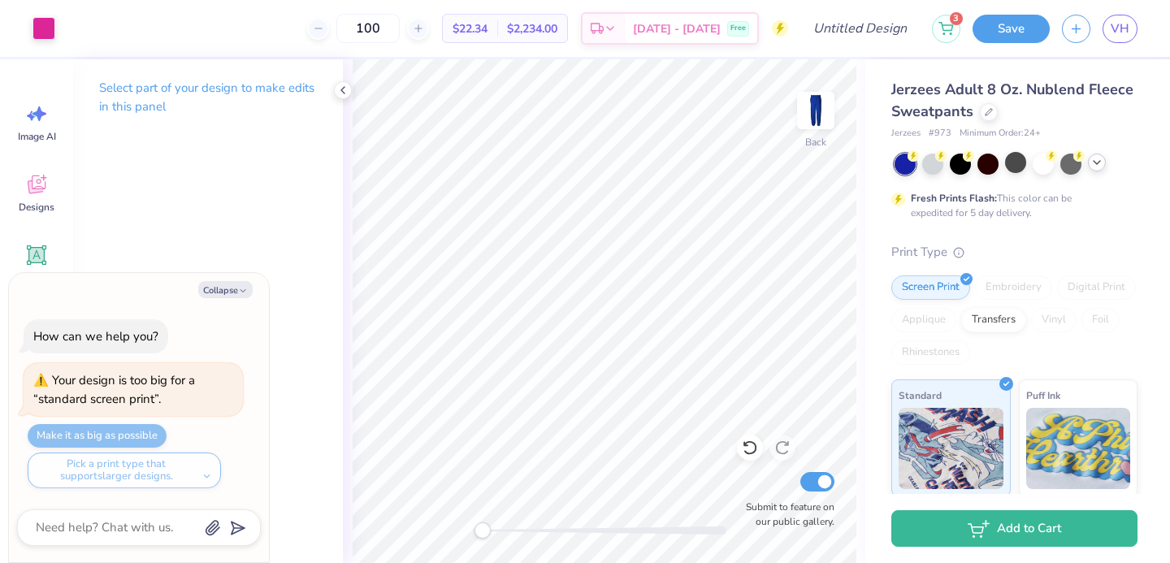
click at [1097, 160] on icon at bounding box center [1096, 162] width 13 height 13
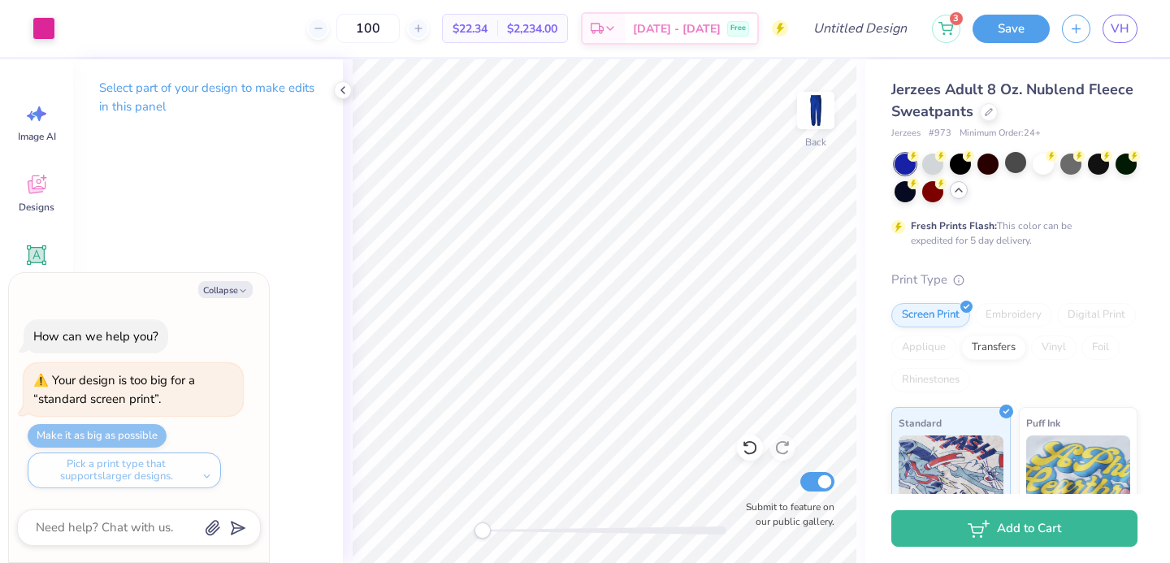
click at [954, 188] on icon at bounding box center [958, 190] width 13 height 13
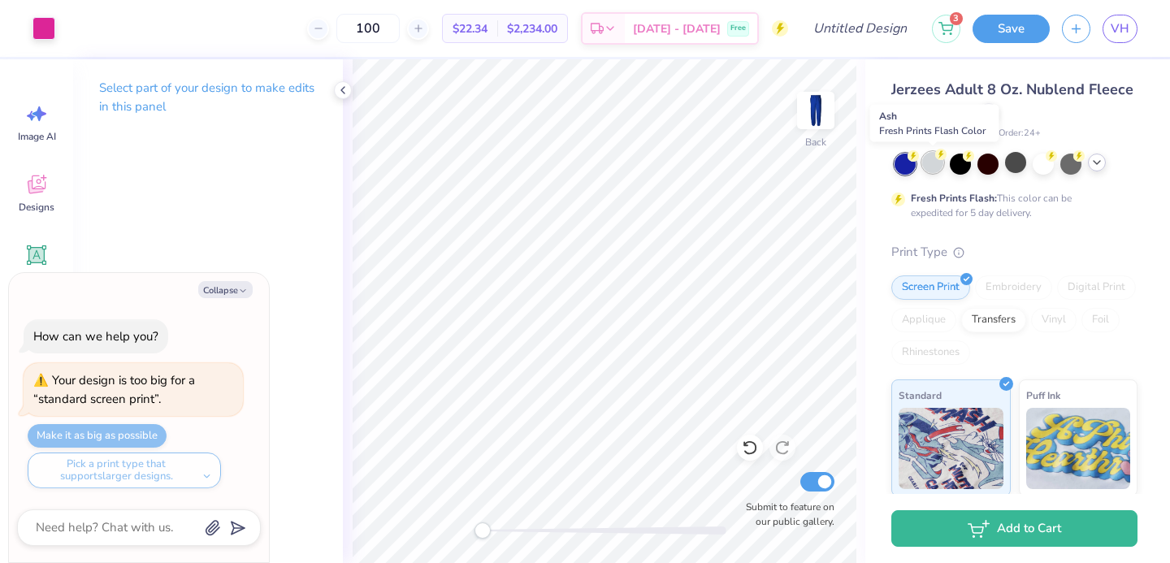
click at [928, 161] on div at bounding box center [932, 162] width 21 height 21
click at [955, 161] on div at bounding box center [960, 162] width 21 height 21
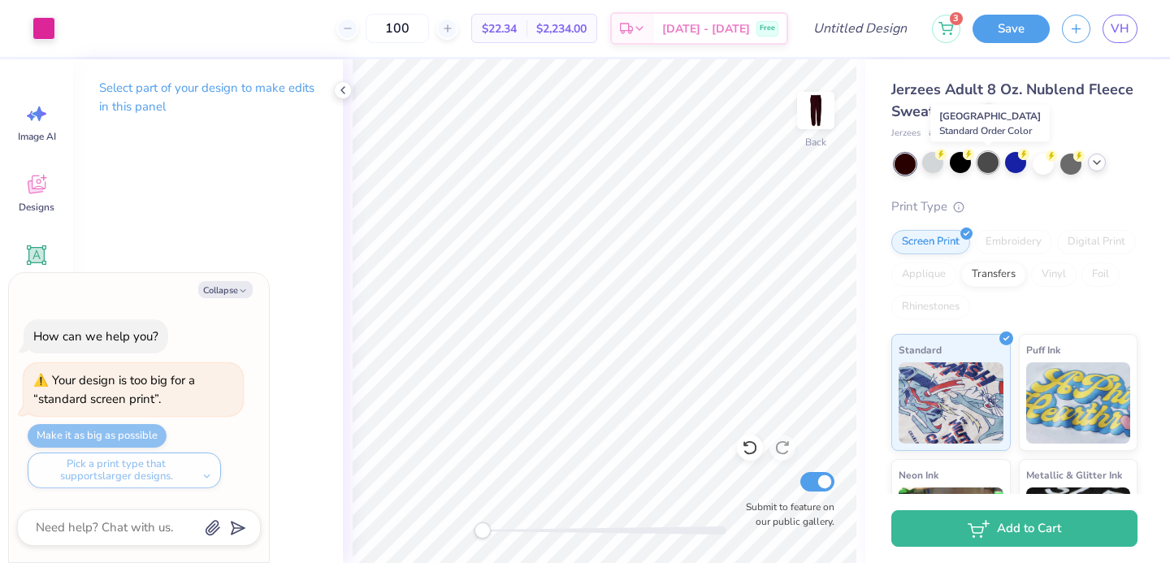
click at [991, 167] on div at bounding box center [987, 162] width 21 height 21
click at [1019, 163] on div at bounding box center [1015, 162] width 21 height 21
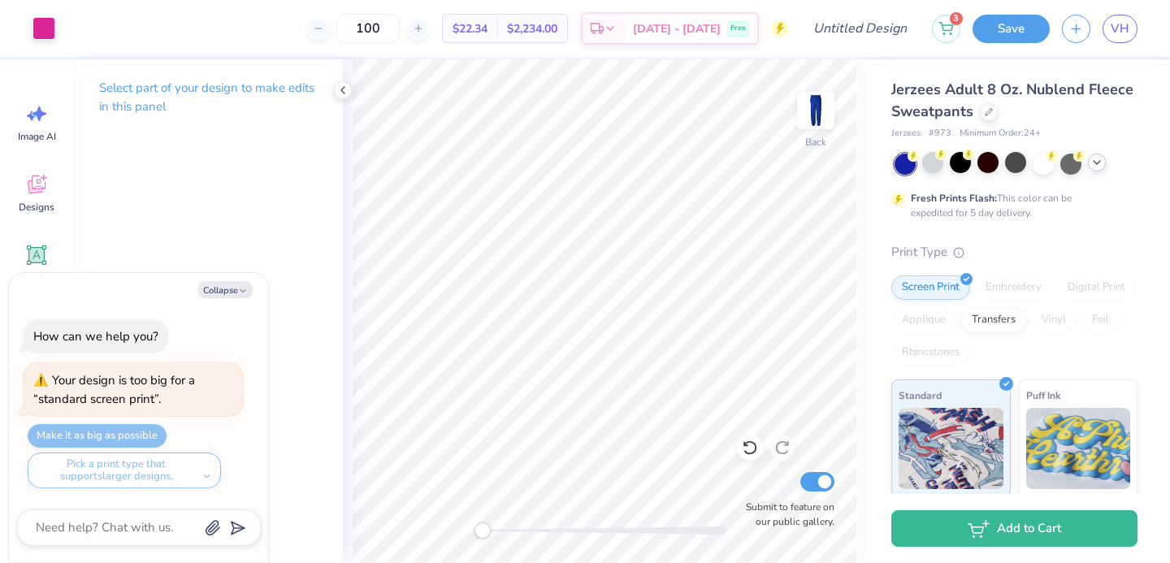
click at [1097, 166] on icon at bounding box center [1096, 162] width 13 height 13
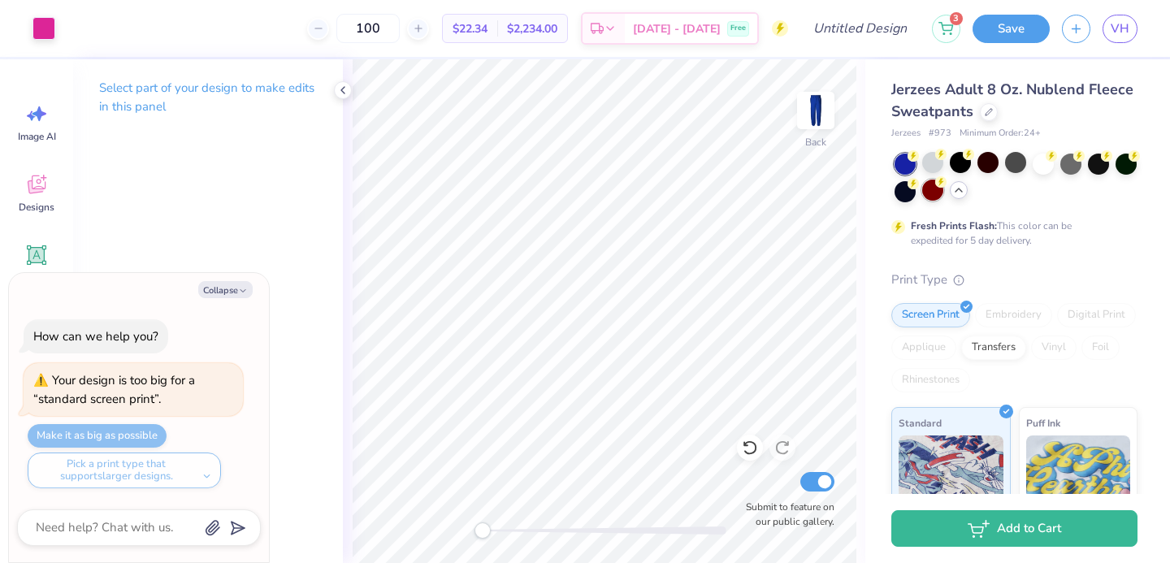
click at [927, 197] on div at bounding box center [932, 190] width 21 height 21
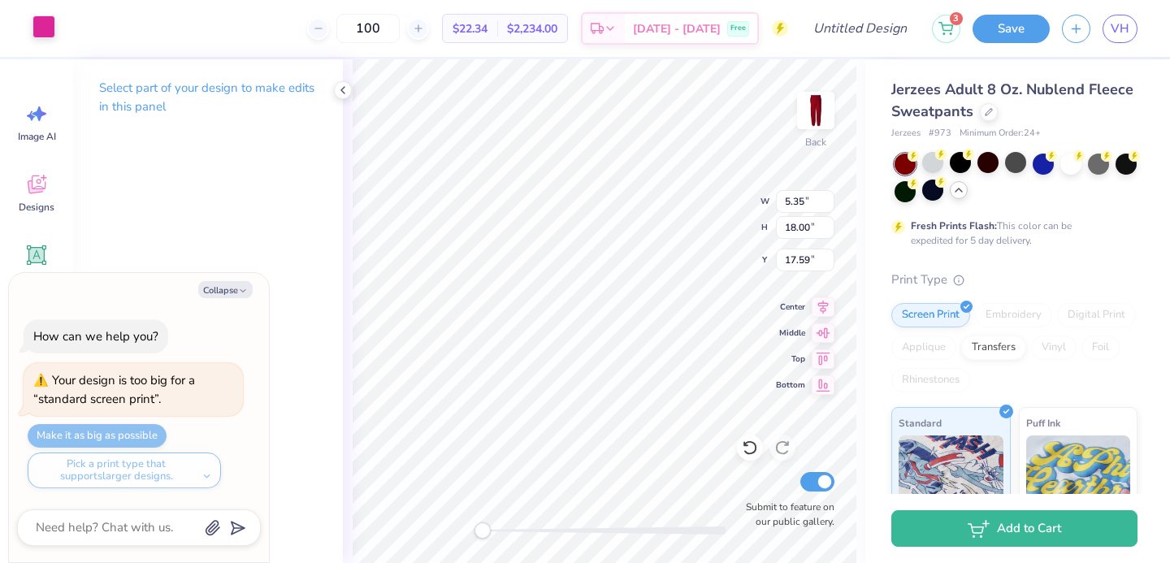
click at [34, 25] on div at bounding box center [43, 26] width 23 height 23
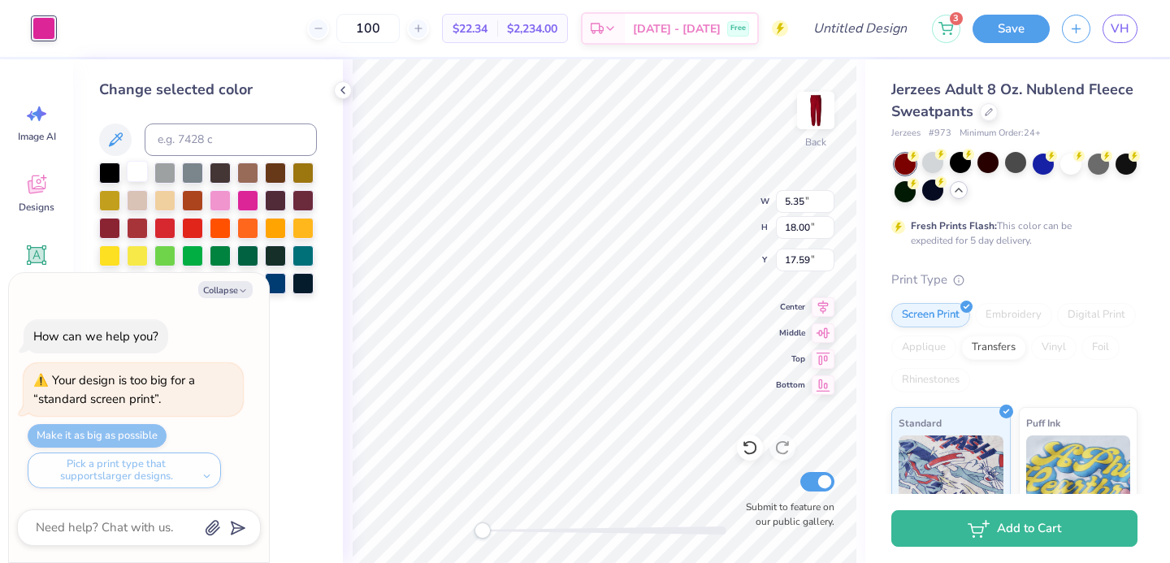
click at [127, 172] on div at bounding box center [137, 171] width 21 height 21
click at [236, 292] on button "Collapse" at bounding box center [225, 289] width 54 height 17
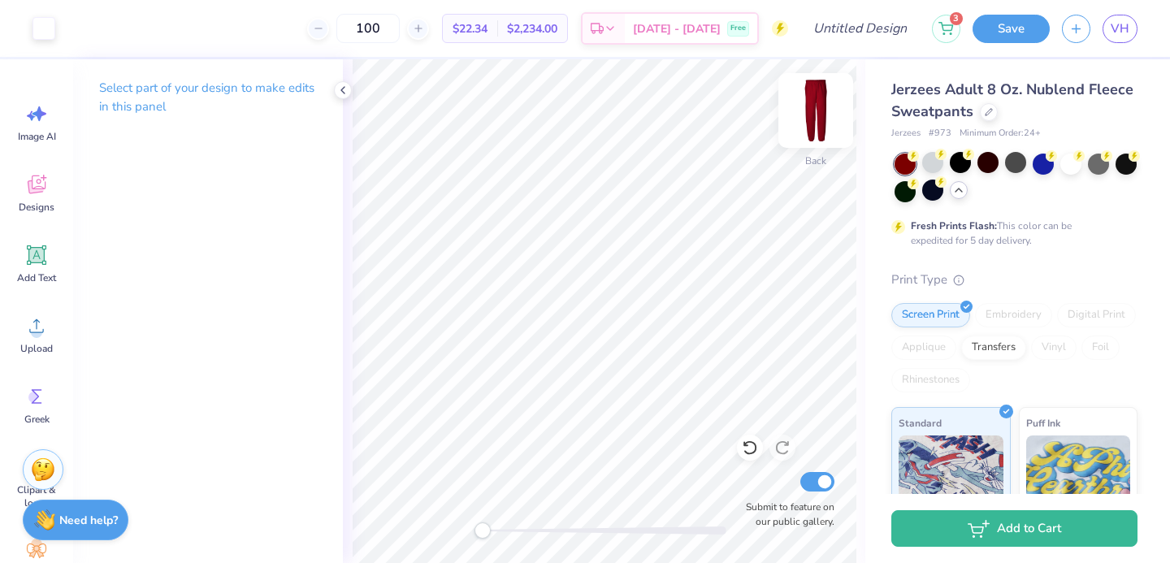
click at [812, 109] on img at bounding box center [815, 110] width 65 height 65
click at [812, 110] on img at bounding box center [815, 110] width 32 height 32
click at [957, 200] on div at bounding box center [1015, 178] width 243 height 49
click at [958, 188] on polyline at bounding box center [958, 189] width 6 height 3
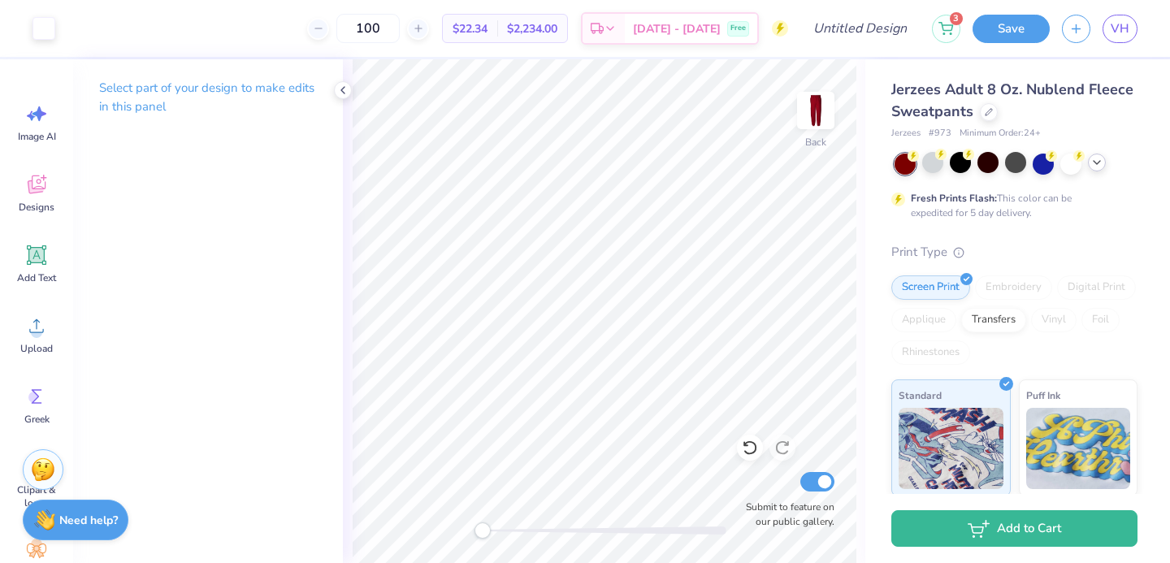
click at [1098, 160] on icon at bounding box center [1096, 162] width 13 height 13
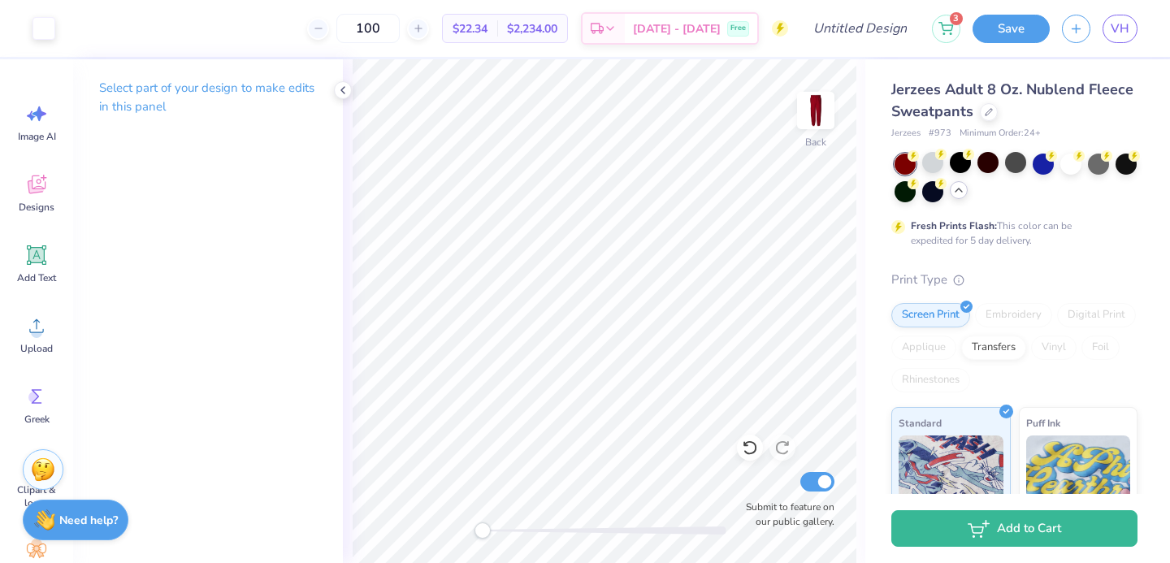
click at [955, 192] on icon at bounding box center [958, 190] width 13 height 13
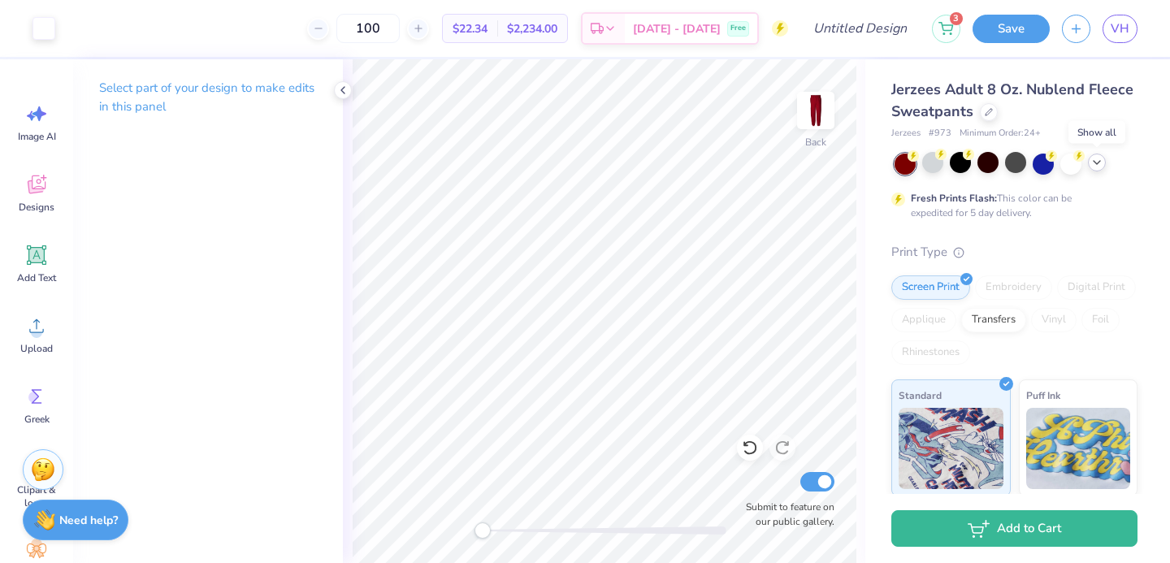
click at [1091, 160] on icon at bounding box center [1096, 162] width 13 height 13
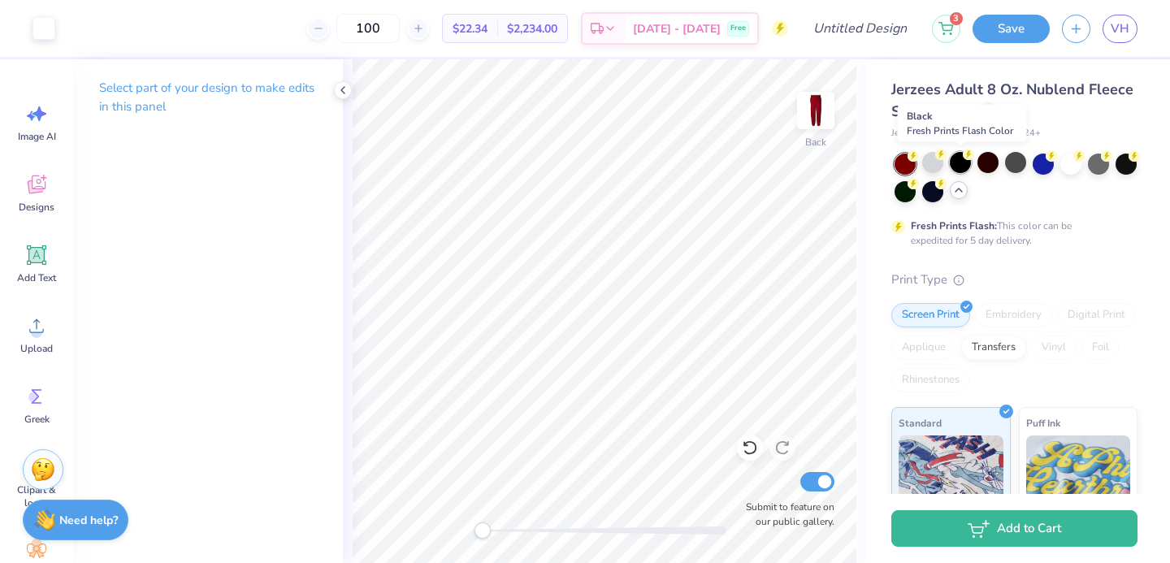
click at [960, 158] on div at bounding box center [960, 162] width 21 height 21
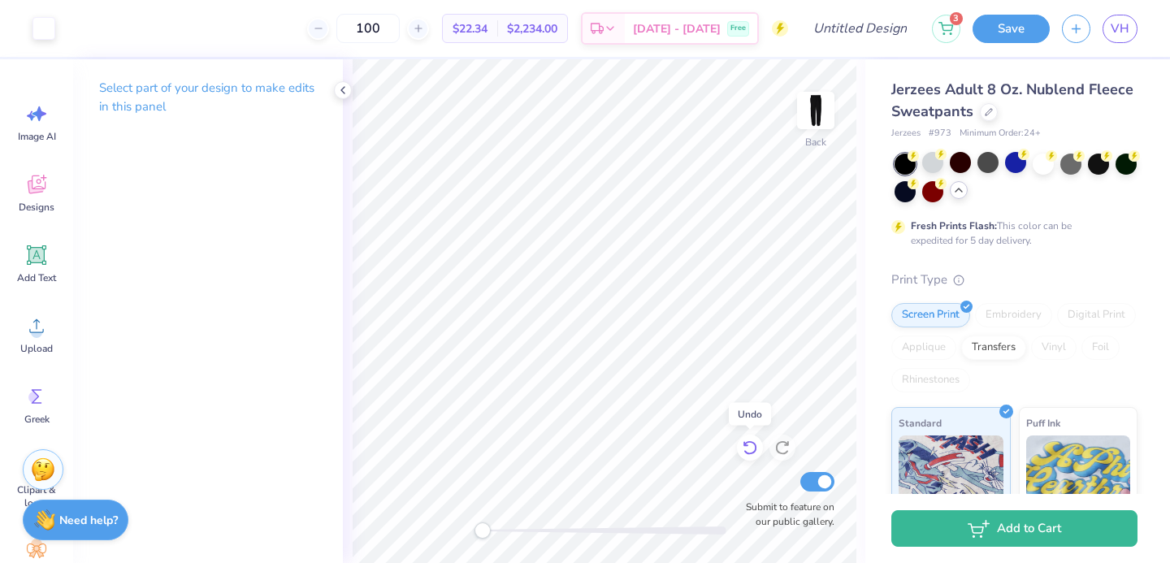
click at [748, 443] on icon at bounding box center [750, 448] width 16 height 16
click at [786, 454] on icon at bounding box center [782, 448] width 16 height 16
click at [755, 452] on icon at bounding box center [750, 448] width 14 height 15
click at [755, 452] on icon at bounding box center [750, 448] width 16 height 16
click at [755, 453] on icon at bounding box center [750, 448] width 16 height 16
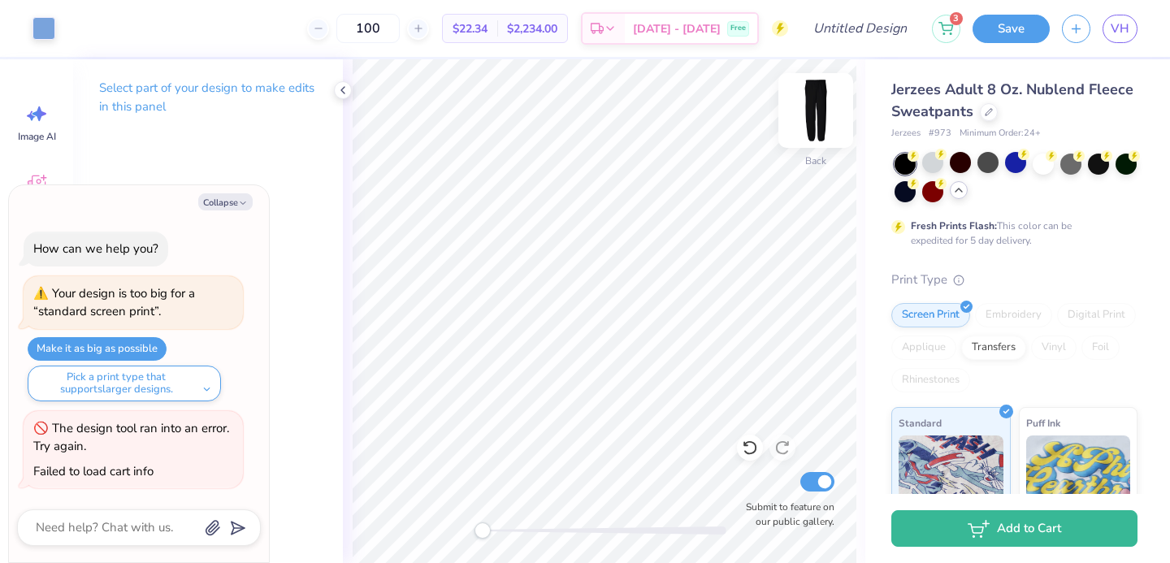
click at [816, 105] on img at bounding box center [815, 110] width 65 height 65
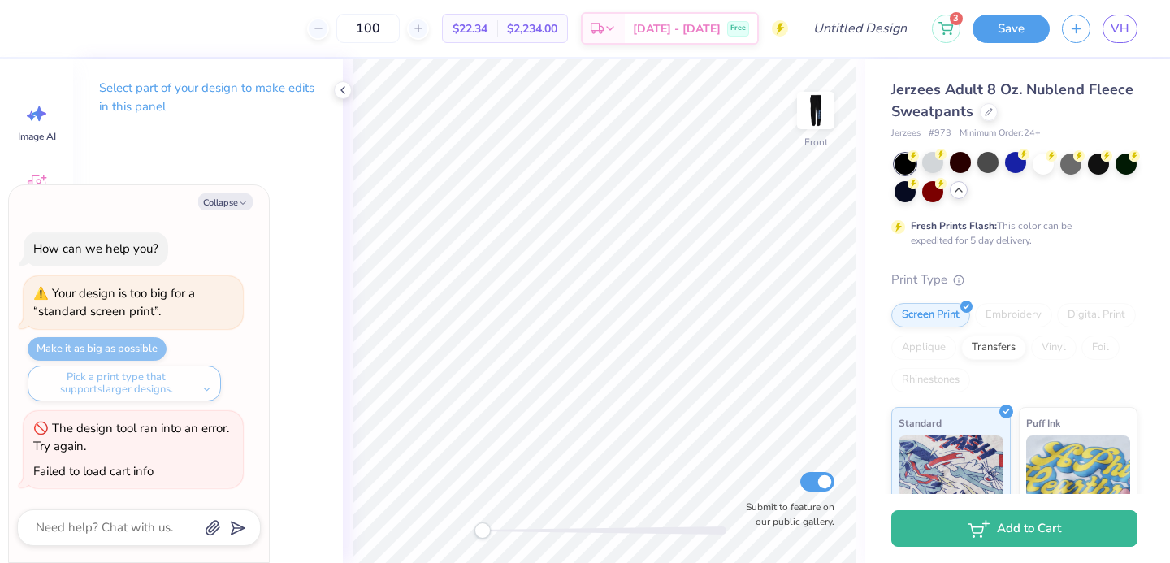
click at [816, 105] on img at bounding box center [815, 110] width 32 height 32
click at [159, 350] on button "Make it as big as possible" at bounding box center [97, 349] width 139 height 24
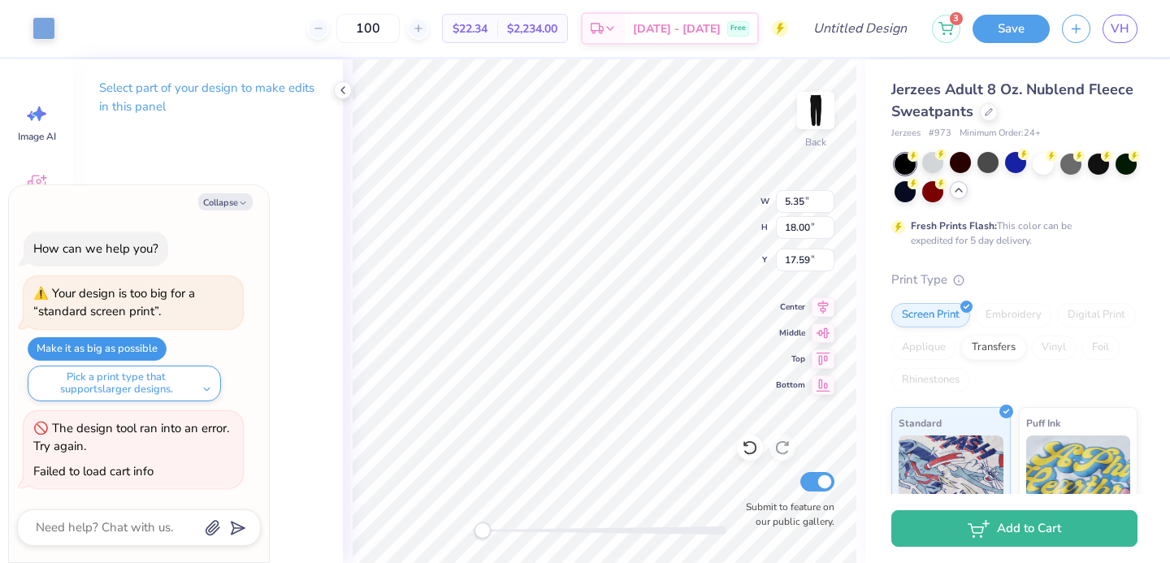
click at [162, 351] on button "Make it as big as possible" at bounding box center [97, 349] width 139 height 24
click at [748, 444] on icon at bounding box center [750, 448] width 16 height 16
click at [751, 448] on icon at bounding box center [750, 448] width 16 height 16
type textarea "x"
type input "4.53"
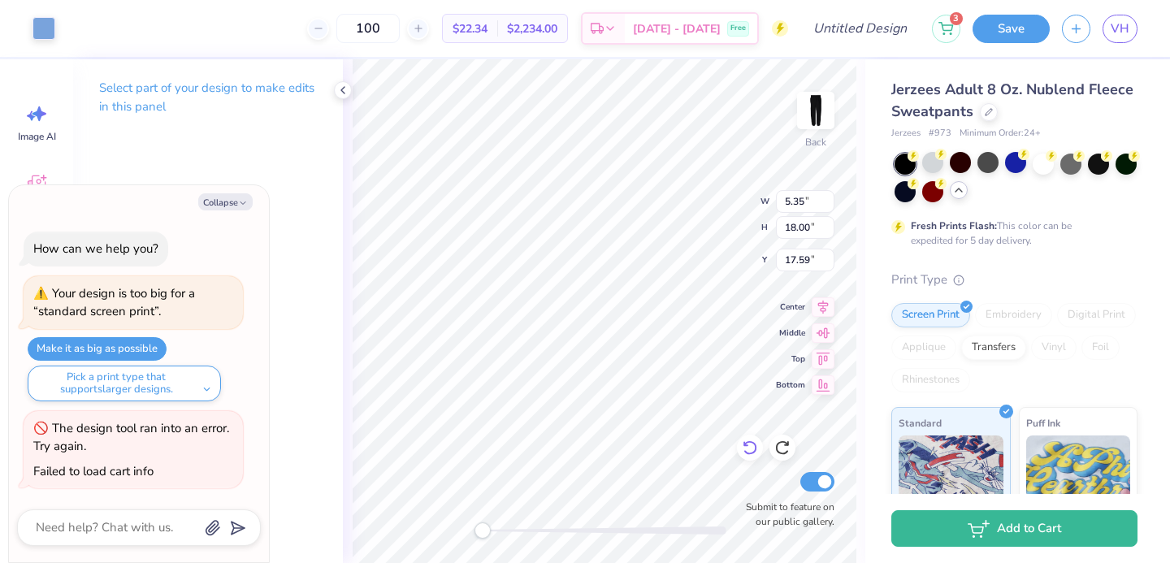
type input "15.23"
type input "20.88"
type textarea "x"
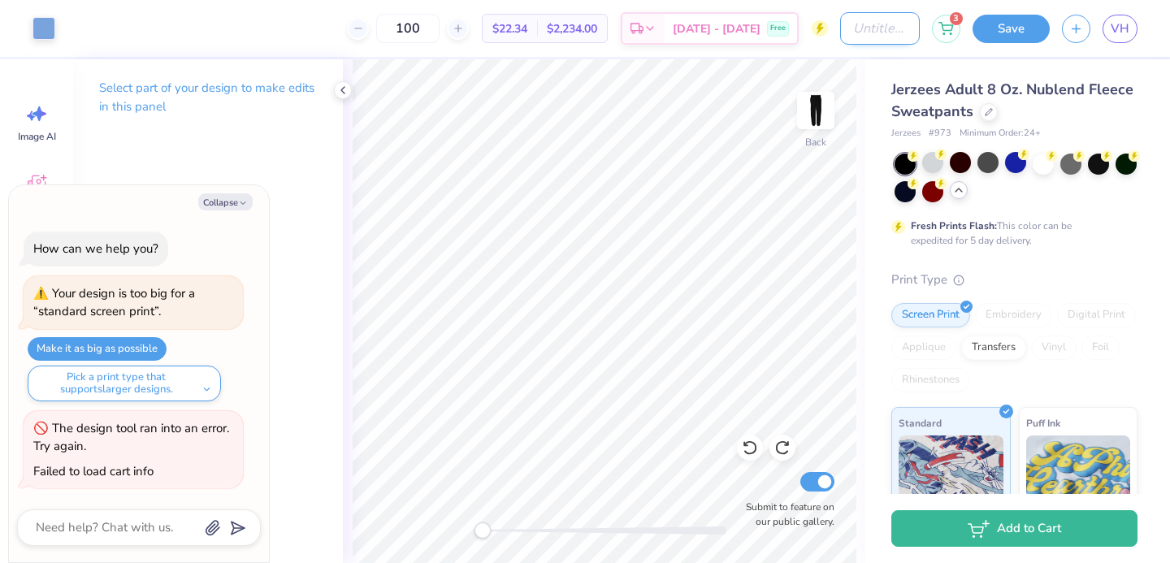
click at [868, 33] on input "Design Title" at bounding box center [880, 28] width 80 height 32
type input "b"
type textarea "x"
type input "bk"
type textarea "x"
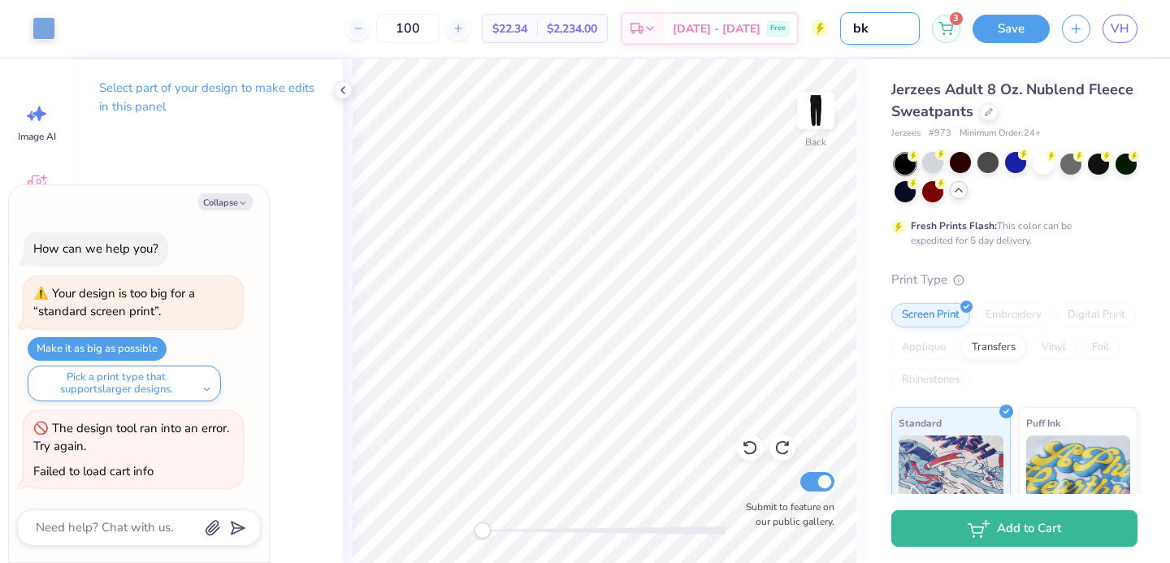
type input "bku"
type textarea "x"
type input "bkue"
type textarea "x"
type input "bku"
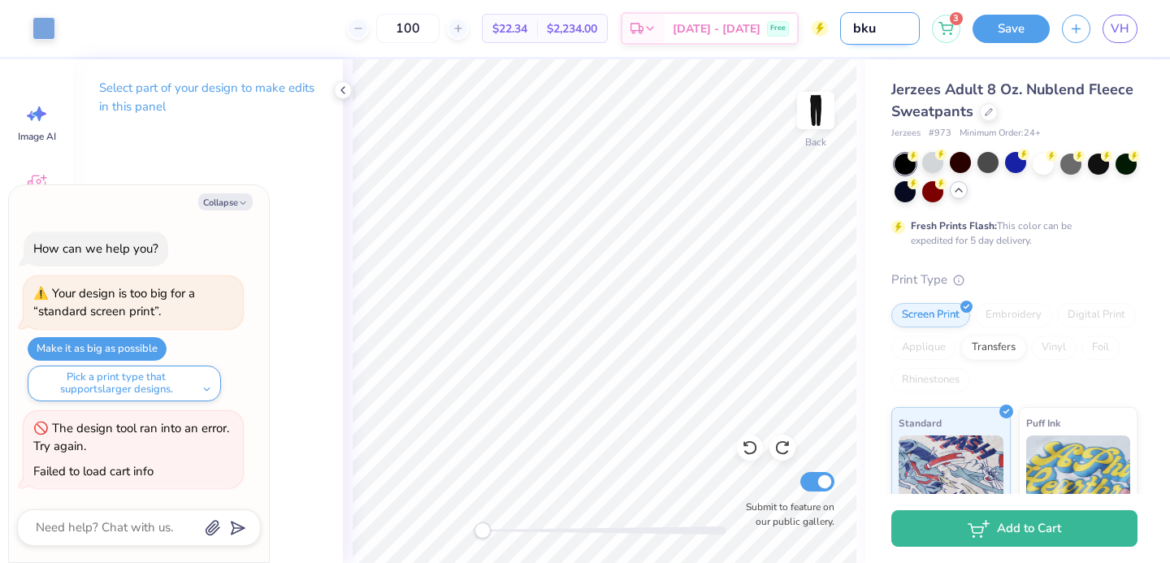
type textarea "x"
type input "bk"
type textarea "x"
type input "b"
type textarea "x"
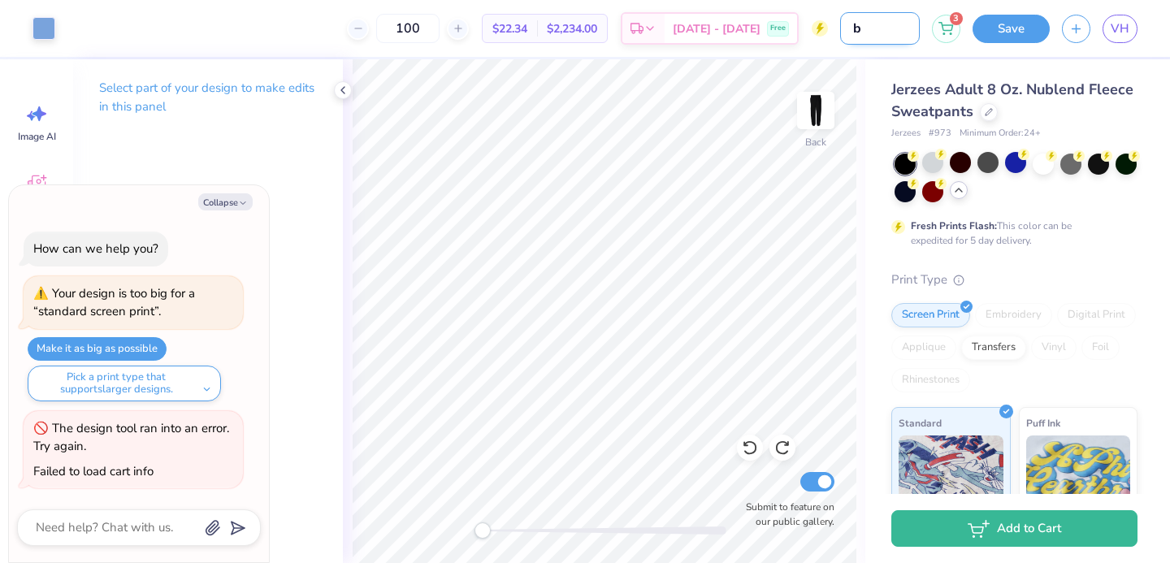
type input "bl"
type textarea "x"
type input "bli"
type textarea "x"
type input "bl"
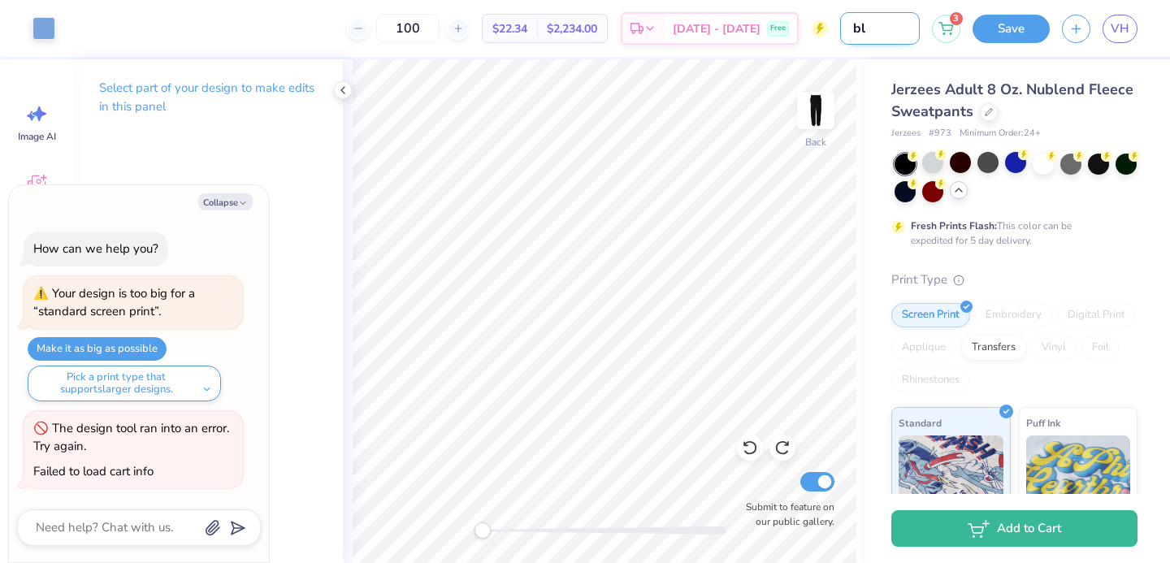
type textarea "x"
type input "blu"
type textarea "x"
type input "blue"
type textarea "x"
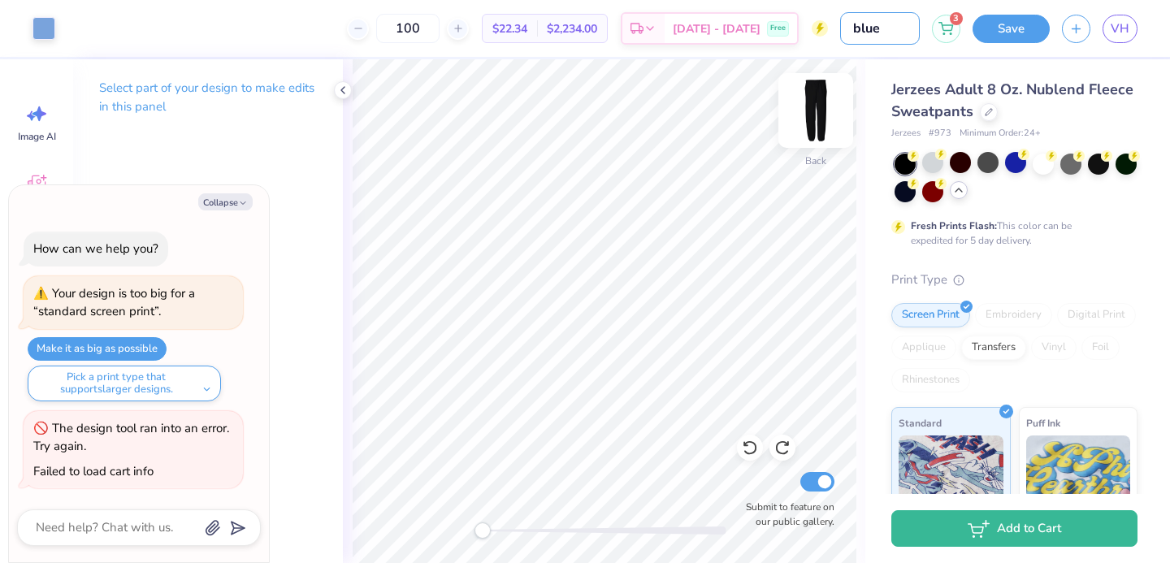
type input "blue"
click at [812, 108] on img at bounding box center [815, 110] width 65 height 65
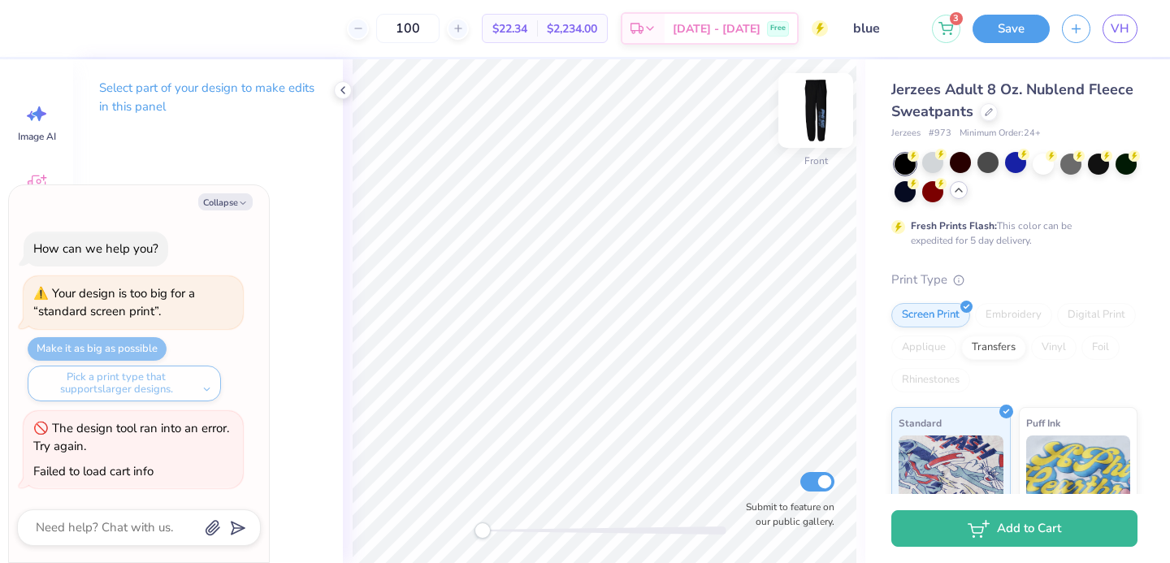
click at [812, 107] on img at bounding box center [815, 110] width 65 height 65
click at [797, 97] on div at bounding box center [815, 110] width 75 height 75
click at [821, 113] on img at bounding box center [815, 110] width 65 height 65
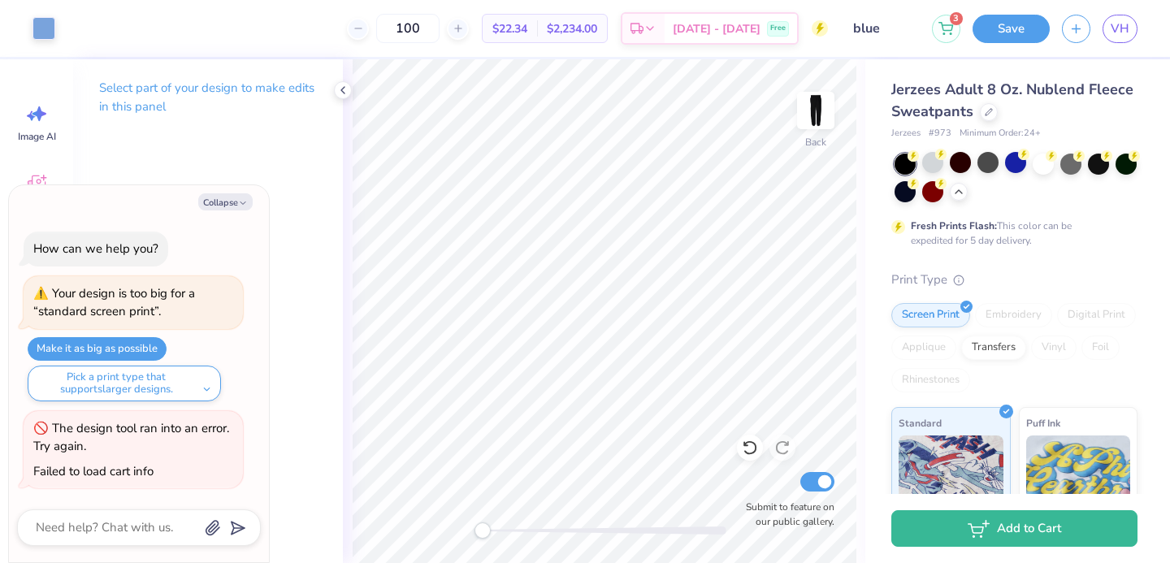
click at [957, 190] on polyline at bounding box center [958, 191] width 6 height 3
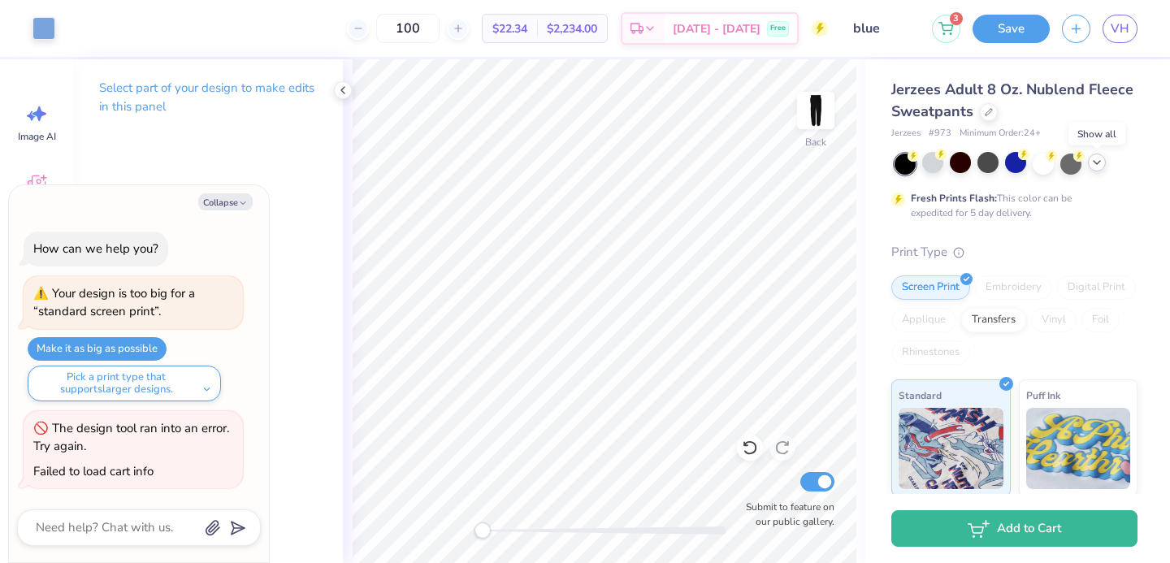
click at [1093, 170] on div at bounding box center [1097, 163] width 18 height 18
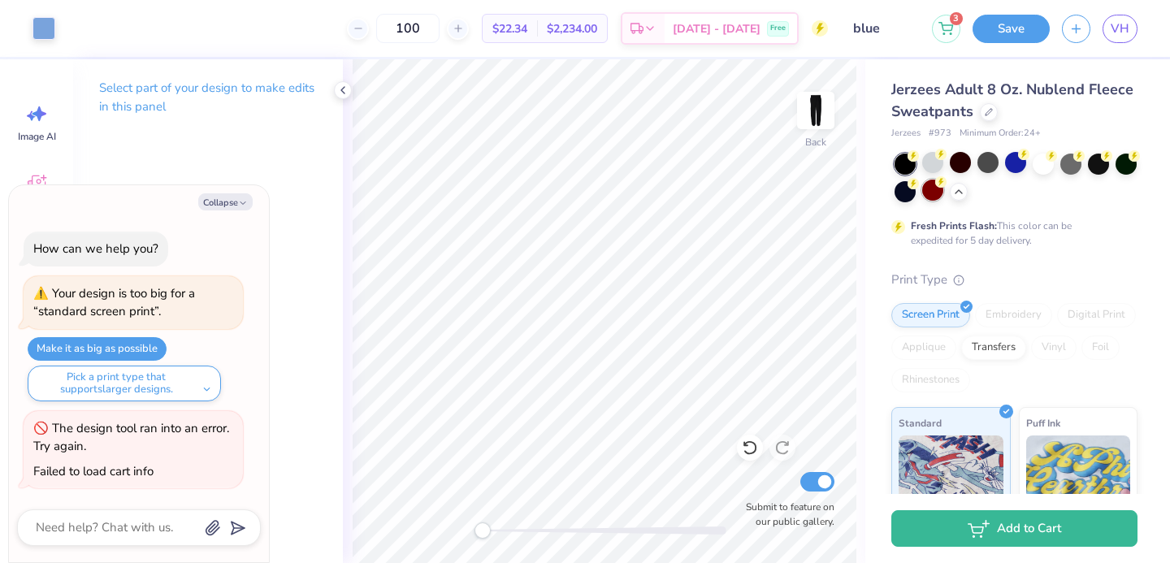
click at [933, 192] on div at bounding box center [932, 190] width 21 height 21
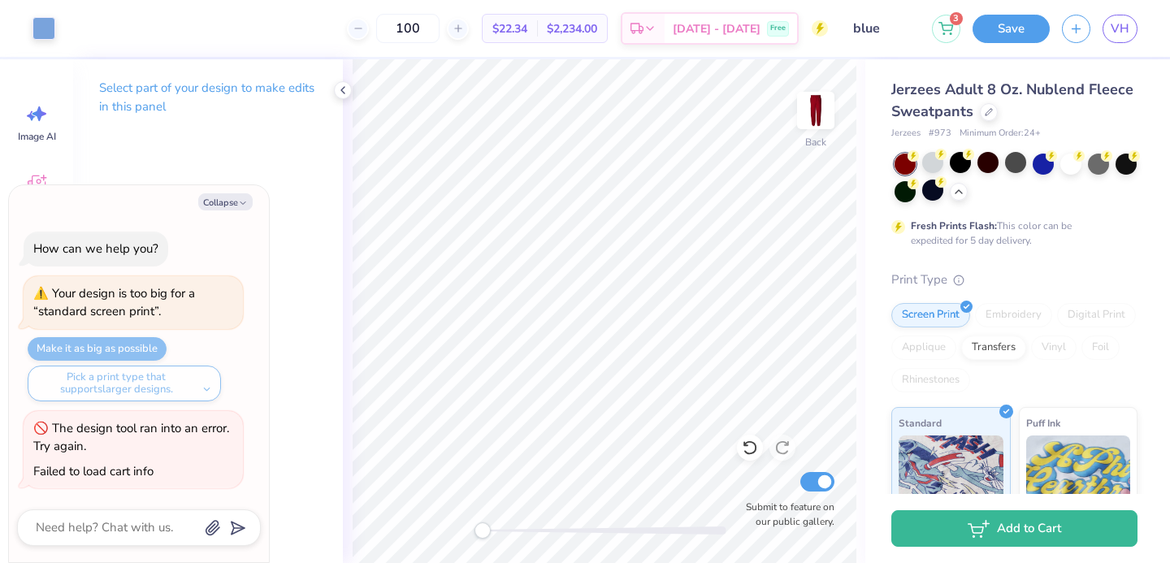
click at [721, 535] on div "Back Submit to feature on our public gallery." at bounding box center [604, 311] width 522 height 504
click at [48, 24] on div at bounding box center [43, 26] width 23 height 23
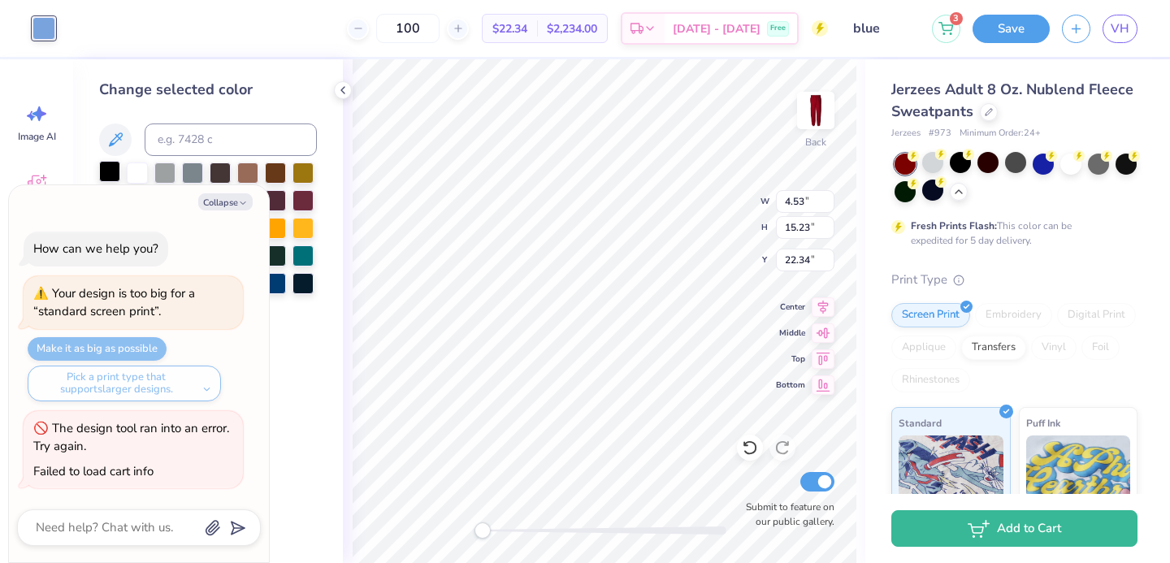
click at [110, 174] on div at bounding box center [109, 171] width 21 height 21
click at [214, 201] on button "Collapse" at bounding box center [225, 201] width 54 height 17
type textarea "x"
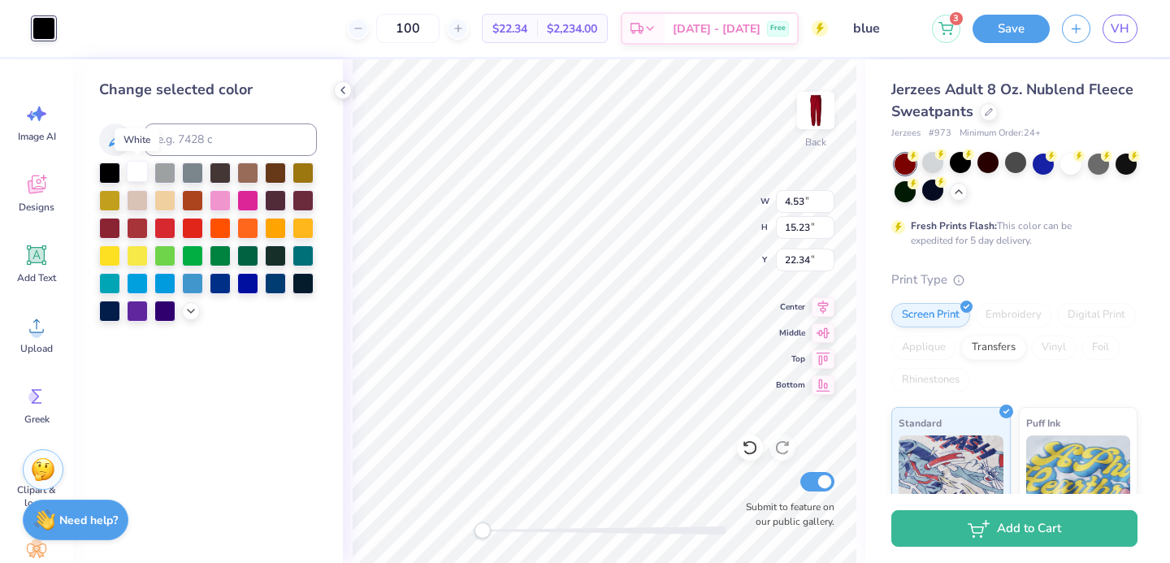
click at [135, 167] on div at bounding box center [137, 171] width 21 height 21
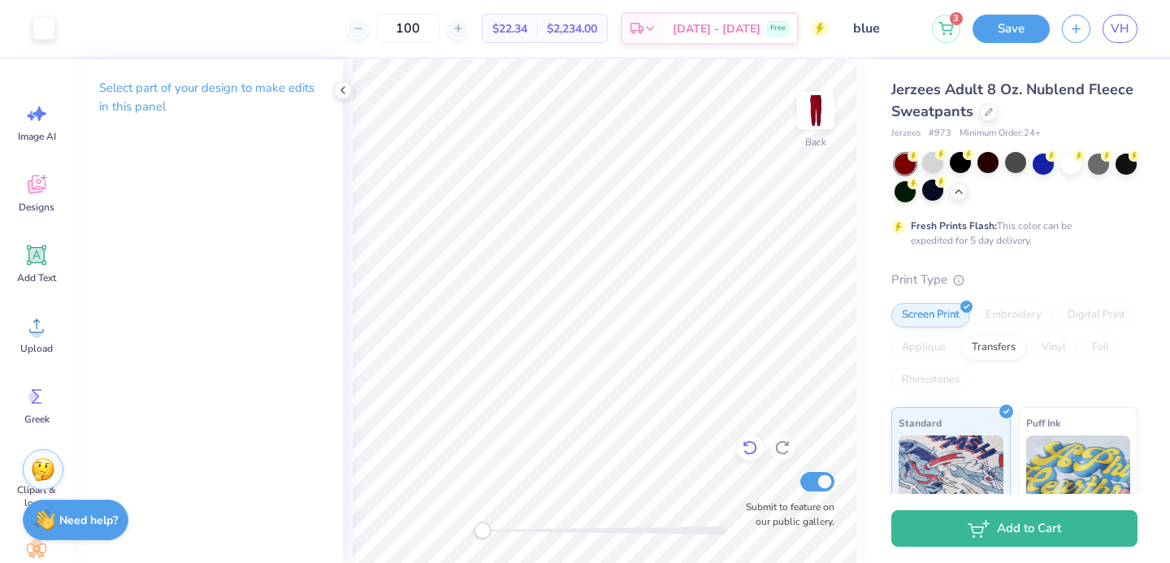
click at [747, 444] on icon at bounding box center [750, 448] width 16 height 16
click at [748, 444] on icon at bounding box center [750, 448] width 16 height 16
click at [929, 162] on div at bounding box center [932, 162] width 21 height 21
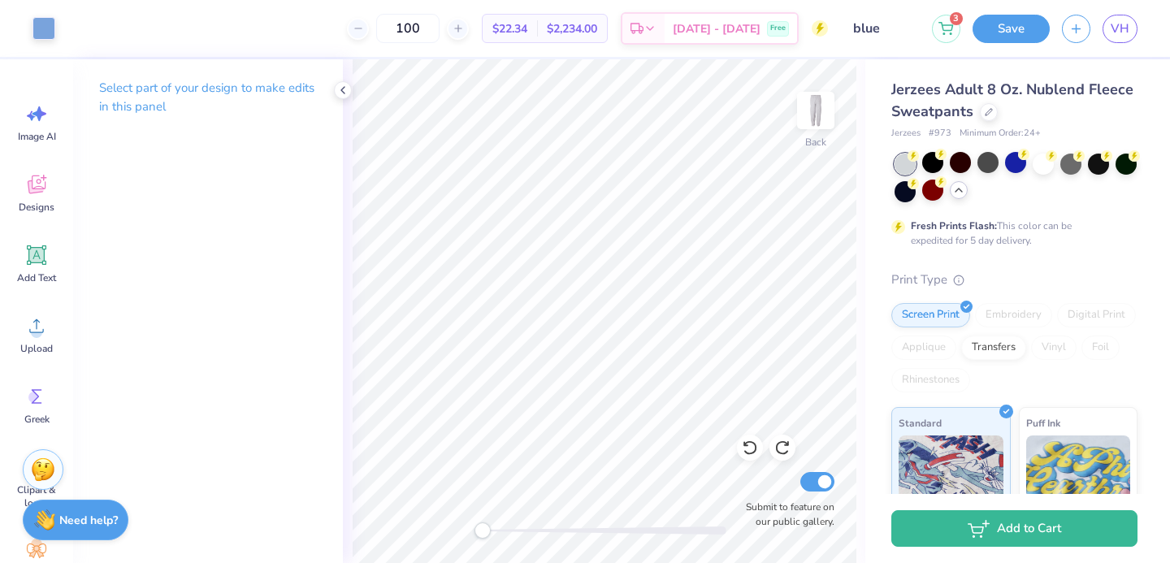
click at [963, 184] on icon at bounding box center [958, 190] width 13 height 13
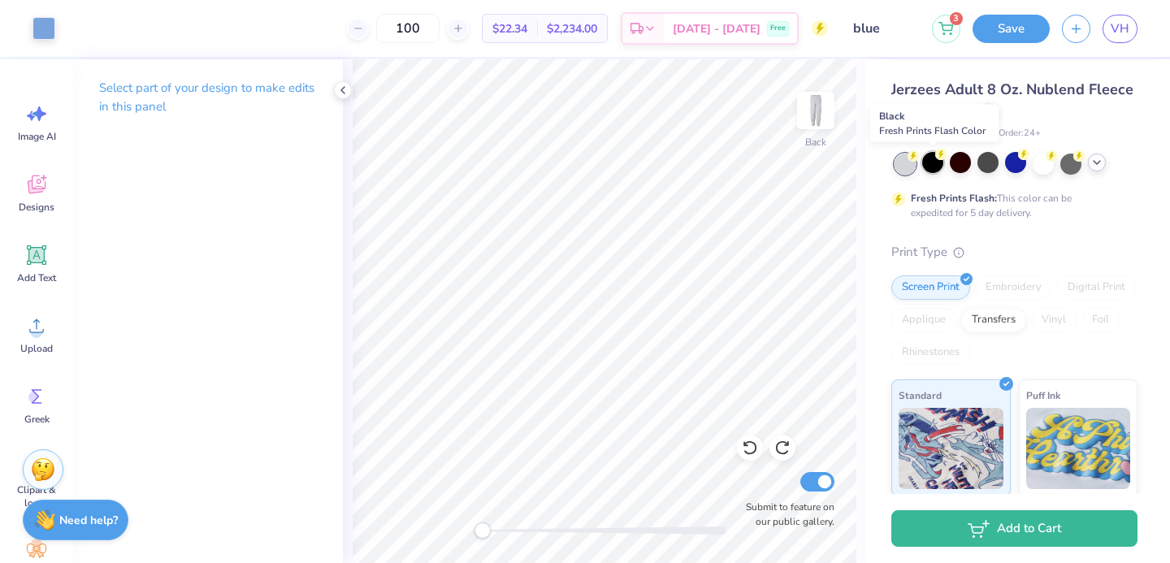
click at [937, 163] on div at bounding box center [932, 162] width 21 height 21
click at [815, 112] on img at bounding box center [815, 110] width 65 height 65
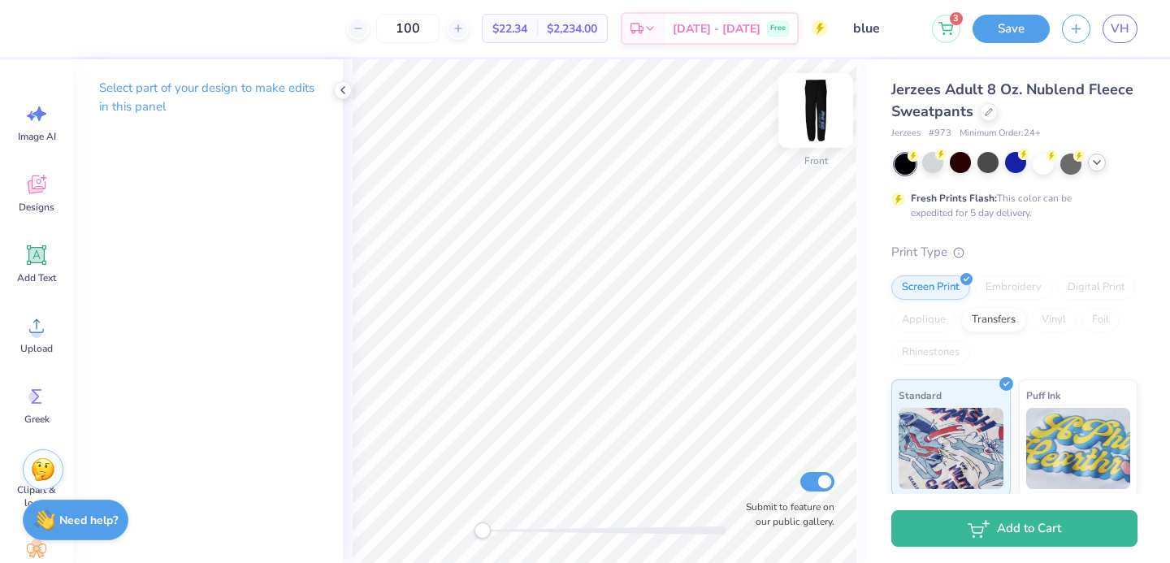
click at [818, 91] on img at bounding box center [815, 110] width 65 height 65
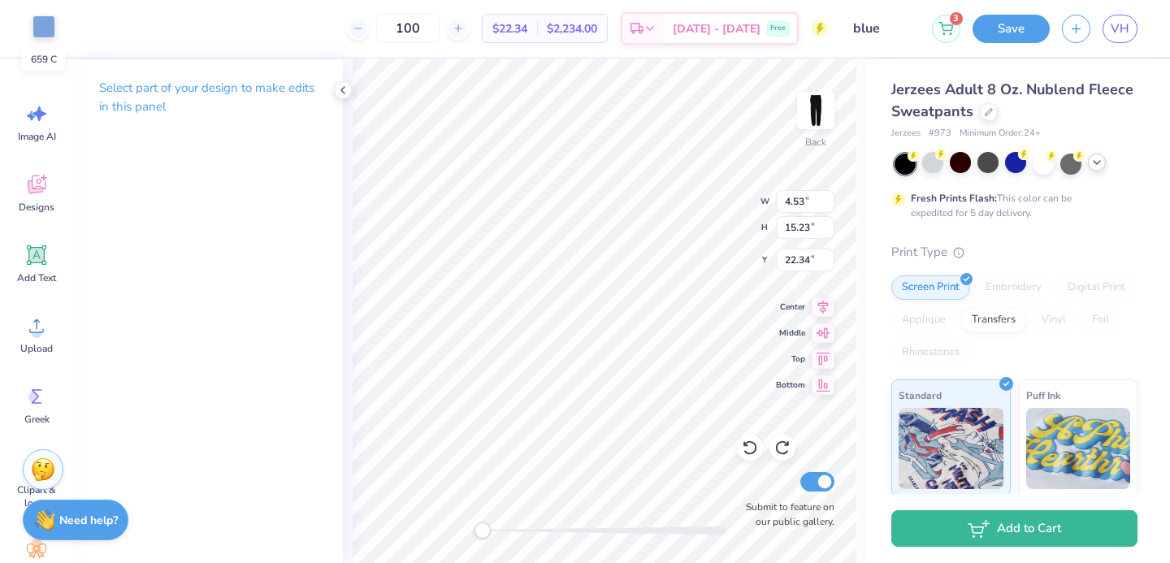
click at [48, 32] on div at bounding box center [43, 26] width 23 height 23
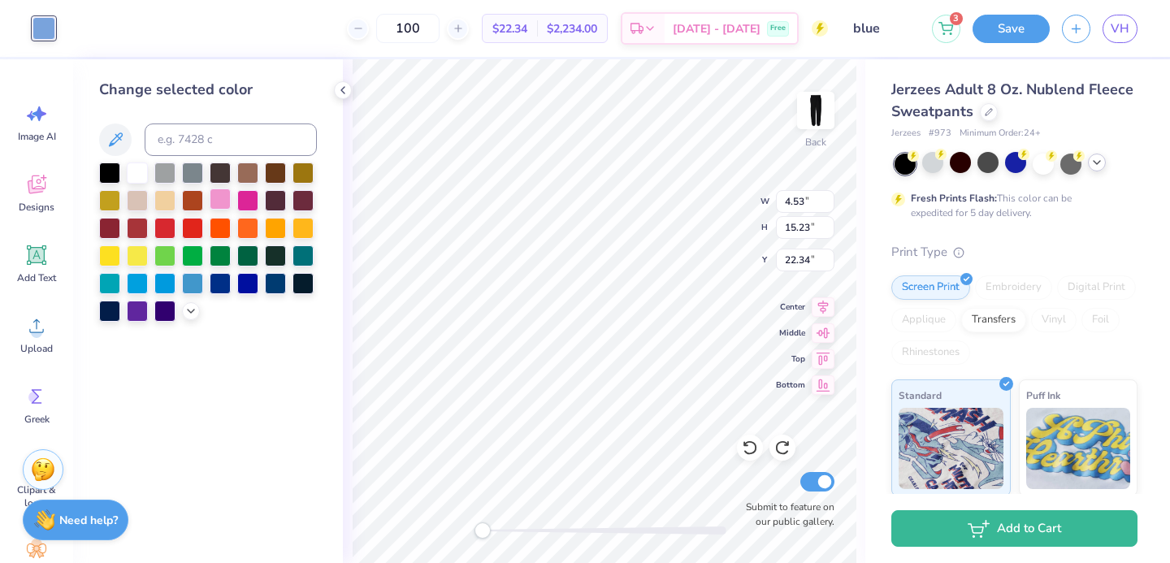
click at [221, 201] on div at bounding box center [220, 198] width 21 height 21
click at [237, 204] on div at bounding box center [247, 198] width 21 height 21
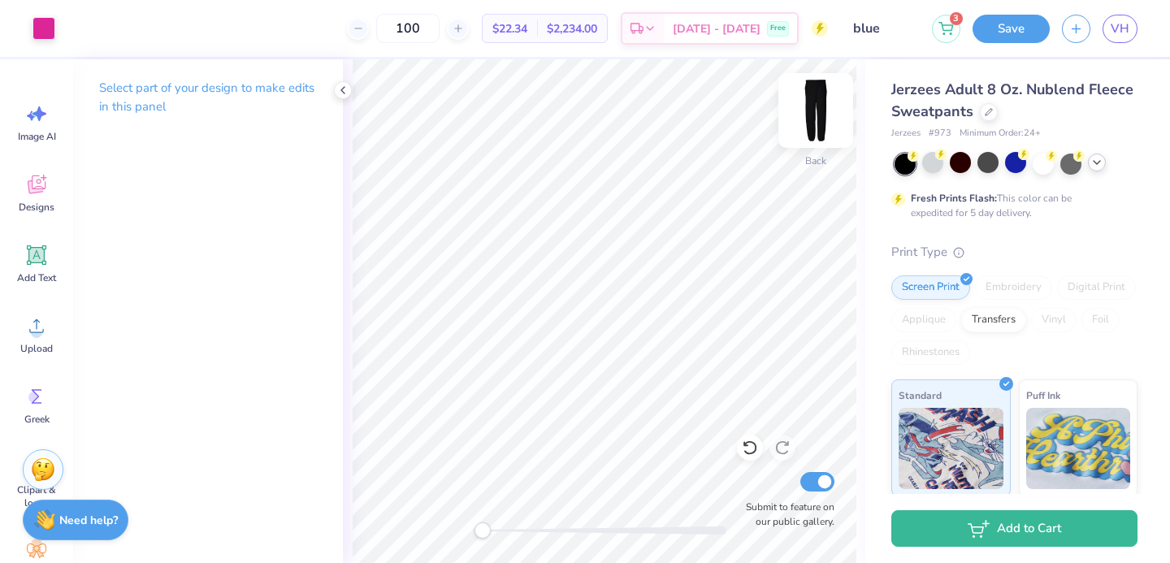
click at [834, 115] on img at bounding box center [815, 110] width 65 height 65
click at [816, 118] on img at bounding box center [815, 110] width 65 height 65
click at [935, 166] on div at bounding box center [932, 162] width 21 height 21
click at [1093, 159] on icon at bounding box center [1096, 162] width 13 height 13
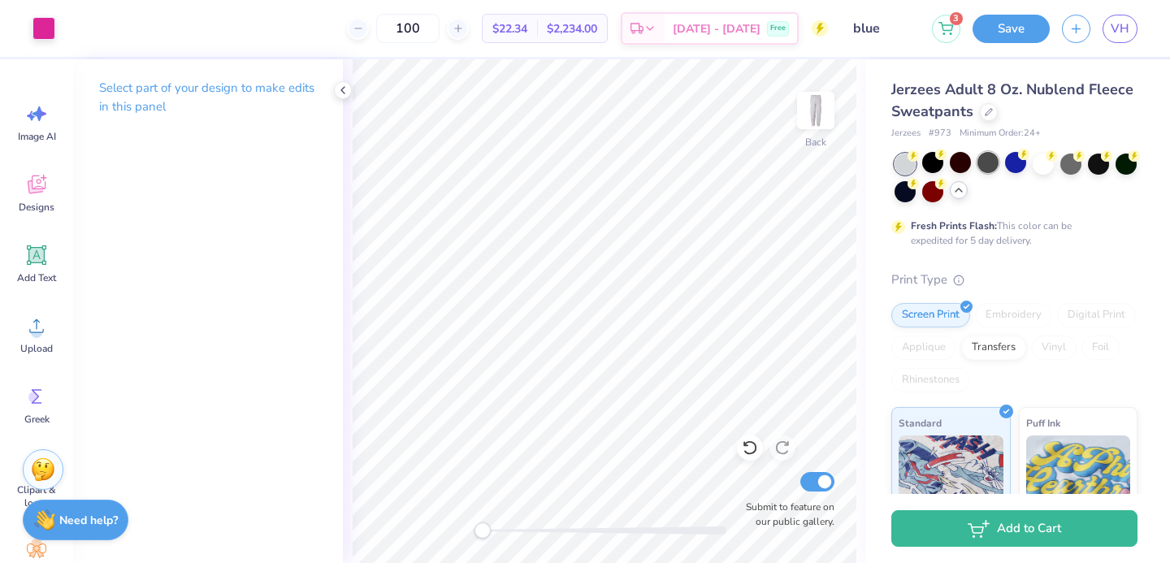
click at [985, 158] on div at bounding box center [987, 162] width 21 height 21
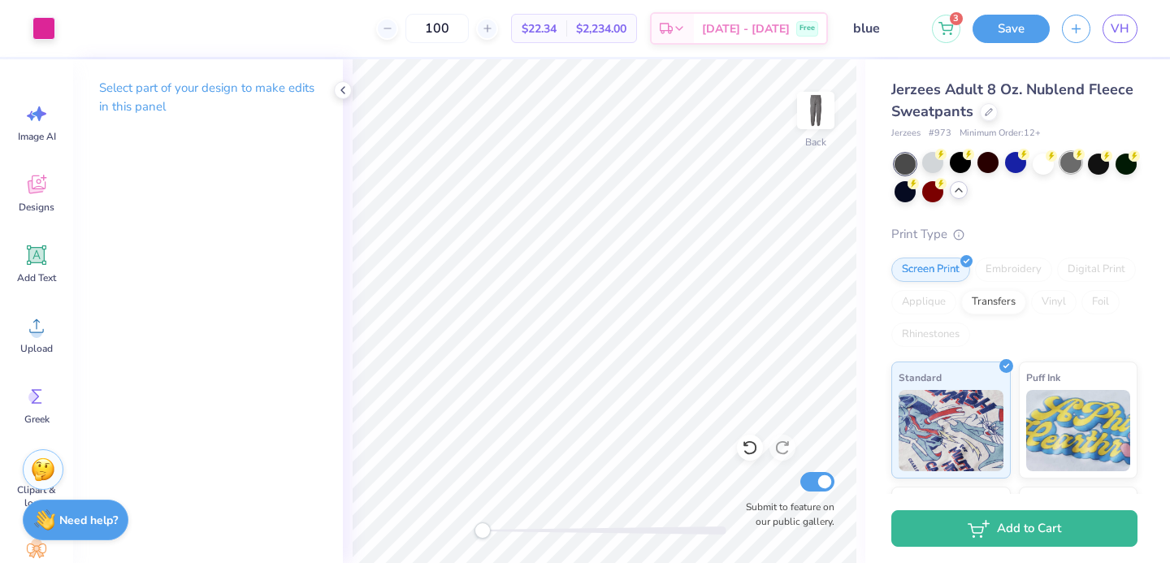
click at [1065, 162] on div at bounding box center [1070, 162] width 21 height 21
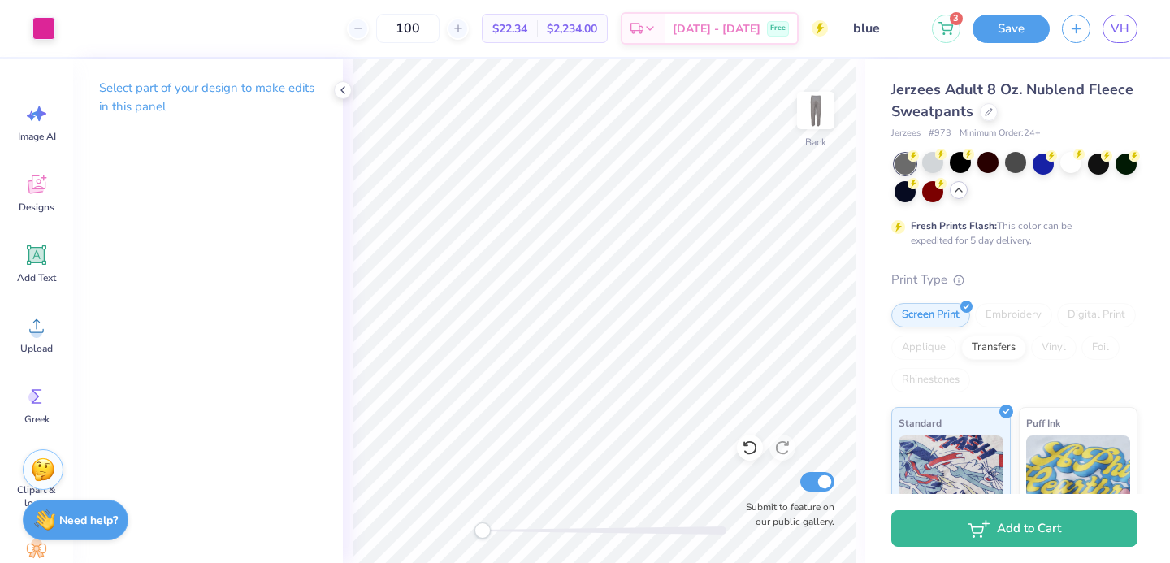
click at [951, 194] on div at bounding box center [959, 190] width 18 height 18
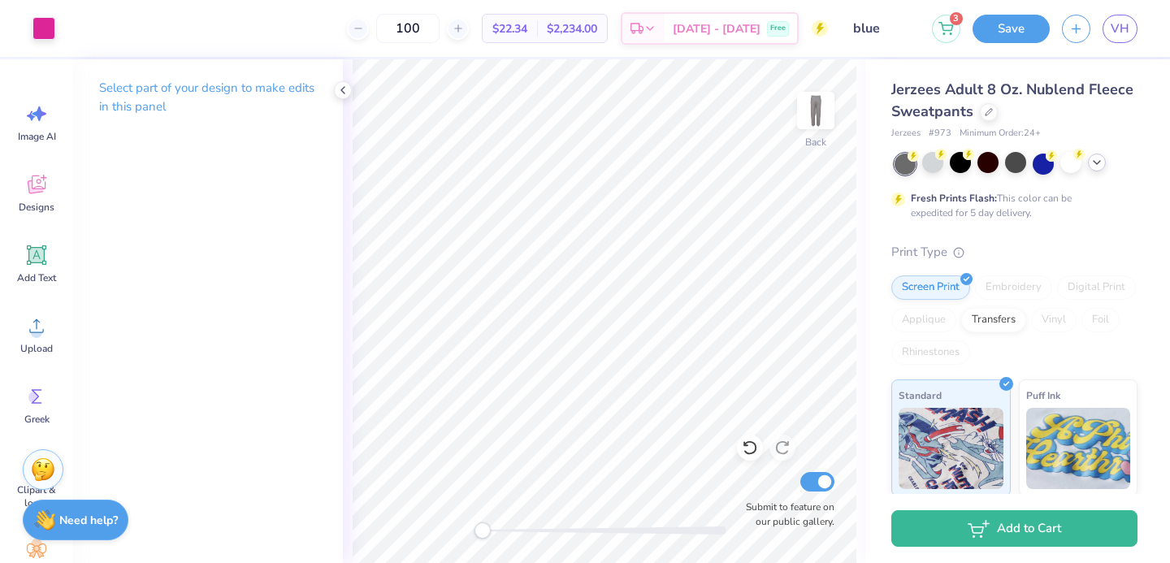
click at [1102, 168] on icon at bounding box center [1096, 162] width 13 height 13
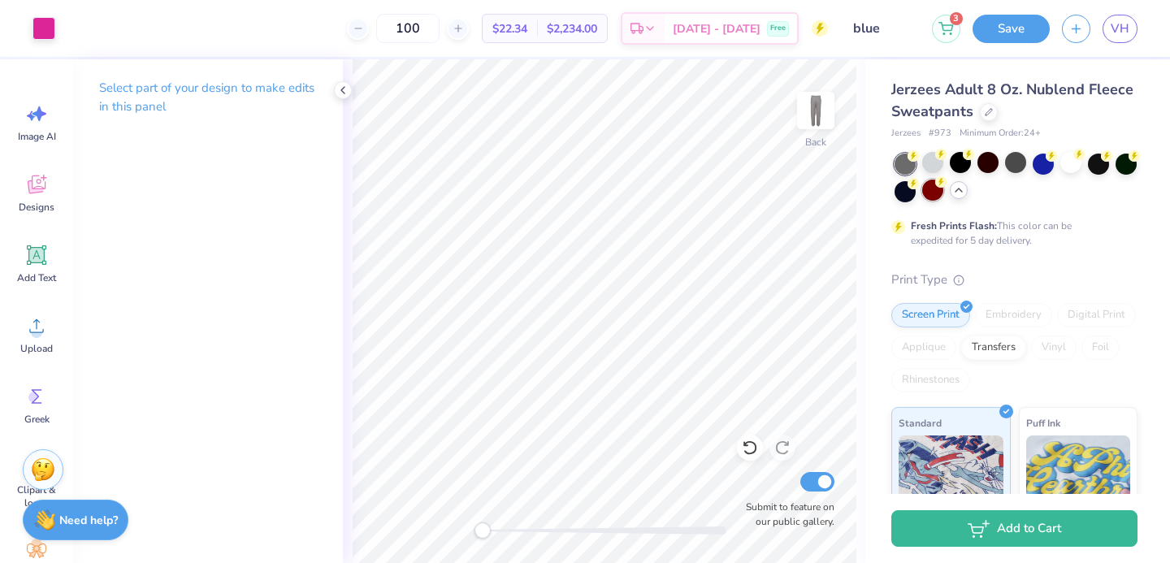
click at [932, 188] on div at bounding box center [932, 190] width 21 height 21
click at [46, 8] on div "Art colors" at bounding box center [27, 28] width 55 height 57
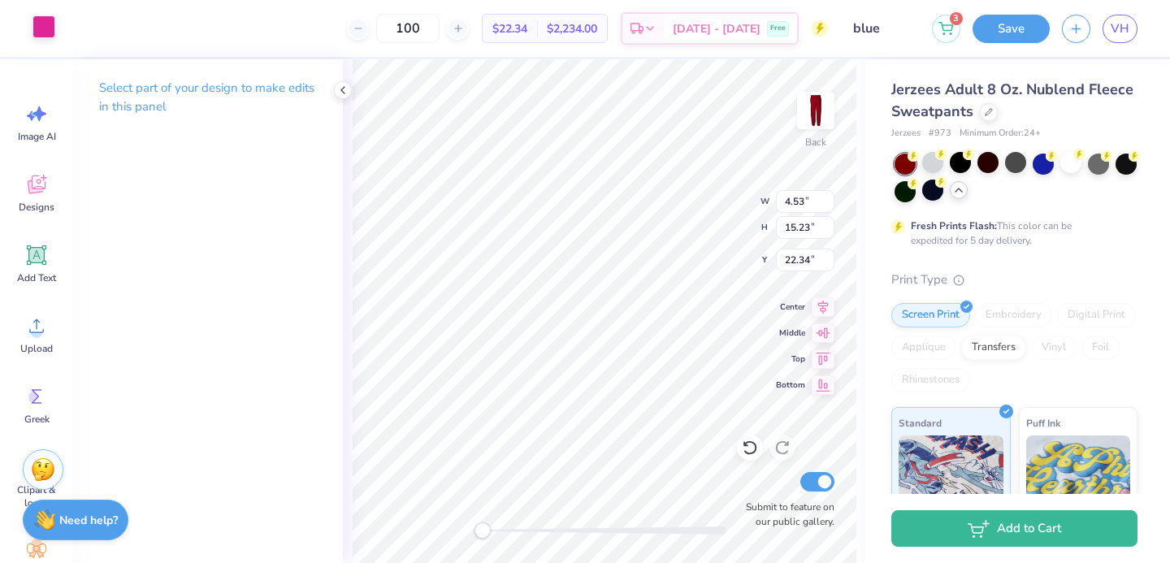
click at [48, 22] on div at bounding box center [43, 26] width 23 height 23
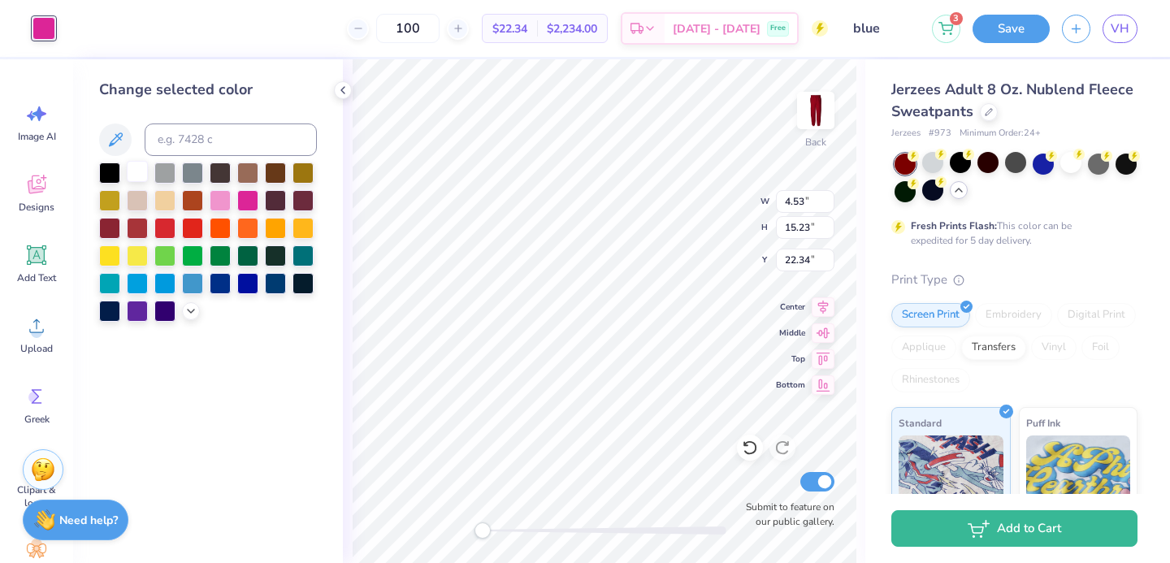
click at [139, 167] on div at bounding box center [137, 171] width 21 height 21
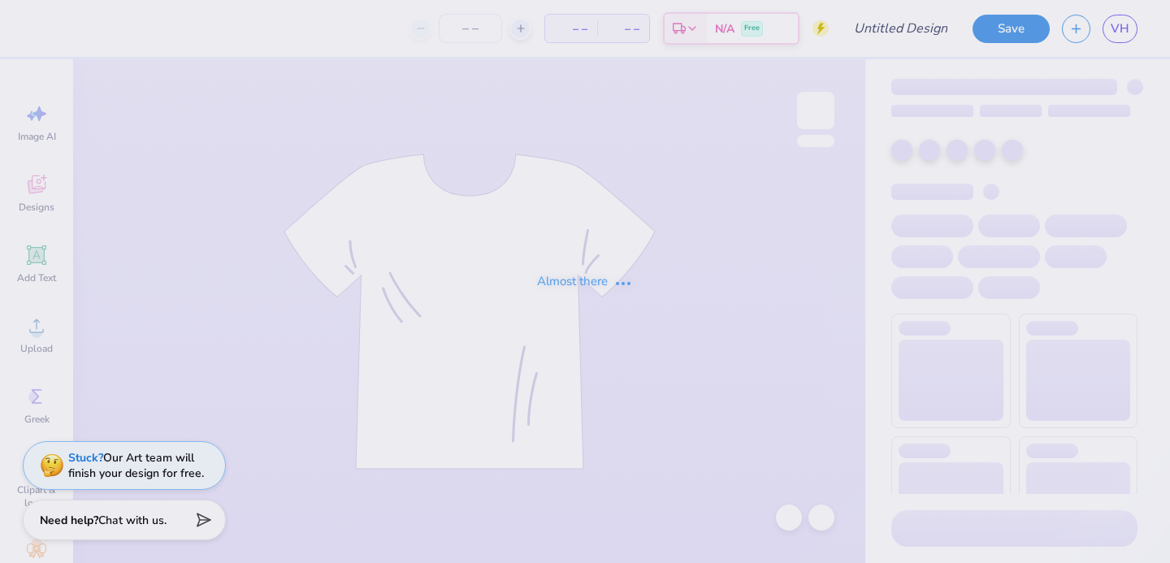
type input "green"
type input "100"
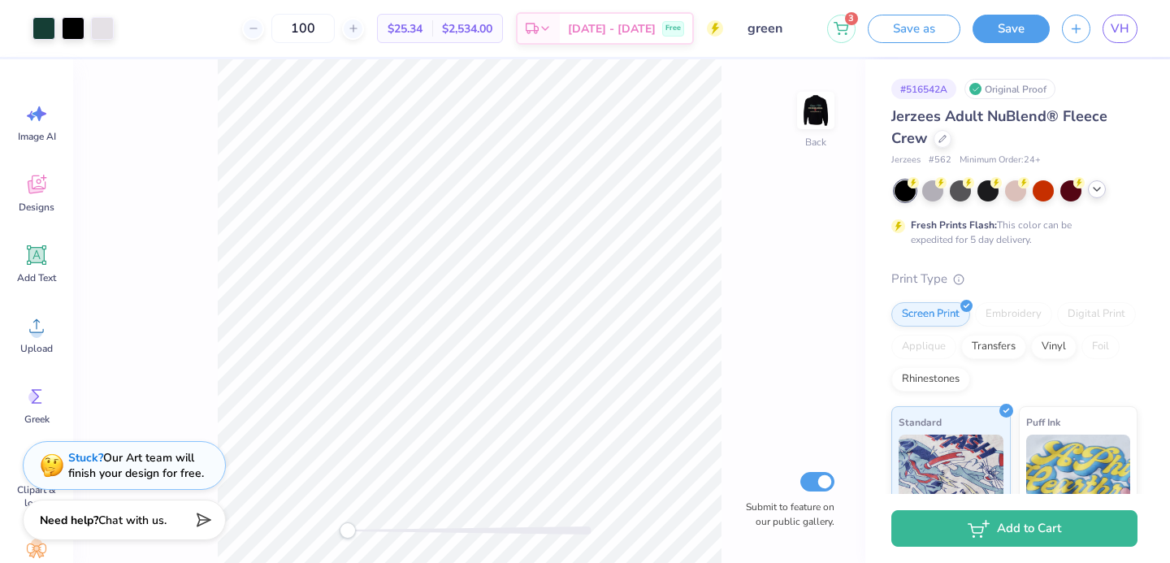
click at [1098, 192] on icon at bounding box center [1096, 189] width 13 height 13
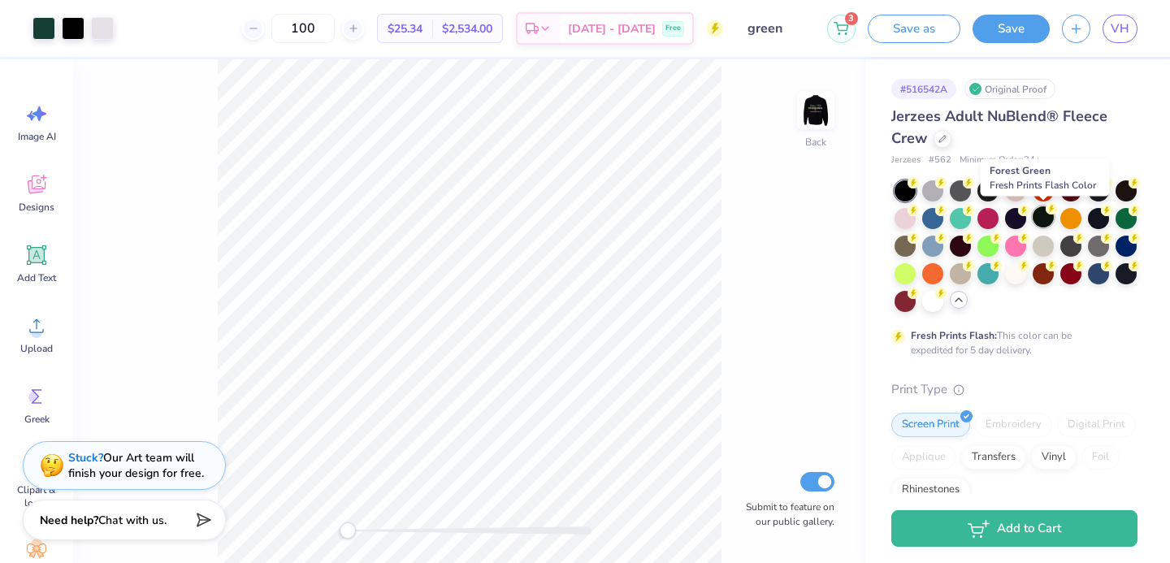
click at [1050, 216] on div at bounding box center [1043, 216] width 21 height 21
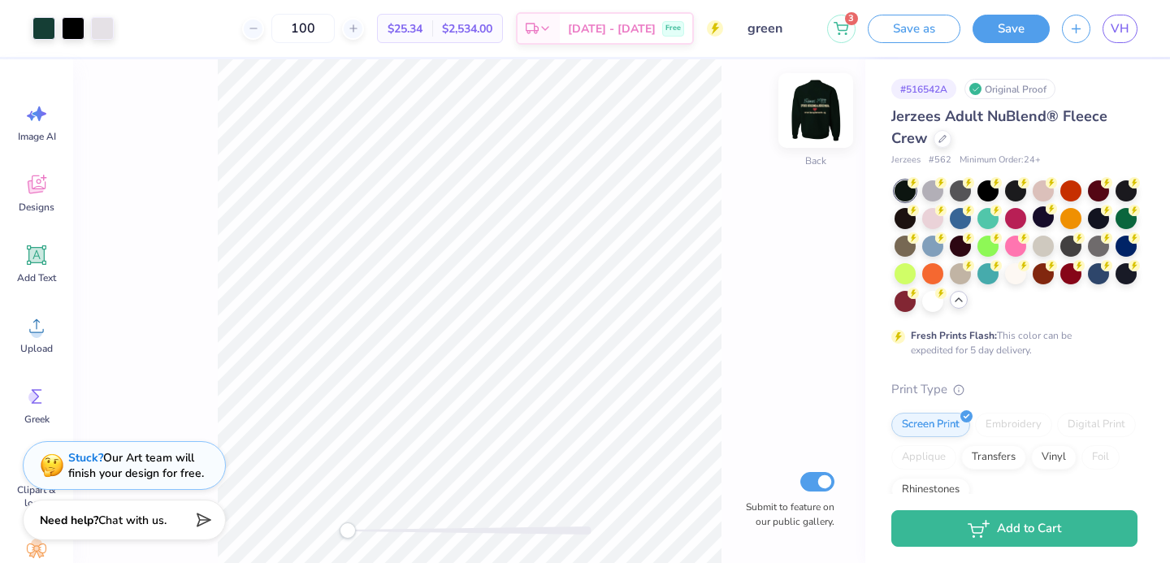
click at [819, 121] on img at bounding box center [815, 110] width 65 height 65
click at [807, 123] on img at bounding box center [815, 110] width 65 height 65
click at [807, 99] on img at bounding box center [815, 110] width 65 height 65
click at [807, 99] on img at bounding box center [815, 110] width 32 height 32
click at [803, 104] on img at bounding box center [815, 110] width 65 height 65
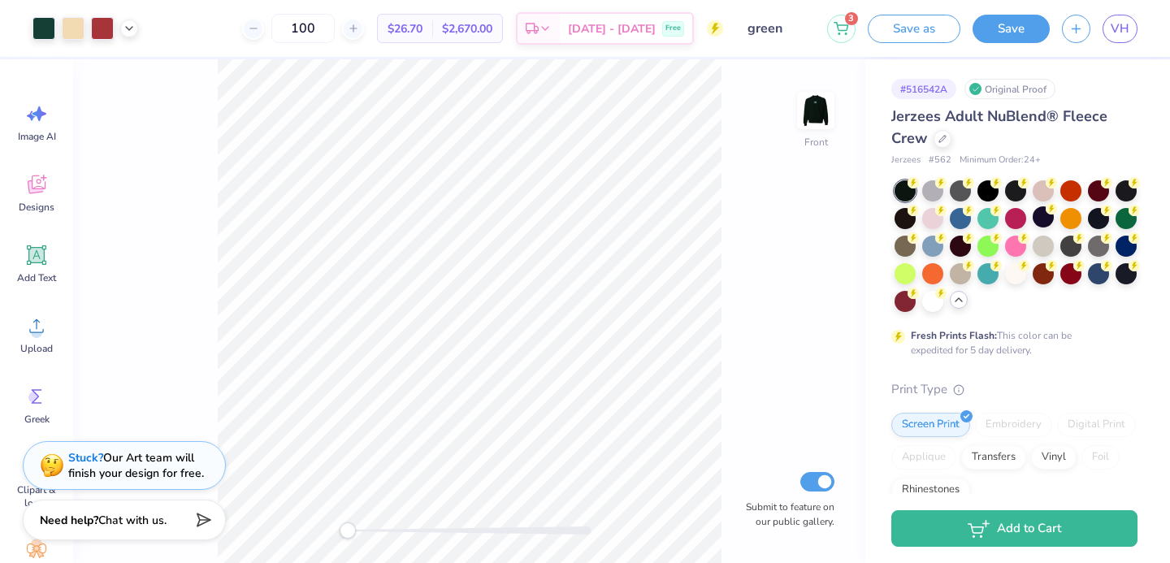
click at [803, 104] on img at bounding box center [815, 110] width 32 height 32
click at [34, 28] on div at bounding box center [43, 26] width 23 height 23
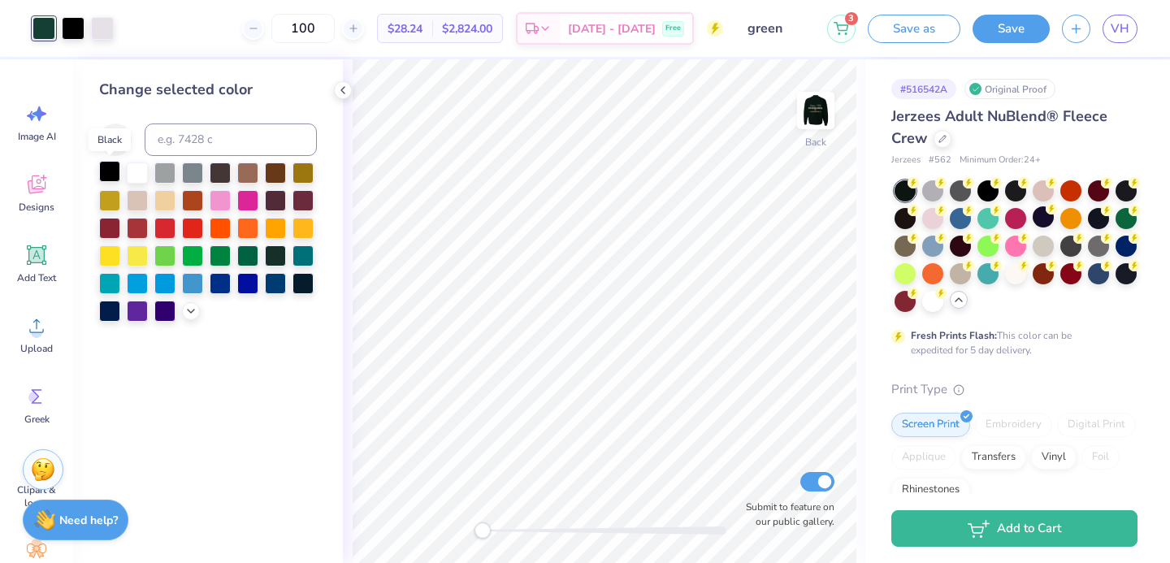
click at [109, 168] on div at bounding box center [109, 171] width 21 height 21
click at [804, 112] on img at bounding box center [815, 110] width 65 height 65
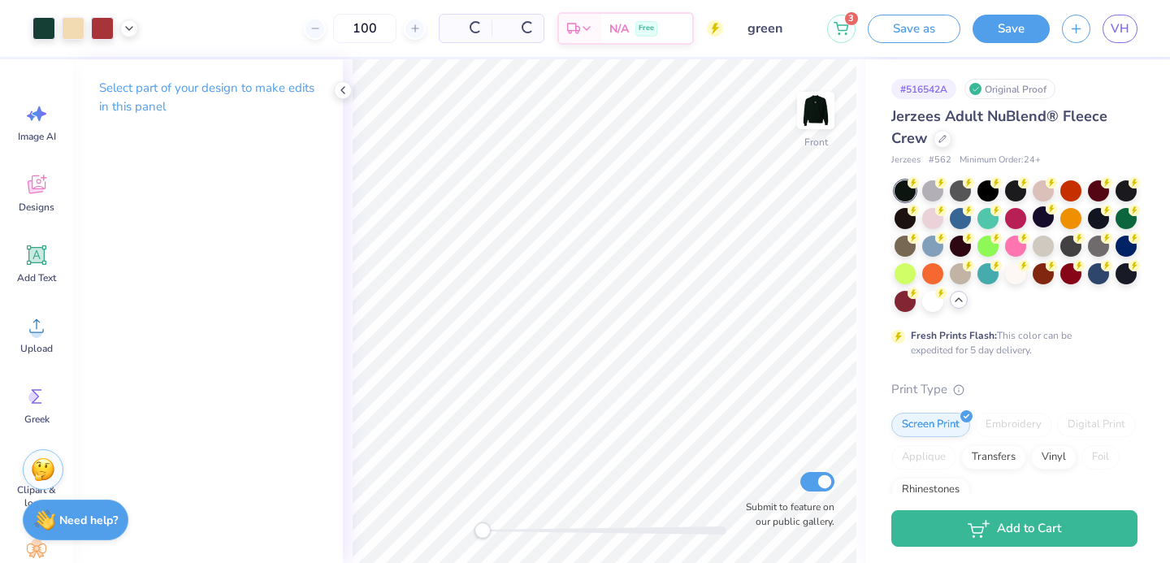
click at [804, 112] on img at bounding box center [815, 110] width 32 height 32
click at [747, 440] on icon at bounding box center [750, 448] width 16 height 16
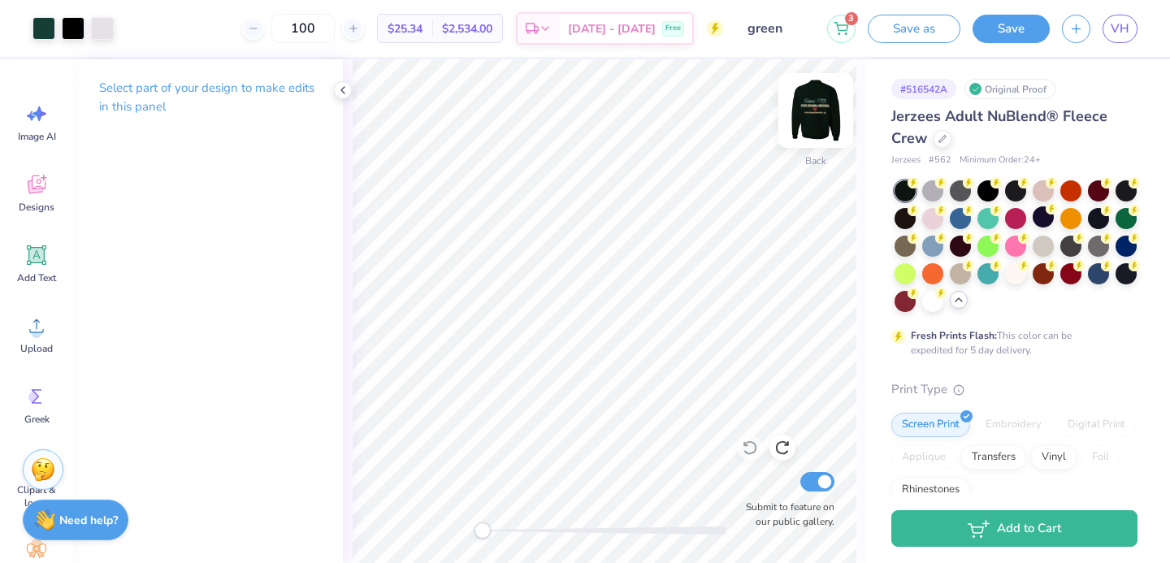
click at [803, 104] on img at bounding box center [815, 110] width 65 height 65
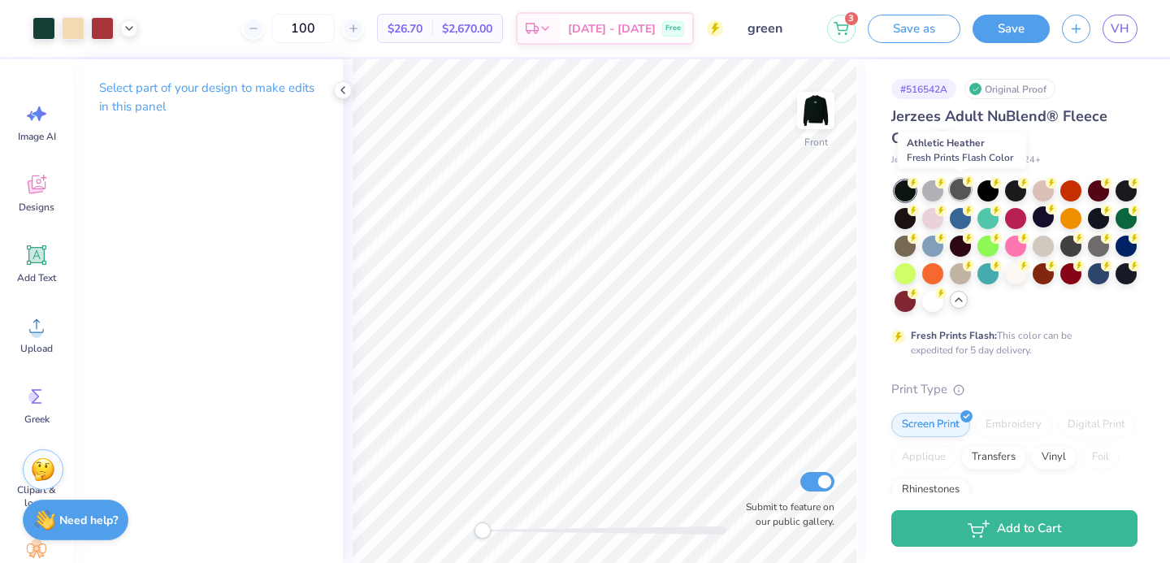
click at [967, 189] on div at bounding box center [960, 189] width 21 height 21
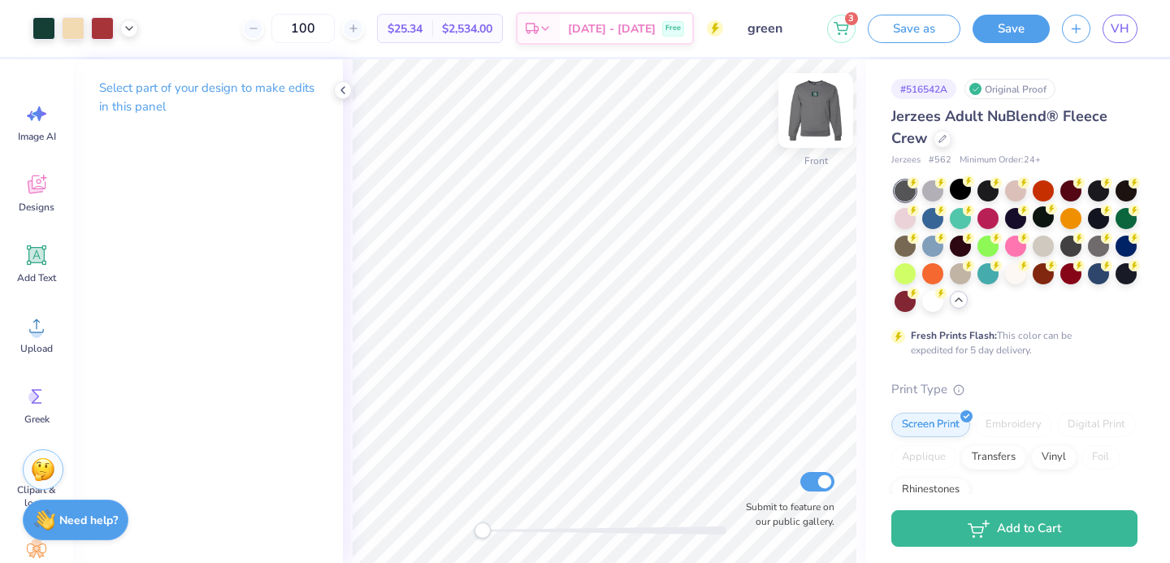
click at [823, 123] on img at bounding box center [815, 110] width 65 height 65
click at [825, 126] on img at bounding box center [815, 110] width 65 height 65
click at [820, 110] on img at bounding box center [815, 110] width 65 height 65
click at [810, 104] on img at bounding box center [815, 110] width 65 height 65
click at [962, 197] on div at bounding box center [960, 189] width 21 height 21
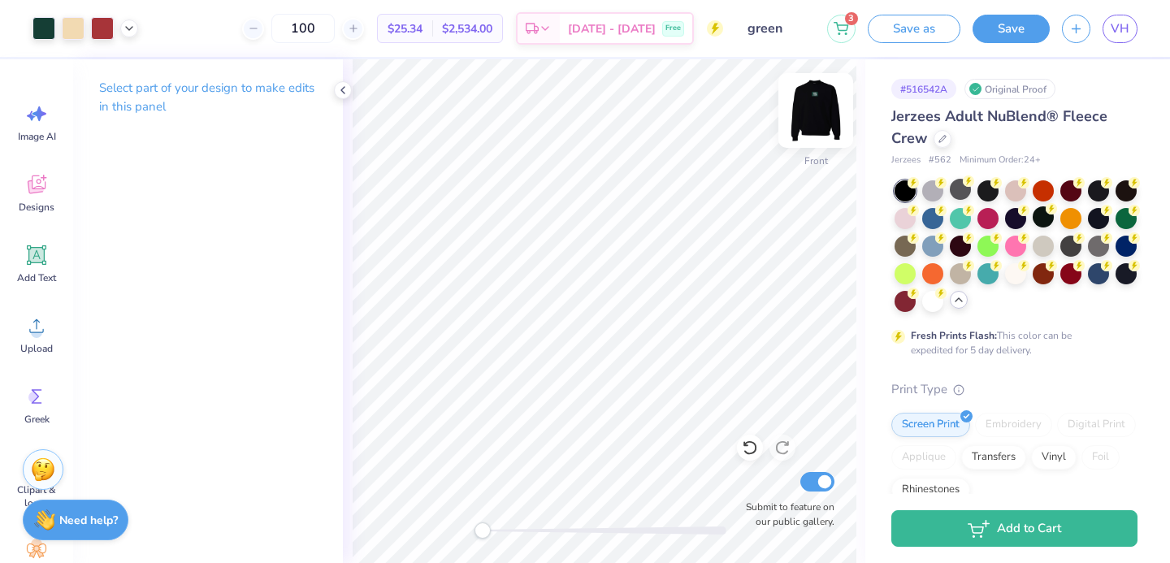
click at [806, 112] on img at bounding box center [815, 110] width 65 height 65
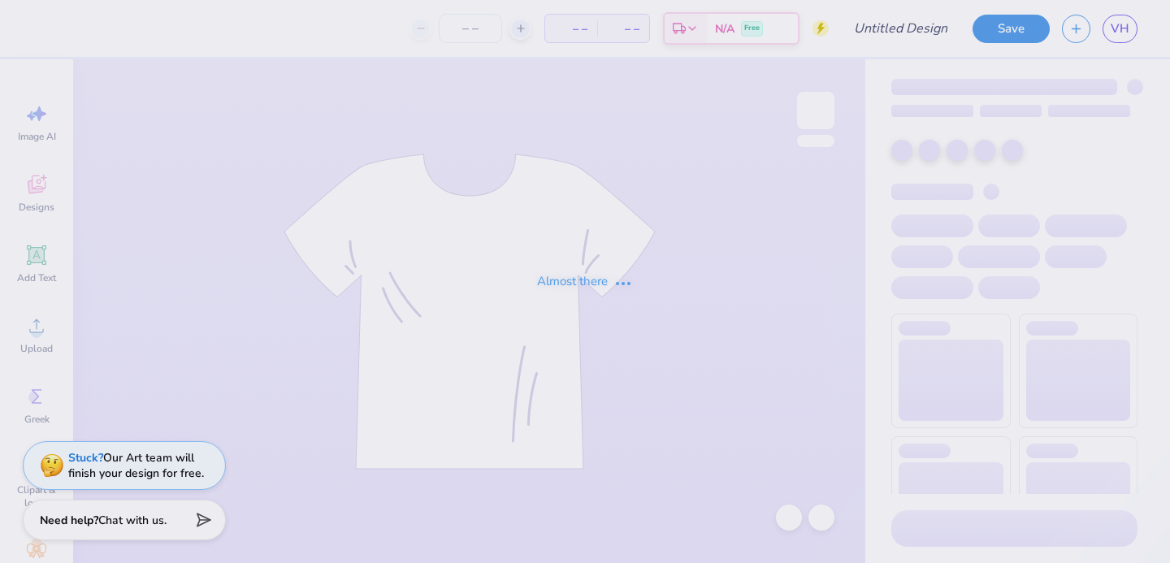
type input "blue"
type input "100"
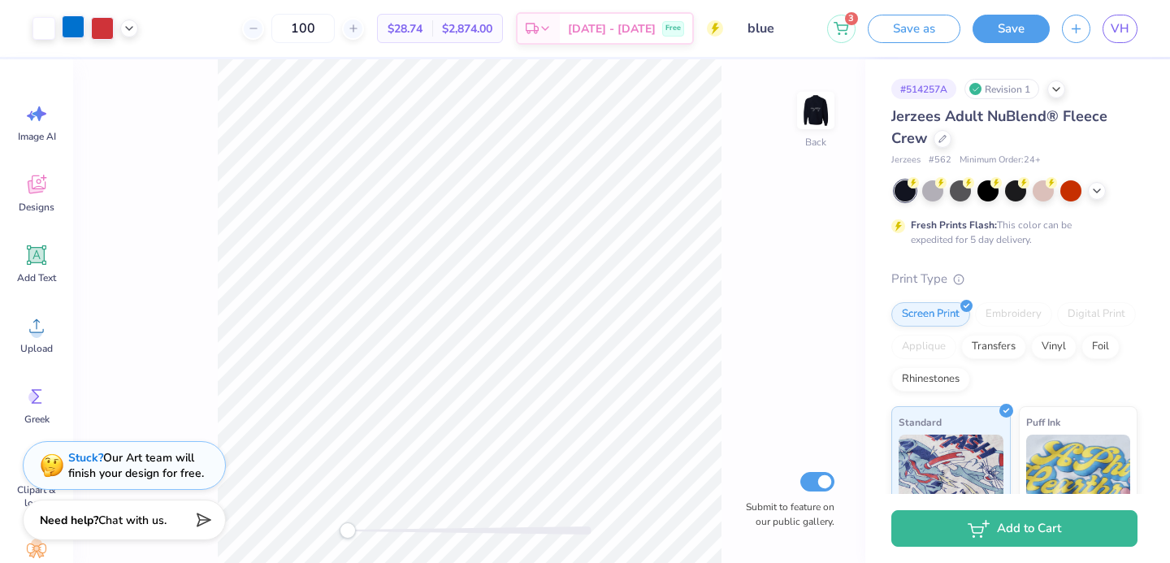
click at [73, 35] on div at bounding box center [73, 26] width 23 height 23
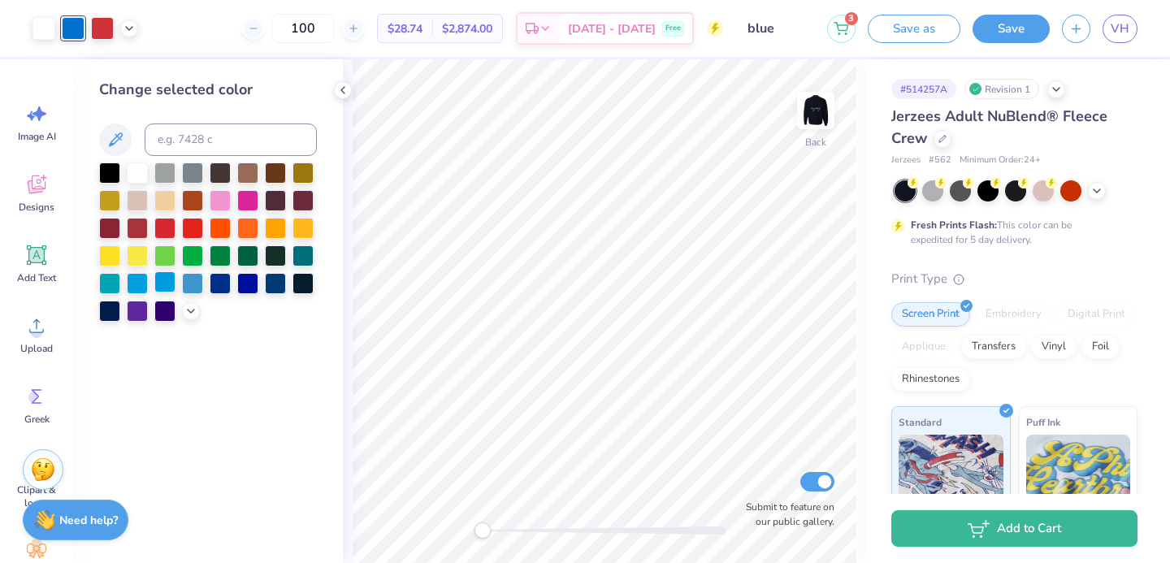
click at [158, 289] on div at bounding box center [164, 281] width 21 height 21
click at [191, 287] on div at bounding box center [192, 281] width 21 height 21
click at [134, 284] on div at bounding box center [137, 281] width 21 height 21
click at [139, 284] on div at bounding box center [137, 281] width 21 height 21
click at [170, 282] on div at bounding box center [164, 281] width 21 height 21
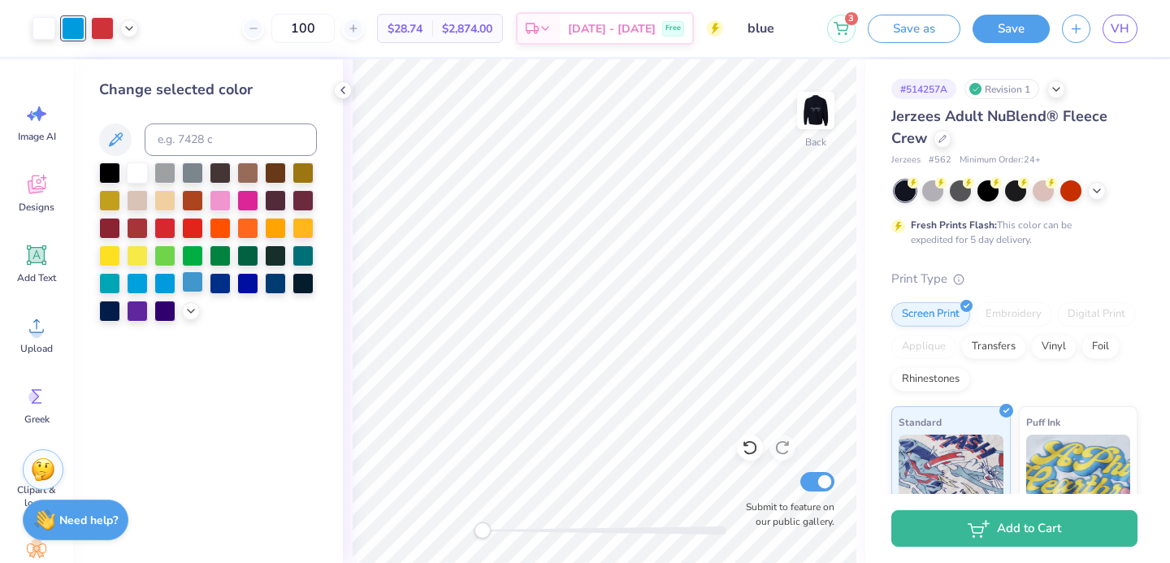
click at [191, 292] on div at bounding box center [192, 281] width 21 height 21
click at [186, 313] on icon at bounding box center [190, 309] width 13 height 13
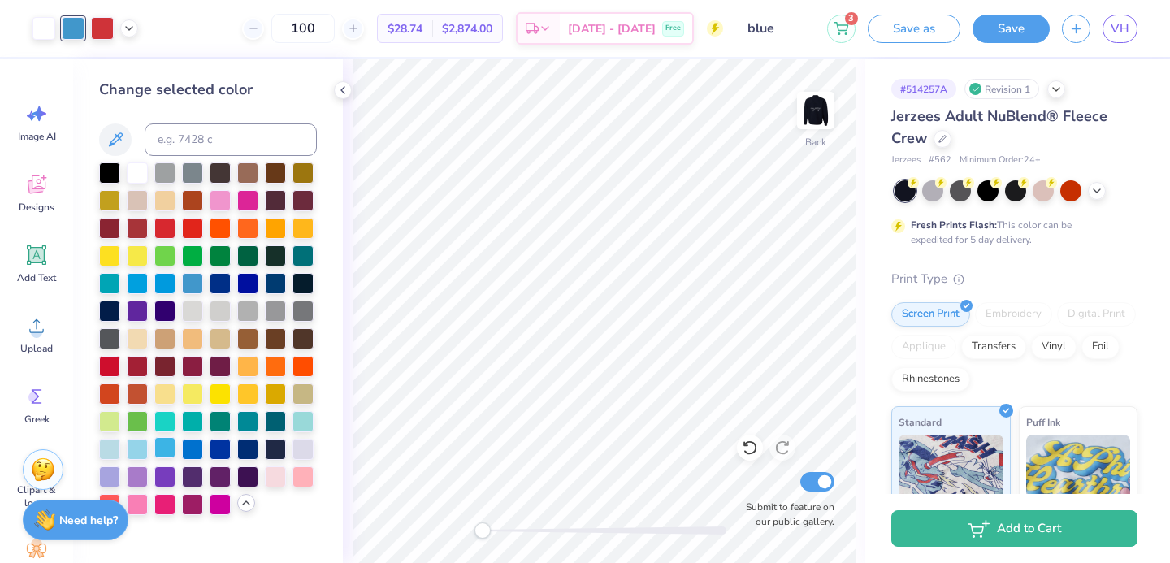
click at [158, 446] on div at bounding box center [164, 447] width 21 height 21
click at [142, 451] on div at bounding box center [137, 447] width 21 height 21
click at [145, 450] on div at bounding box center [137, 447] width 21 height 21
click at [156, 448] on div at bounding box center [164, 447] width 21 height 21
click at [184, 451] on div at bounding box center [192, 447] width 21 height 21
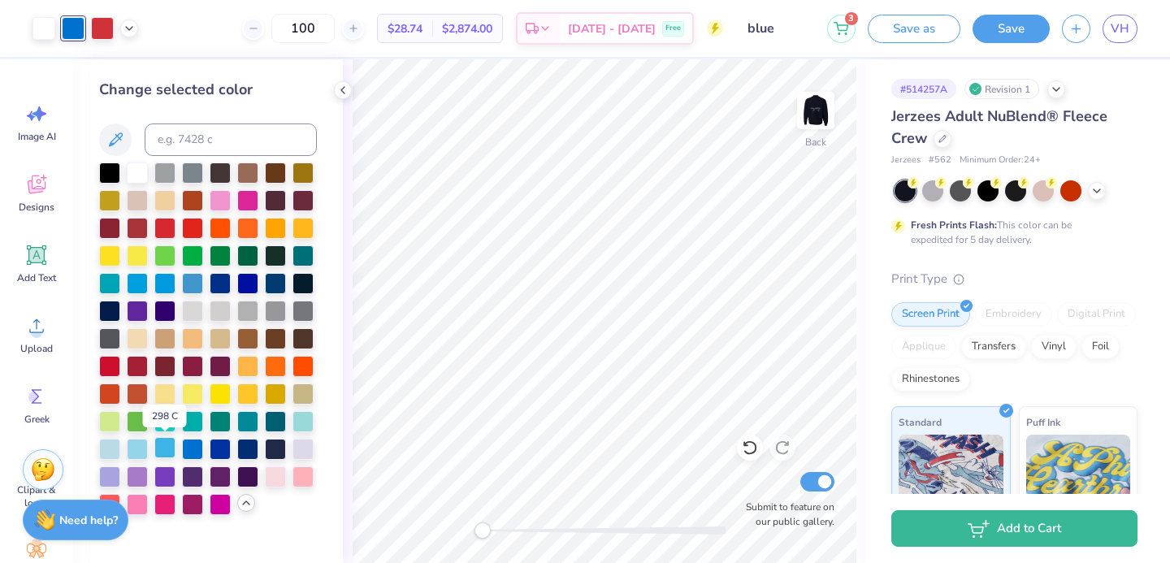
click at [169, 452] on div at bounding box center [164, 447] width 21 height 21
click at [161, 287] on div at bounding box center [164, 281] width 21 height 21
click at [999, 28] on button "Save" at bounding box center [1010, 26] width 77 height 28
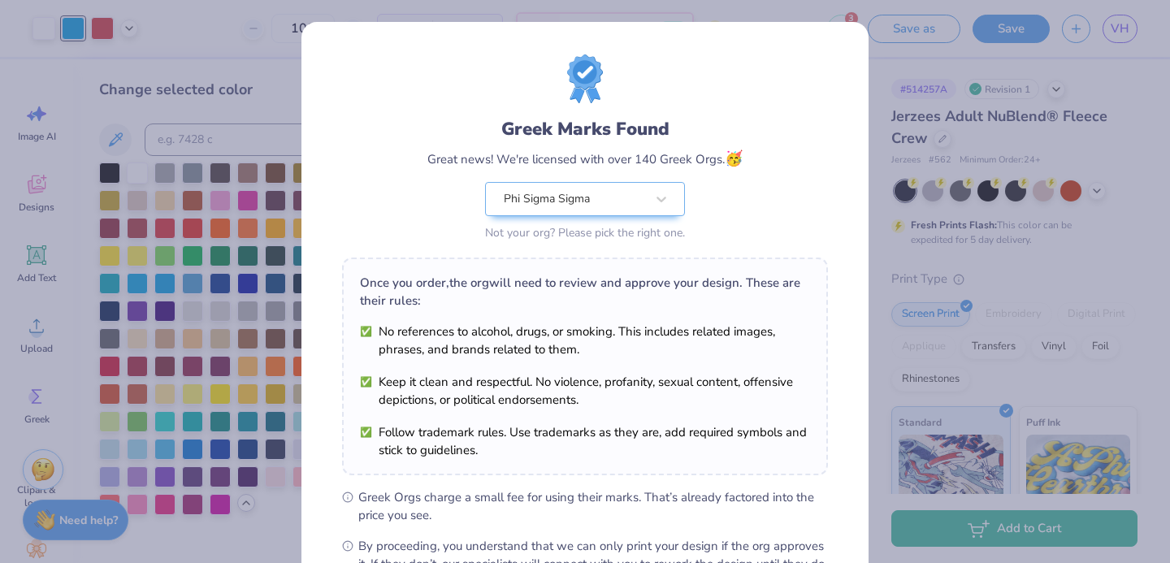
scroll to position [197, 0]
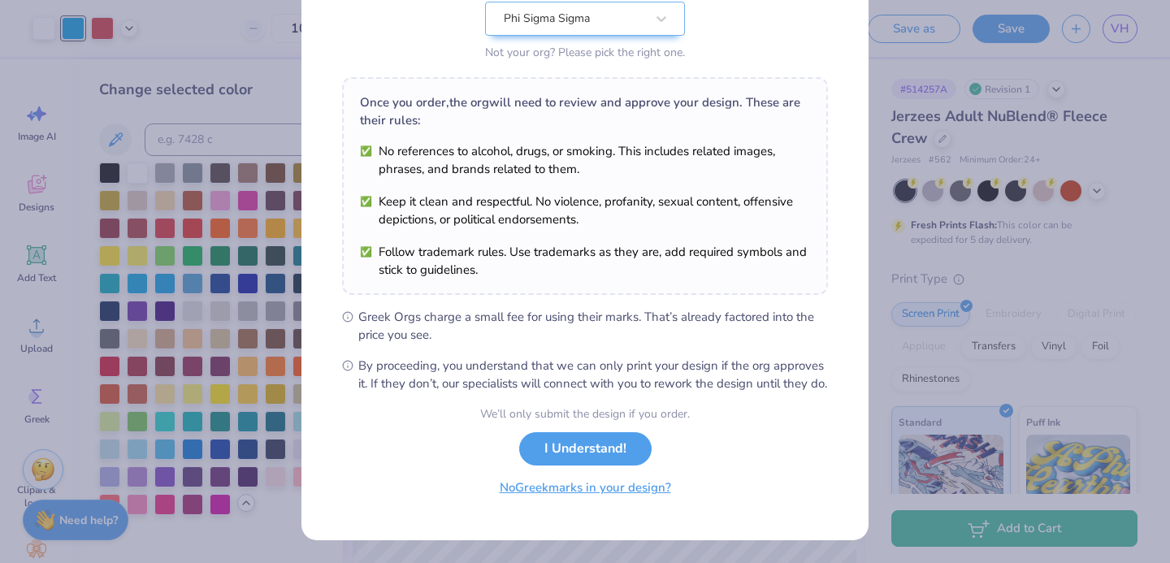
click at [650, 486] on button "No Greek marks in your design?" at bounding box center [585, 487] width 199 height 33
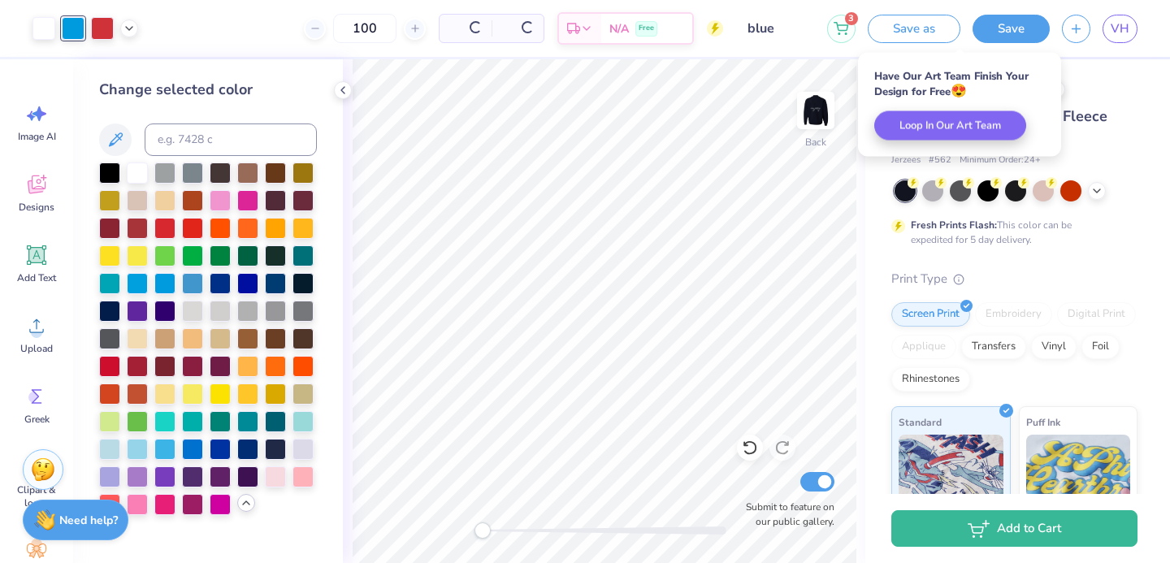
scroll to position [0, 0]
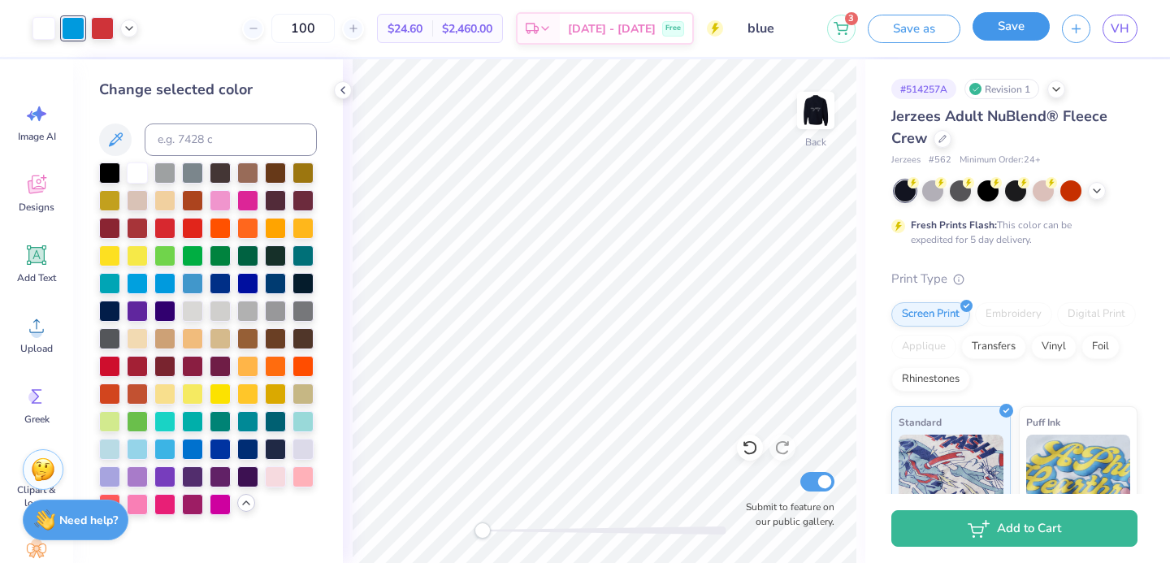
click at [993, 25] on button "Save" at bounding box center [1010, 26] width 77 height 28
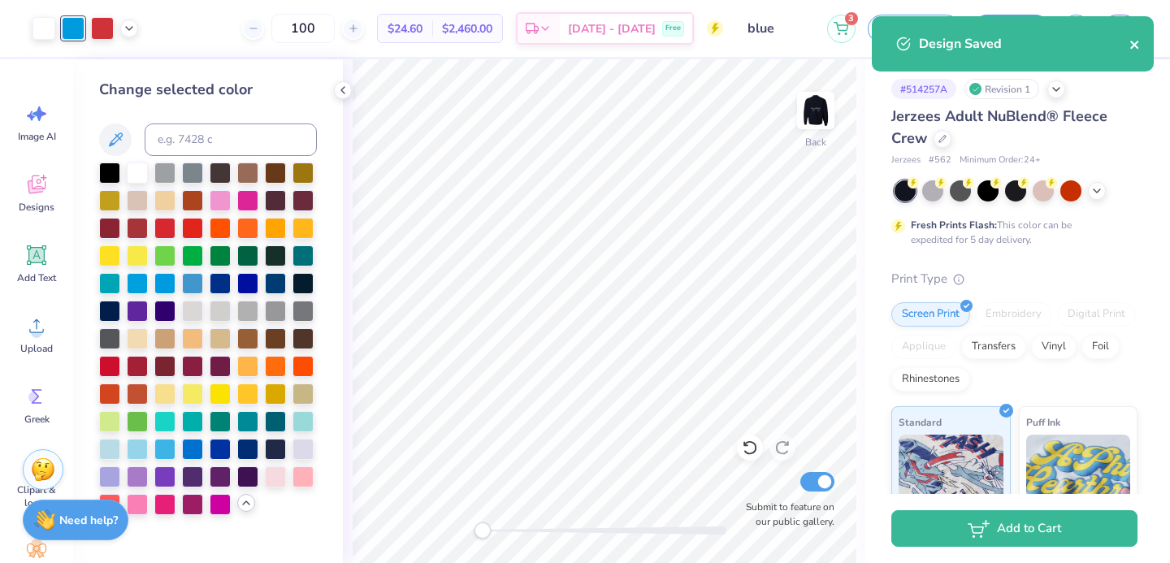
click at [1131, 35] on button "close" at bounding box center [1134, 43] width 11 height 19
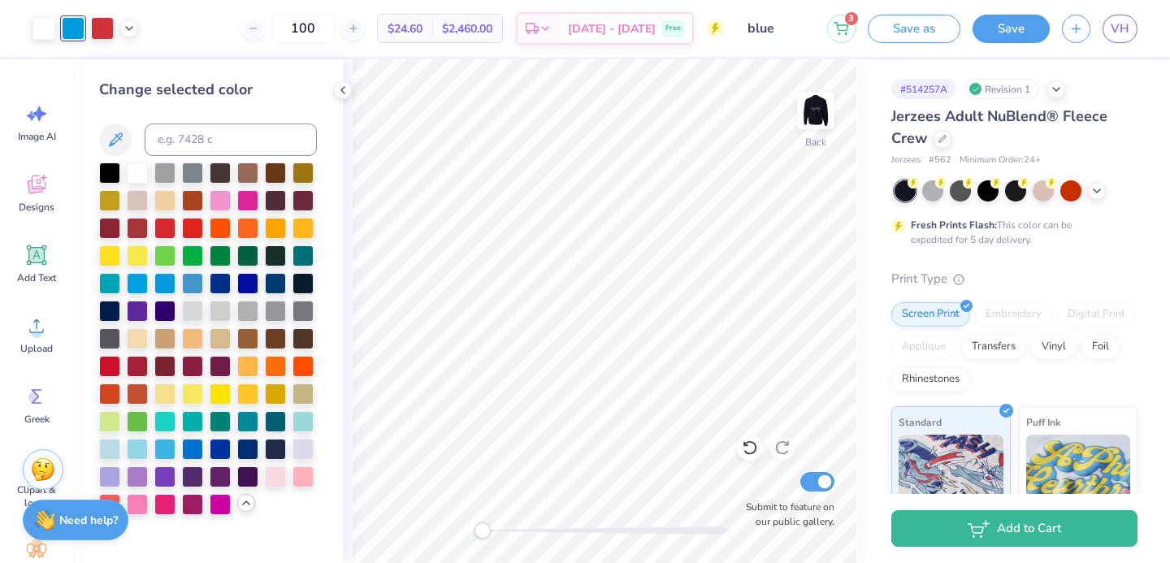
click at [1125, 28] on div "Design Saved" at bounding box center [1012, 50] width 288 height 74
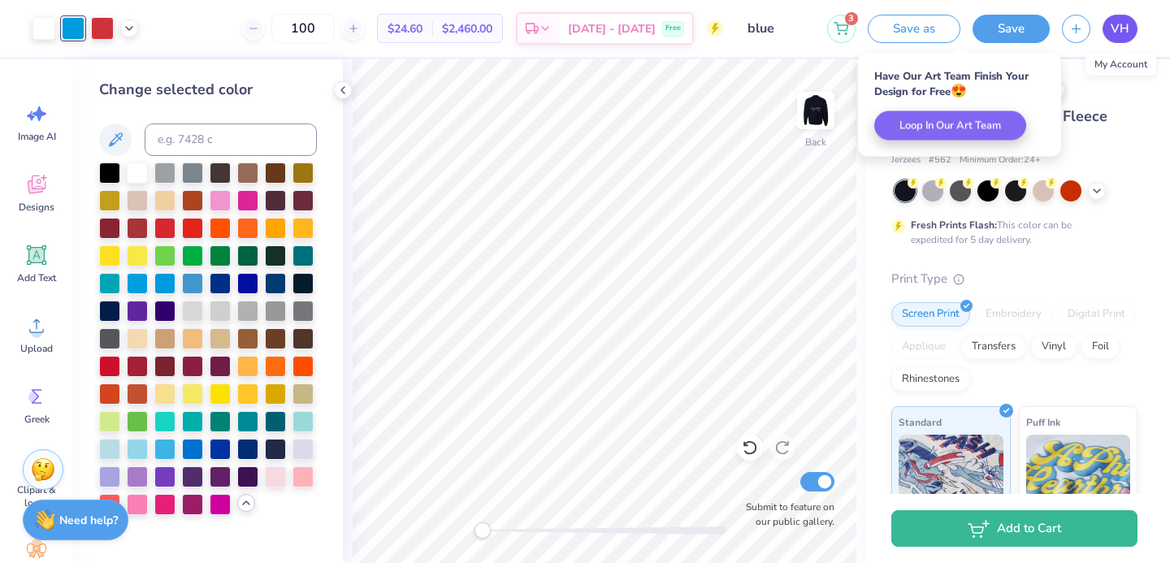
click at [1122, 30] on span "VH" at bounding box center [1120, 28] width 19 height 19
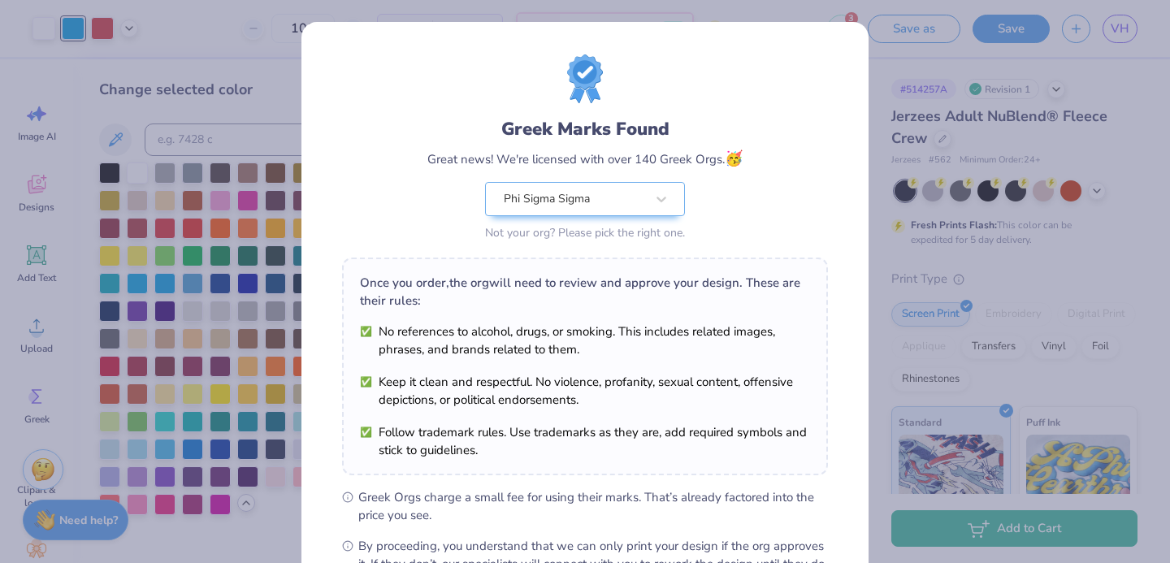
scroll to position [197, 0]
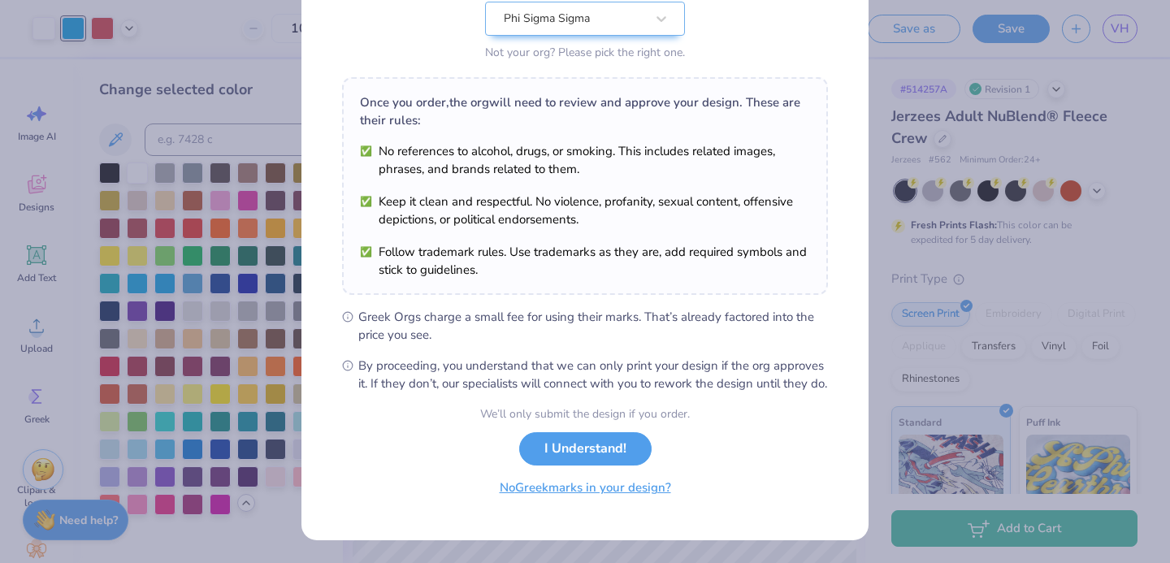
click at [624, 488] on button "No Greek marks in your design?" at bounding box center [585, 487] width 199 height 33
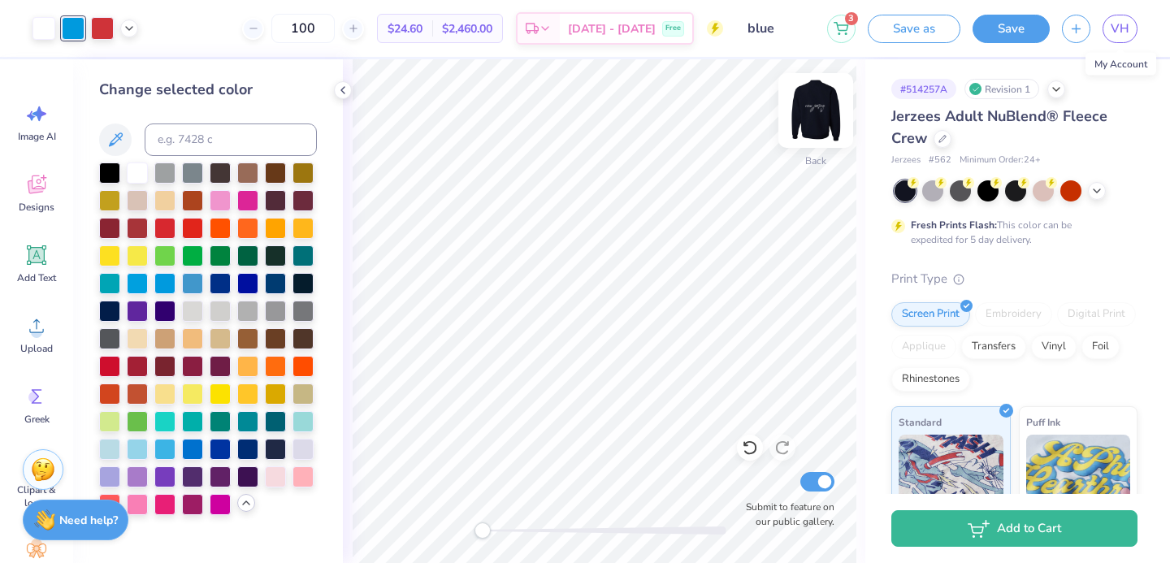
click at [829, 115] on img at bounding box center [815, 110] width 65 height 65
click at [816, 108] on img at bounding box center [815, 110] width 32 height 32
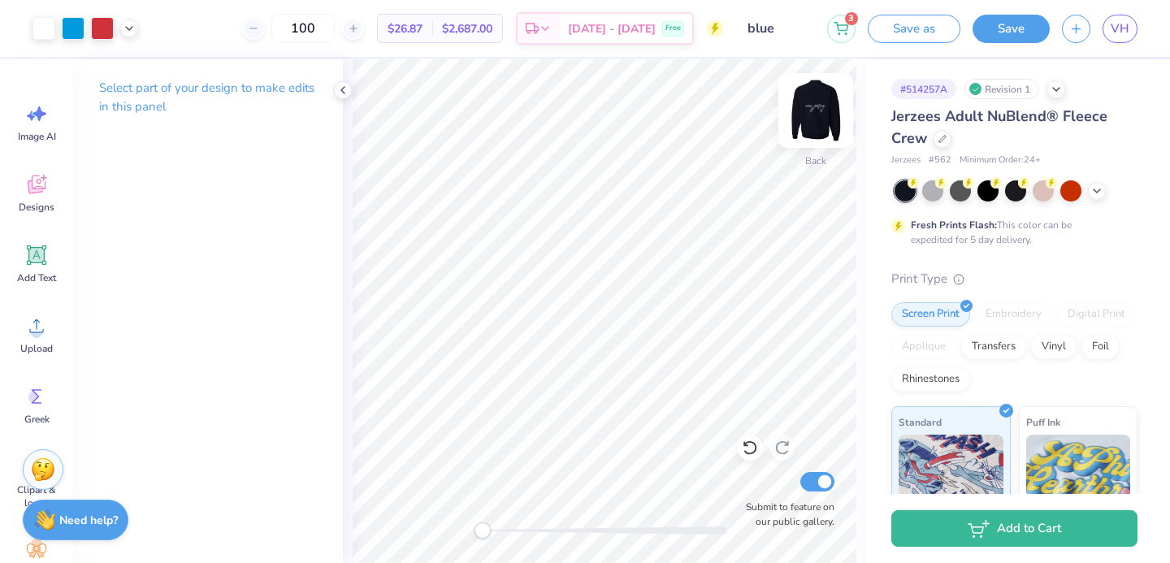
click at [809, 123] on img at bounding box center [815, 110] width 65 height 65
click at [812, 123] on img at bounding box center [815, 110] width 65 height 65
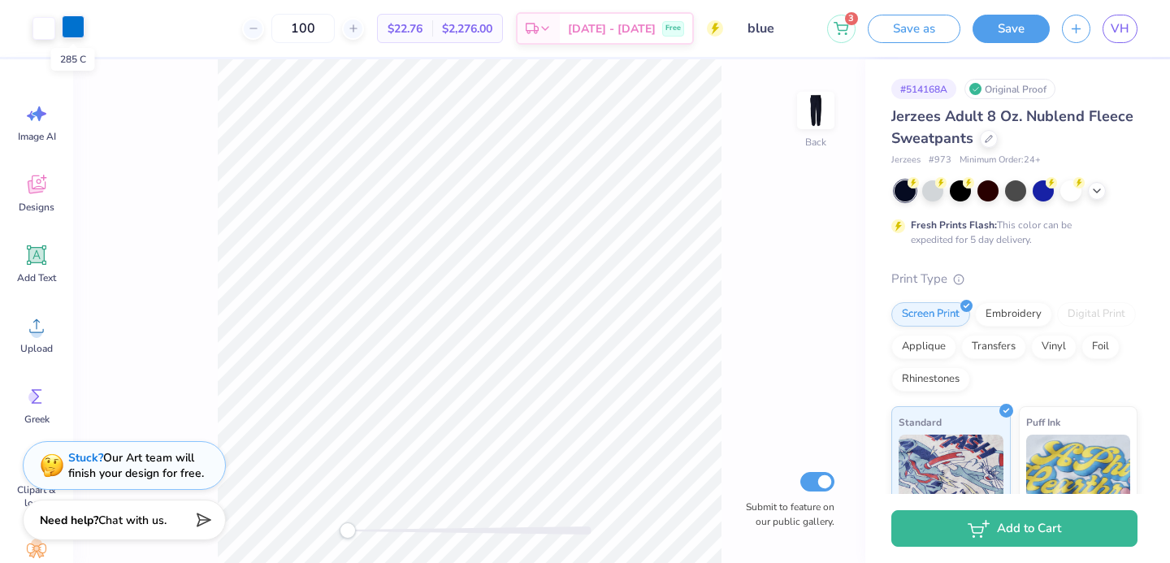
click at [73, 28] on div at bounding box center [73, 26] width 23 height 23
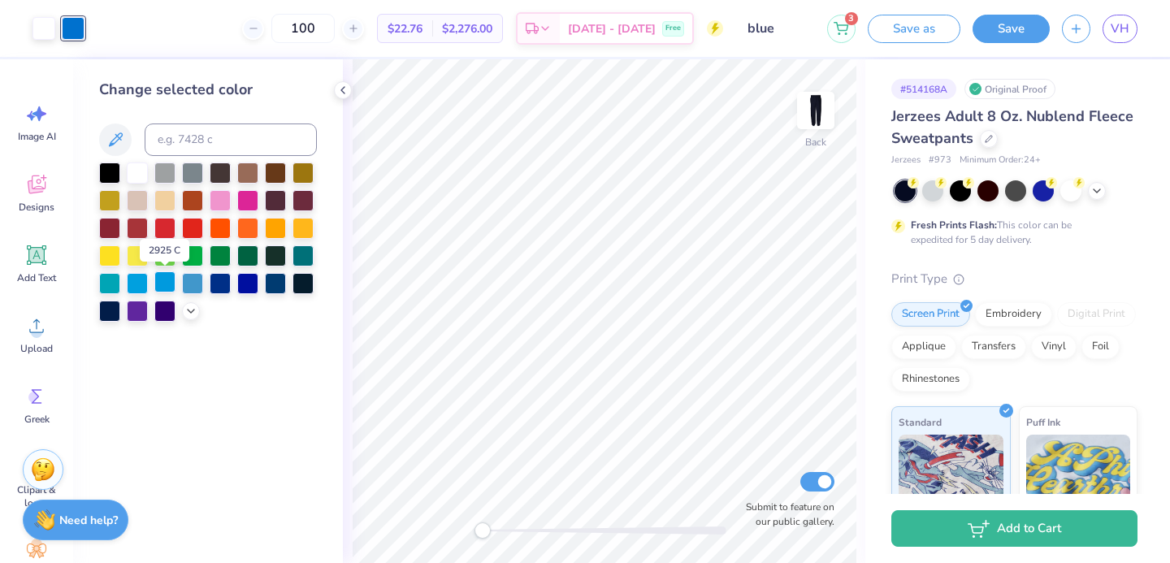
click at [158, 284] on div at bounding box center [164, 281] width 21 height 21
click at [826, 106] on img at bounding box center [815, 110] width 65 height 65
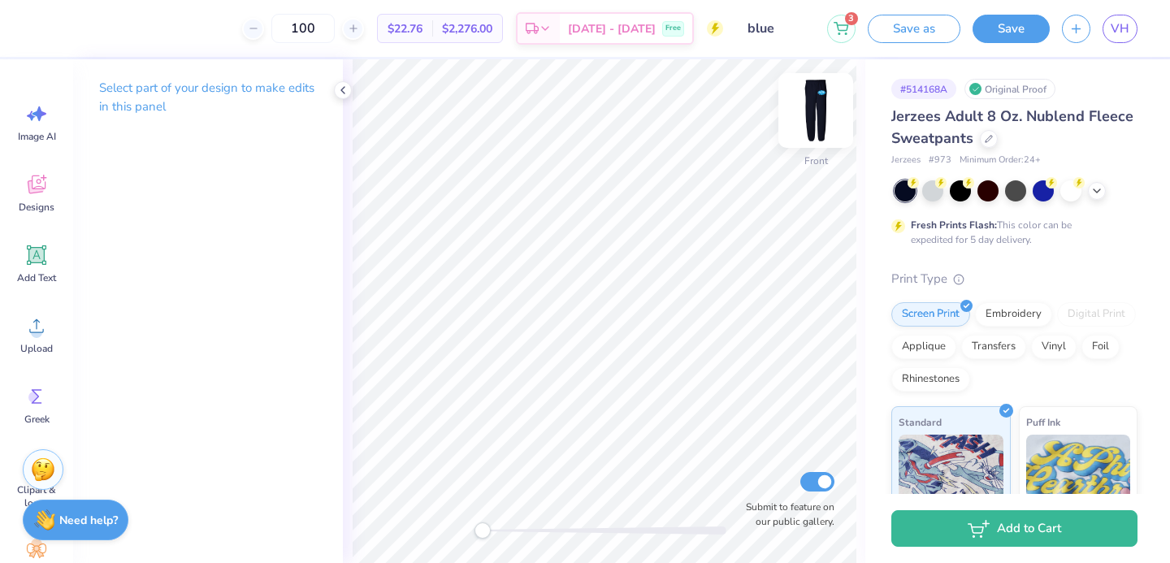
click at [810, 110] on img at bounding box center [815, 110] width 65 height 65
click at [991, 37] on button "Save" at bounding box center [1010, 26] width 77 height 28
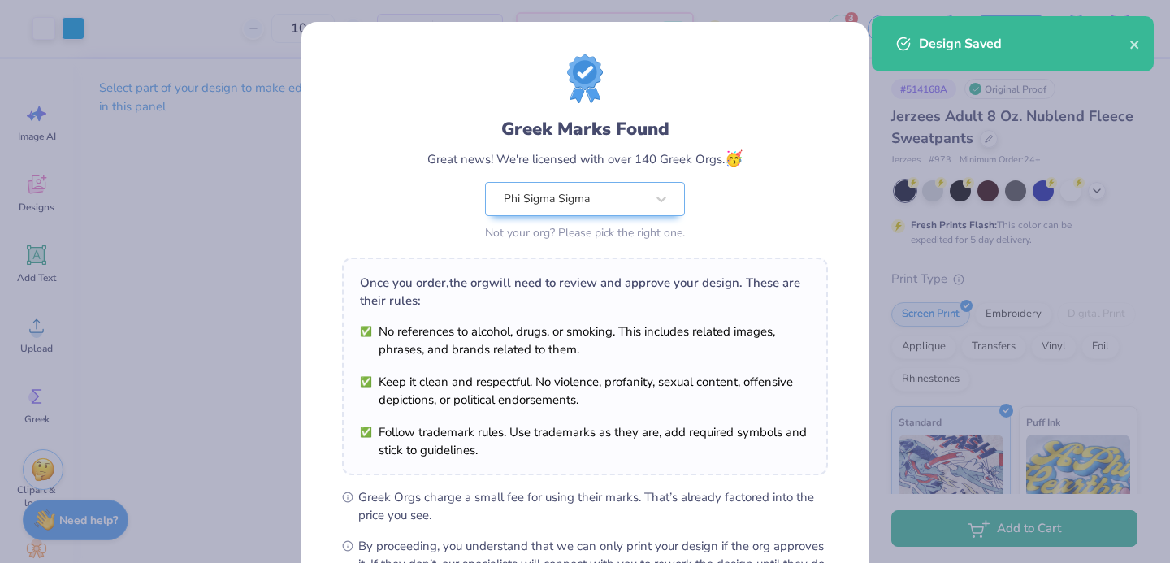
scroll to position [197, 0]
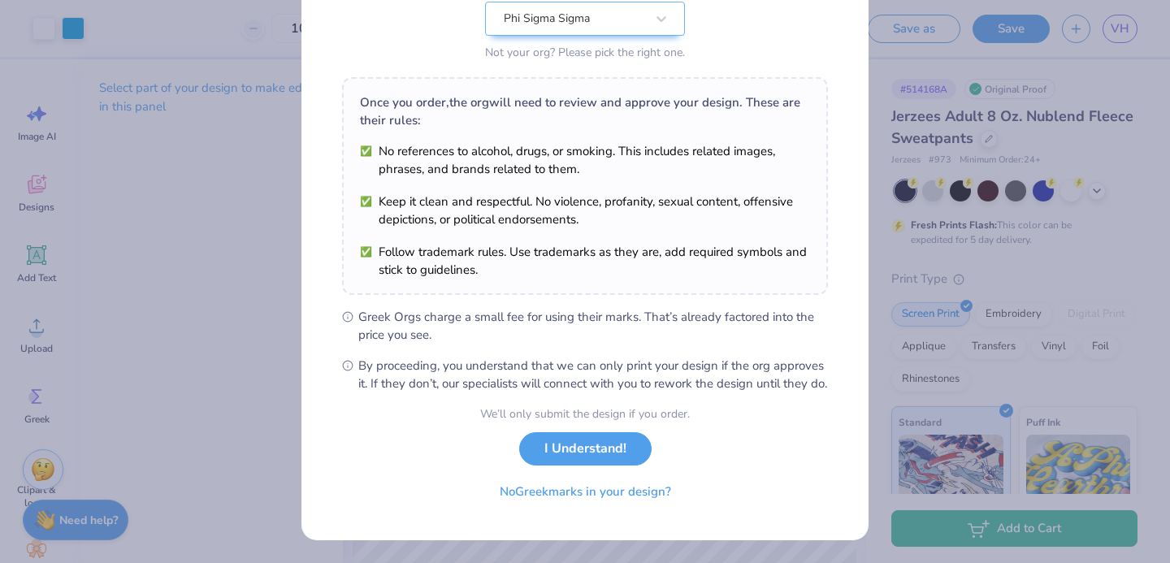
click at [604, 506] on button "No Greek marks in your design?" at bounding box center [585, 491] width 199 height 33
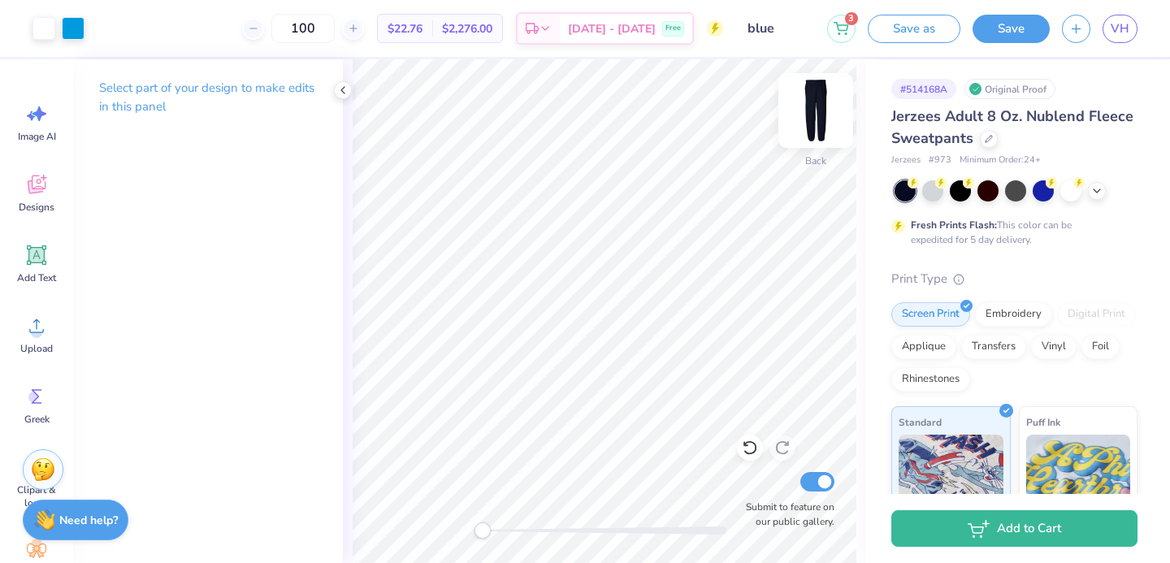
click at [817, 128] on img at bounding box center [815, 110] width 65 height 65
click at [816, 120] on img at bounding box center [815, 110] width 65 height 65
click at [1007, 28] on button "Save" at bounding box center [1010, 29] width 77 height 28
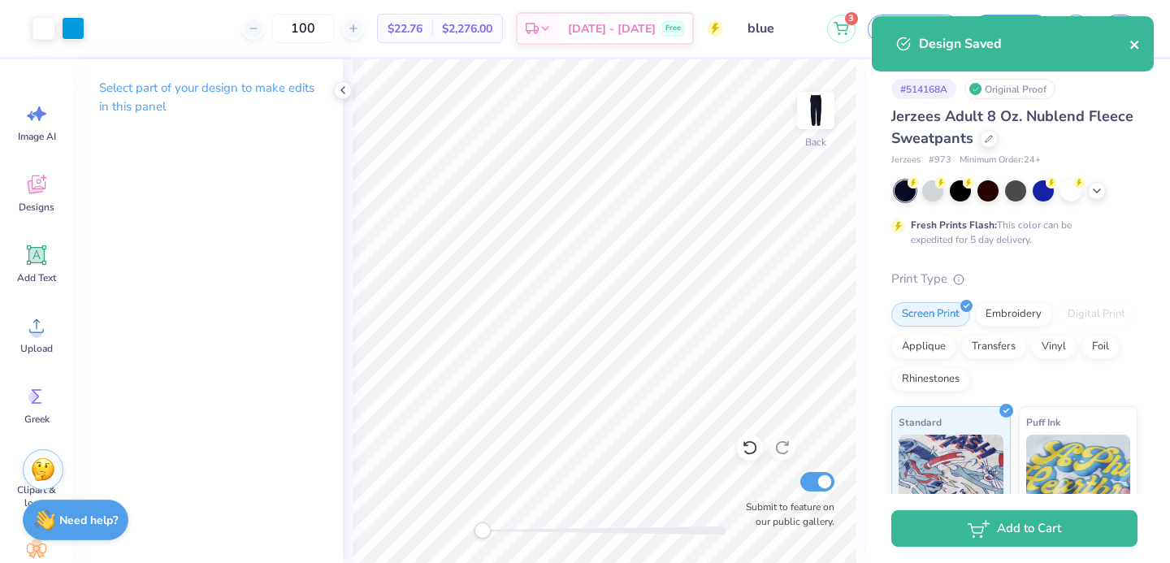
click at [1140, 39] on icon "close" at bounding box center [1134, 44] width 11 height 13
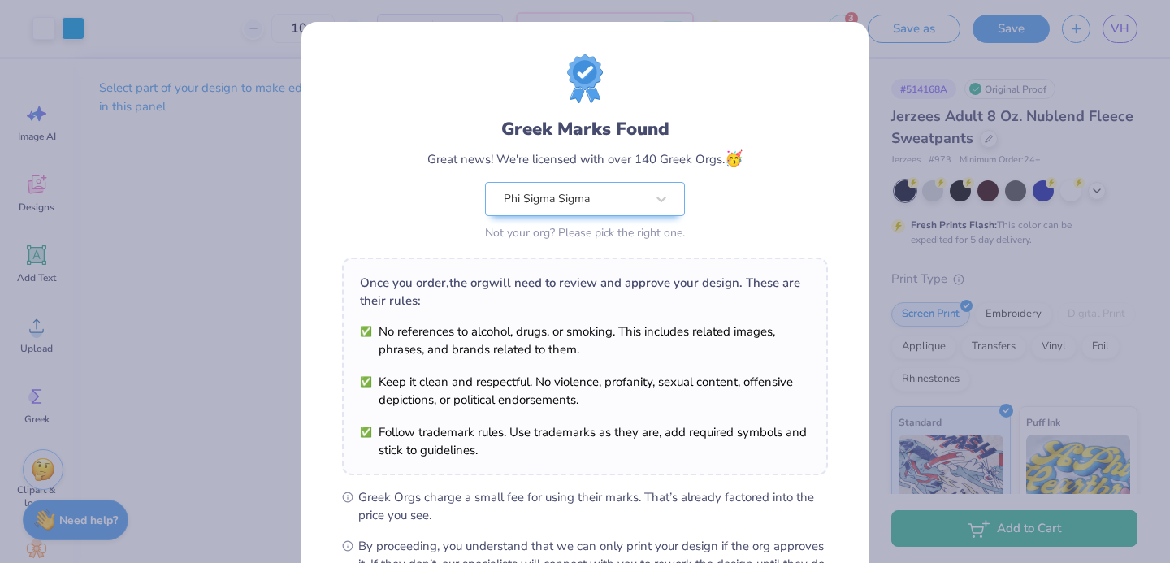
scroll to position [197, 0]
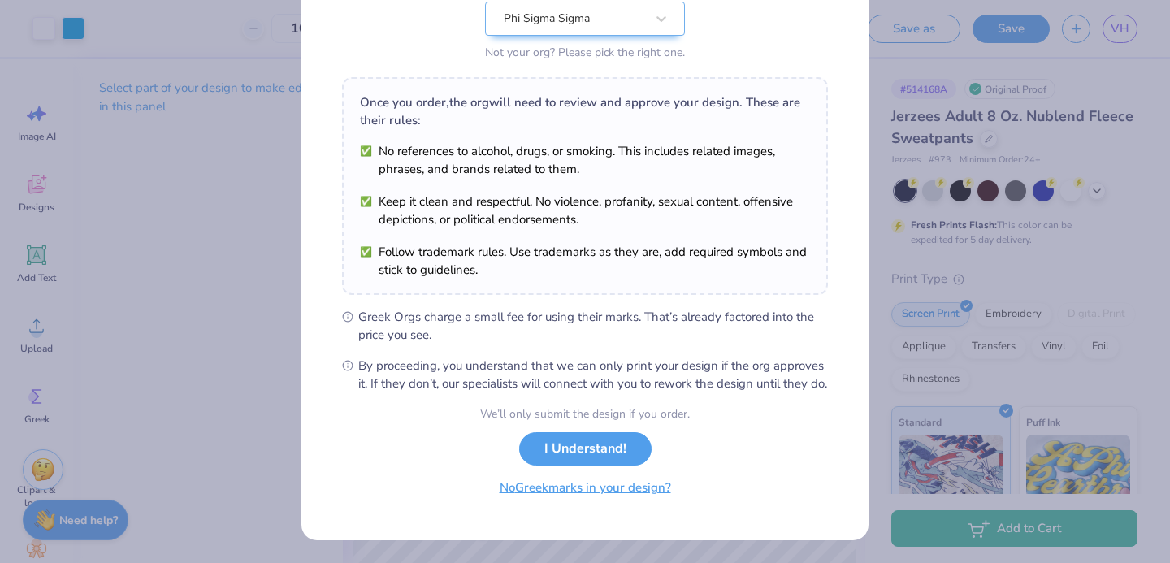
click at [613, 492] on button "No Greek marks in your design?" at bounding box center [585, 487] width 199 height 33
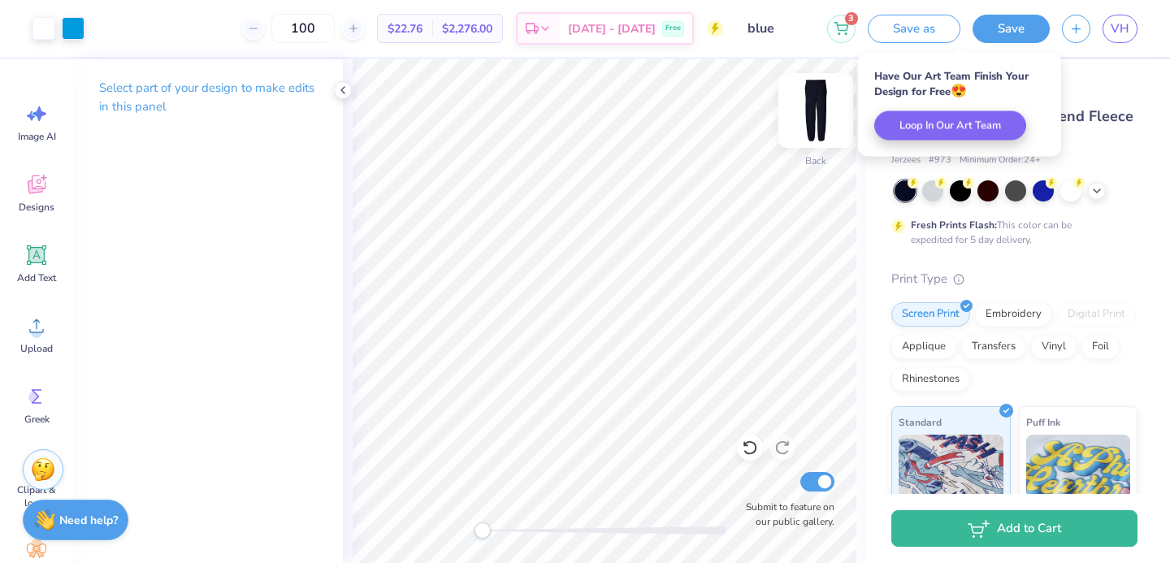
click at [829, 106] on img at bounding box center [815, 110] width 65 height 65
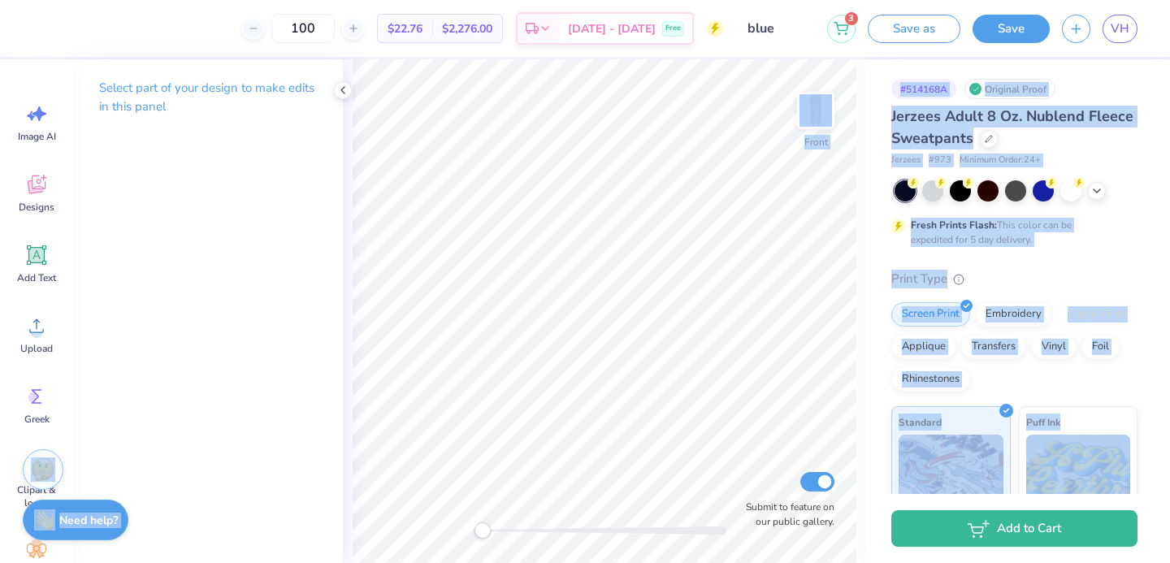
drag, startPoint x: 899, startPoint y: 80, endPoint x: 858, endPoint y: 81, distance: 41.5
click at [803, 106] on img at bounding box center [815, 110] width 65 height 65
click at [804, 115] on img at bounding box center [815, 110] width 65 height 65
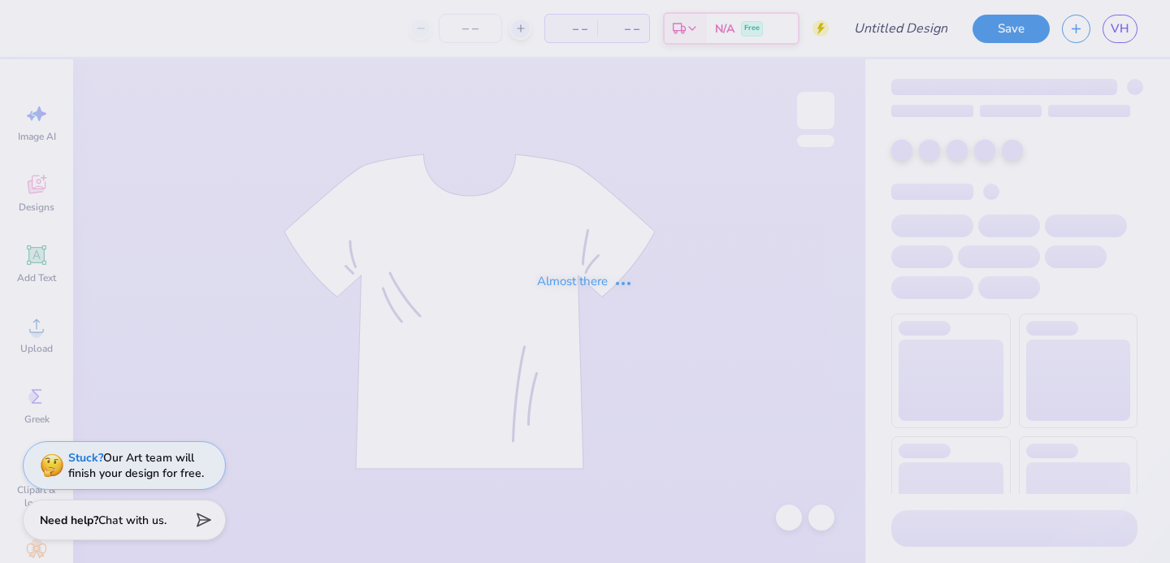
type input "red"
type input "100"
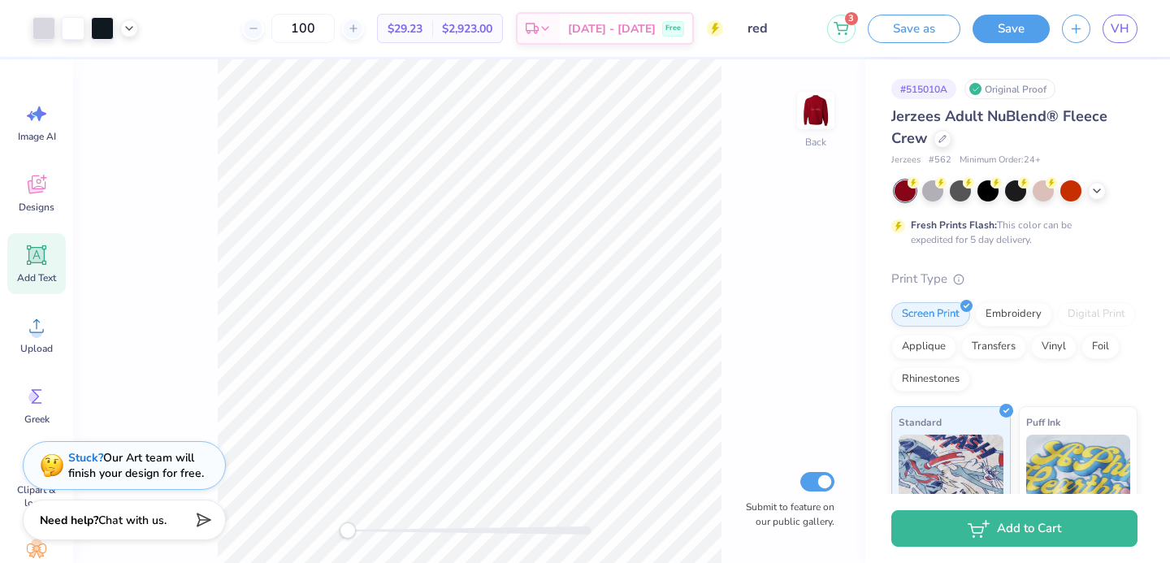
click at [45, 269] on div "Add Text" at bounding box center [36, 263] width 58 height 61
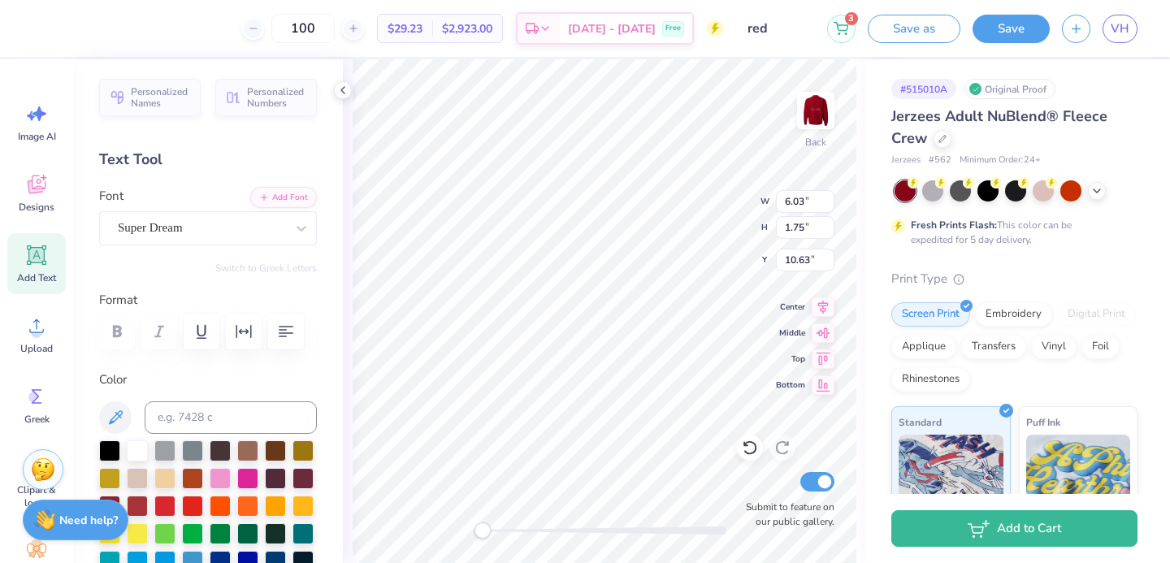
type textarea "PHI SIG"
click at [210, 232] on div "Super Dream" at bounding box center [201, 227] width 171 height 25
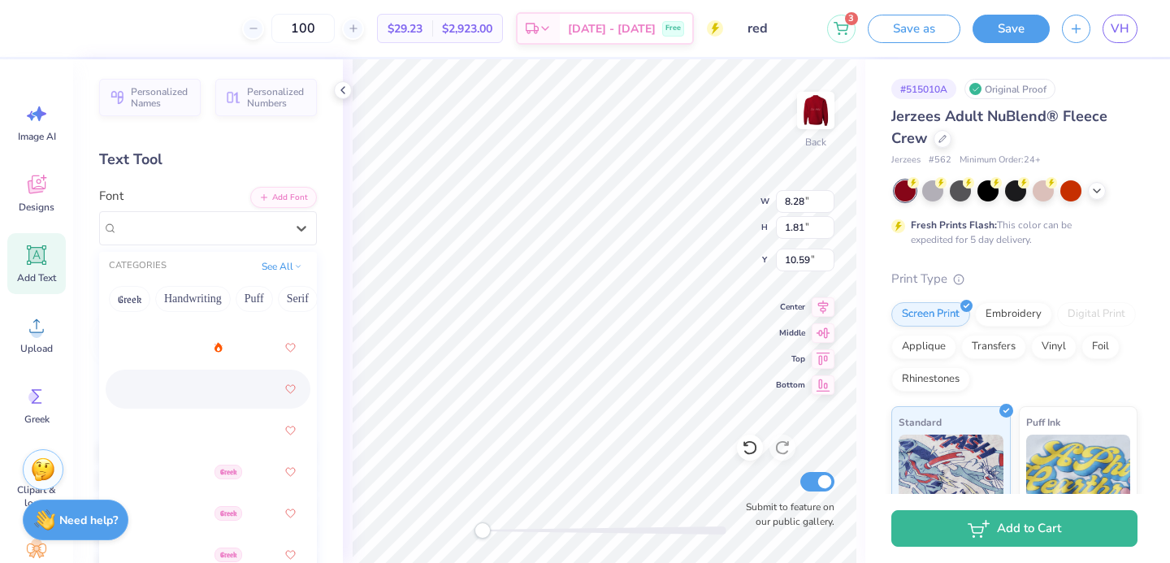
scroll to position [862, 0]
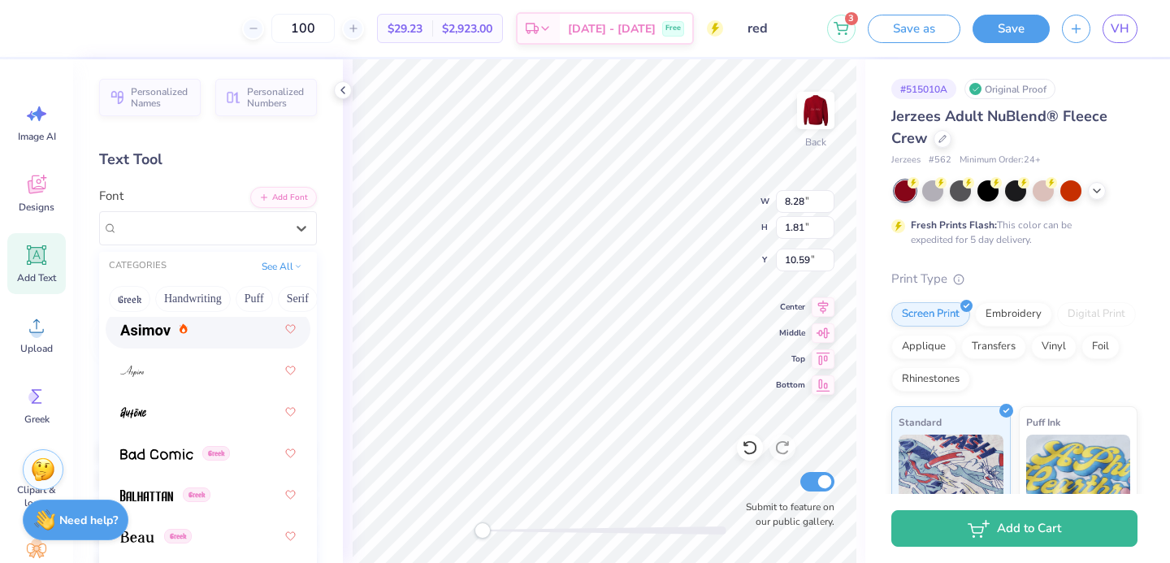
click at [169, 339] on div at bounding box center [207, 328] width 175 height 29
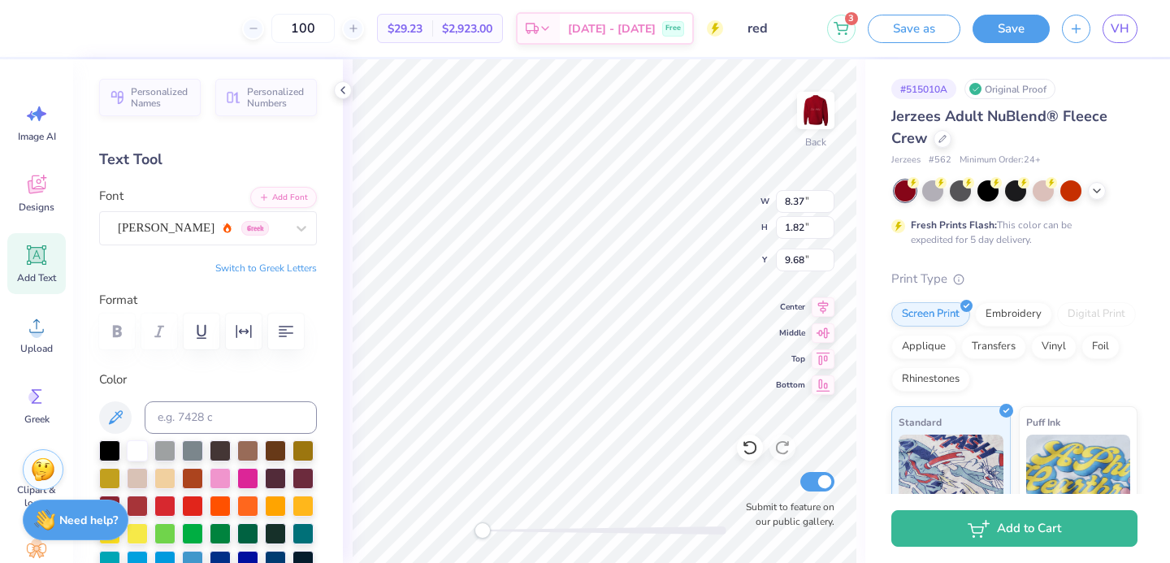
type input "8.59"
type input "3.13"
type input "11.50"
click at [812, 93] on img at bounding box center [815, 110] width 65 height 65
click at [814, 135] on div "Front" at bounding box center [815, 121] width 37 height 58
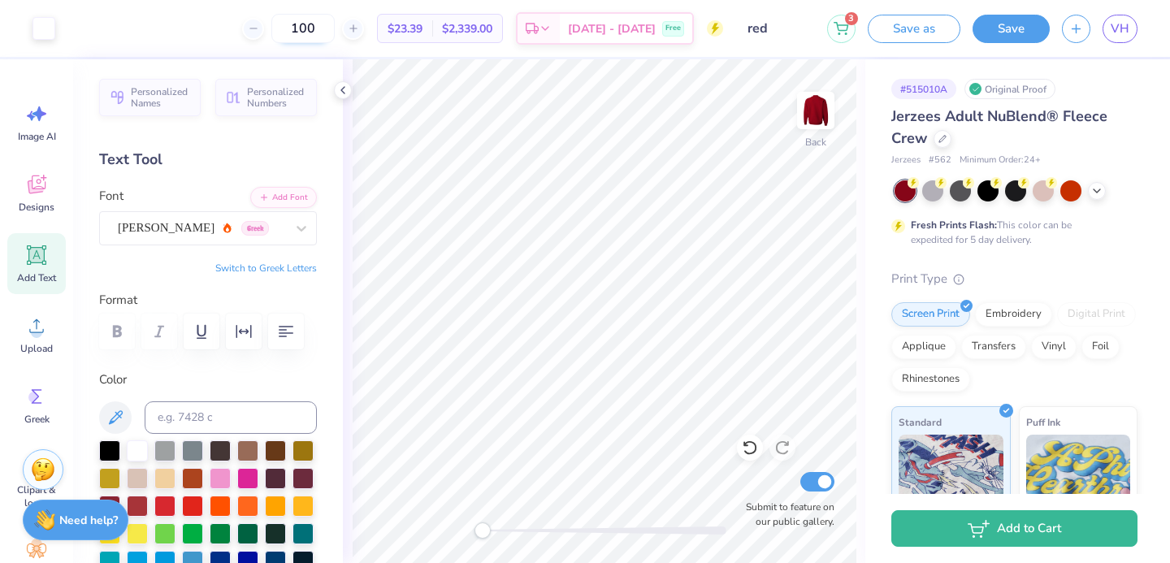
click at [335, 30] on input "100" at bounding box center [302, 28] width 63 height 29
click at [259, 32] on icon at bounding box center [253, 28] width 11 height 11
click at [364, 31] on div at bounding box center [353, 29] width 22 height 22
type input "100"
click at [24, 245] on icon at bounding box center [36, 255] width 24 height 24
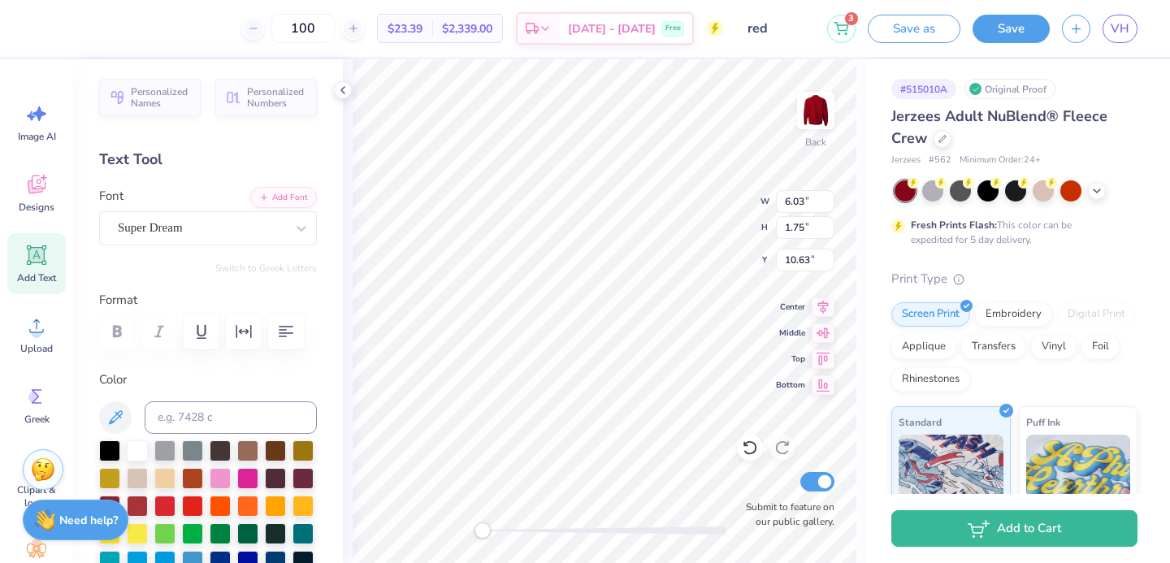
scroll to position [0, 1]
type textarea "PHI SIG"
click at [172, 220] on div "Super Dream" at bounding box center [201, 227] width 171 height 25
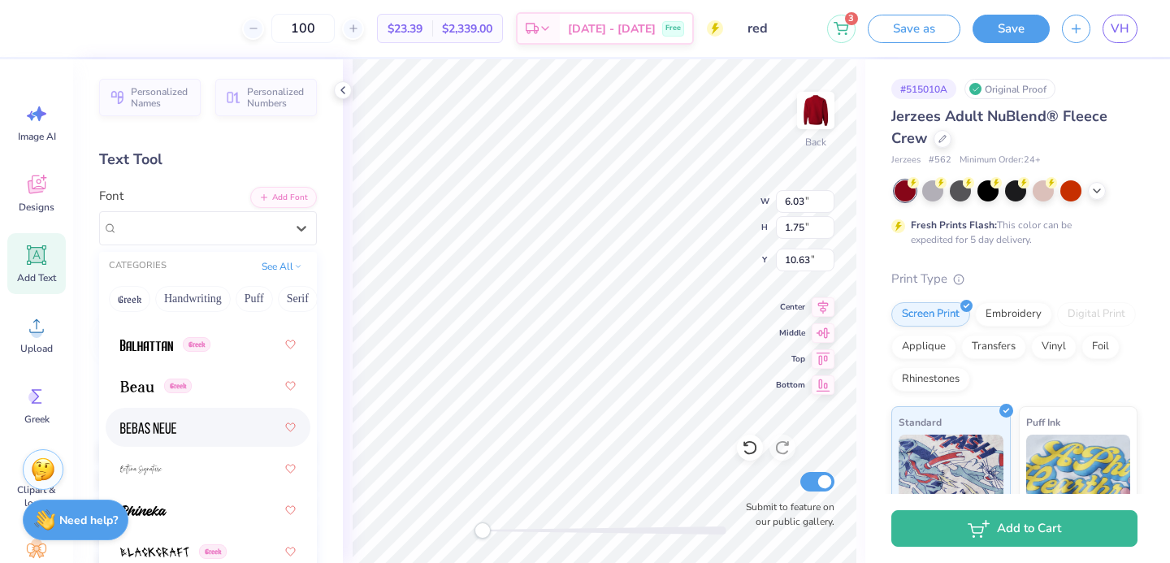
scroll to position [1040, 0]
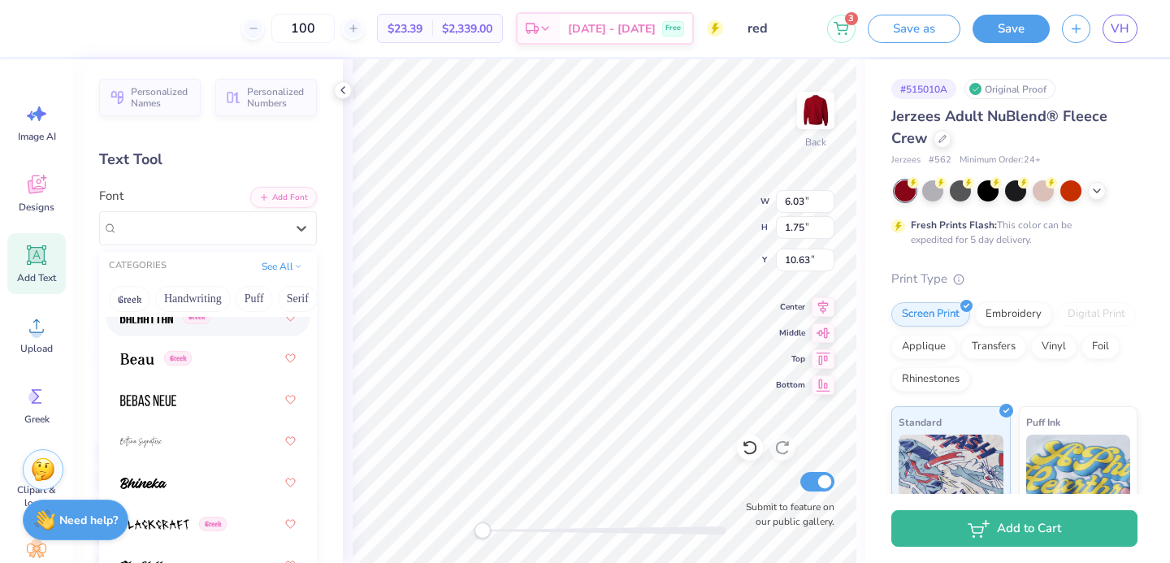
click at [136, 328] on div "Greek" at bounding box center [207, 316] width 175 height 29
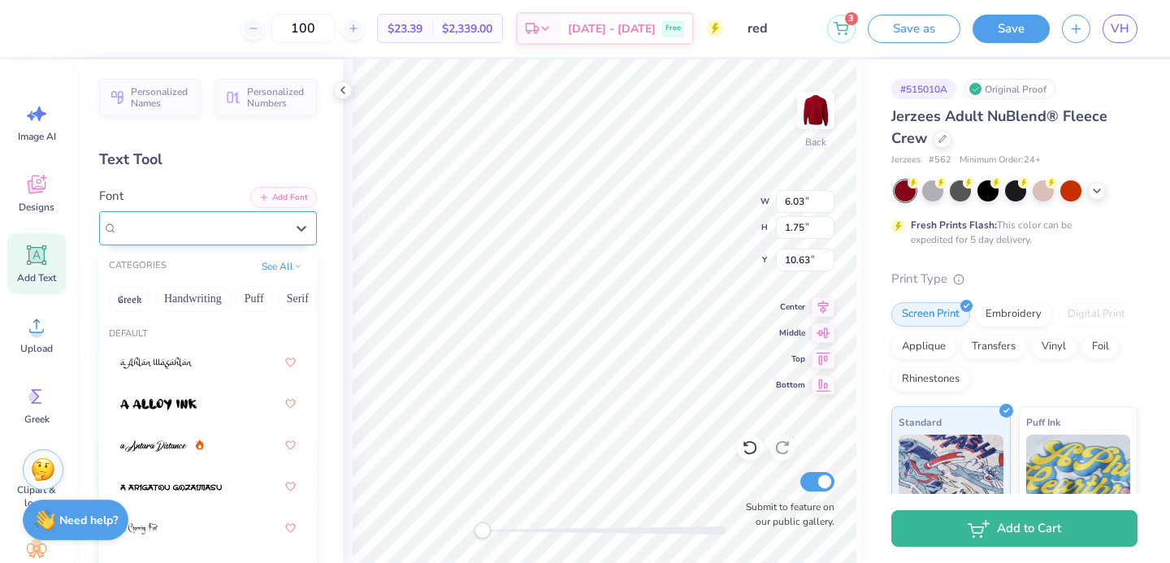
click at [182, 223] on div "Balhattan Greek" at bounding box center [201, 227] width 171 height 25
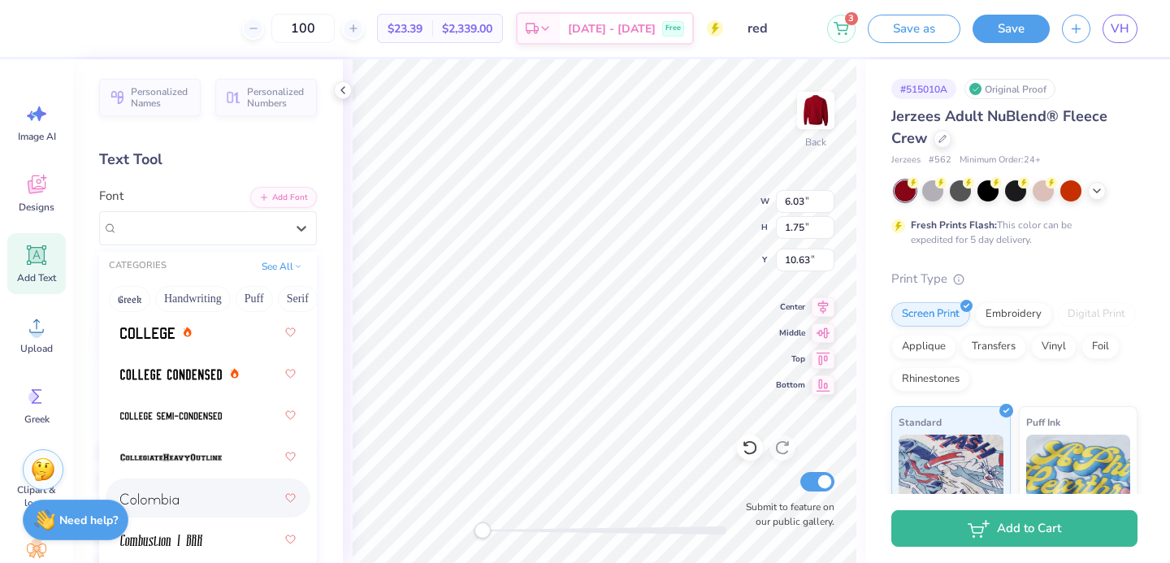
scroll to position [3015, 0]
click at [147, 346] on div at bounding box center [208, 330] width 205 height 39
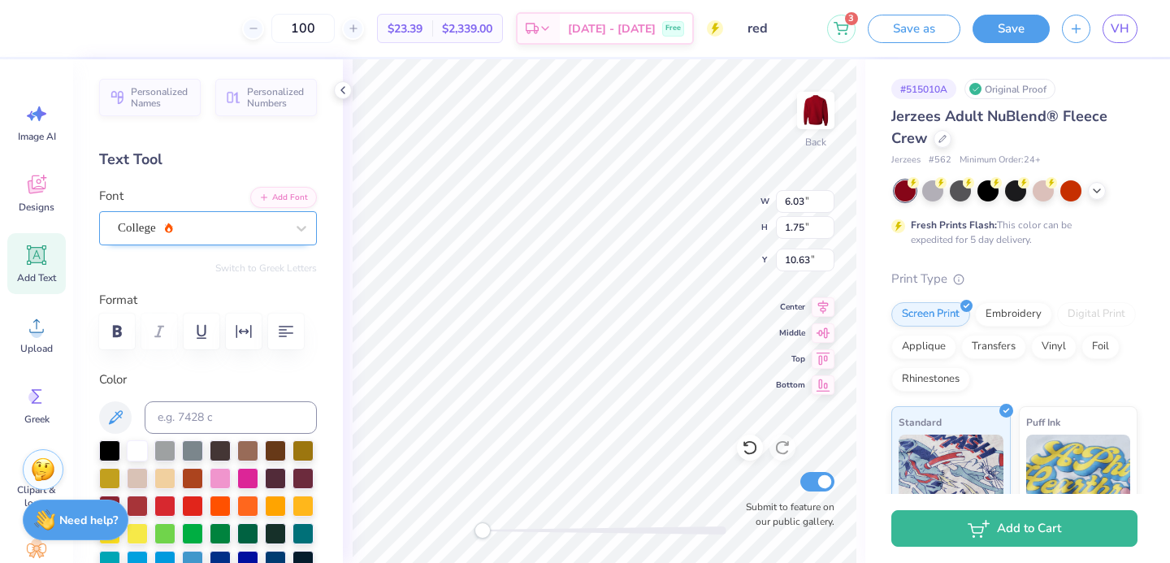
click at [141, 234] on div "College" at bounding box center [201, 227] width 171 height 25
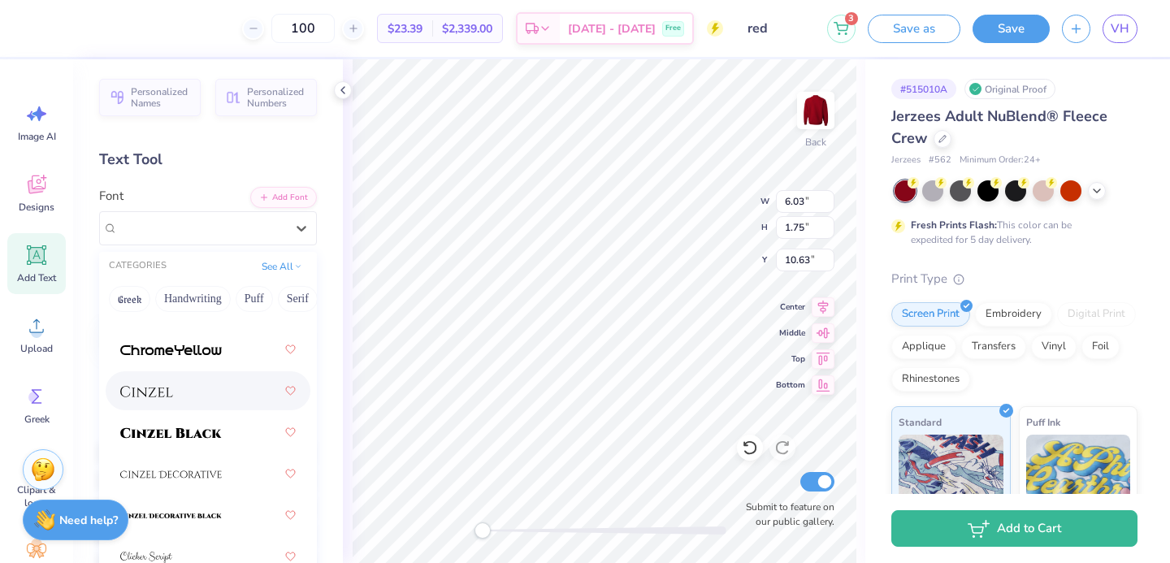
scroll to position [2725, 0]
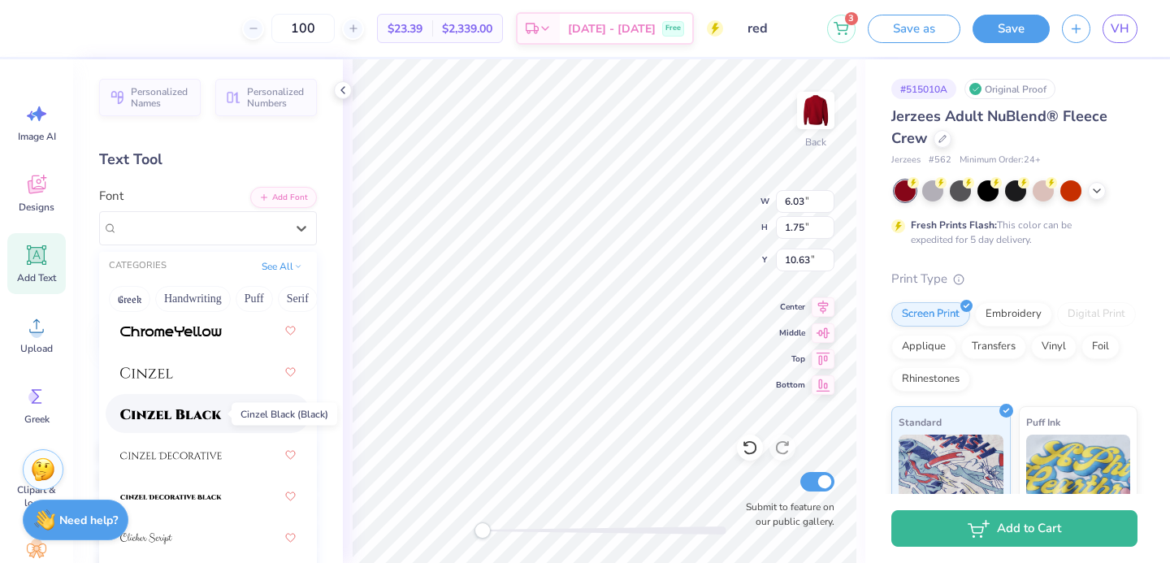
click at [145, 411] on img at bounding box center [171, 414] width 102 height 11
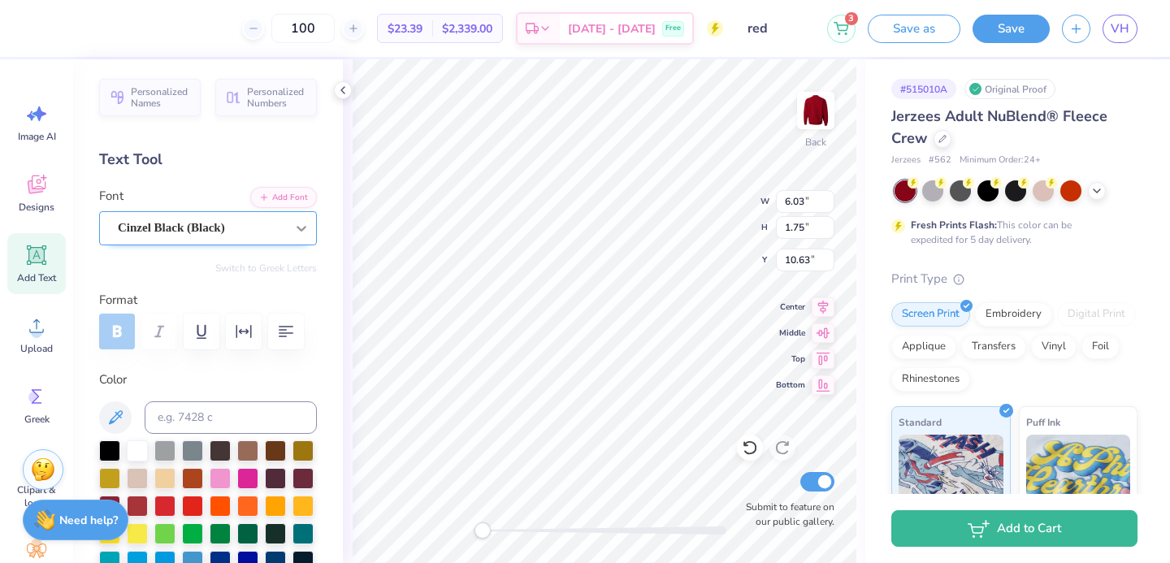
click at [300, 236] on div at bounding box center [301, 228] width 29 height 29
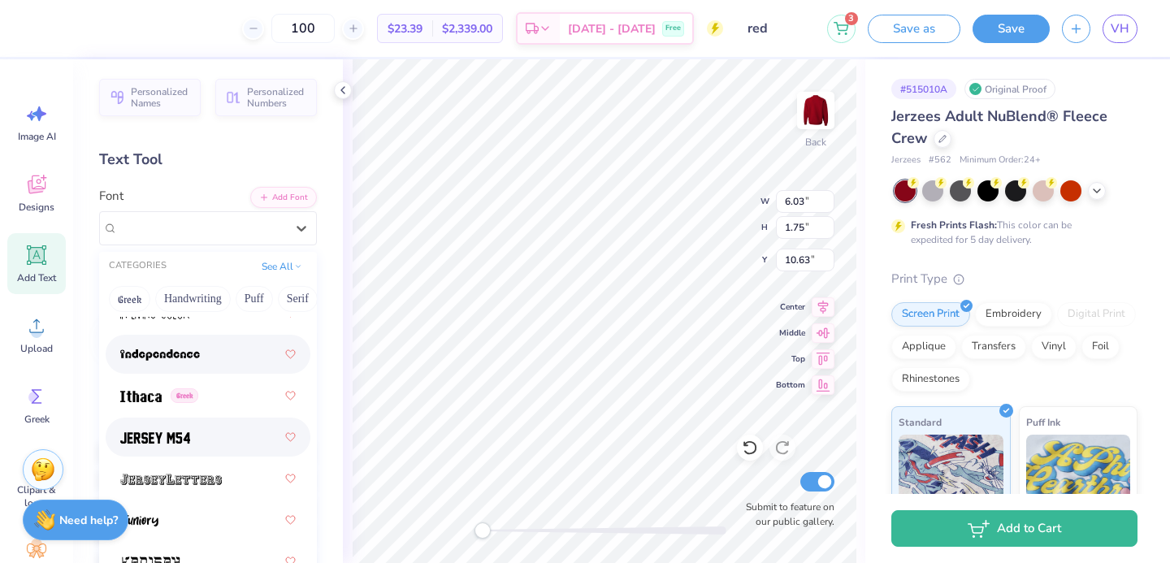
scroll to position [6233, 0]
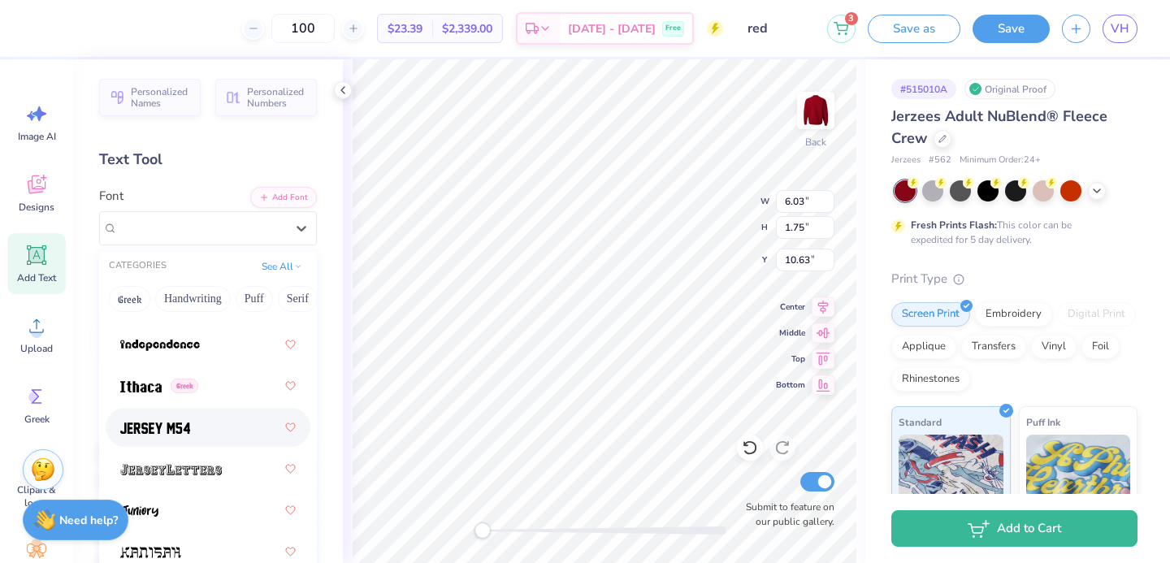
click at [158, 437] on div at bounding box center [207, 427] width 175 height 29
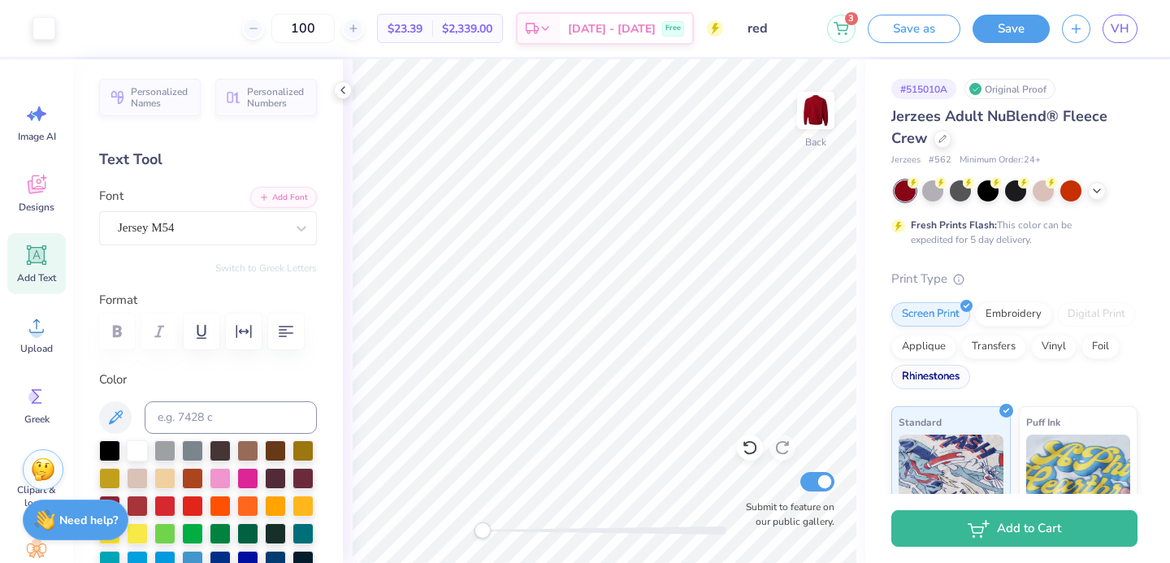
click at [936, 379] on div "Rhinestones" at bounding box center [930, 377] width 79 height 24
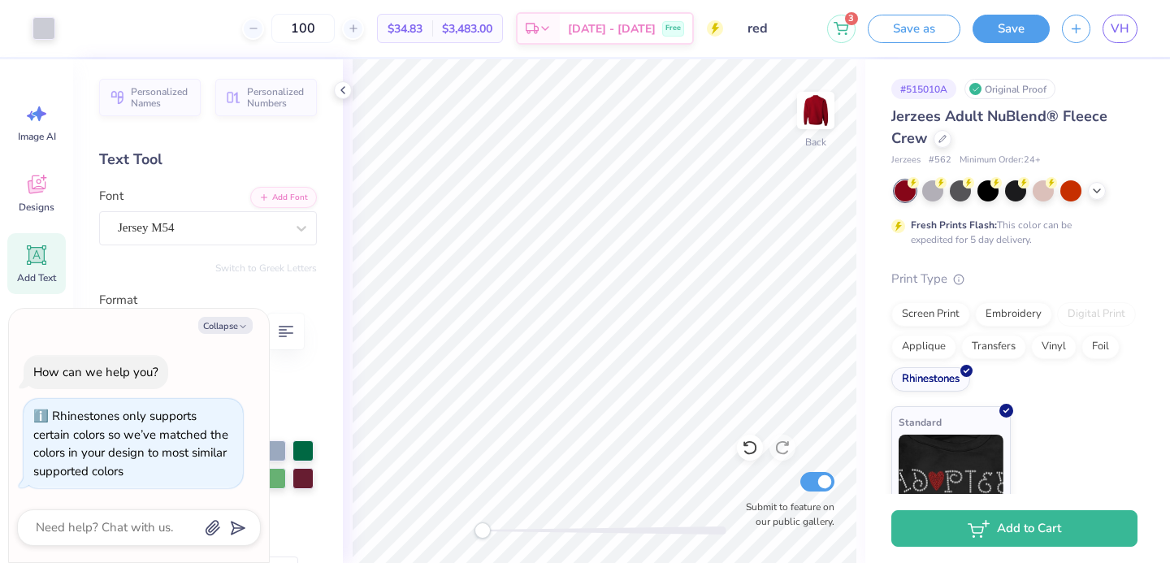
click at [21, 268] on div "Add Text" at bounding box center [36, 263] width 58 height 61
type textarea "x"
type textarea "EXT"
type textarea "x"
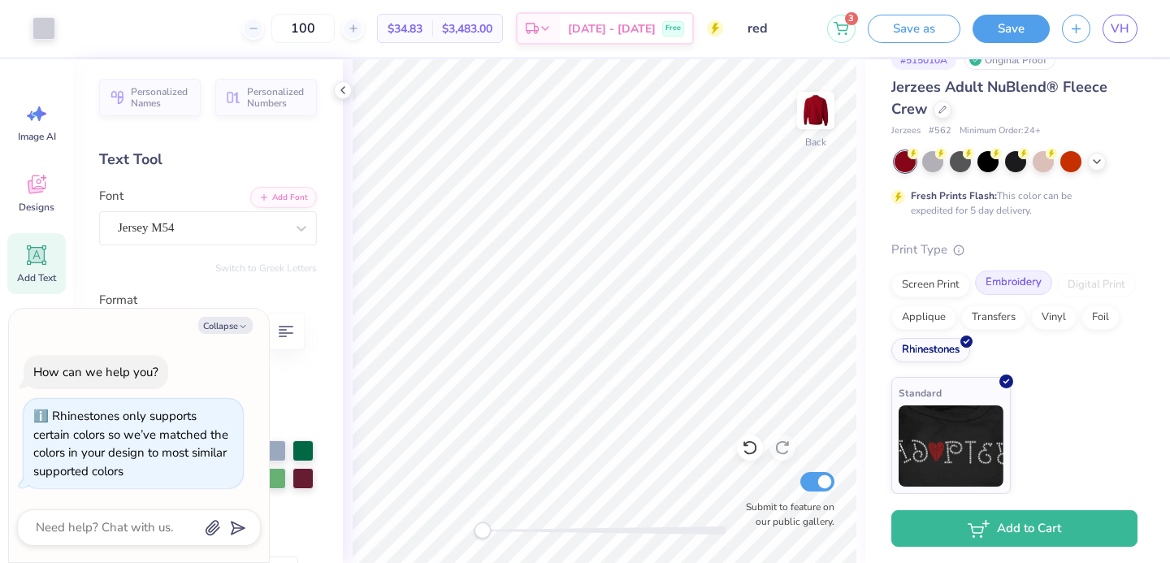
click at [1001, 284] on div "Embroidery" at bounding box center [1013, 283] width 77 height 24
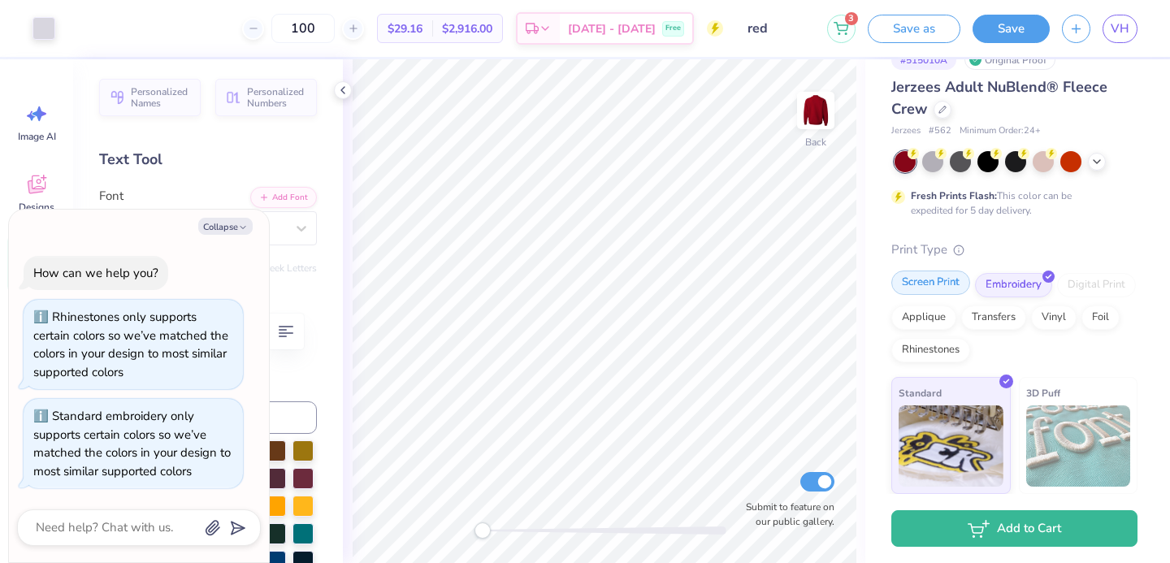
click at [918, 294] on div "Screen Print" at bounding box center [930, 283] width 79 height 24
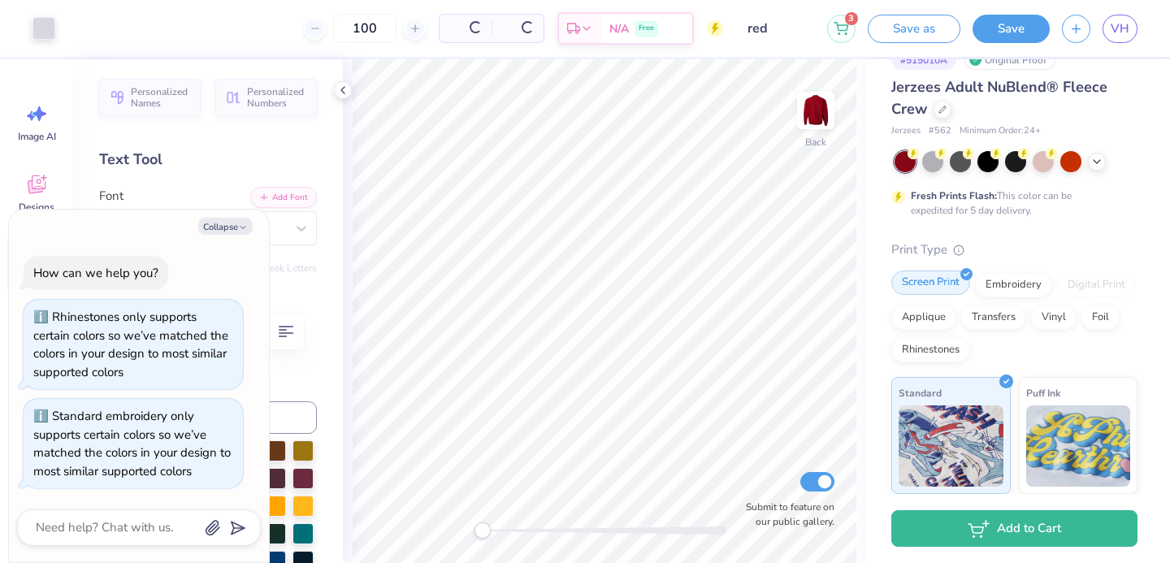
type textarea "x"
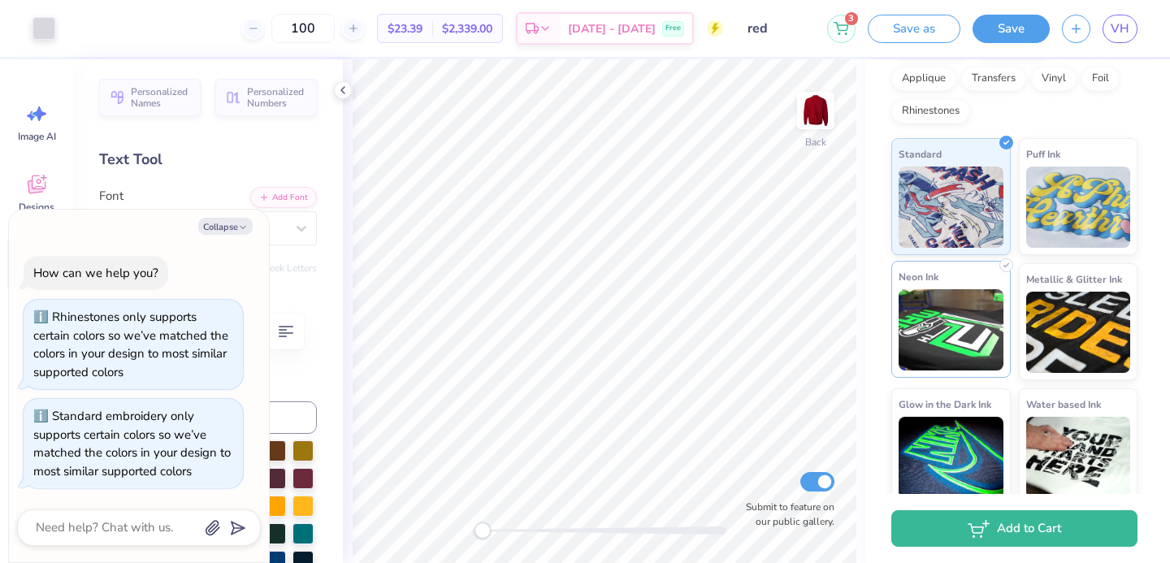
scroll to position [279, 0]
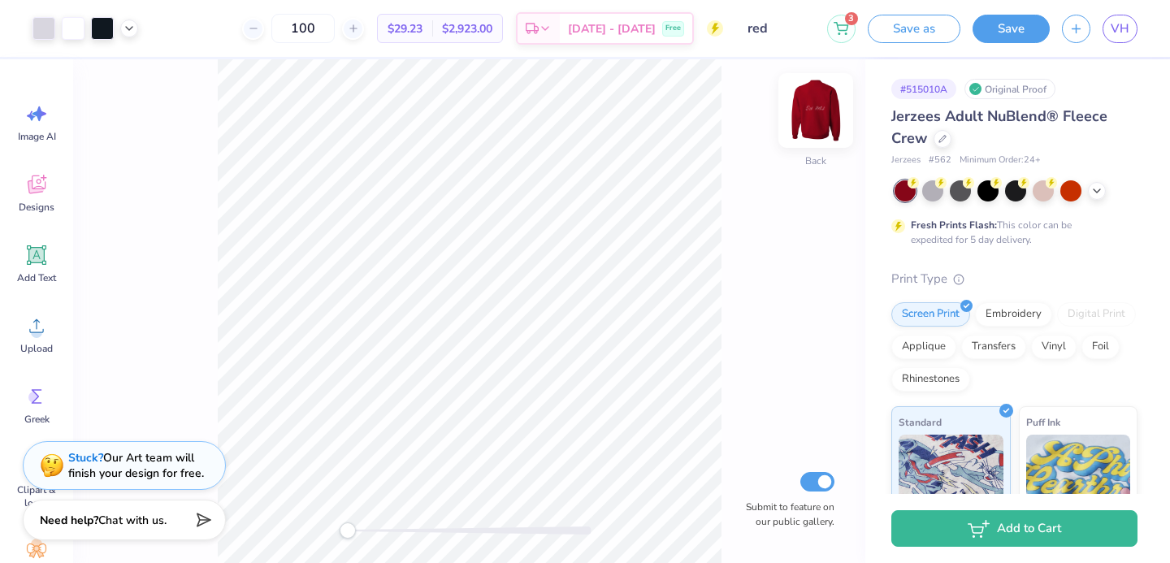
click at [800, 102] on img at bounding box center [815, 110] width 65 height 65
click at [799, 102] on img at bounding box center [815, 110] width 65 height 65
click at [799, 112] on img at bounding box center [815, 110] width 65 height 65
click at [799, 113] on img at bounding box center [815, 110] width 65 height 65
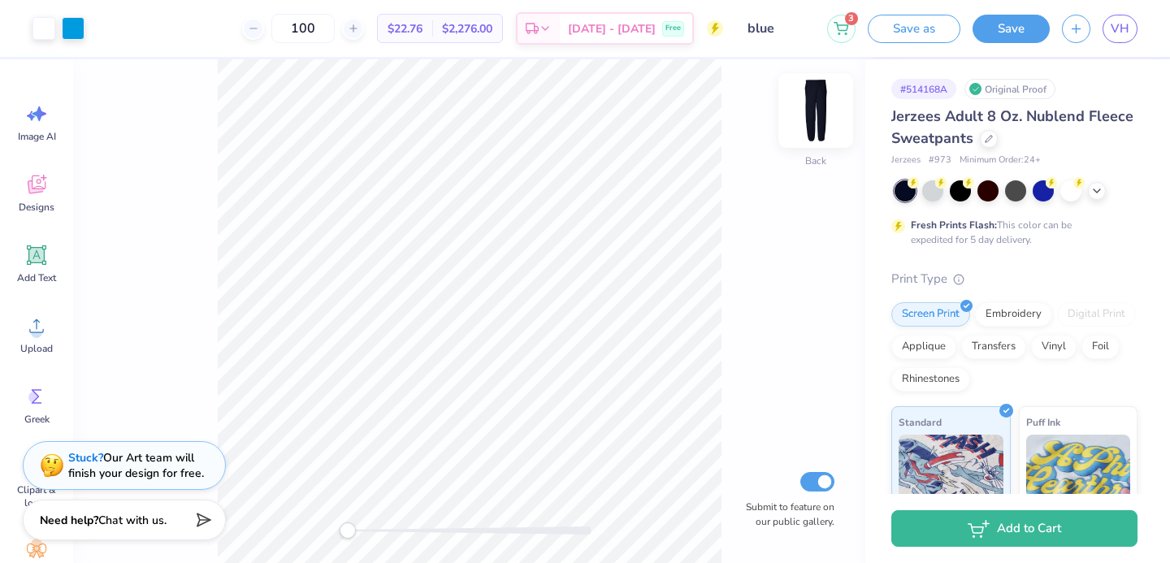
click at [810, 124] on img at bounding box center [815, 110] width 65 height 65
click at [1114, 31] on span "VH" at bounding box center [1120, 28] width 19 height 19
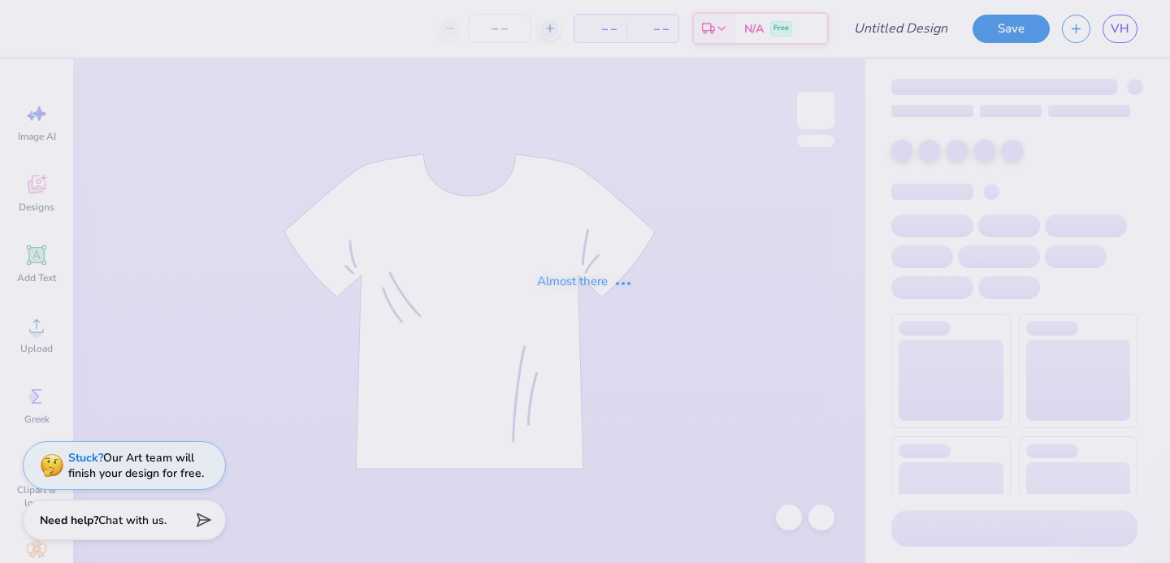
type input "heart maroon"
type input "100"
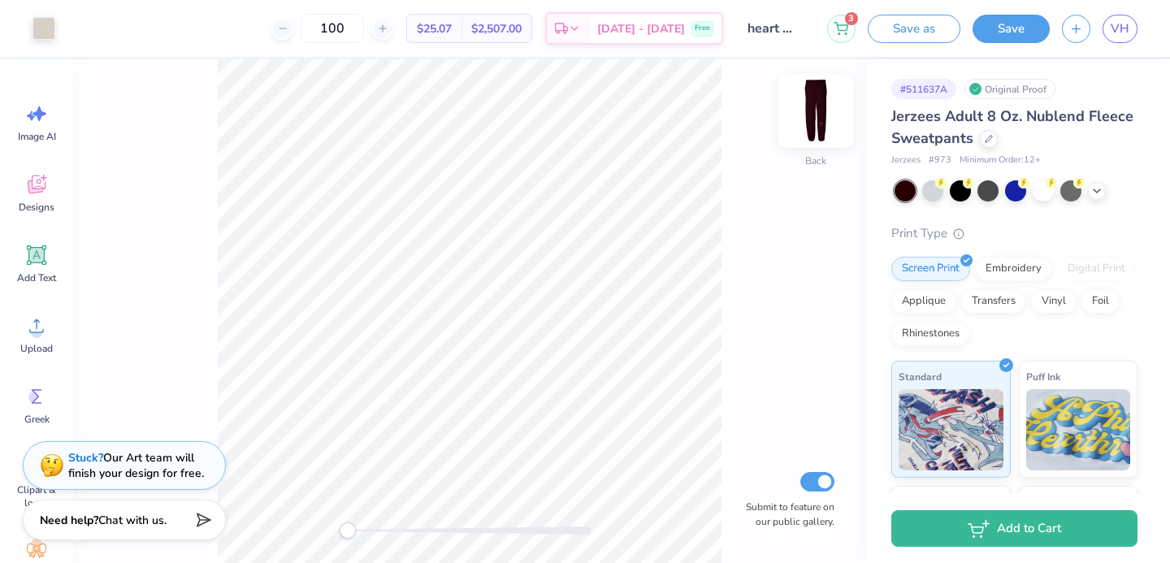
click at [816, 109] on img at bounding box center [815, 110] width 65 height 65
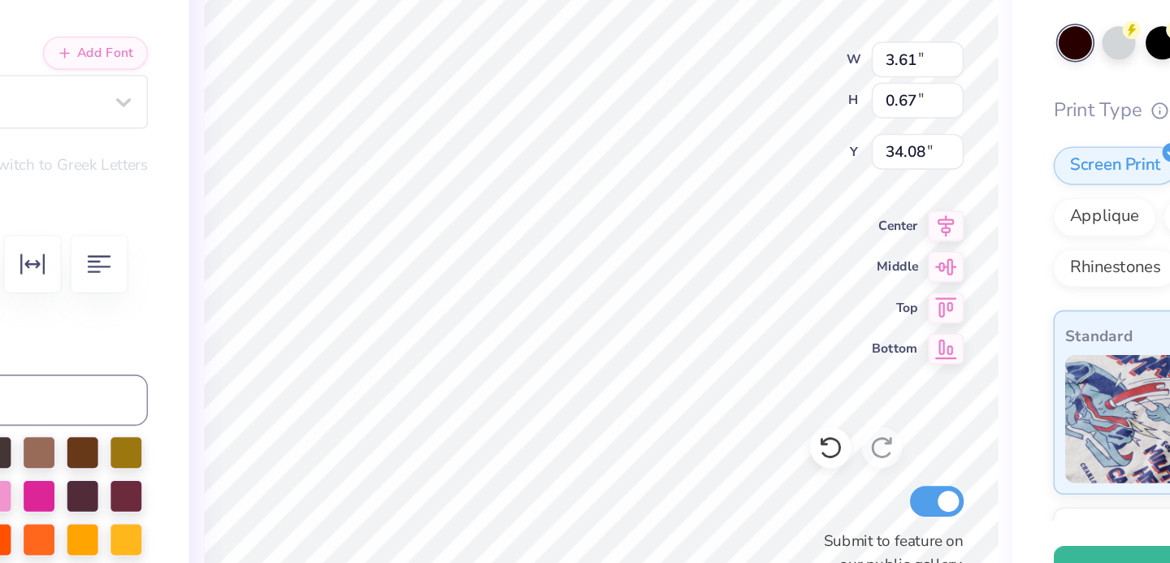
type textarea "D"
type textarea "aim high"
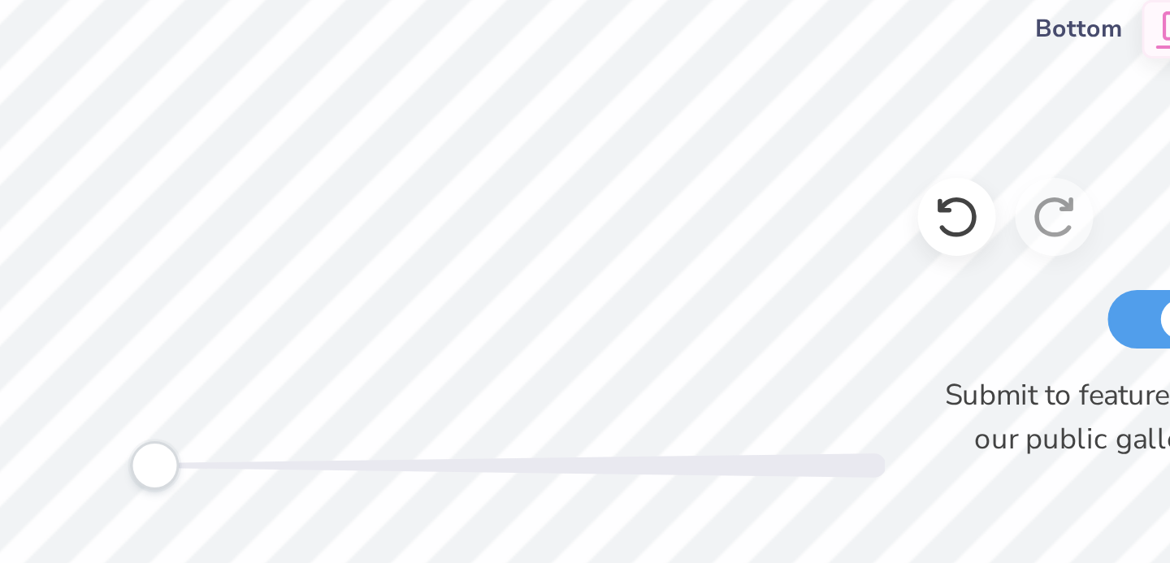
type textarea "Aim high"
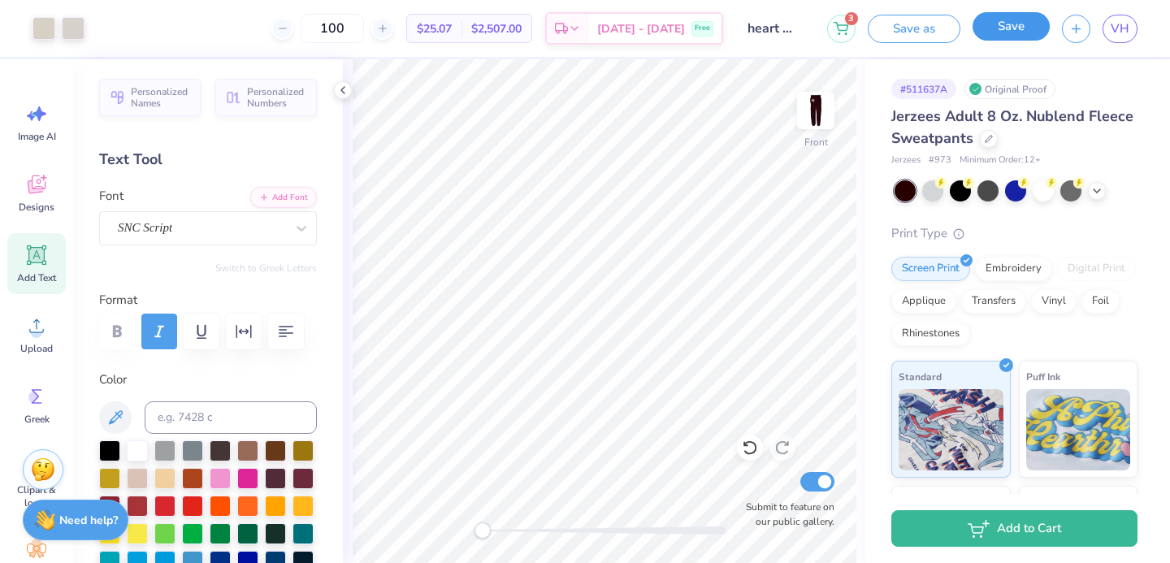
click at [1009, 19] on button "Save" at bounding box center [1010, 26] width 77 height 28
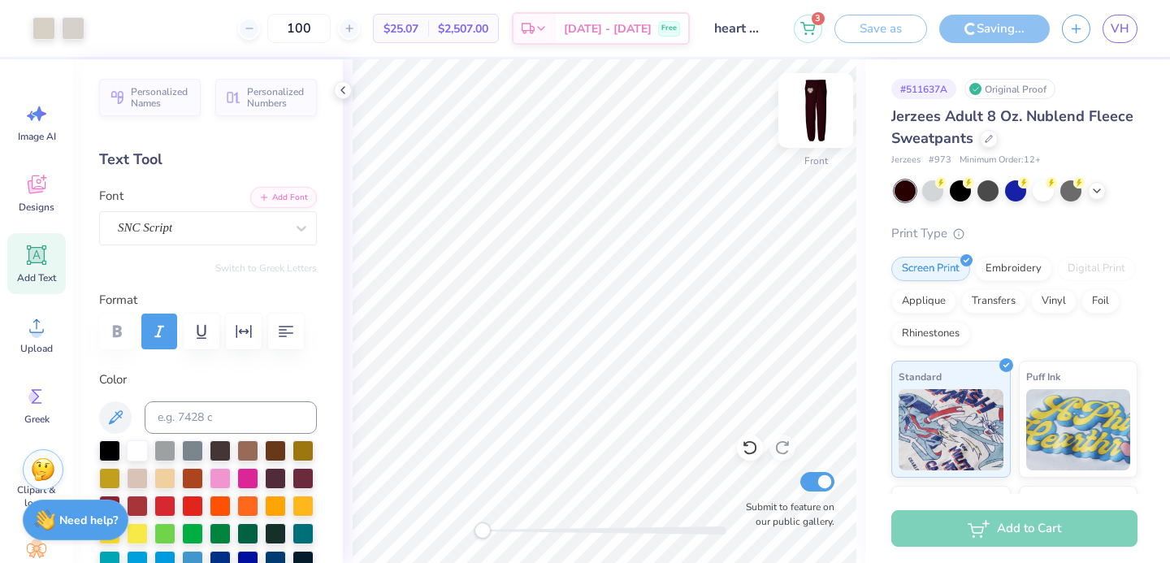
click at [829, 109] on img at bounding box center [815, 110] width 65 height 65
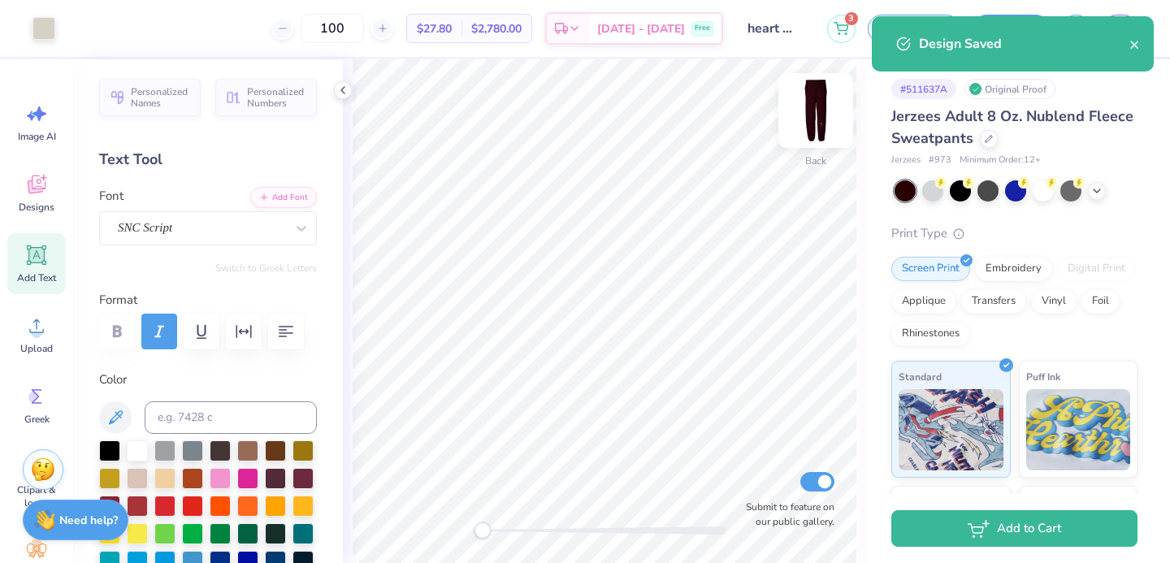
click at [802, 104] on img at bounding box center [815, 110] width 65 height 65
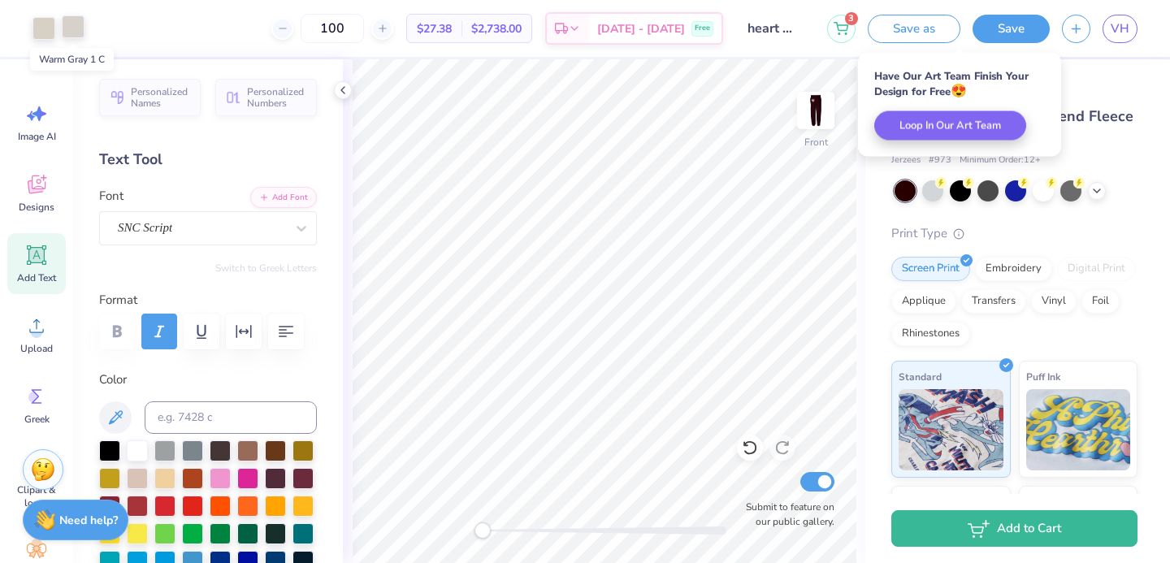
click at [75, 32] on div at bounding box center [73, 26] width 23 height 23
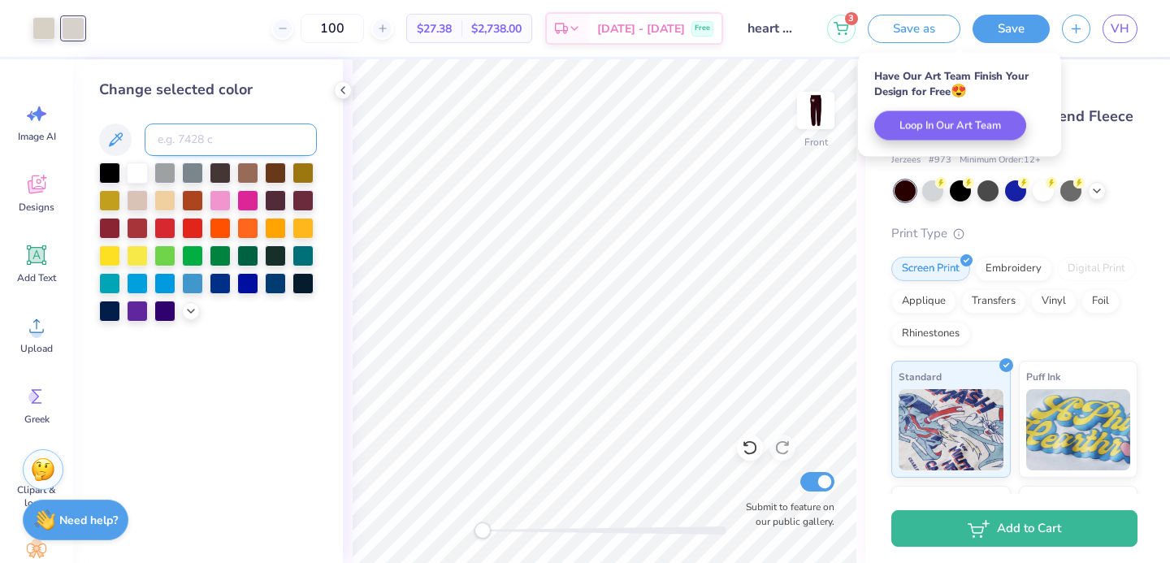
click at [205, 148] on input at bounding box center [231, 139] width 172 height 32
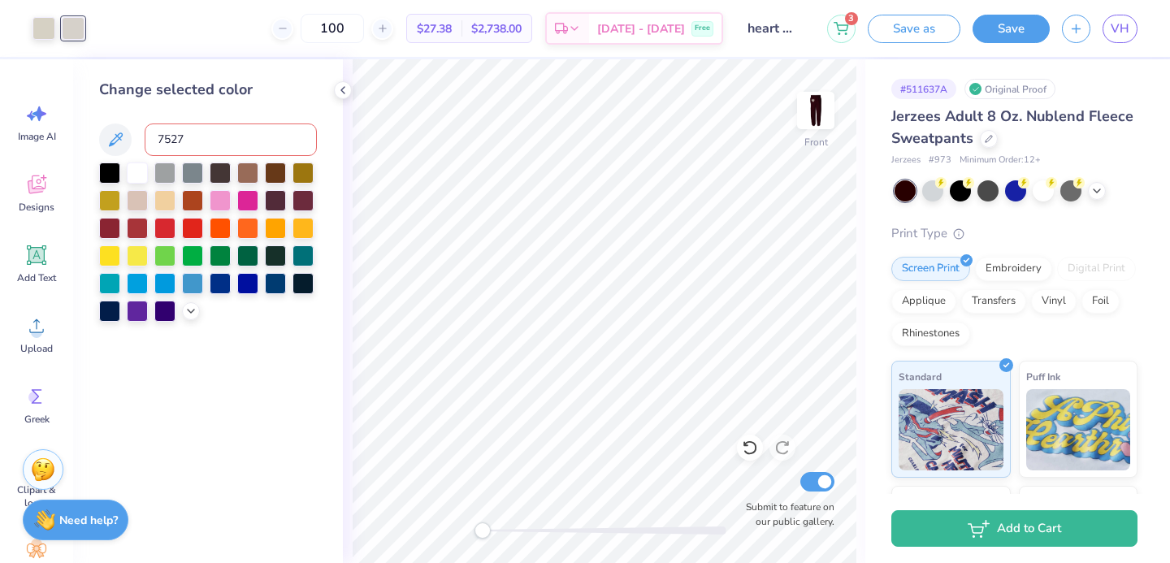
type input "7527"
click at [994, 31] on button "Save" at bounding box center [1010, 26] width 77 height 28
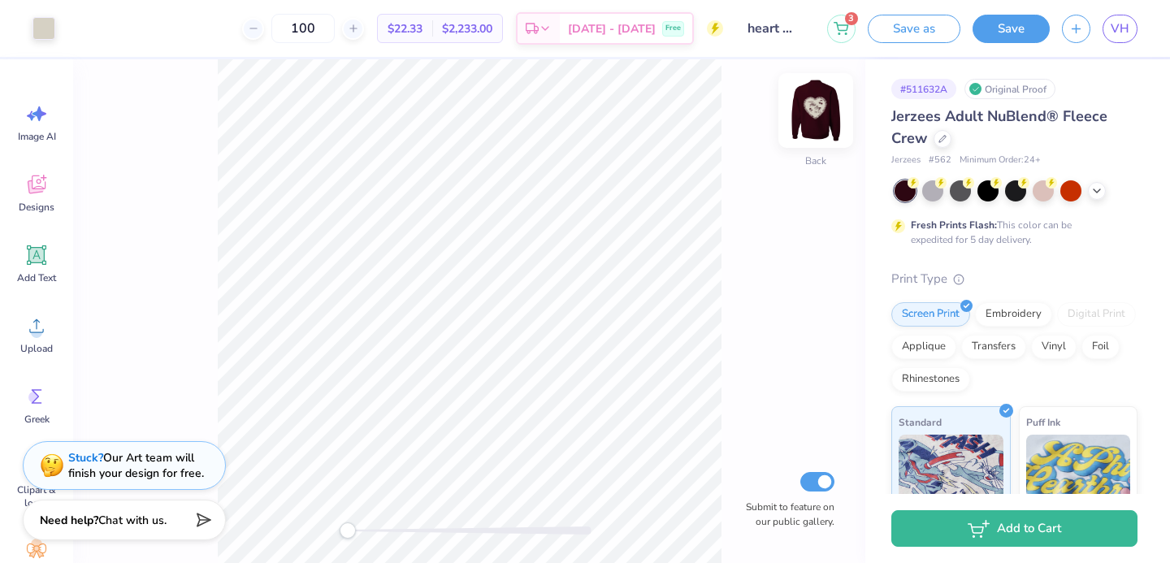
click at [818, 133] on div at bounding box center [815, 110] width 75 height 75
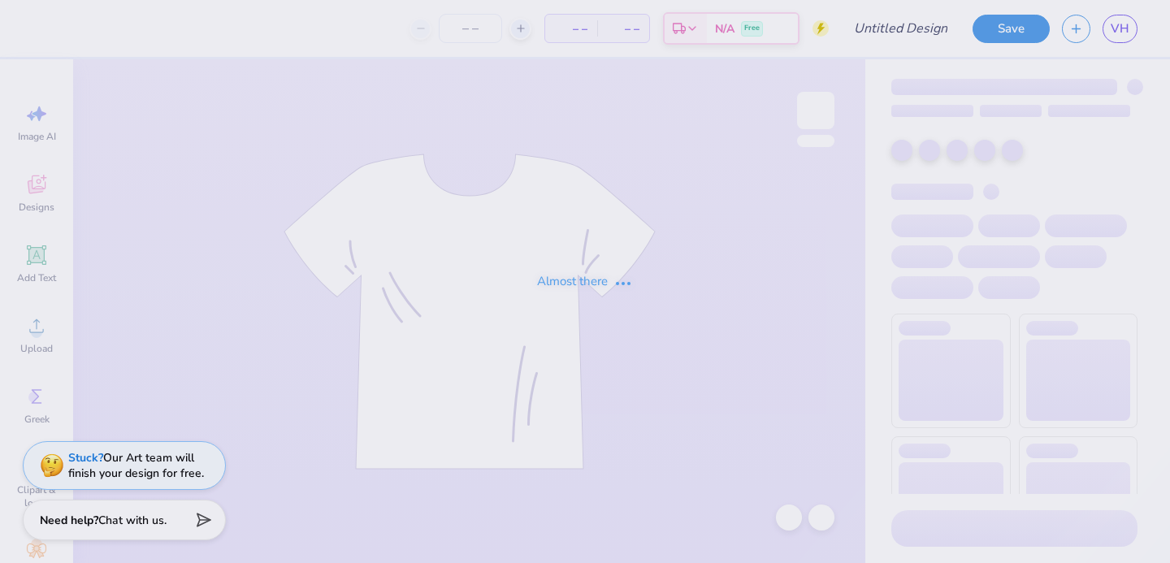
type input "lace"
type input "100"
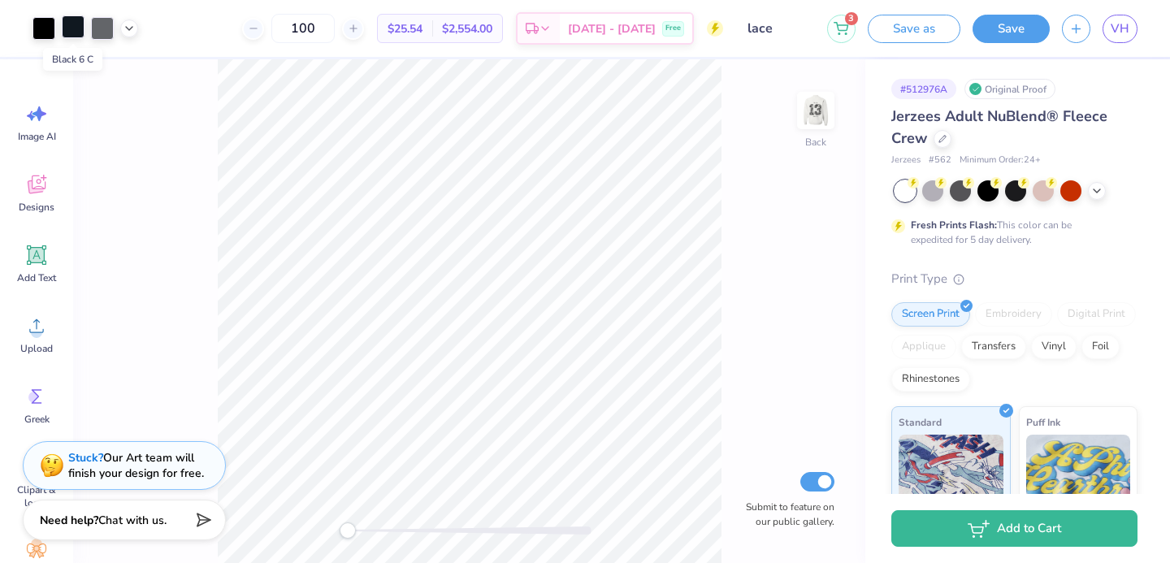
click at [71, 32] on div at bounding box center [73, 26] width 23 height 23
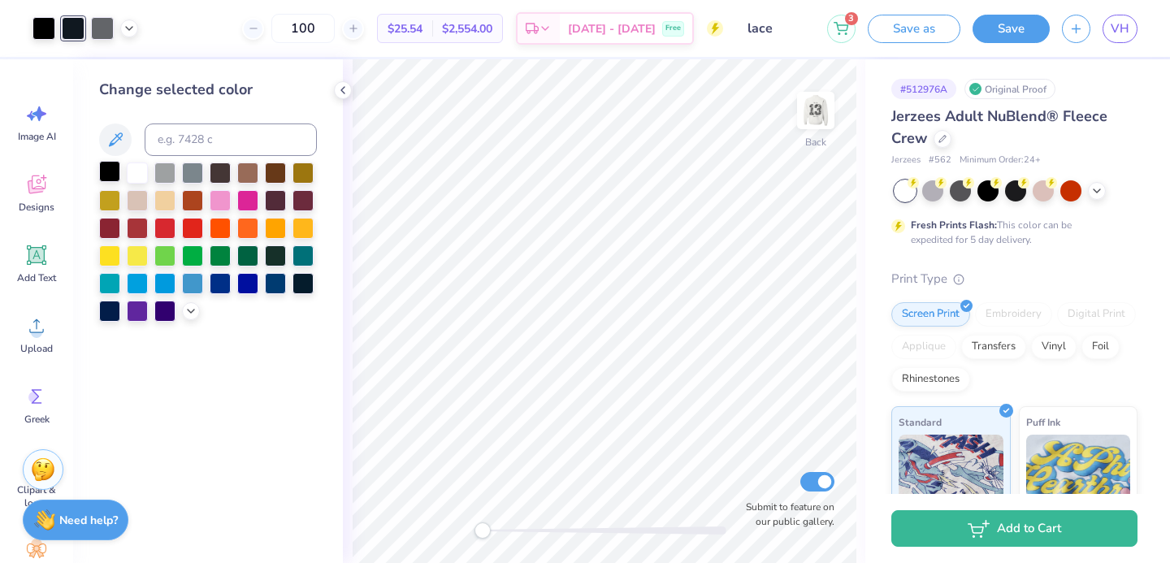
click at [112, 175] on div at bounding box center [109, 171] width 21 height 21
click at [80, 24] on div at bounding box center [73, 26] width 23 height 23
click at [112, 172] on div at bounding box center [109, 171] width 21 height 21
click at [75, 24] on div at bounding box center [73, 26] width 23 height 23
click at [113, 169] on div at bounding box center [109, 171] width 21 height 21
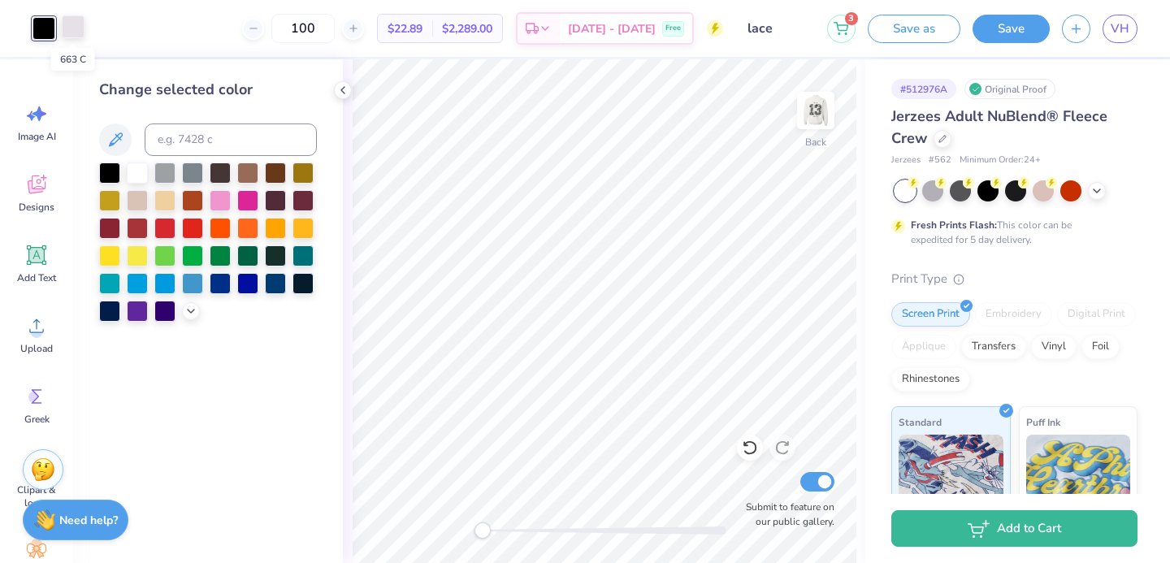
click at [71, 26] on div at bounding box center [73, 26] width 23 height 23
click at [108, 169] on div at bounding box center [109, 171] width 21 height 21
click at [751, 436] on div at bounding box center [750, 448] width 26 height 26
click at [810, 128] on img at bounding box center [815, 110] width 65 height 65
click at [67, 30] on div at bounding box center [73, 26] width 23 height 23
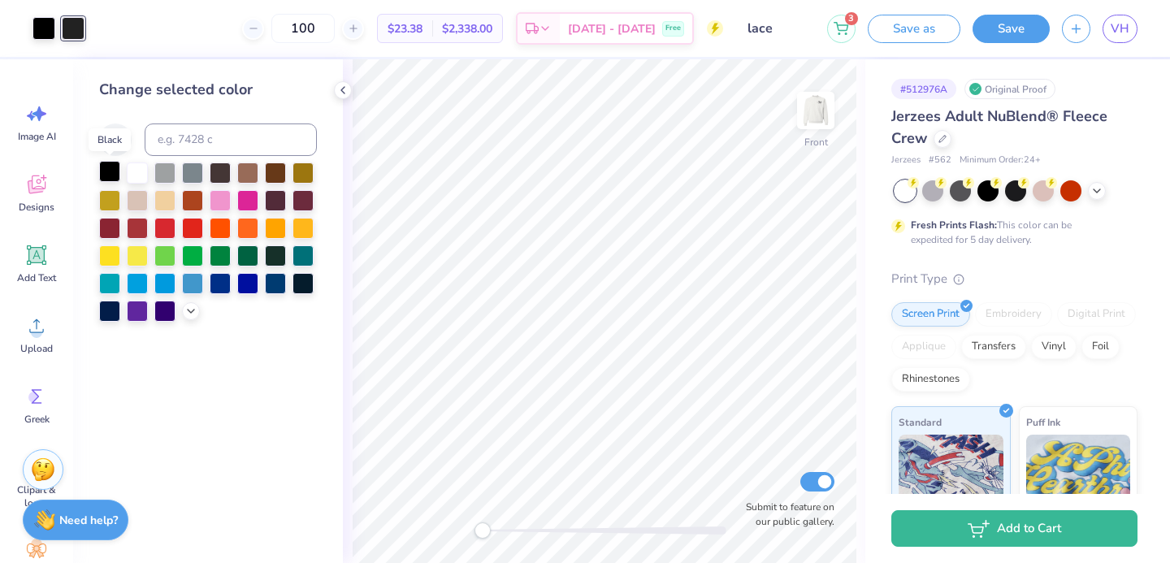
click at [109, 171] on div at bounding box center [109, 171] width 21 height 21
click at [828, 116] on img at bounding box center [815, 110] width 65 height 65
click at [1021, 32] on button "Save" at bounding box center [1010, 26] width 77 height 28
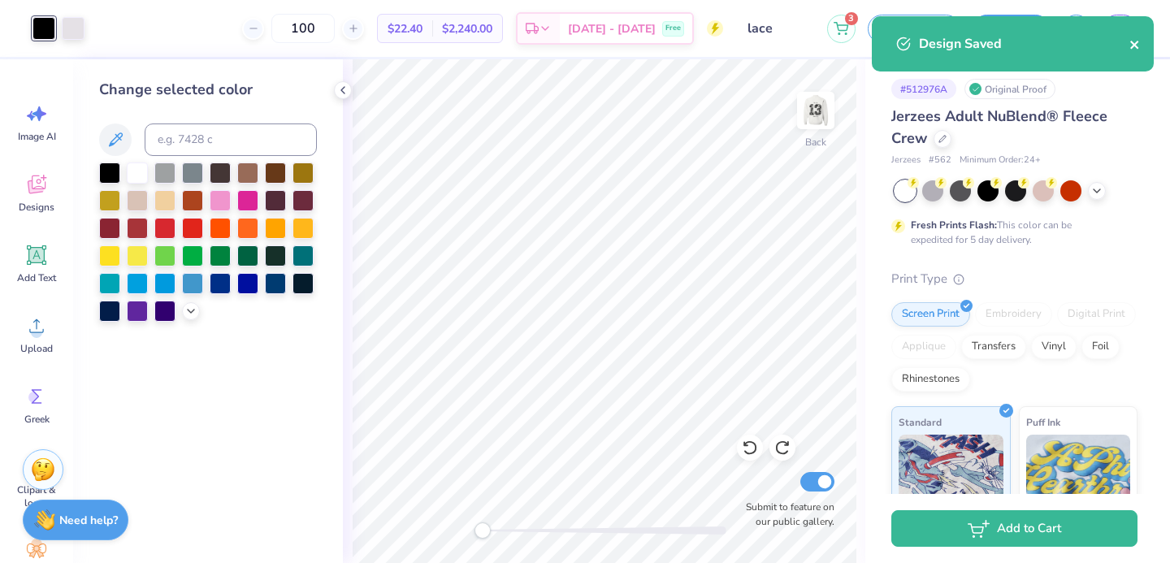
click at [1140, 50] on icon "close" at bounding box center [1134, 44] width 11 height 13
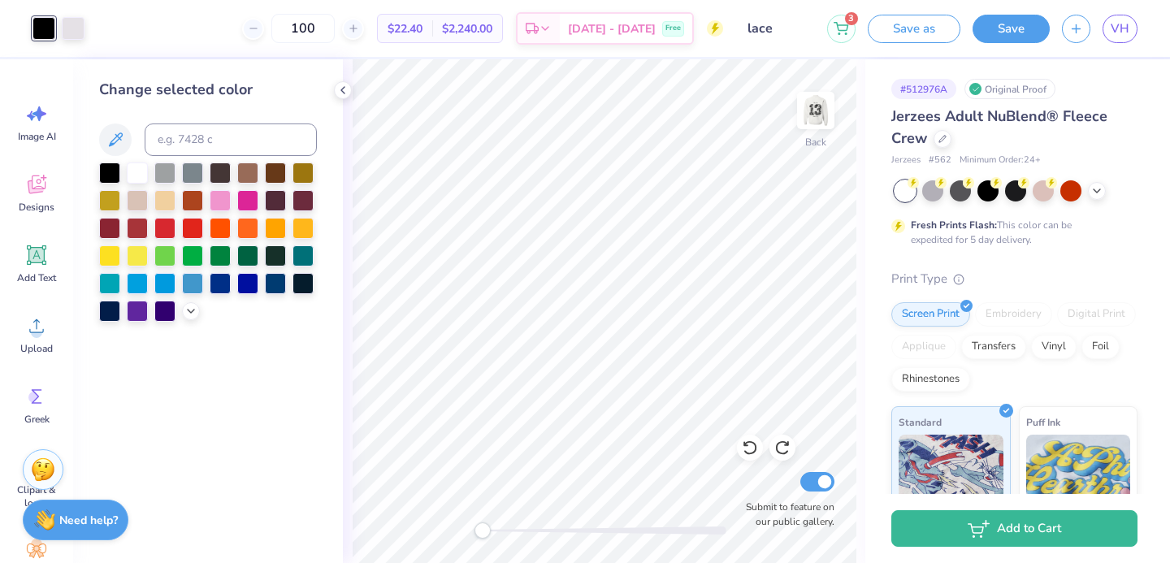
click at [1127, 24] on div "Design Saved" at bounding box center [1012, 50] width 288 height 74
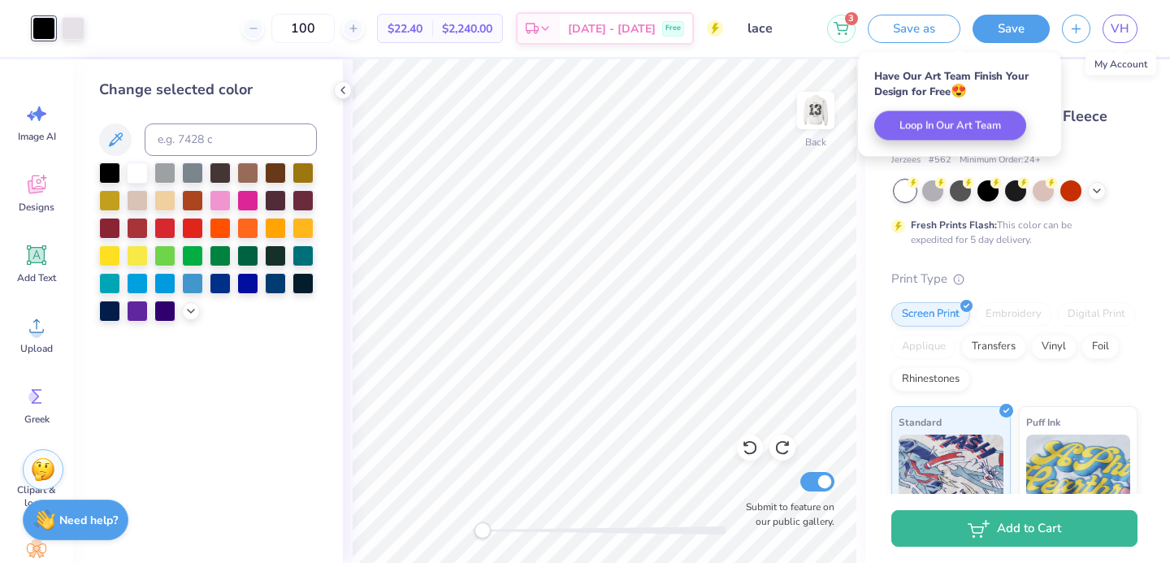
click at [1127, 24] on span "VH" at bounding box center [1120, 28] width 19 height 19
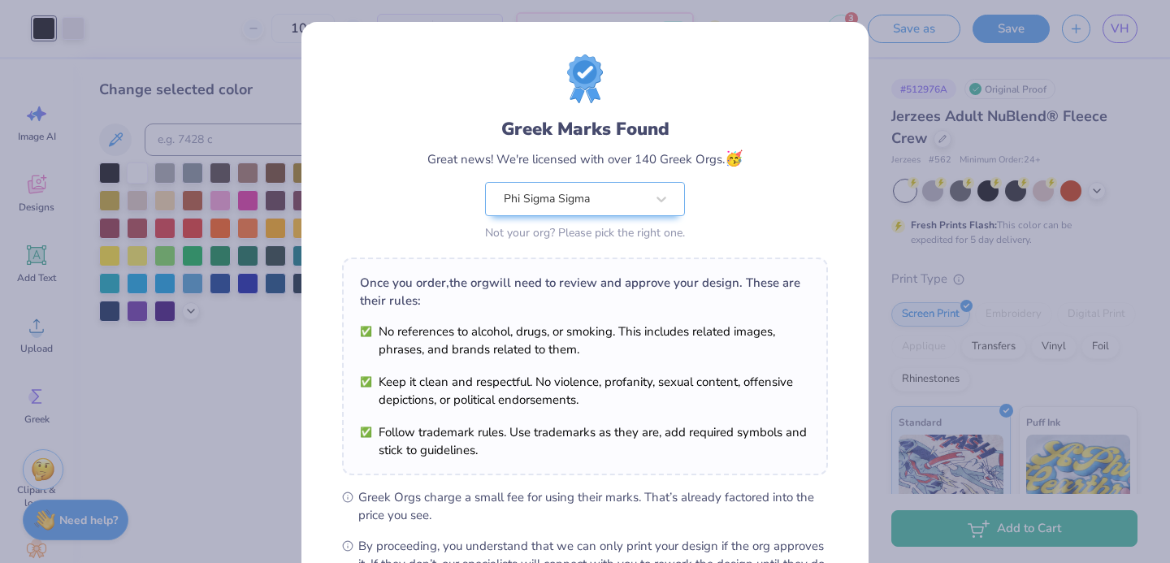
scroll to position [197, 0]
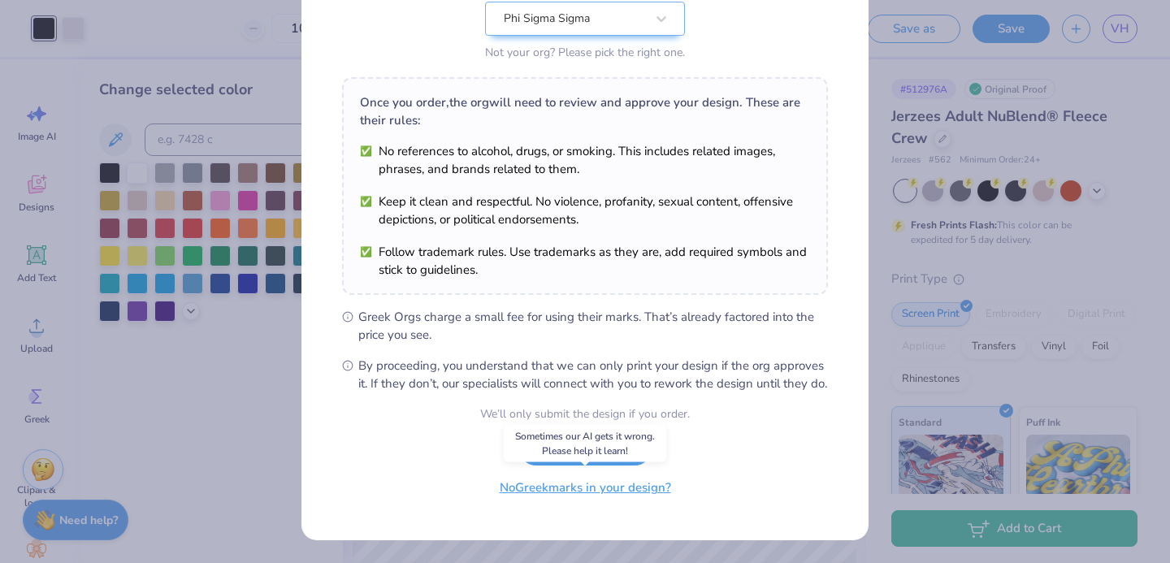
click at [645, 490] on button "No Greek marks in your design?" at bounding box center [585, 487] width 199 height 33
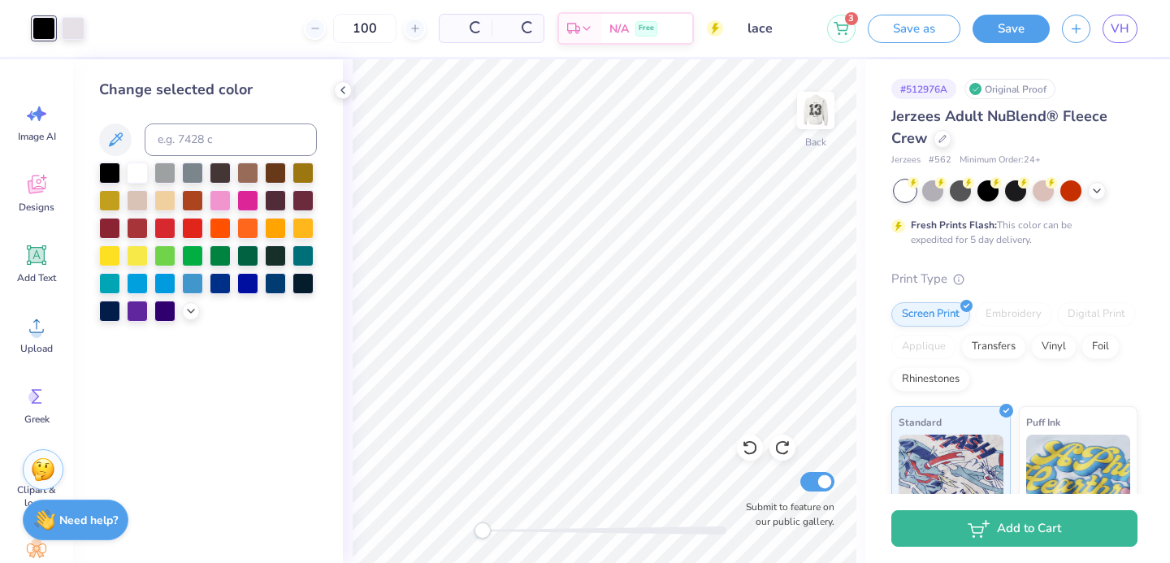
scroll to position [0, 0]
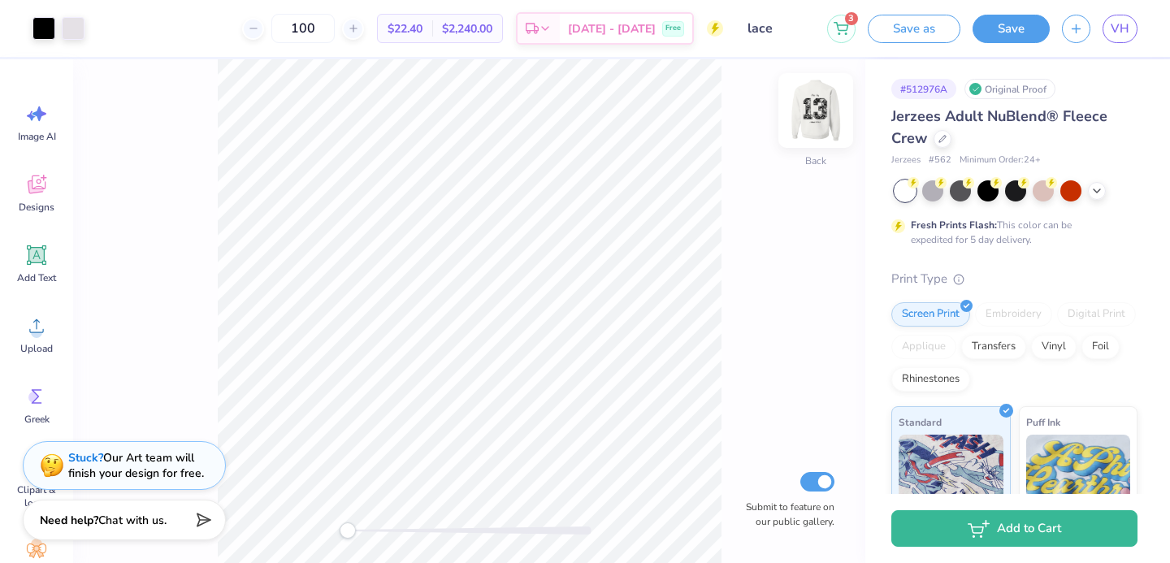
click at [804, 126] on img at bounding box center [815, 110] width 65 height 65
click at [805, 128] on img at bounding box center [815, 110] width 65 height 65
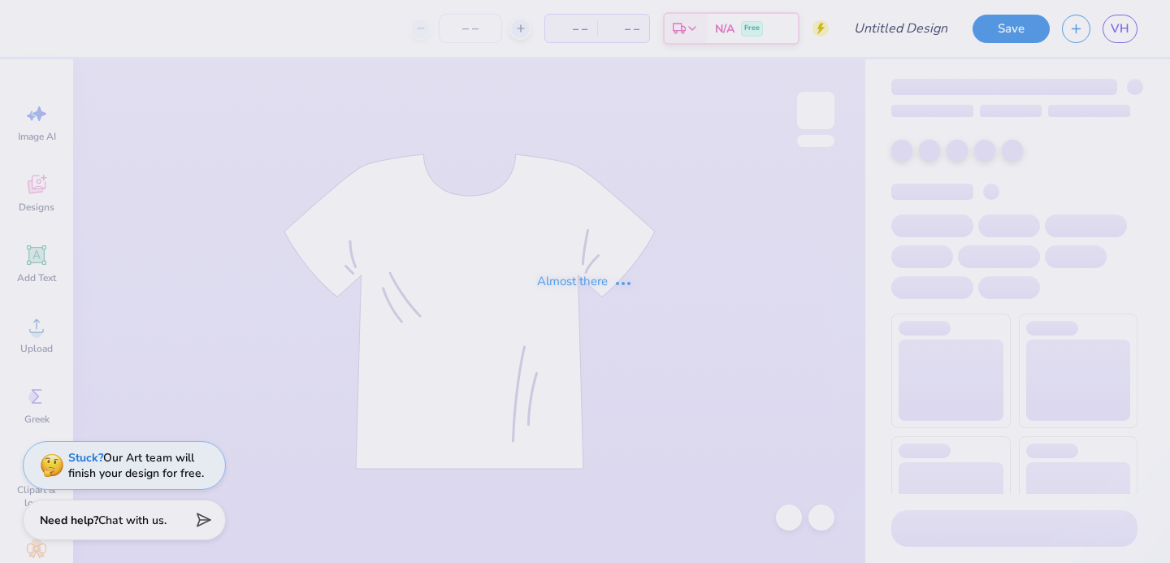
type input "all-american"
type input "100"
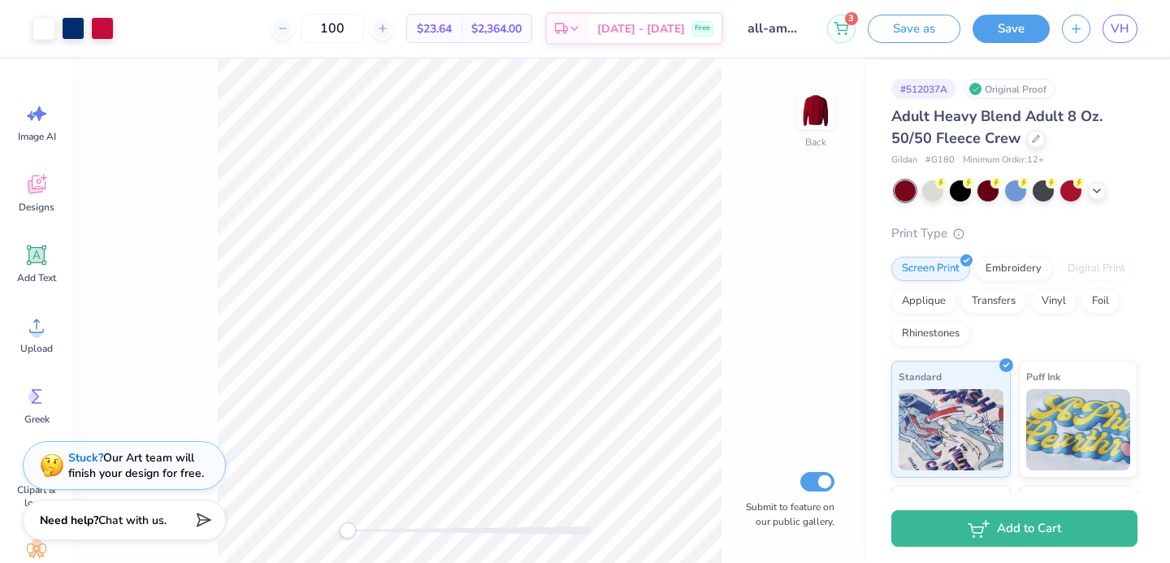
click at [1089, 200] on div at bounding box center [1015, 190] width 243 height 21
click at [1093, 195] on icon at bounding box center [1096, 189] width 13 height 13
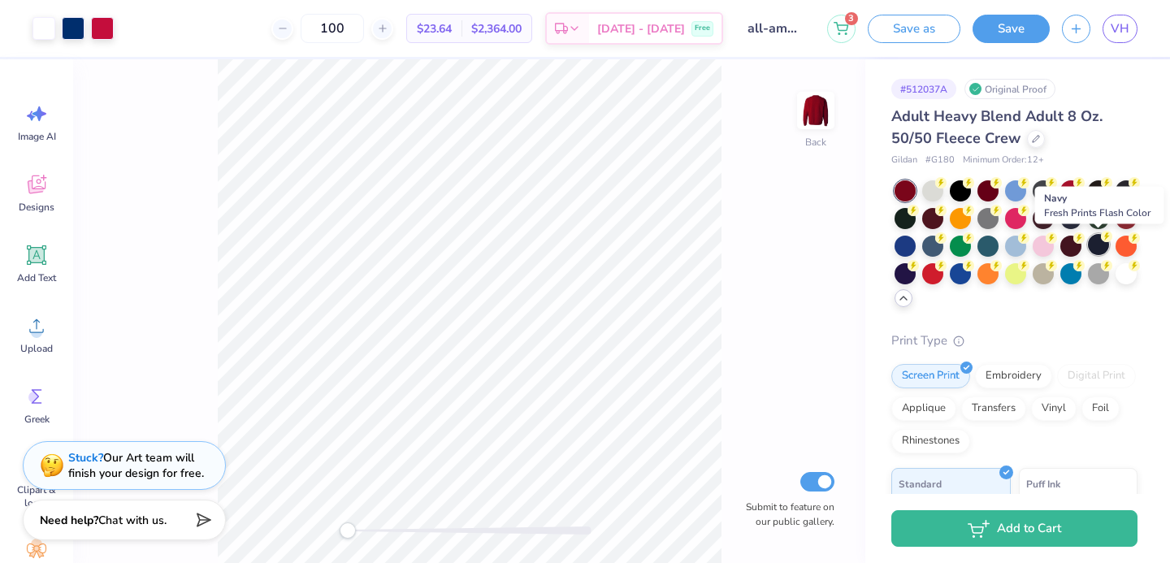
click at [1092, 239] on div at bounding box center [1098, 244] width 21 height 21
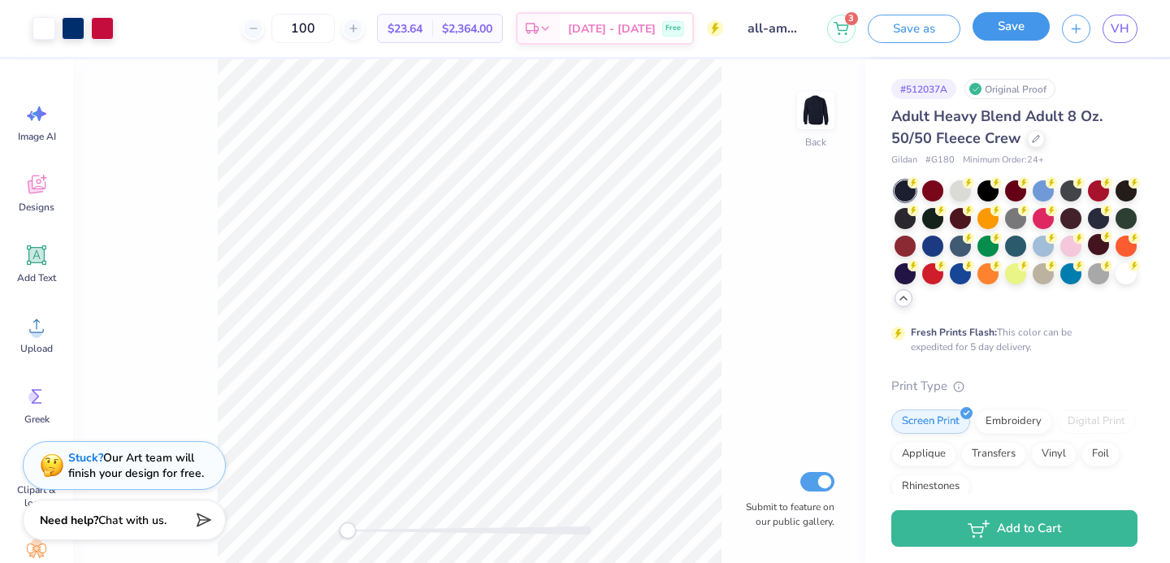
click at [1027, 32] on button "Save" at bounding box center [1010, 26] width 77 height 28
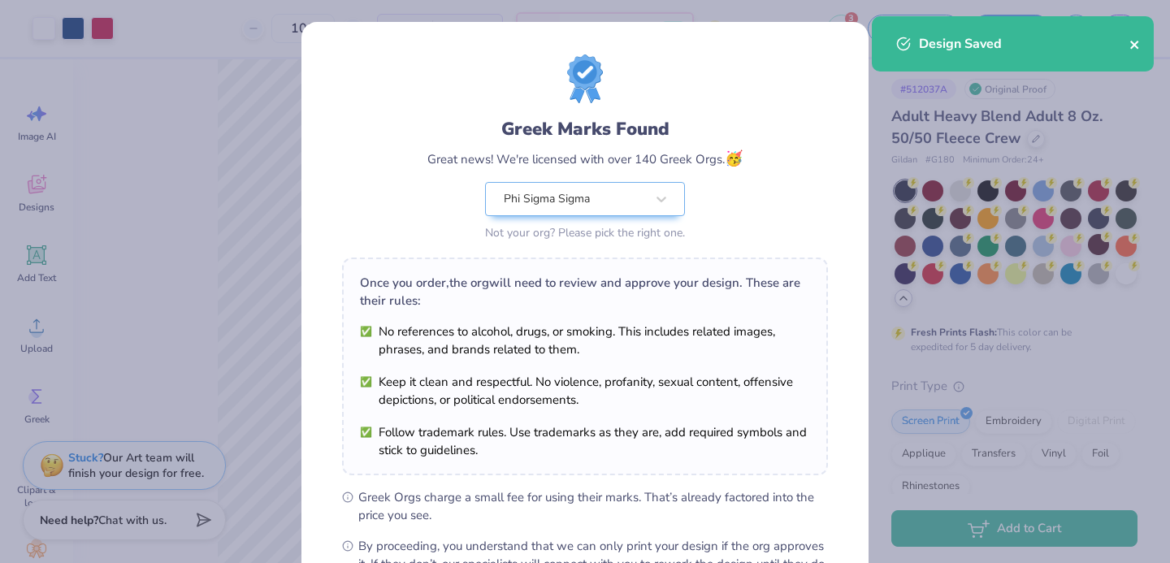
click at [1132, 44] on icon "close" at bounding box center [1134, 45] width 8 height 8
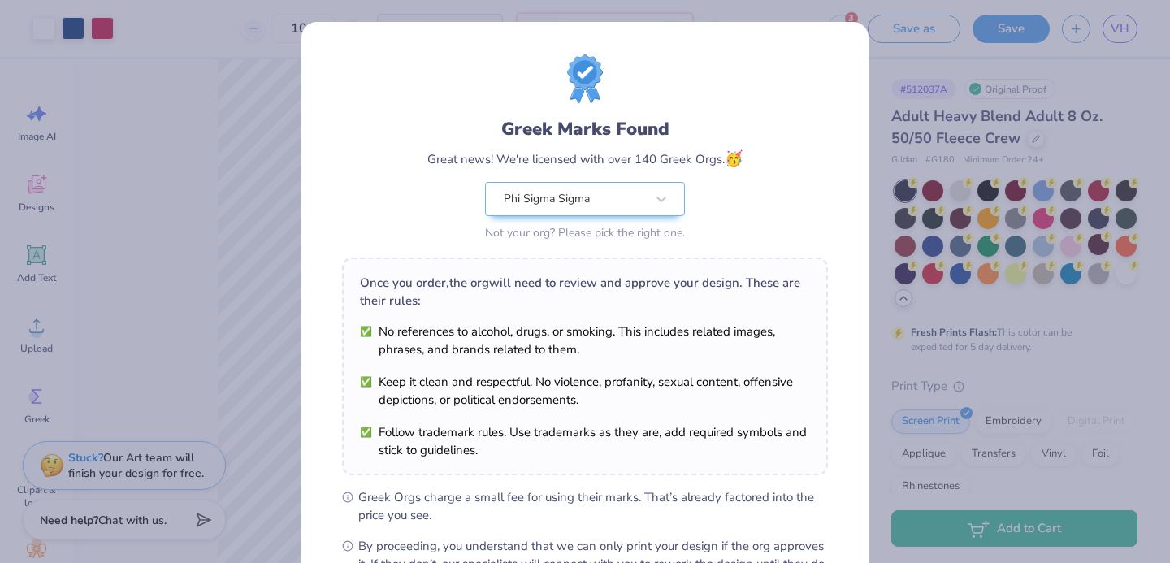
scroll to position [197, 0]
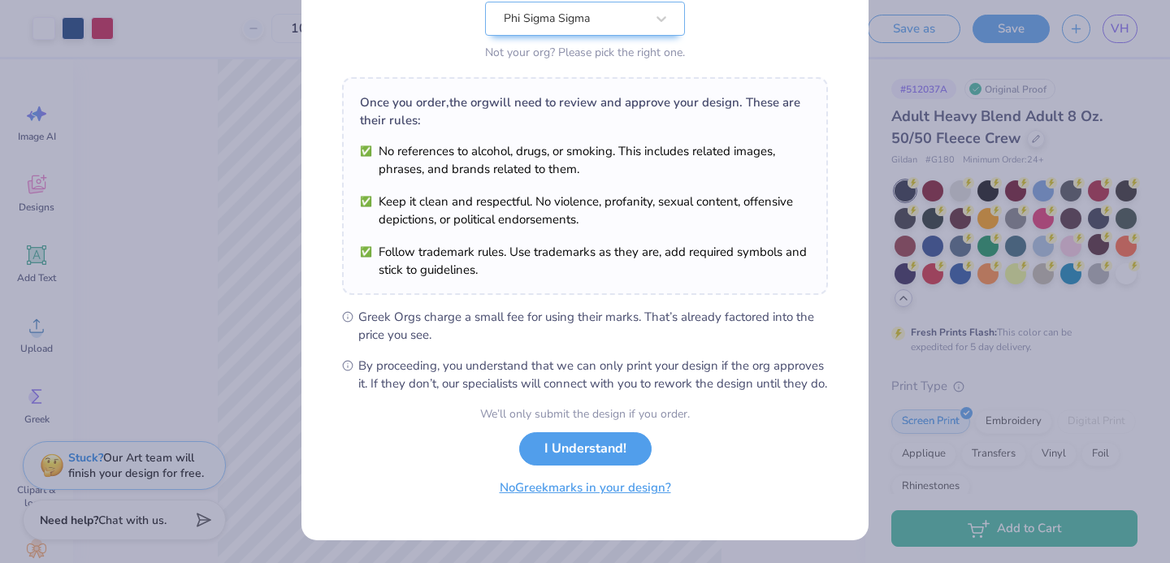
click at [573, 496] on button "No Greek marks in your design?" at bounding box center [585, 487] width 199 height 33
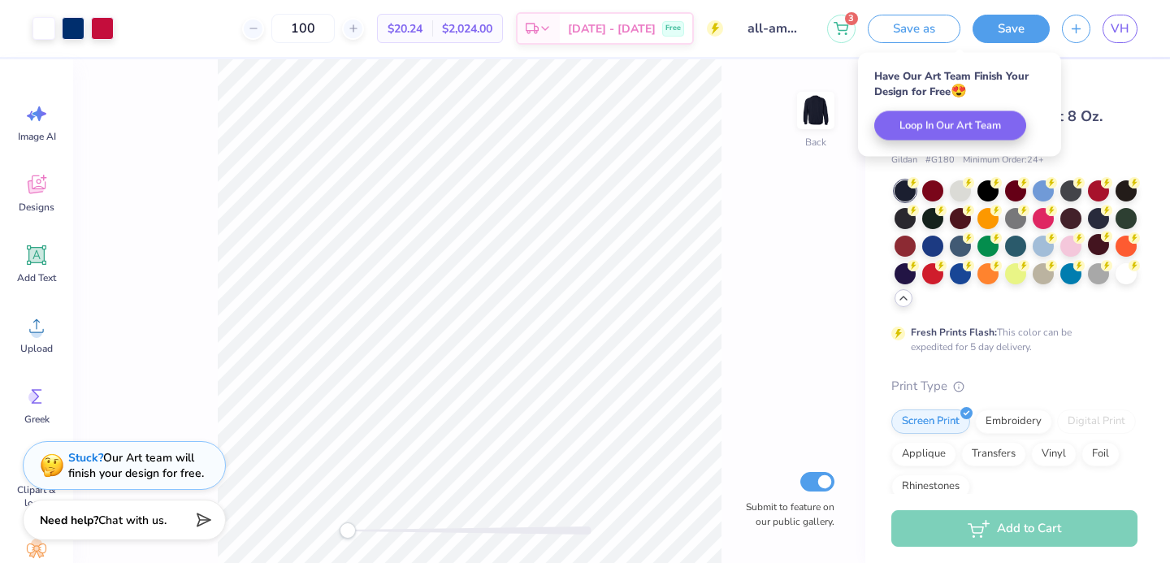
scroll to position [0, 0]
click at [1120, 32] on span "VH" at bounding box center [1120, 28] width 19 height 19
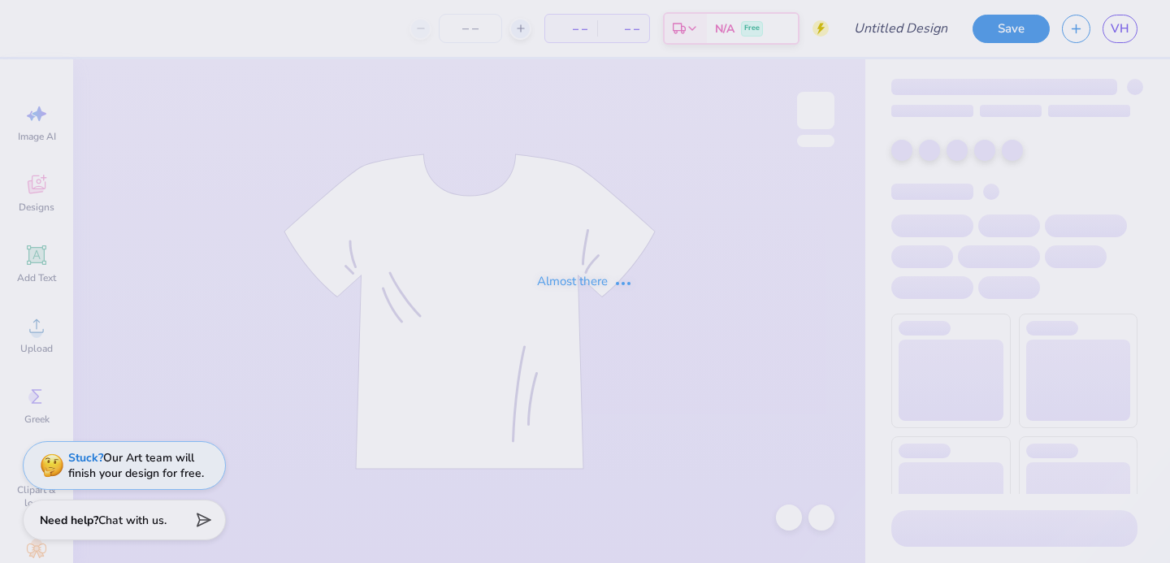
type input "star"
type input "100"
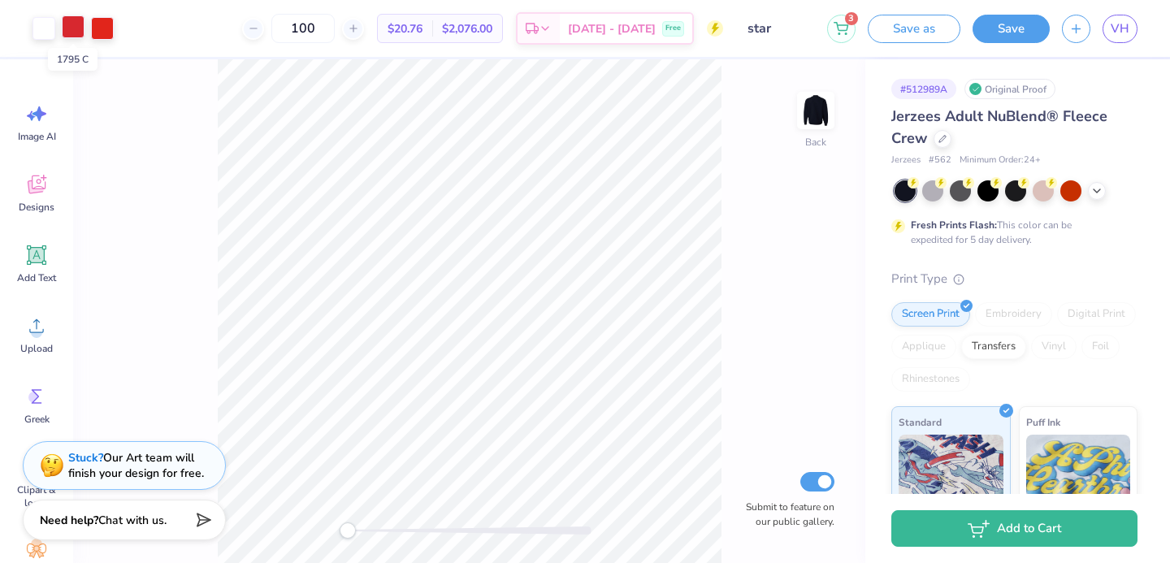
click at [81, 37] on div at bounding box center [73, 26] width 23 height 23
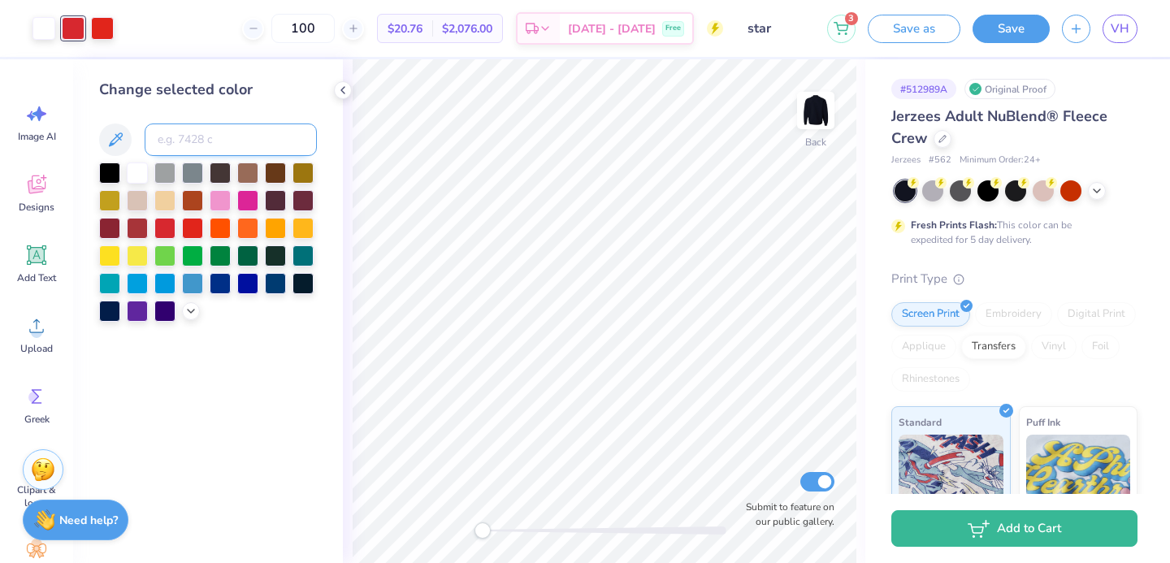
click at [180, 141] on input at bounding box center [231, 139] width 172 height 32
type input "485"
